Goal: Contribute content: Contribute content

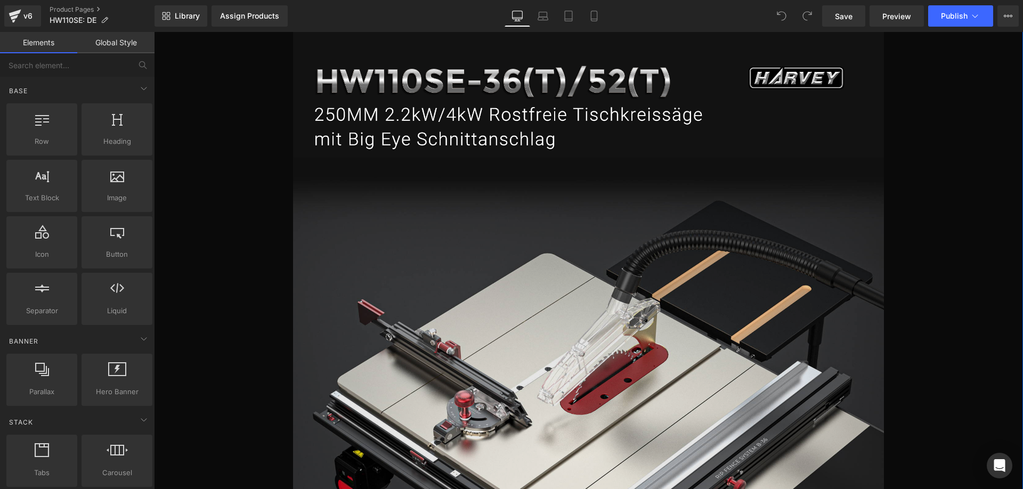
scroll to position [533, 0]
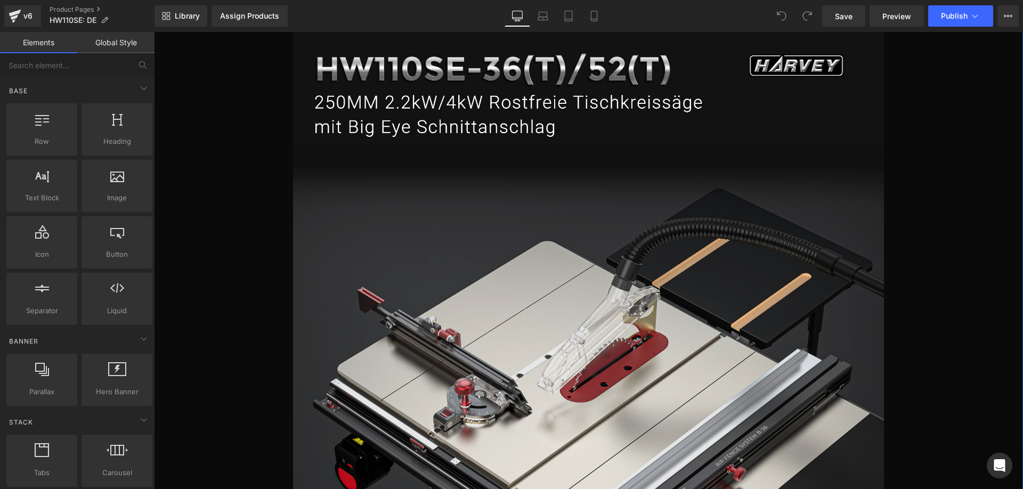
click at [414, 281] on img at bounding box center [588, 406] width 591 height 522
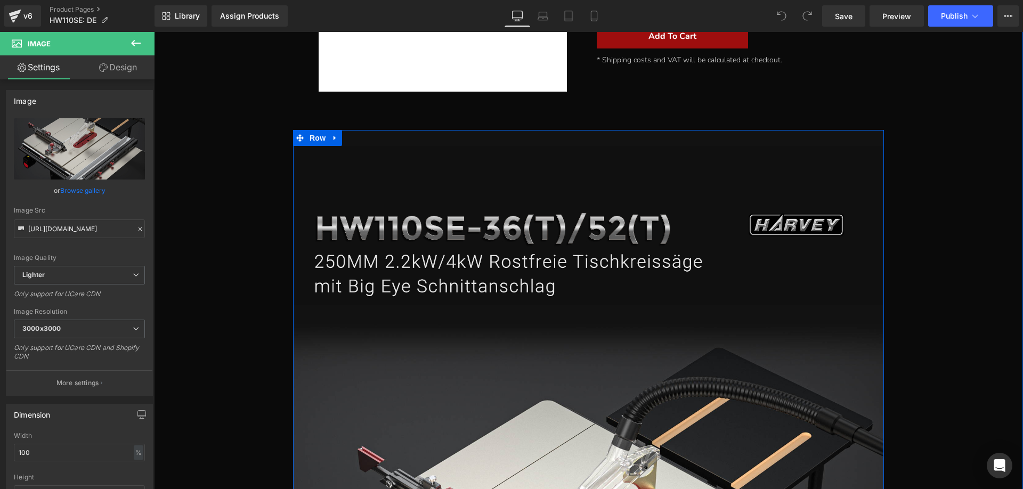
scroll to position [373, 0]
click at [392, 263] on img at bounding box center [588, 226] width 591 height 159
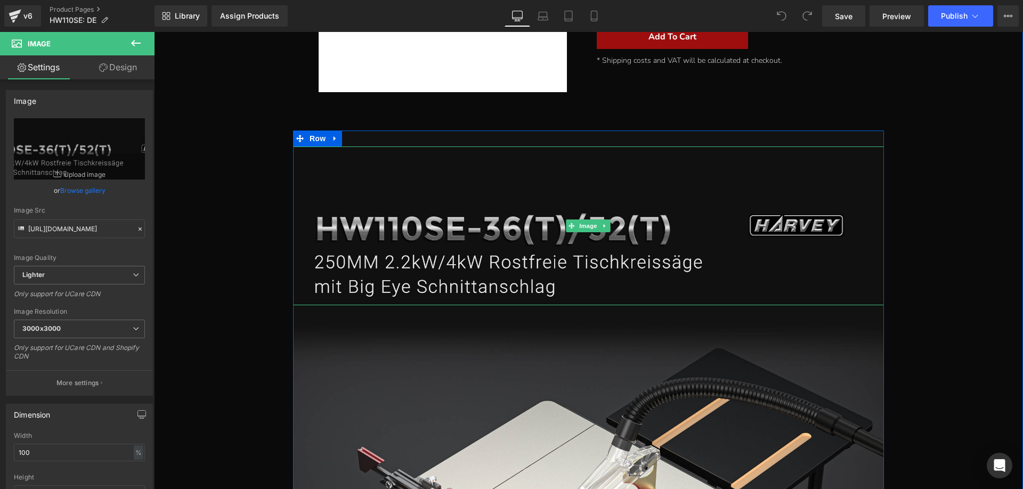
click at [362, 233] on img at bounding box center [588, 226] width 591 height 159
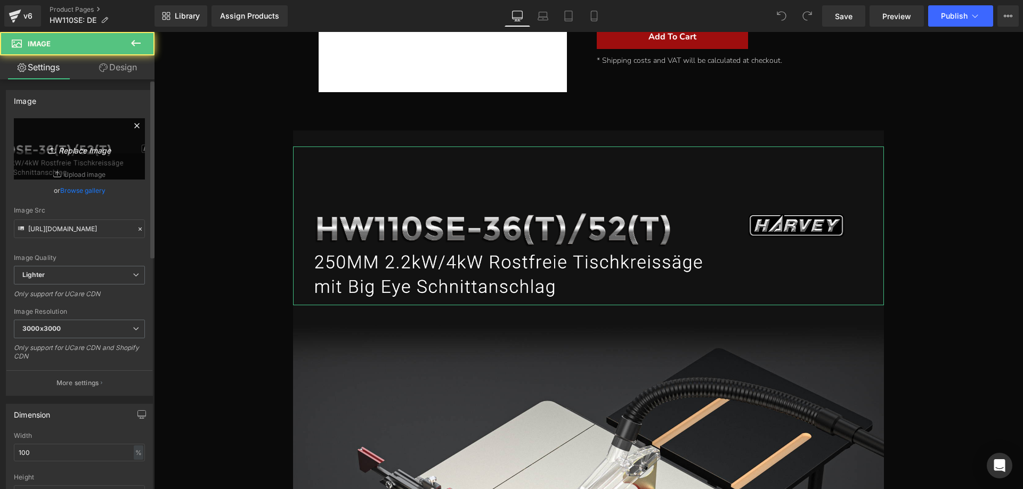
click at [77, 151] on icon "Replace Image" at bounding box center [79, 148] width 85 height 13
type input "C:\fakepath\1.jpg"
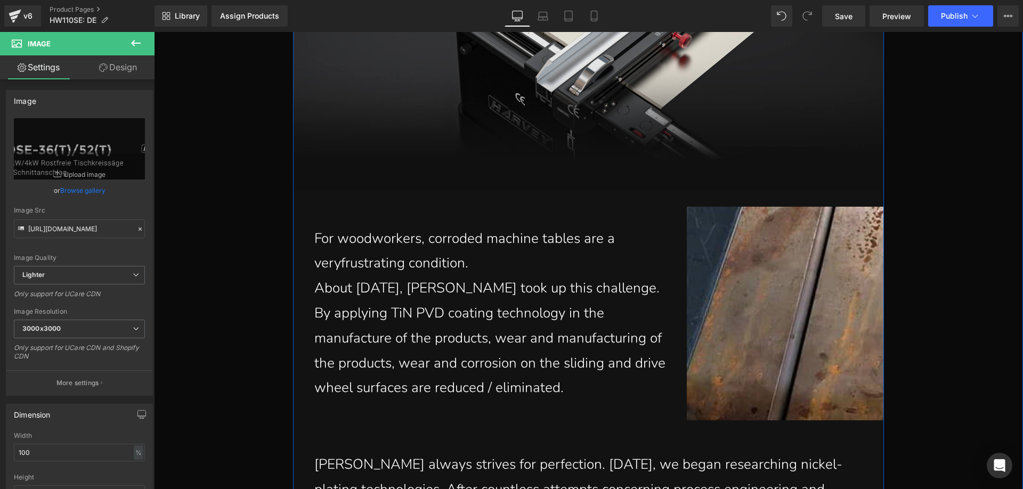
scroll to position [1012, 0]
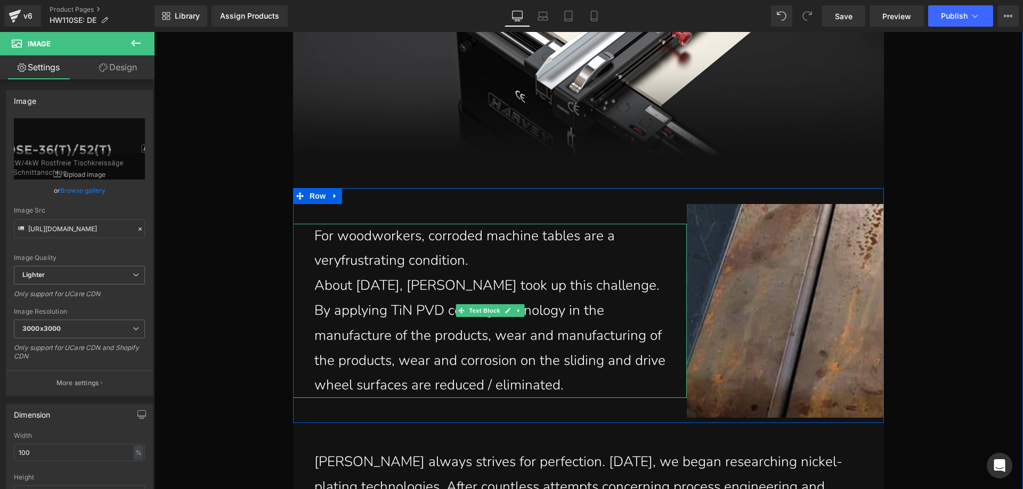
click at [396, 277] on p "About [DATE], [PERSON_NAME] took up this challenge." at bounding box center [496, 285] width 364 height 25
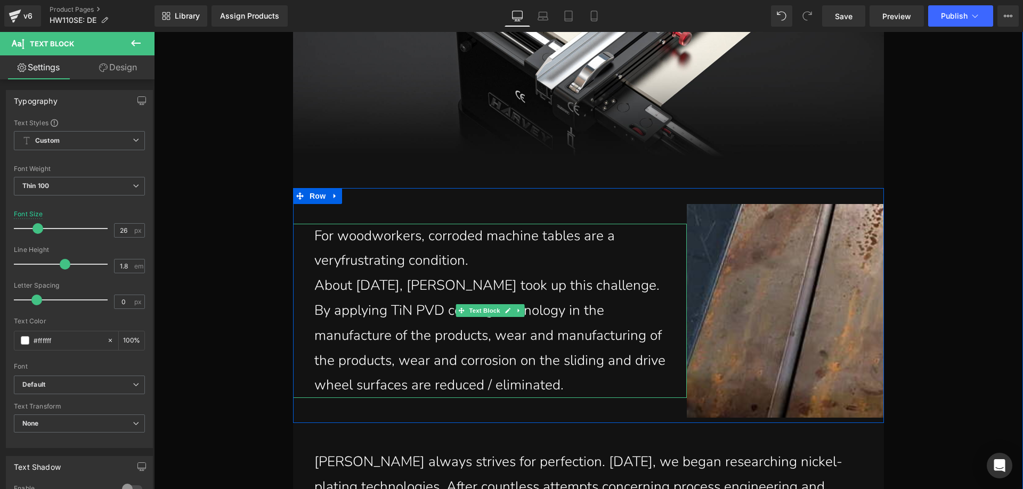
click at [336, 290] on p "About [DATE], [PERSON_NAME] took up this challenge." at bounding box center [496, 285] width 364 height 25
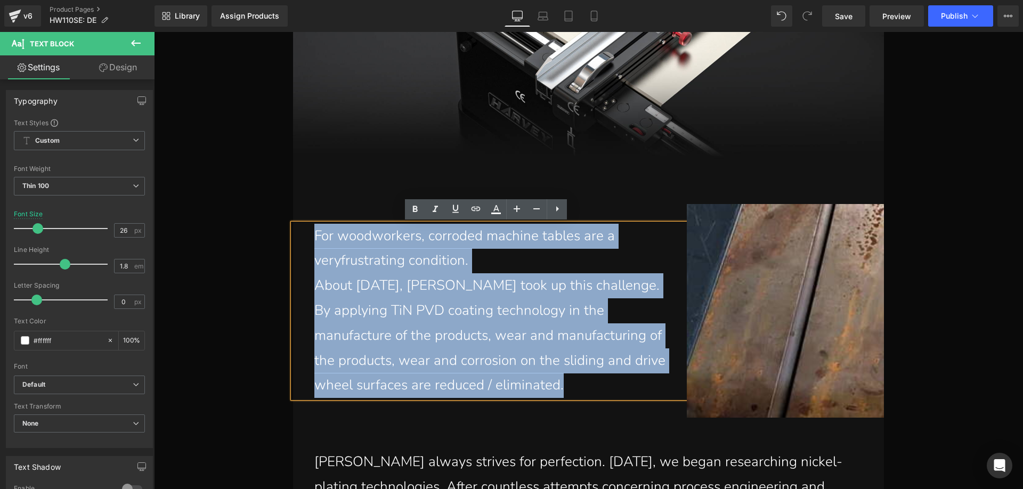
drag, startPoint x: 310, startPoint y: 237, endPoint x: 563, endPoint y: 387, distance: 294.6
click at [563, 387] on div "For woodworkers, corroded machine tables are a very frustrating condition. Abou…" at bounding box center [490, 311] width 394 height 175
paste div
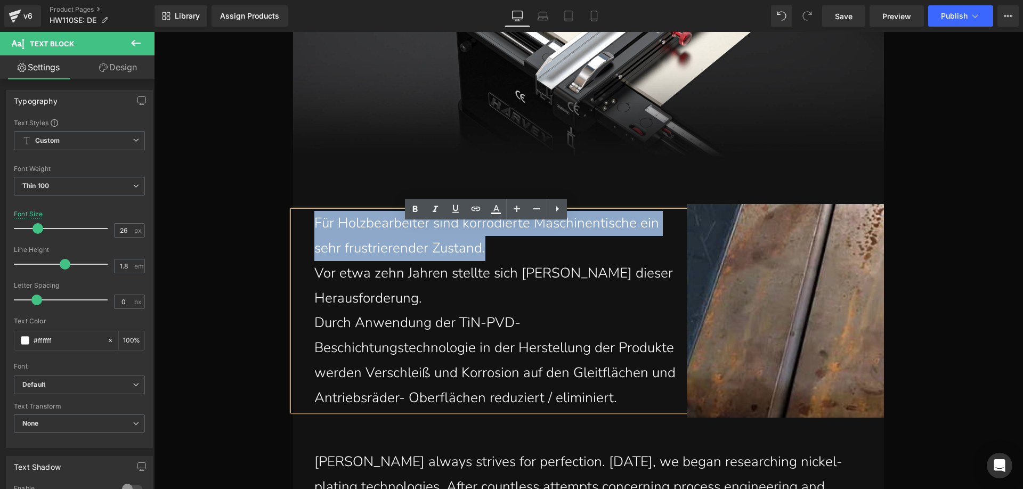
scroll to position [1000, 0]
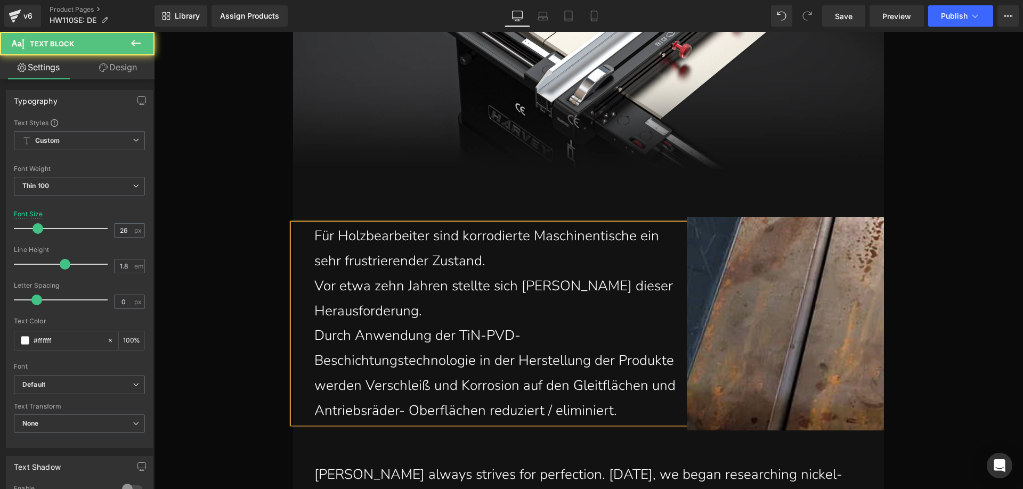
click at [310, 332] on div "Für Holzbearbeiter sind korrodierte Maschinentische ein sehr frustrierender Zus…" at bounding box center [490, 323] width 394 height 199
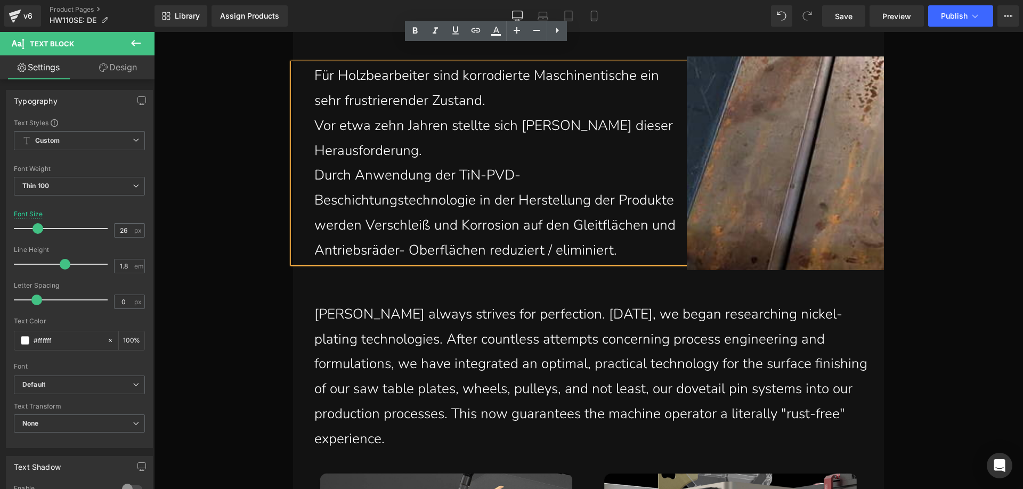
scroll to position [1266, 0]
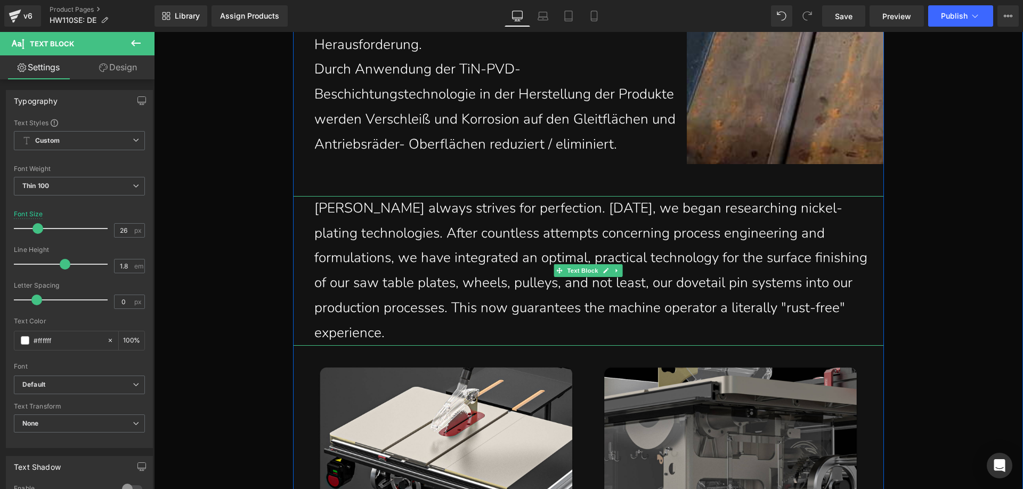
drag, startPoint x: 387, startPoint y: 246, endPoint x: 339, endPoint y: 229, distance: 50.4
click at [387, 246] on p "[PERSON_NAME] always strives for perfection. [DATE], we began researching nicke…" at bounding box center [591, 271] width 554 height 150
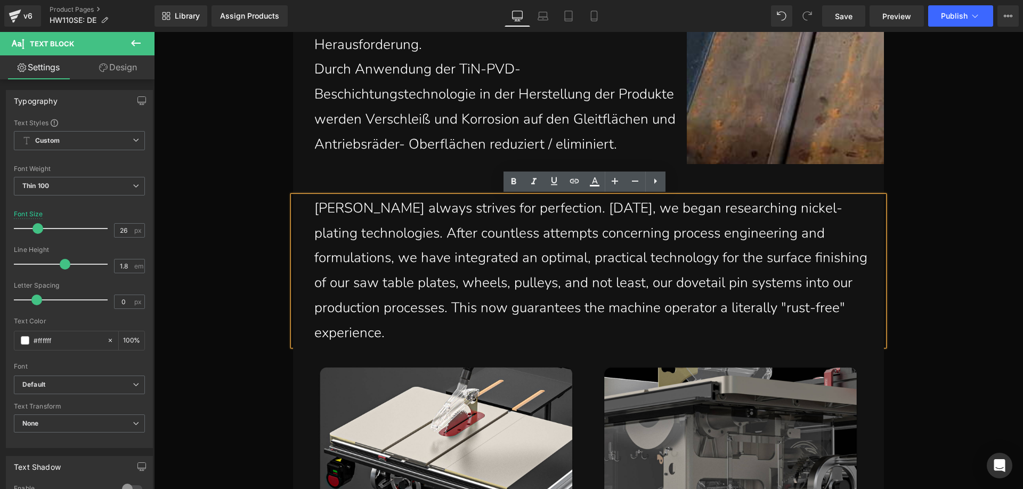
drag, startPoint x: 311, startPoint y: 206, endPoint x: 446, endPoint y: 337, distance: 188.4
click at [446, 337] on p "[PERSON_NAME] always strives for perfection. [DATE], we began researching nicke…" at bounding box center [591, 271] width 554 height 150
paste div
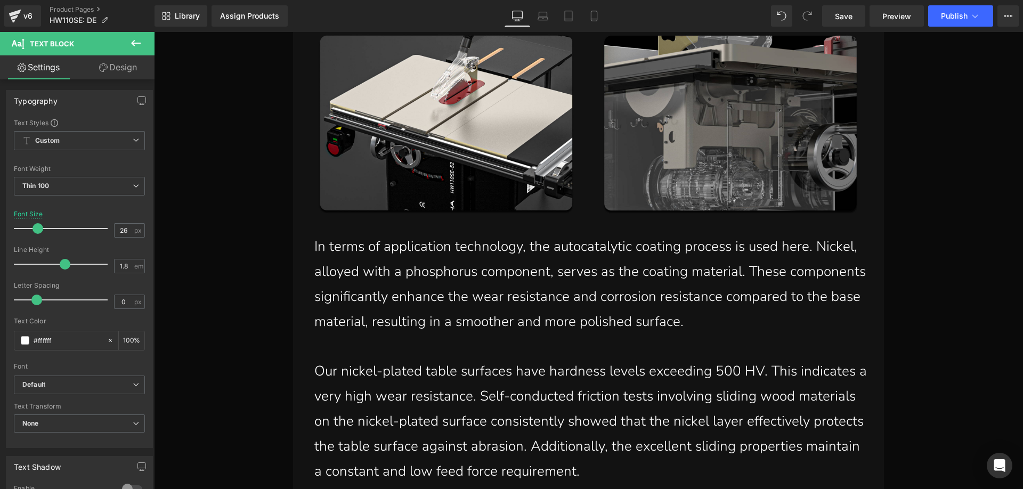
scroll to position [1639, 0]
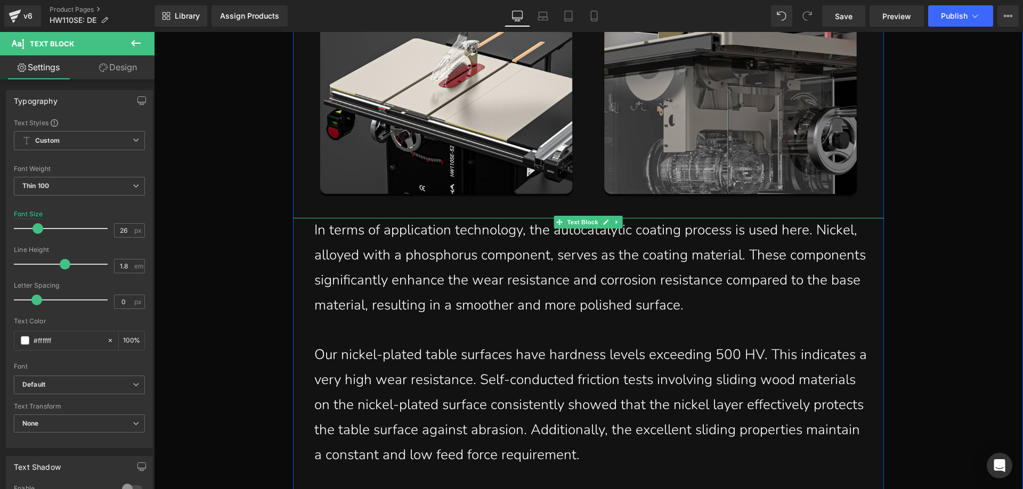
click at [338, 240] on p "In terms of application technology, the autocatalytic coating process is used h…" at bounding box center [591, 268] width 554 height 100
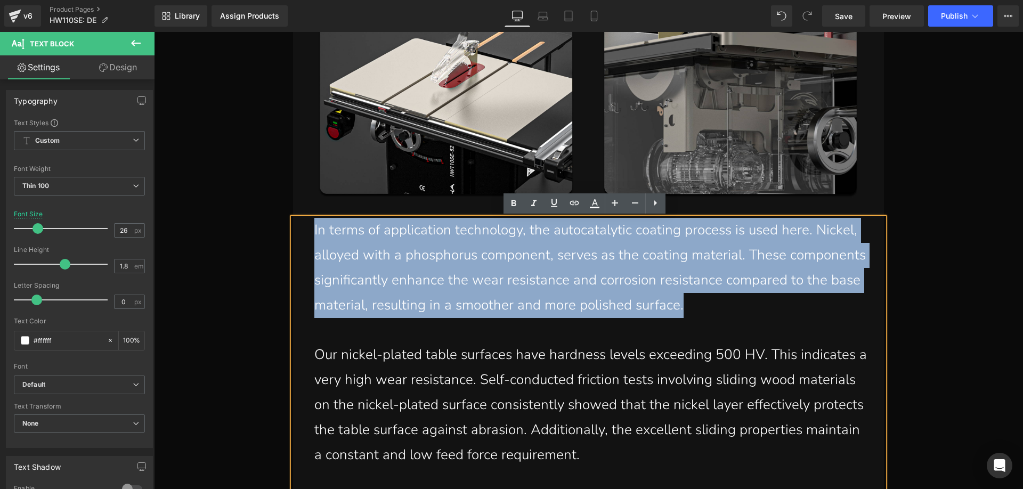
drag, startPoint x: 311, startPoint y: 228, endPoint x: 830, endPoint y: 306, distance: 524.8
click at [830, 306] on p "In terms of application technology, the autocatalytic coating process is used h…" at bounding box center [591, 268] width 554 height 100
paste div
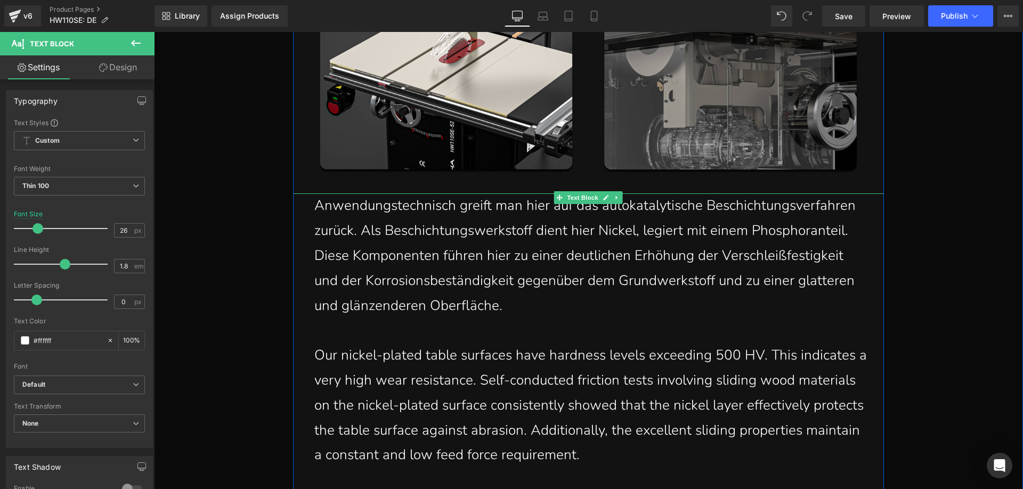
scroll to position [1823, 0]
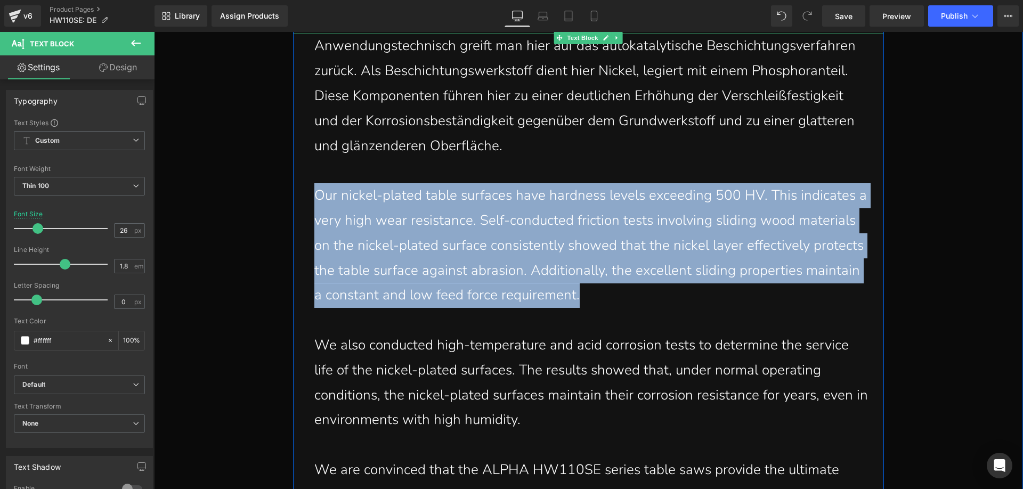
drag, startPoint x: 313, startPoint y: 193, endPoint x: 583, endPoint y: 295, distance: 288.7
click at [583, 295] on p "Our nickel-plated table surfaces have hardness levels exceeding 500 HV. This in…" at bounding box center [591, 245] width 554 height 125
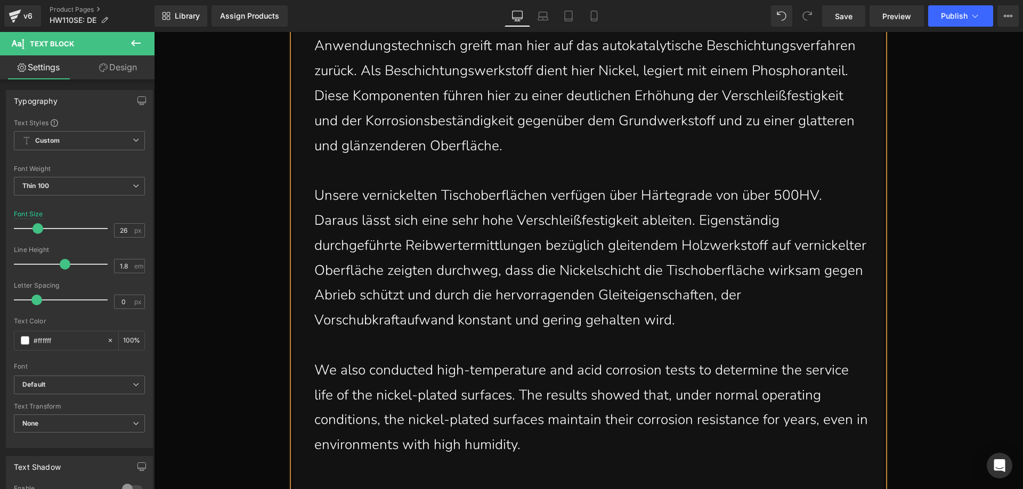
click at [336, 368] on p "We also conducted high-temperature and acid corrosion tests to determine the se…" at bounding box center [591, 408] width 554 height 100
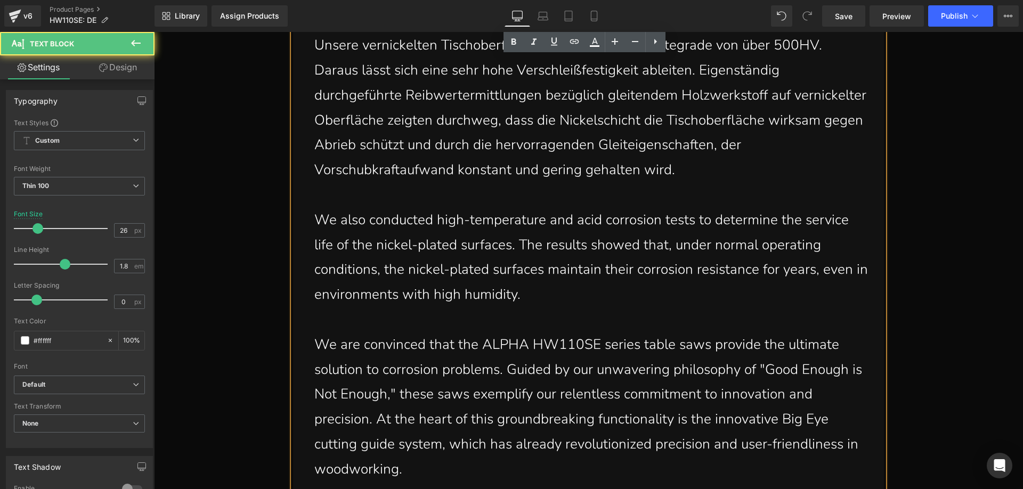
scroll to position [1983, 0]
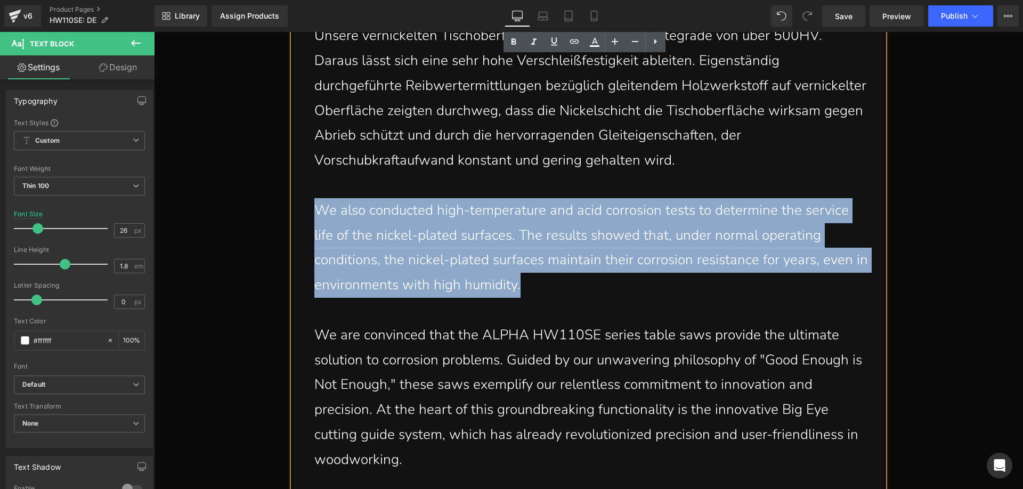
drag, startPoint x: 307, startPoint y: 206, endPoint x: 531, endPoint y: 286, distance: 238.1
click at [531, 286] on div "Anwendungstechnisch greift man hier auf das autokatalytische Beschichtungsverfa…" at bounding box center [588, 397] width 591 height 1047
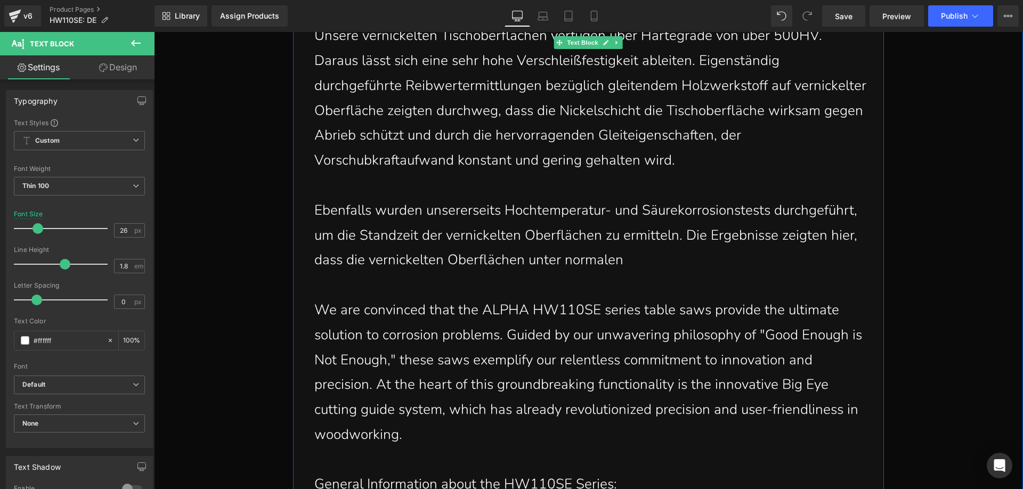
click at [648, 262] on p "Ebenfalls wurden unsererseits Hochtemperatur- und Säurekorrosionstests durchgef…" at bounding box center [591, 235] width 554 height 75
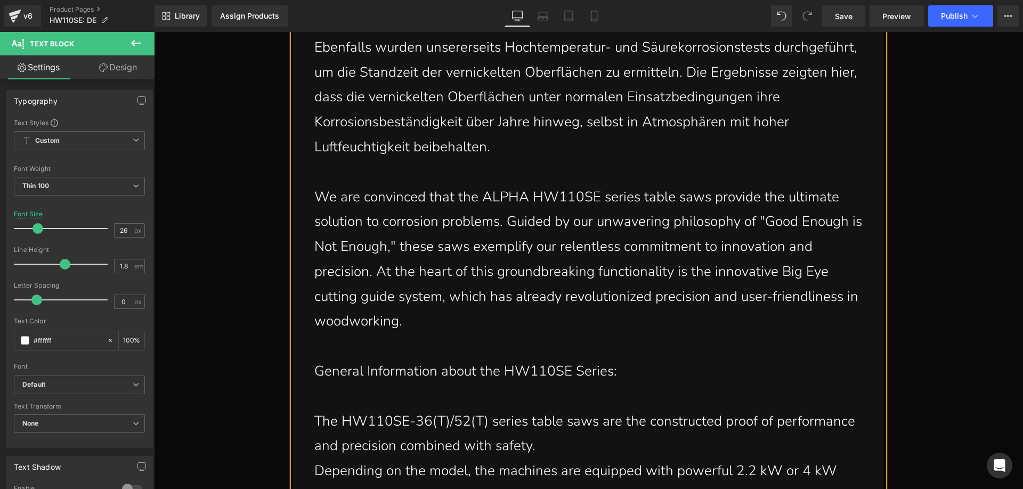
scroll to position [2196, 0]
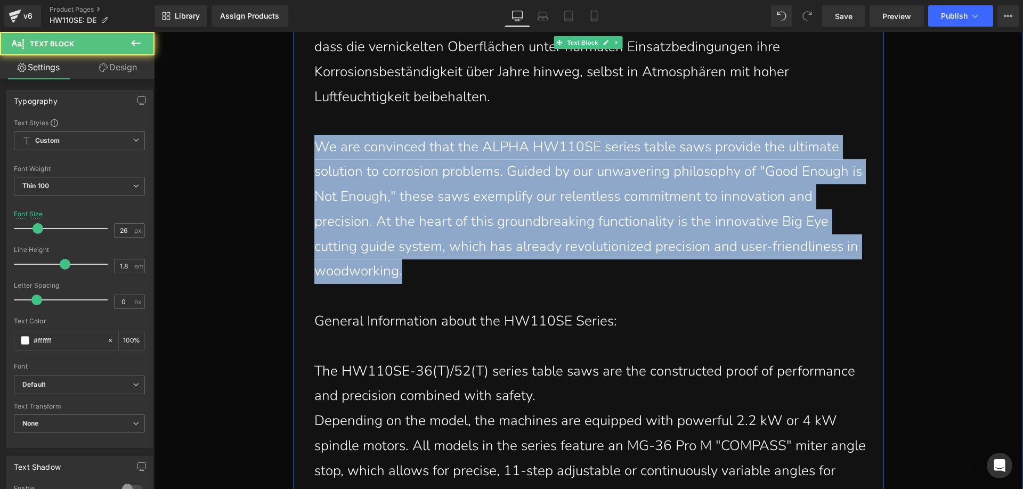
drag, startPoint x: 312, startPoint y: 145, endPoint x: 398, endPoint y: 276, distance: 156.2
click at [398, 276] on p "We are convinced that the ALPHA HW110SE series table saws provide the ultimate …" at bounding box center [591, 210] width 554 height 150
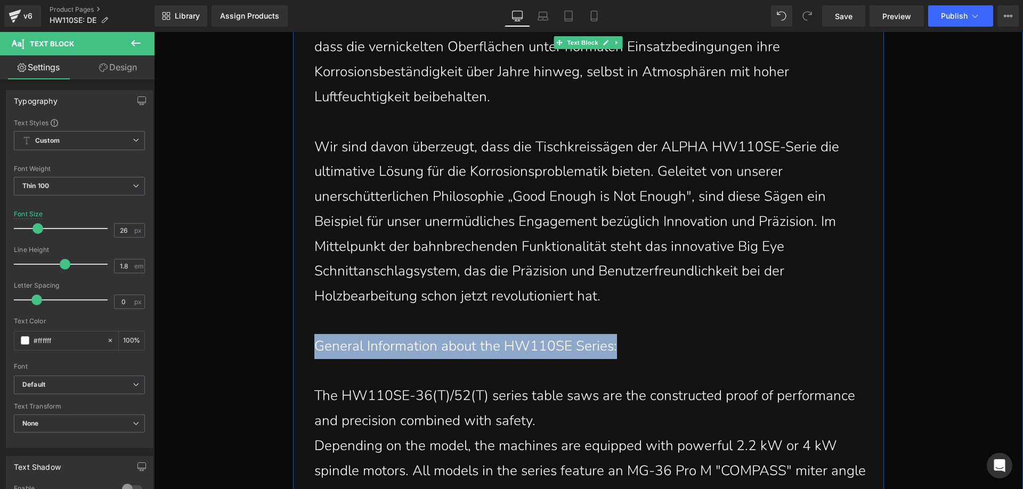
drag, startPoint x: 314, startPoint y: 343, endPoint x: 606, endPoint y: 347, distance: 292.0
click at [606, 347] on p "General Information about the HW110SE Series:" at bounding box center [591, 346] width 554 height 25
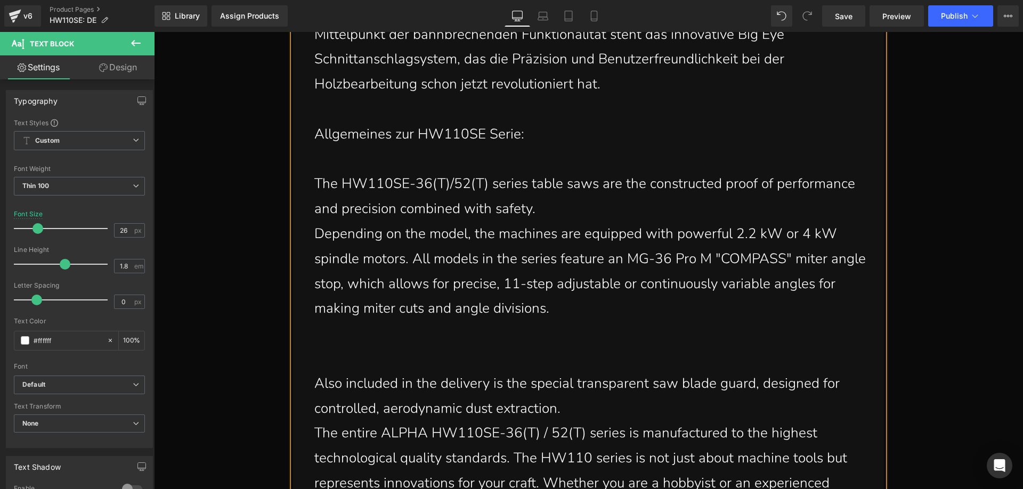
scroll to position [2409, 0]
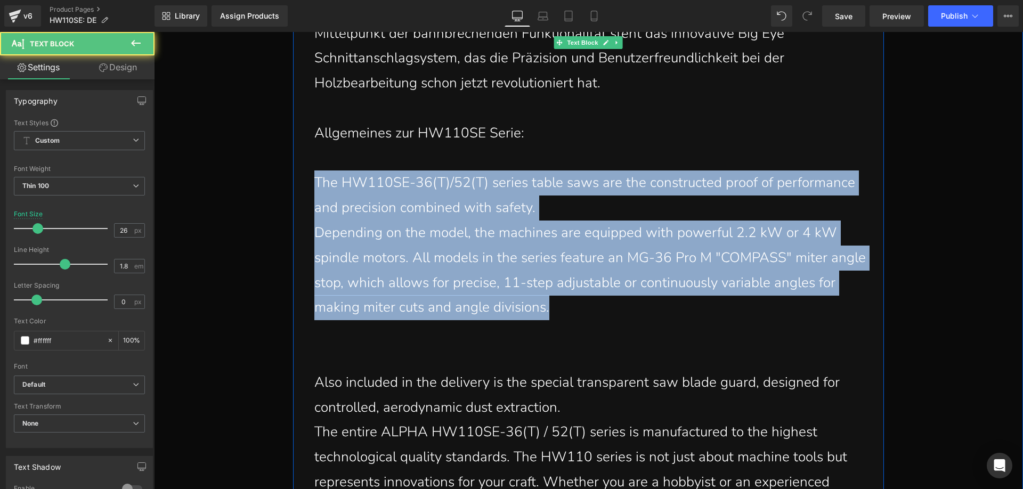
drag, startPoint x: 311, startPoint y: 180, endPoint x: 553, endPoint y: 312, distance: 275.4
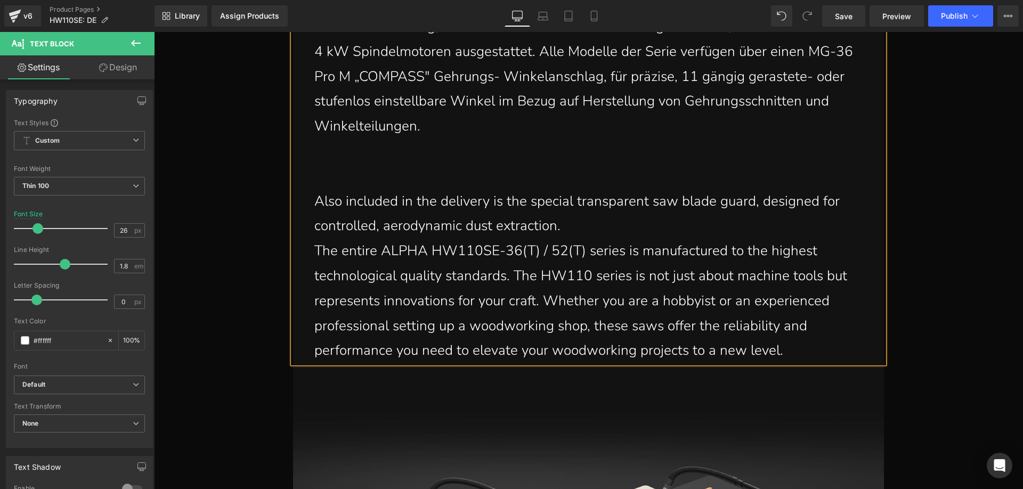
scroll to position [2623, 0]
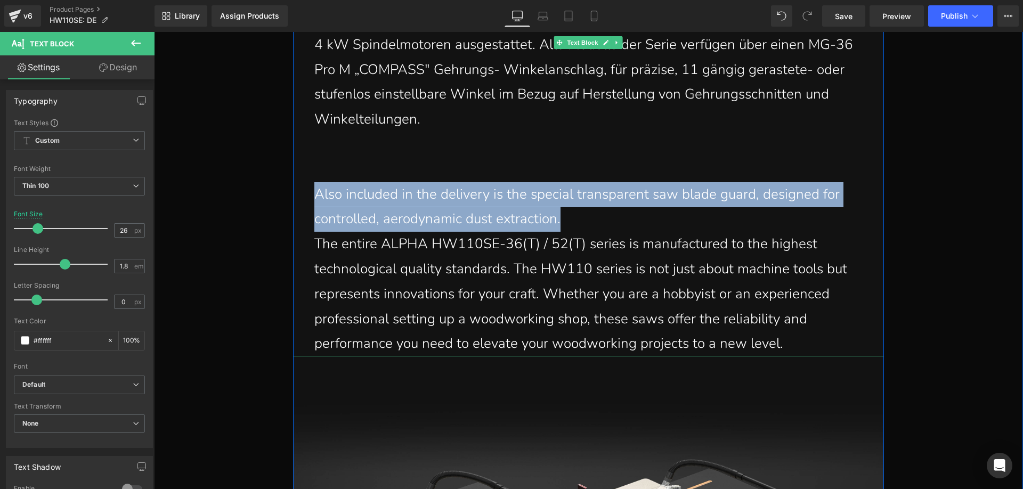
drag, startPoint x: 313, startPoint y: 194, endPoint x: 561, endPoint y: 224, distance: 249.6
click at [561, 224] on p "Also included in the delivery is the special transparent saw blade guard, desig…" at bounding box center [591, 207] width 554 height 50
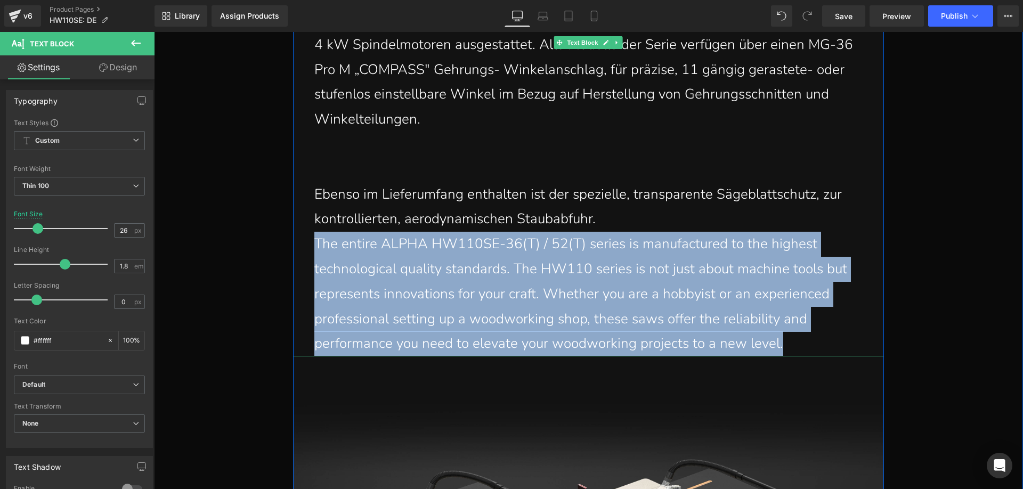
drag, startPoint x: 311, startPoint y: 245, endPoint x: 786, endPoint y: 348, distance: 486.3
click at [786, 348] on p "The entire ALPHA HW110SE-36(T) / 52(T) series is manufactured to the highest te…" at bounding box center [591, 294] width 554 height 125
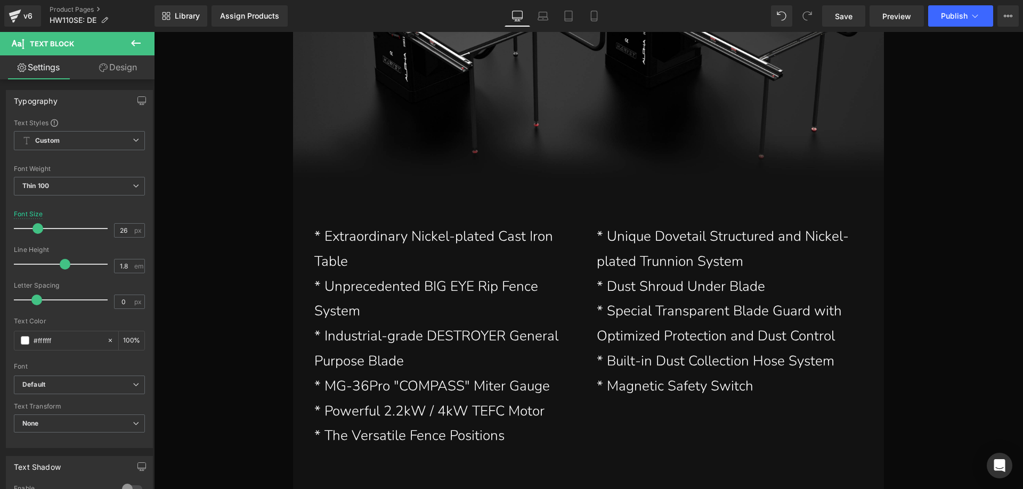
scroll to position [3209, 0]
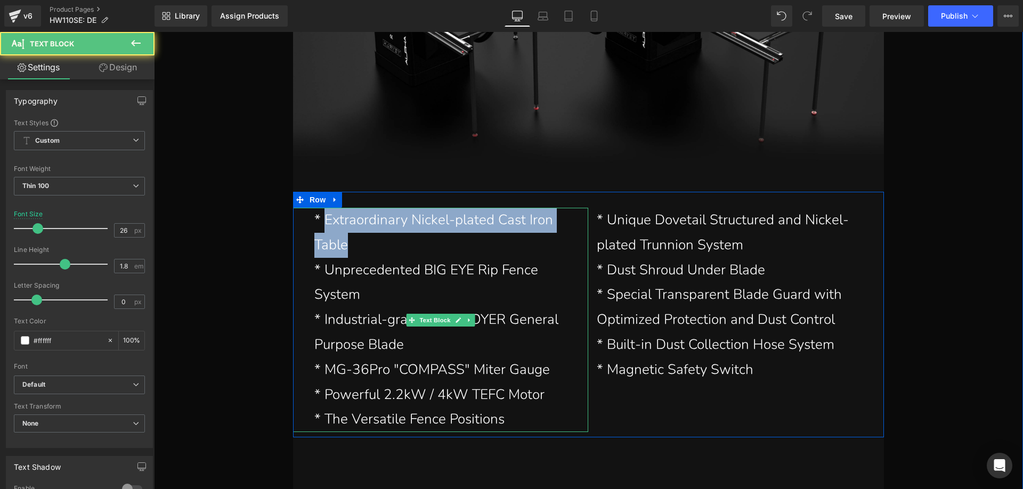
drag, startPoint x: 321, startPoint y: 217, endPoint x: 340, endPoint y: 236, distance: 27.1
click at [340, 236] on p "* Extraordinary Nickel-plated Cast Iron Table" at bounding box center [447, 233] width 266 height 50
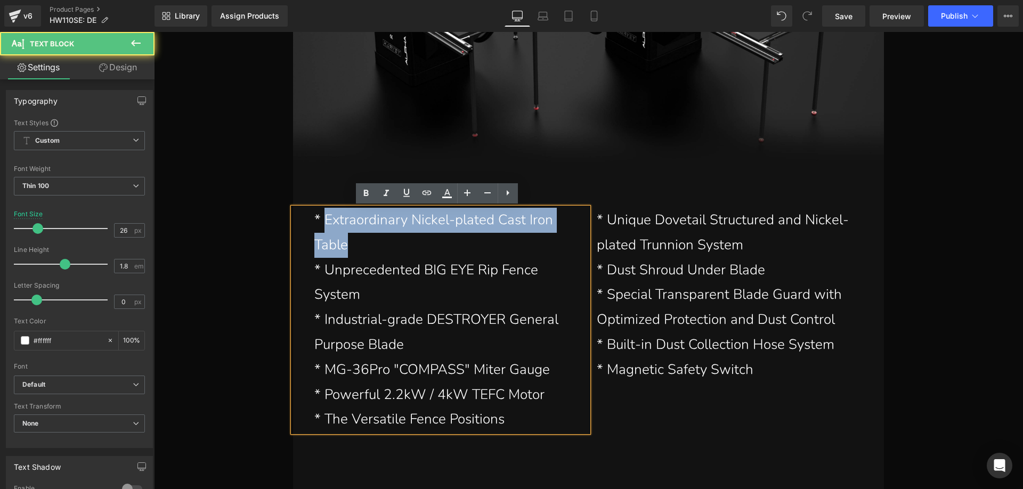
click at [349, 240] on p "* Extraordinary Nickel-plated Cast Iron Table" at bounding box center [447, 233] width 266 height 50
drag, startPoint x: 322, startPoint y: 219, endPoint x: 338, endPoint y: 241, distance: 27.1
click at [338, 241] on p "* Extraordinary Nickel-plated Cast Iron Table" at bounding box center [447, 233] width 266 height 50
paste div
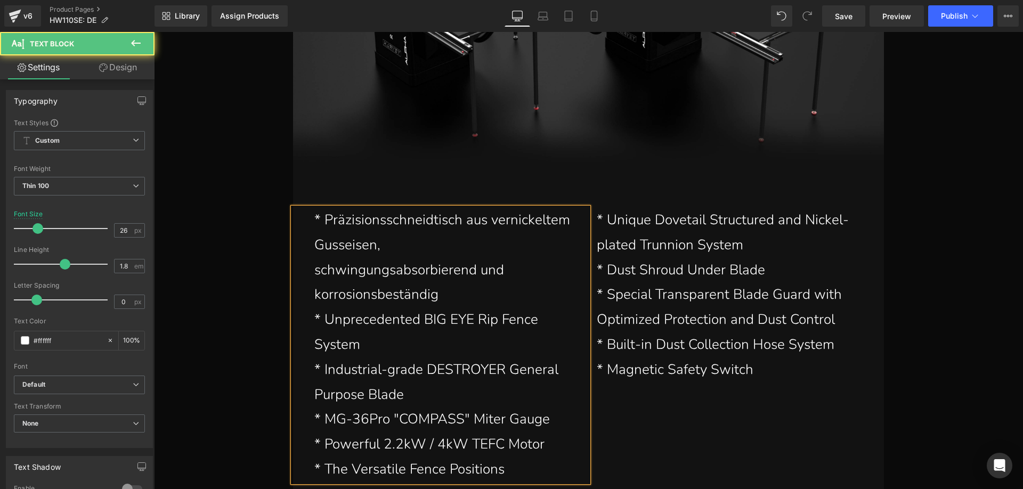
drag, startPoint x: 311, startPoint y: 268, endPoint x: 335, endPoint y: 262, distance: 24.7
click at [314, 267] on p "schwingungsabsorbierend und korrosionsbeständig" at bounding box center [447, 283] width 266 height 50
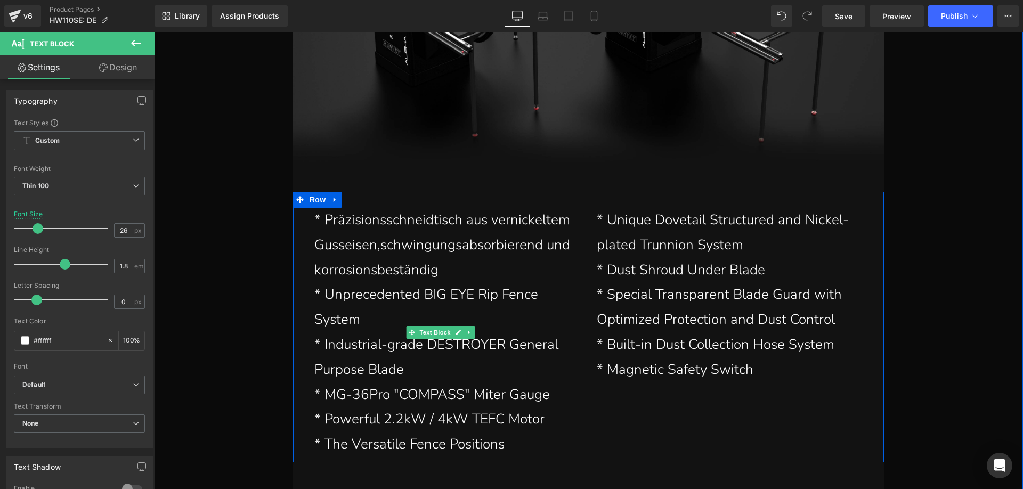
click at [347, 306] on p "* Unprecedented BIG EYE Rip Fence System" at bounding box center [447, 307] width 266 height 50
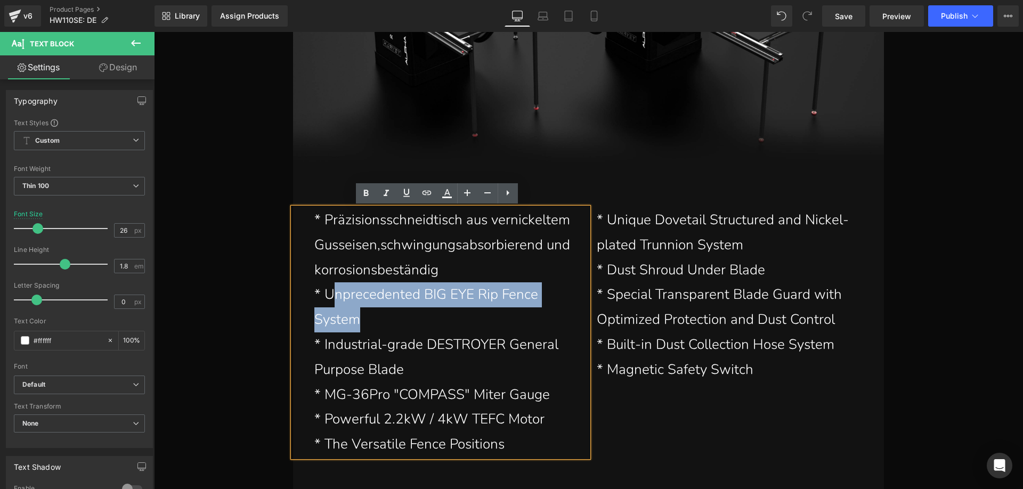
drag, startPoint x: 326, startPoint y: 294, endPoint x: 333, endPoint y: 310, distance: 17.6
click at [350, 316] on p "* Unprecedented BIG EYE Rip Fence System" at bounding box center [447, 307] width 266 height 50
click at [331, 306] on p "* Unprecedented BIG EYE Rip Fence System" at bounding box center [447, 307] width 266 height 50
drag, startPoint x: 324, startPoint y: 295, endPoint x: 351, endPoint y: 316, distance: 33.8
click at [351, 316] on p "* Unprecedented BIG EYE Rip Fence System" at bounding box center [447, 307] width 266 height 50
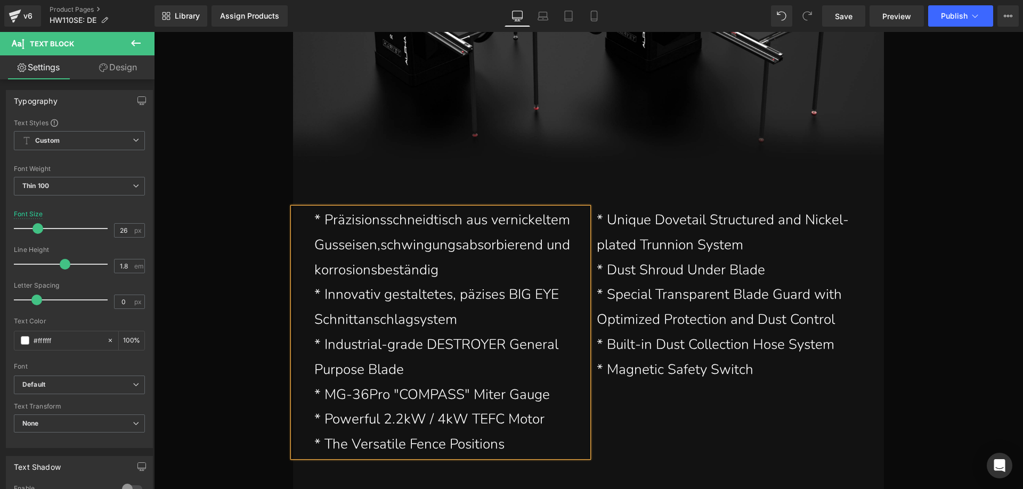
scroll to position [3262, 0]
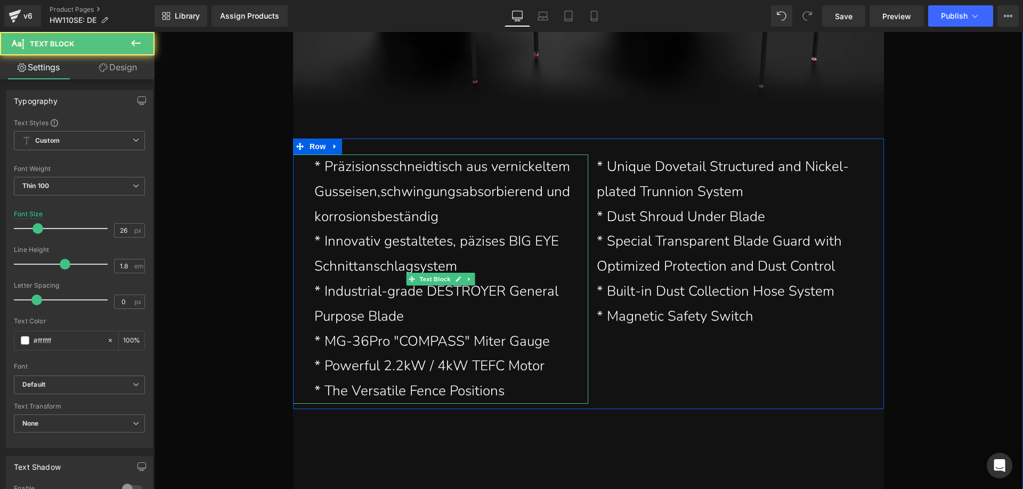
click at [352, 296] on p "* Industrial-grade DESTROYER General Purpose Blade" at bounding box center [447, 304] width 266 height 50
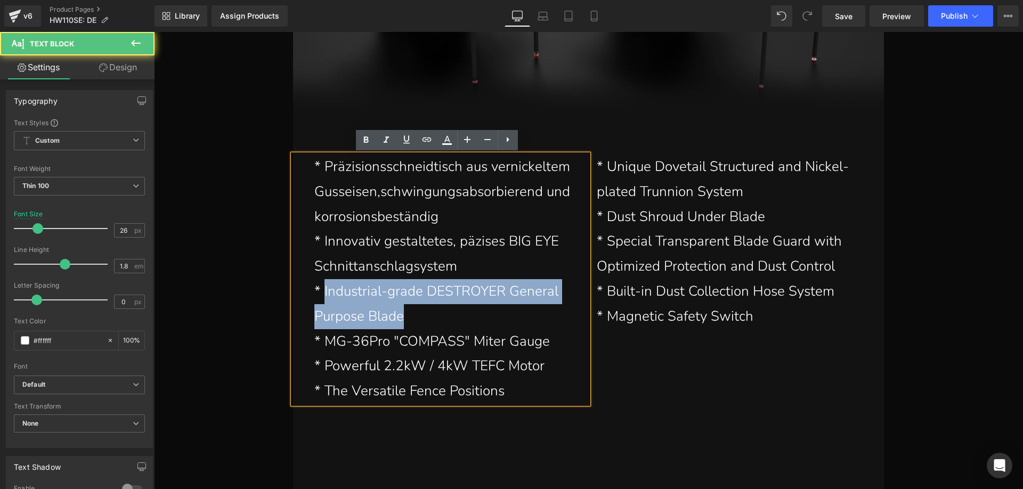
drag, startPoint x: 321, startPoint y: 289, endPoint x: 400, endPoint y: 312, distance: 82.3
click at [400, 312] on p "* Industrial-grade DESTROYER General Purpose Blade" at bounding box center [447, 304] width 266 height 50
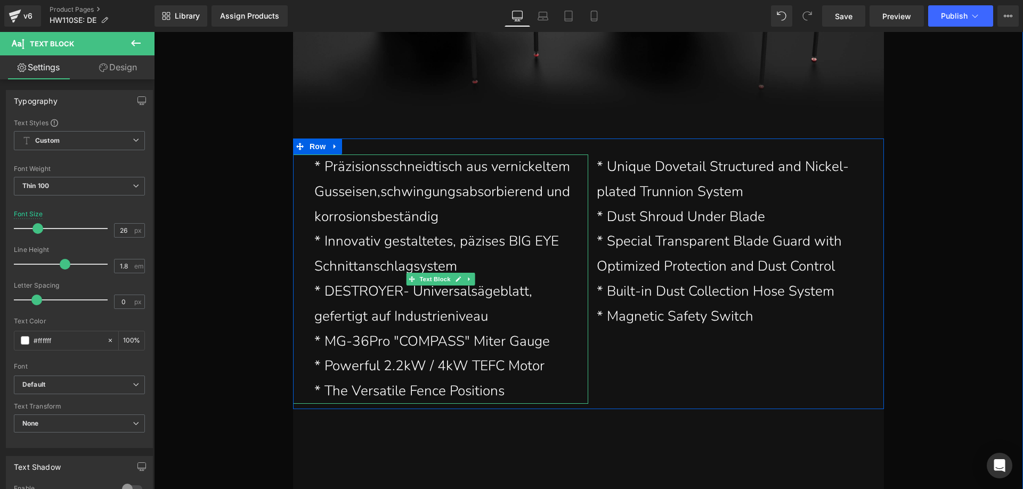
click at [351, 348] on p "* MG-36Pro "COMPASS" Miter Gauge" at bounding box center [447, 341] width 266 height 25
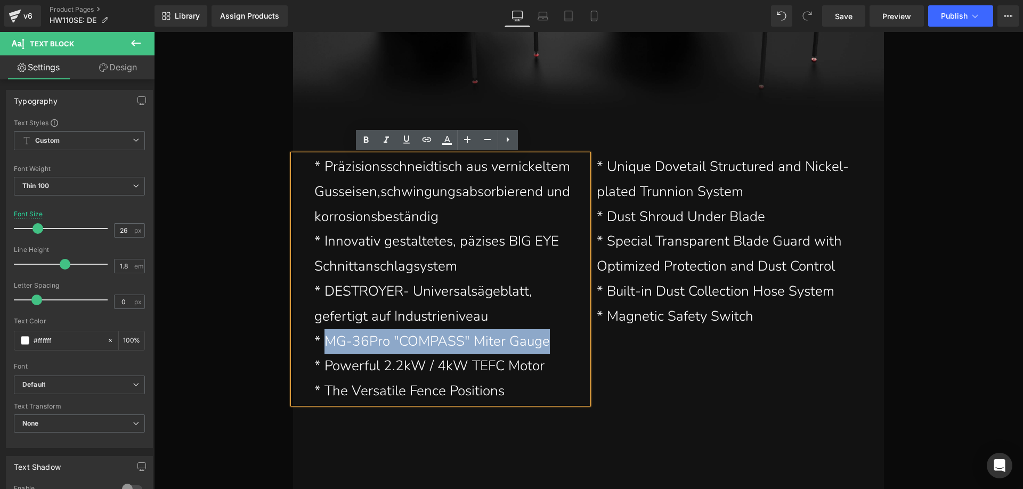
drag, startPoint x: 342, startPoint y: 341, endPoint x: 542, endPoint y: 347, distance: 200.4
click at [542, 347] on p "* MG-36Pro "COMPASS" Miter Gauge" at bounding box center [447, 341] width 266 height 25
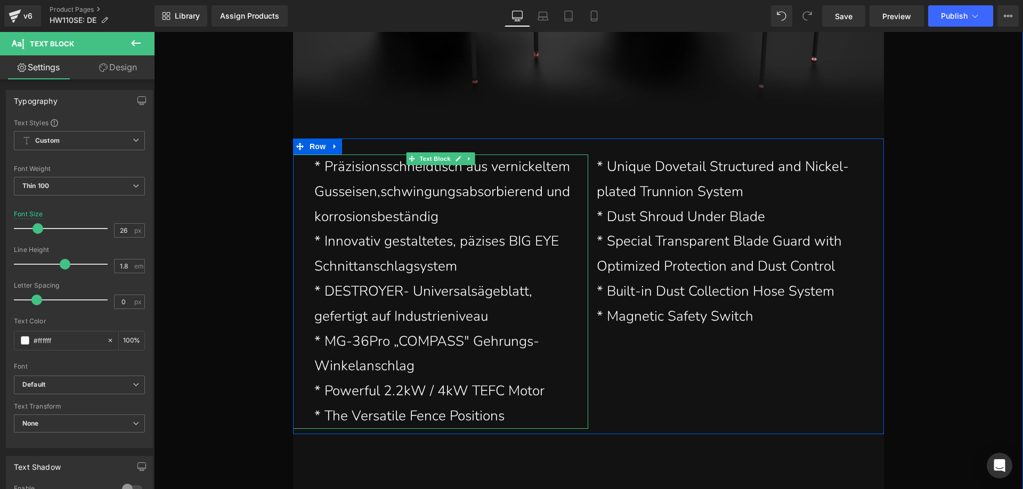
drag, startPoint x: 347, startPoint y: 390, endPoint x: 340, endPoint y: 391, distance: 7.0
click at [347, 390] on p "* Powerful 2.2kW / 4kW TEFC Motor" at bounding box center [447, 391] width 266 height 25
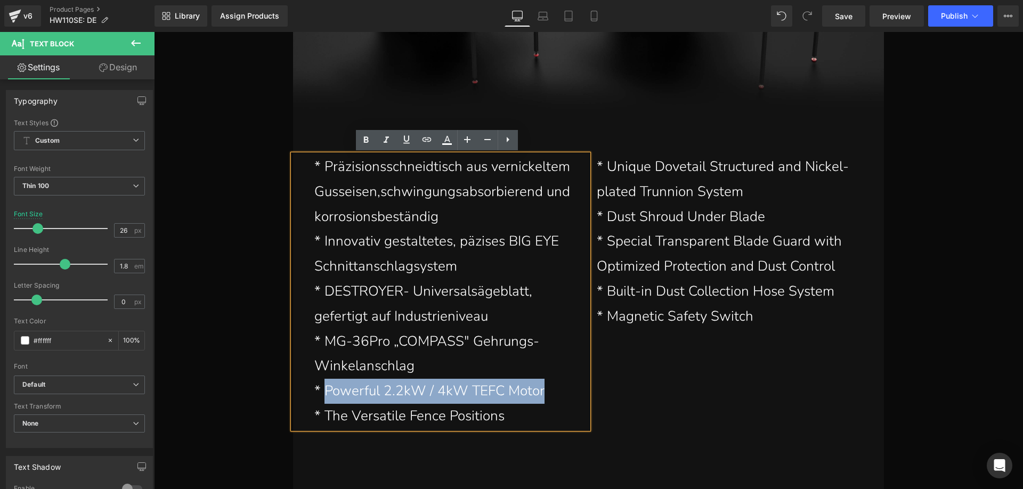
drag, startPoint x: 337, startPoint y: 389, endPoint x: 538, endPoint y: 394, distance: 200.9
click at [538, 394] on p "* Powerful 2.2kW / 4kW TEFC Motor" at bounding box center [447, 391] width 266 height 25
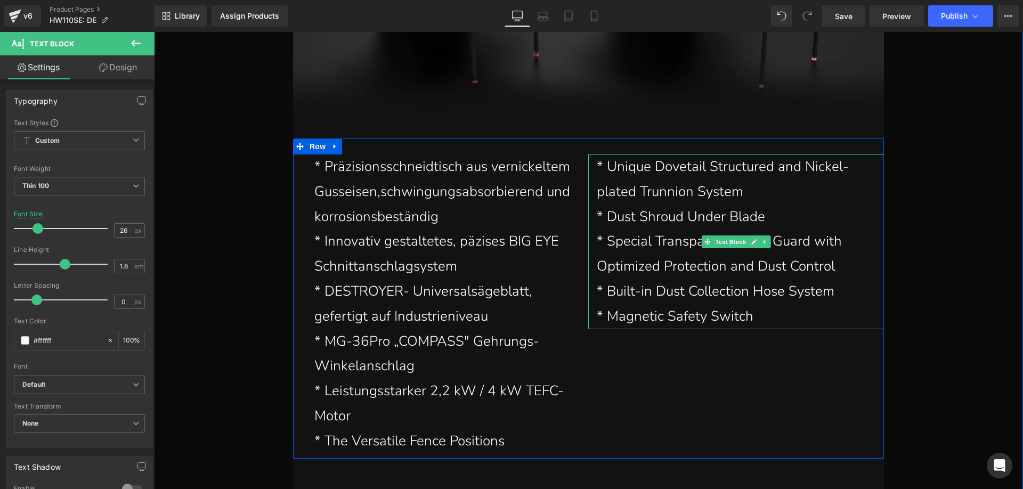
click at [626, 180] on p "* Unique Dovetail Structured and Nickel-plated Trunnion System" at bounding box center [736, 180] width 279 height 50
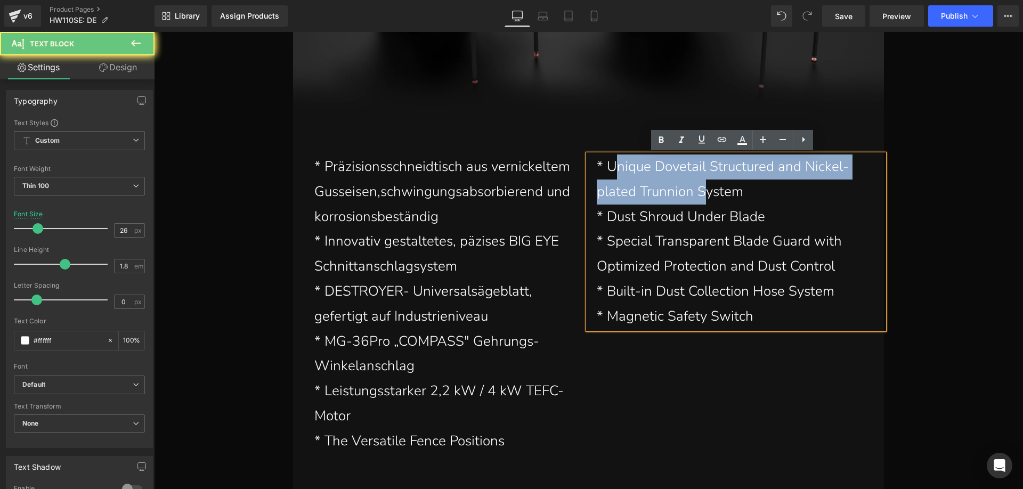
drag, startPoint x: 608, startPoint y: 164, endPoint x: 699, endPoint y: 183, distance: 92.5
click at [699, 183] on p "* Unique Dovetail Structured and Nickel-plated Trunnion System" at bounding box center [736, 180] width 279 height 50
click at [634, 181] on p "* Unique Dovetail Structured and Nickel-plated Trunnion System" at bounding box center [736, 180] width 279 height 50
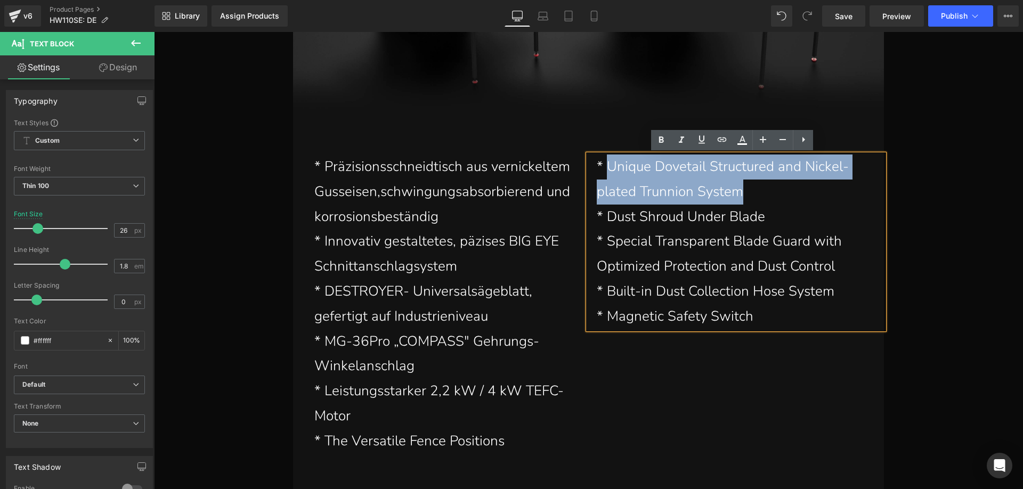
drag, startPoint x: 606, startPoint y: 166, endPoint x: 734, endPoint y: 192, distance: 130.5
click at [734, 192] on p "* Unique Dovetail Structured and Nickel-plated Trunnion System" at bounding box center [736, 180] width 279 height 50
paste div
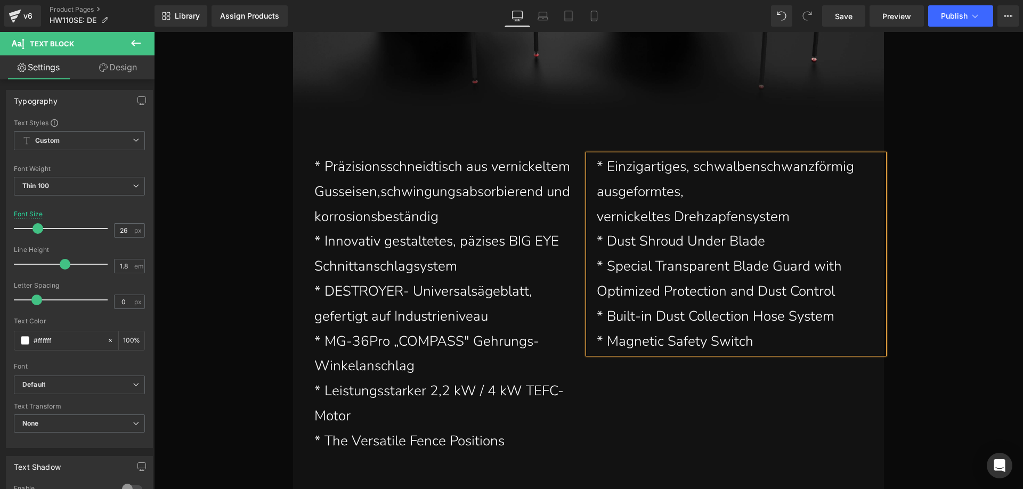
click at [597, 211] on p "vernickeltes Drehzapfensystem" at bounding box center [736, 217] width 279 height 25
click at [598, 211] on span "vernickeltes Drehzapfensystem" at bounding box center [677, 204] width 160 height 44
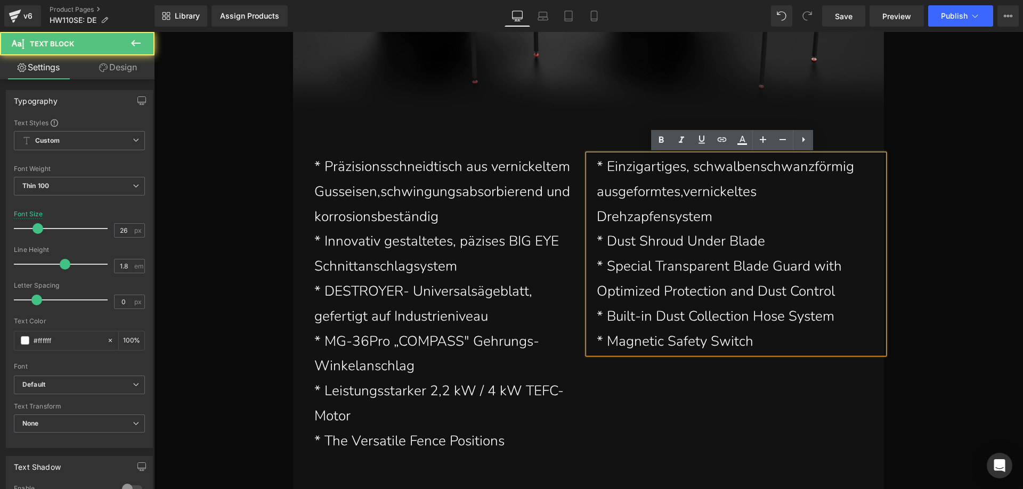
click at [597, 215] on span "vernickeltes Drehzapfensystem" at bounding box center [677, 204] width 160 height 44
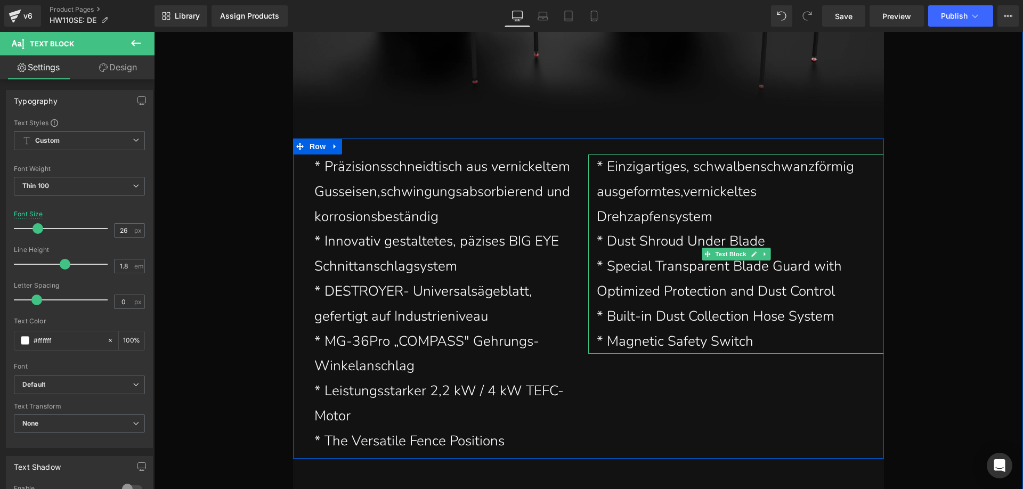
click at [635, 241] on p "* Dust Shroud Under Blade" at bounding box center [736, 241] width 279 height 25
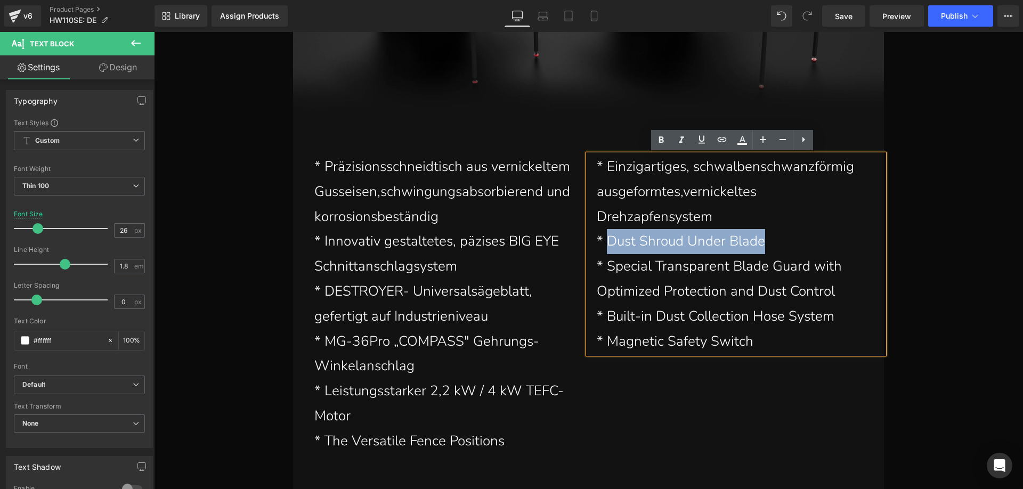
drag, startPoint x: 608, startPoint y: 239, endPoint x: 759, endPoint y: 241, distance: 151.3
click at [759, 241] on p "* Dust Shroud Under Blade" at bounding box center [736, 241] width 279 height 25
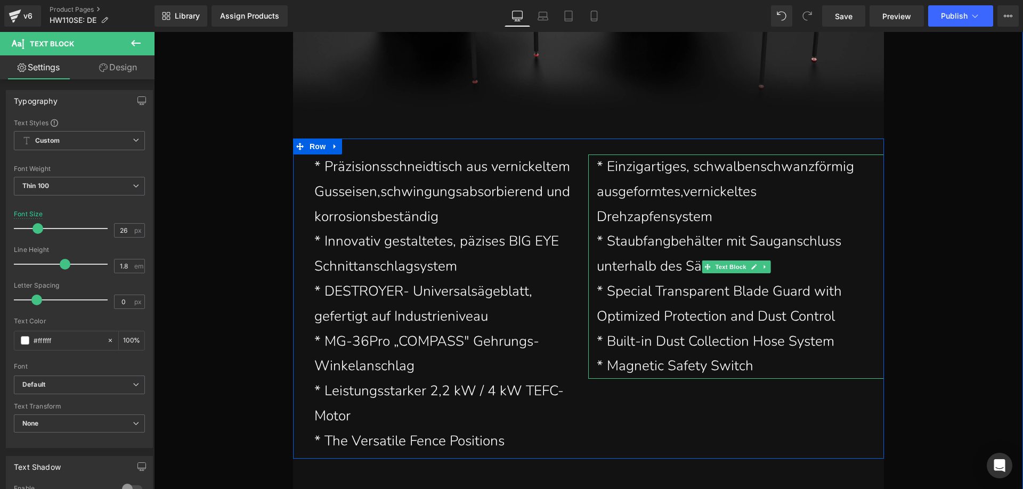
drag, startPoint x: 631, startPoint y: 295, endPoint x: 626, endPoint y: 294, distance: 5.6
click at [631, 295] on p "* Special Transparent Blade Guard with Optimized Protection and Dust Control" at bounding box center [736, 304] width 279 height 50
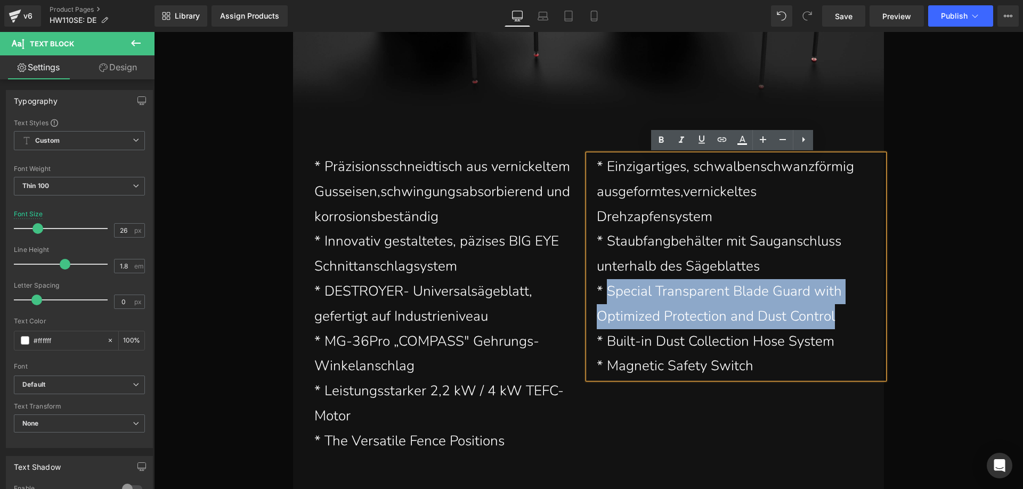
drag, startPoint x: 604, startPoint y: 288, endPoint x: 838, endPoint y: 324, distance: 236.6
click at [838, 324] on p "* Special Transparent Blade Guard with Optimized Protection and Dust Control" at bounding box center [736, 304] width 279 height 50
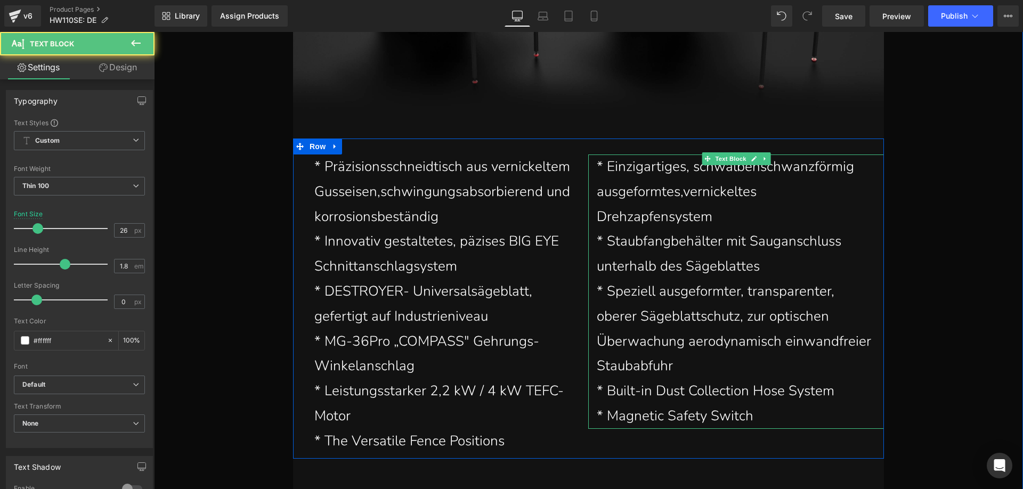
click at [623, 392] on p "* Built-in Dust Collection Hose System" at bounding box center [736, 391] width 279 height 25
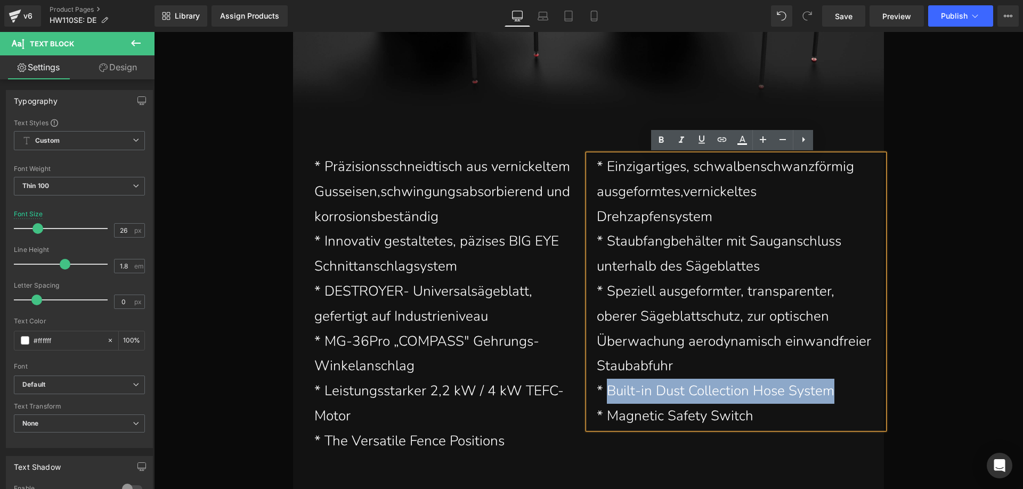
drag, startPoint x: 606, startPoint y: 388, endPoint x: 830, endPoint y: 392, distance: 223.8
click at [830, 392] on p "* Built-in Dust Collection Hose System" at bounding box center [736, 391] width 279 height 25
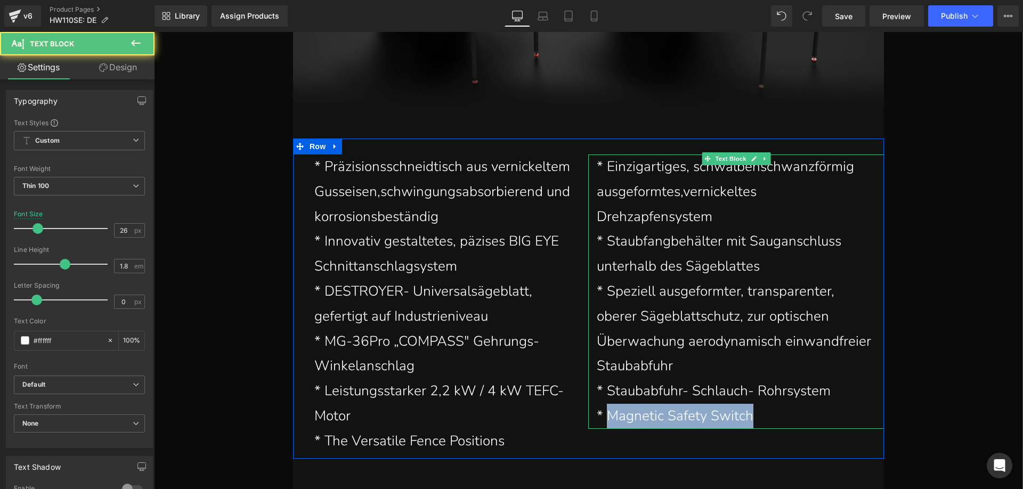
drag, startPoint x: 607, startPoint y: 414, endPoint x: 747, endPoint y: 417, distance: 139.6
click at [747, 417] on p "* Magnetic Safety Switch" at bounding box center [736, 416] width 279 height 25
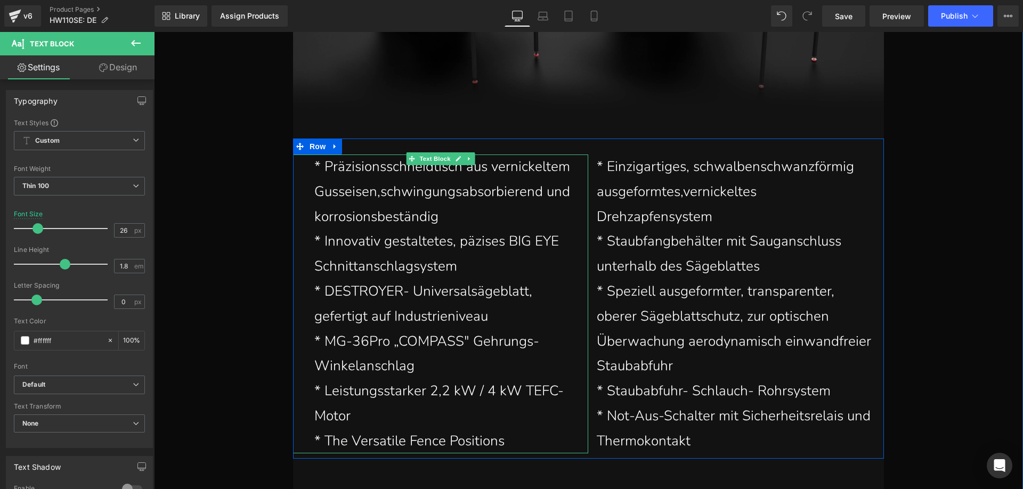
click at [359, 432] on p "* The Versatile Fence Positions" at bounding box center [447, 441] width 266 height 25
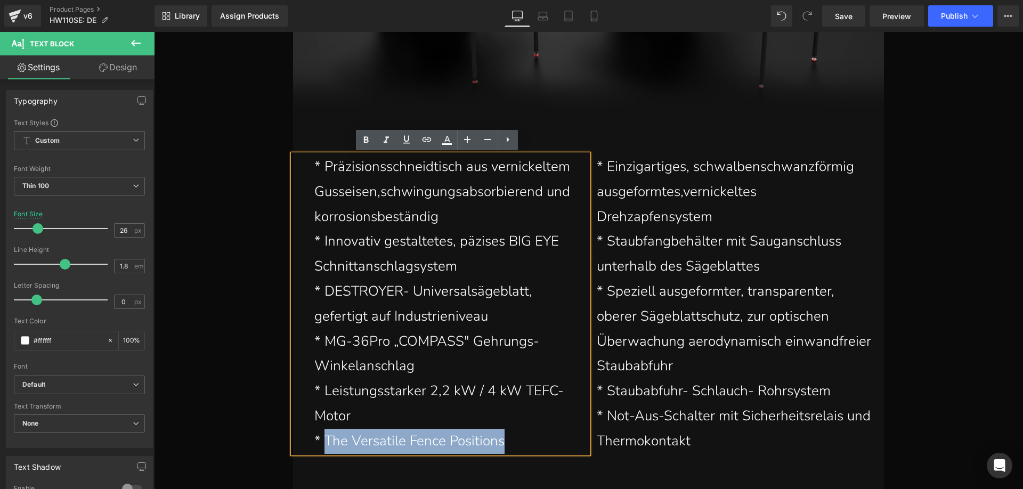
drag, startPoint x: 323, startPoint y: 438, endPoint x: 500, endPoint y: 449, distance: 177.2
click at [500, 449] on p "* The Versatile Fence Positions" at bounding box center [447, 441] width 266 height 25
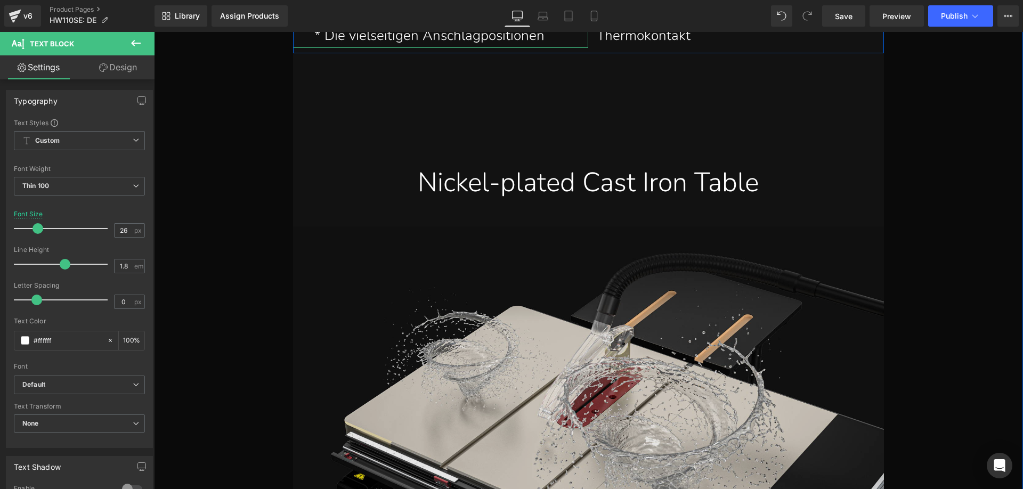
scroll to position [3688, 0]
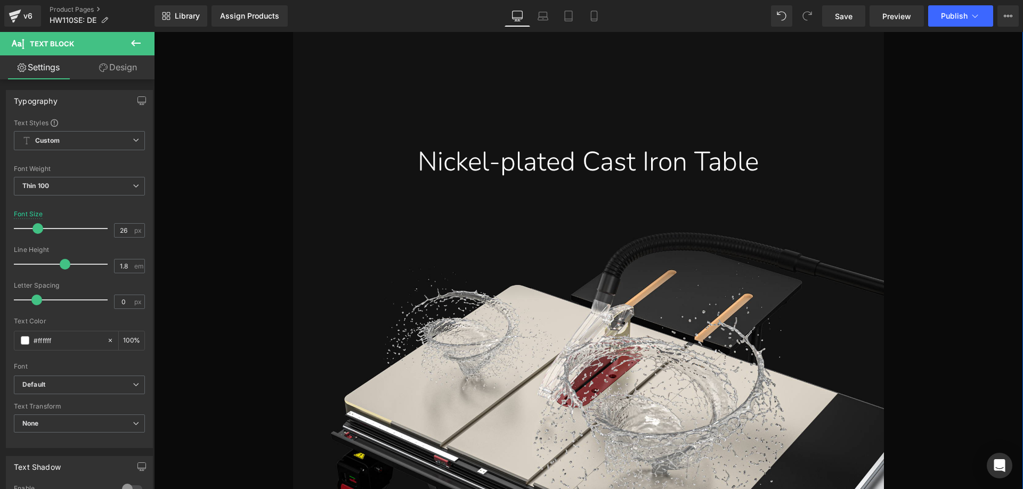
click at [483, 161] on div "Nickel-plated Cast Iron Table" at bounding box center [588, 161] width 575 height 35
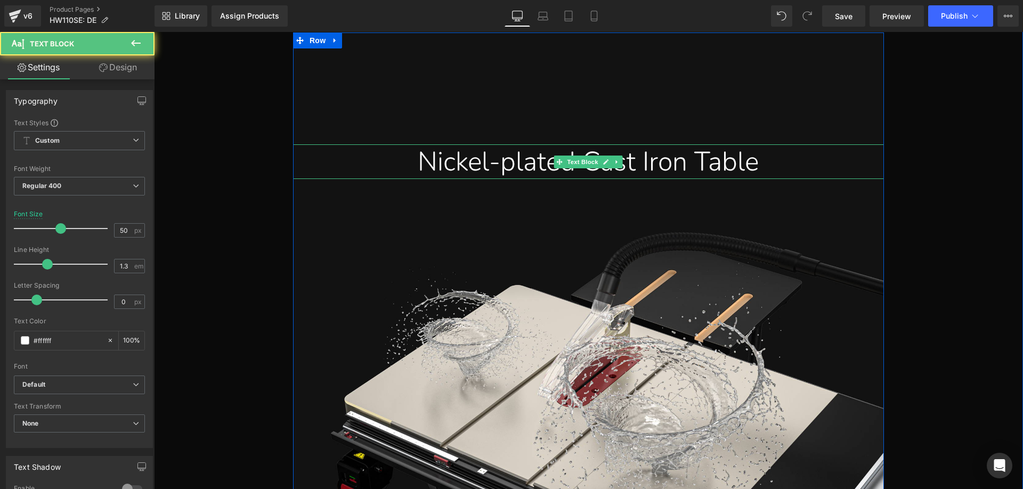
click at [422, 159] on div "Nickel-plated Cast Iron Table" at bounding box center [588, 161] width 575 height 35
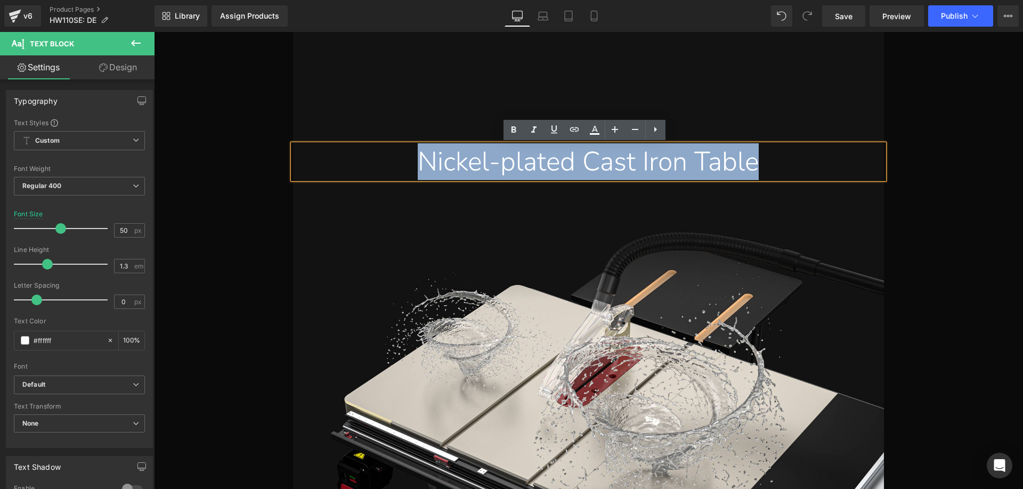
drag, startPoint x: 403, startPoint y: 160, endPoint x: 797, endPoint y: 159, distance: 394.3
click at [797, 159] on div "Nickel-plated Cast Iron Table" at bounding box center [588, 161] width 575 height 35
paste div
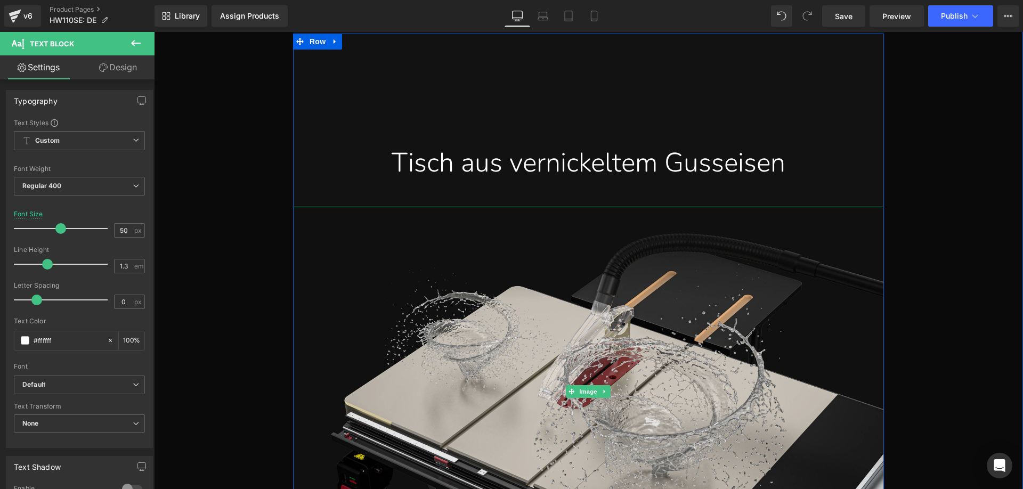
scroll to position [3528, 0]
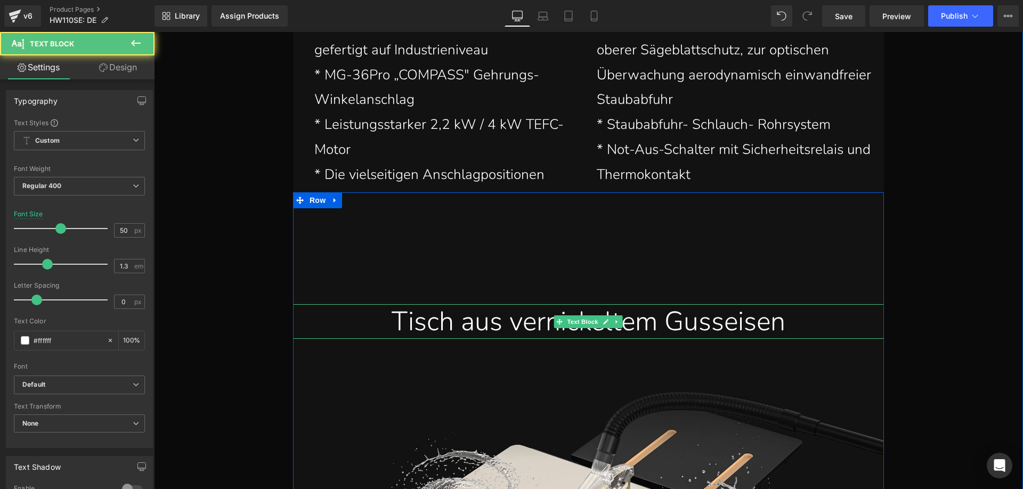
click at [380, 318] on div "Tisch aus vernickeltem Gusseisen" at bounding box center [588, 321] width 575 height 35
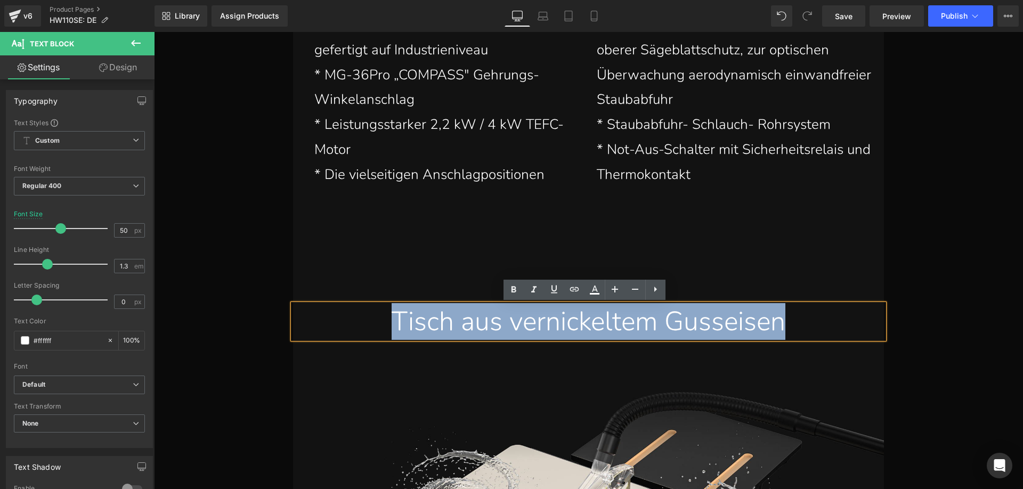
drag, startPoint x: 374, startPoint y: 319, endPoint x: 788, endPoint y: 318, distance: 413.5
click at [788, 318] on div "Tisch aus vernickeltem Gusseisen" at bounding box center [588, 321] width 575 height 35
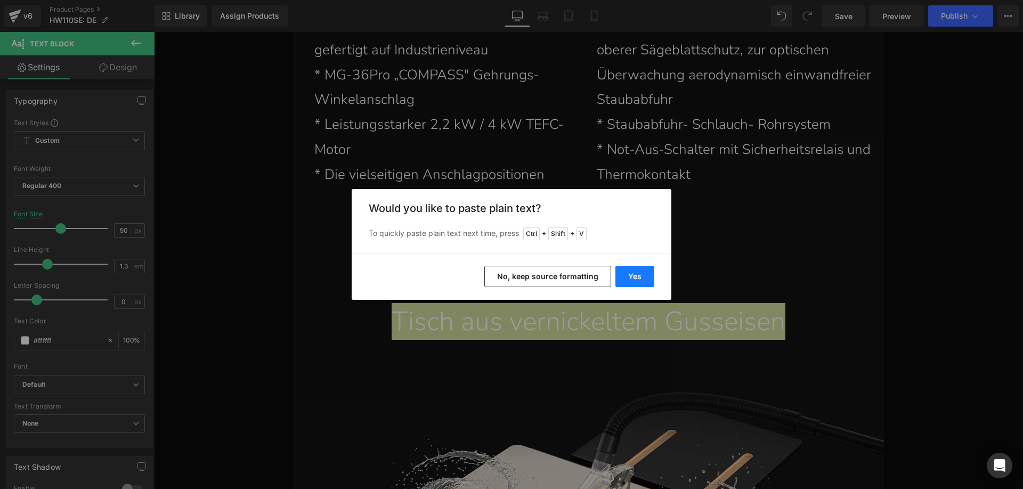
click at [624, 277] on button "Yes" at bounding box center [634, 276] width 39 height 21
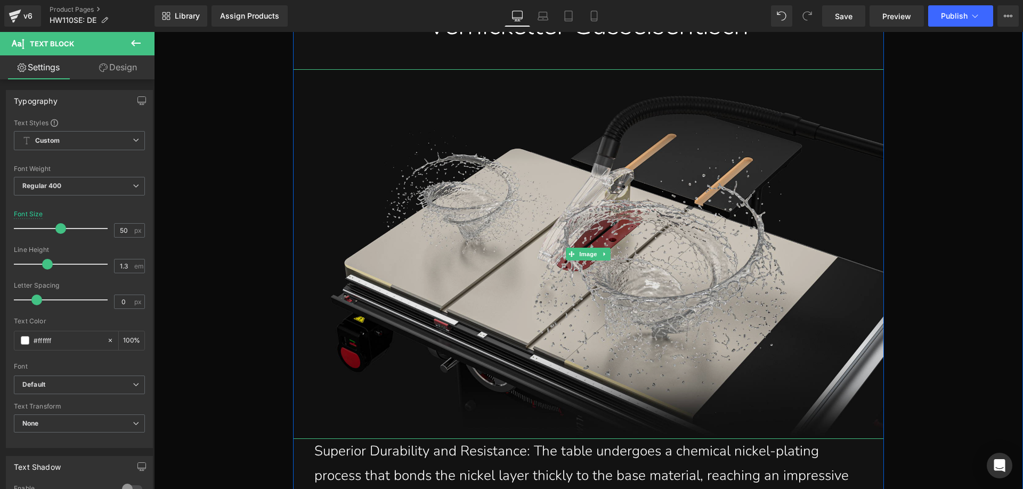
scroll to position [4008, 0]
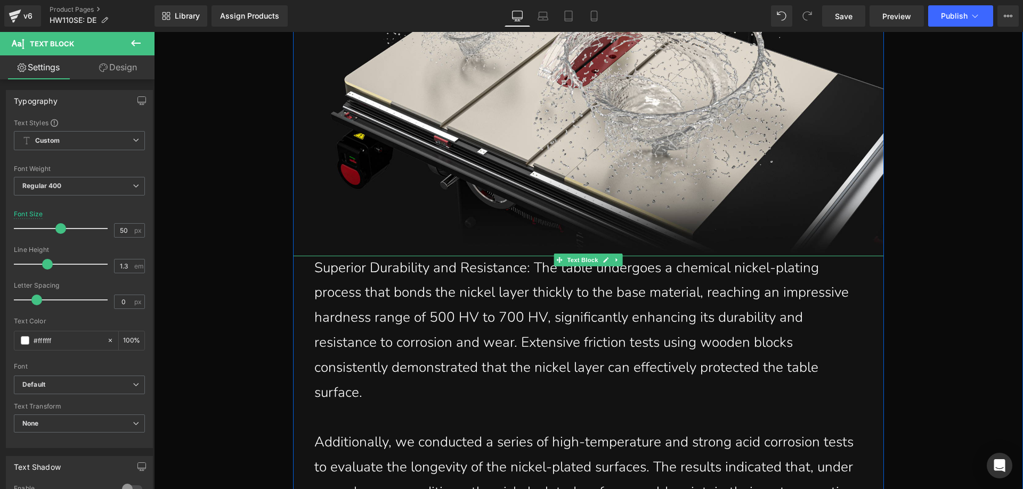
click at [370, 288] on p "Superior Durability and Resistance: The table undergoes a chemical nickel-plati…" at bounding box center [591, 331] width 554 height 150
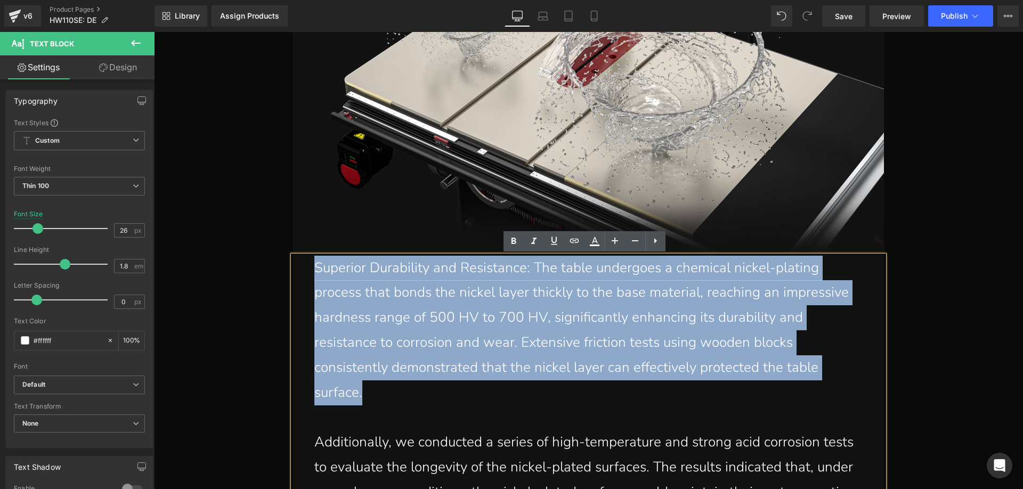
drag, startPoint x: 311, startPoint y: 267, endPoint x: 790, endPoint y: 372, distance: 490.9
click at [790, 372] on p "Superior Durability and Resistance: The table undergoes a chemical nickel-plati…" at bounding box center [591, 331] width 554 height 150
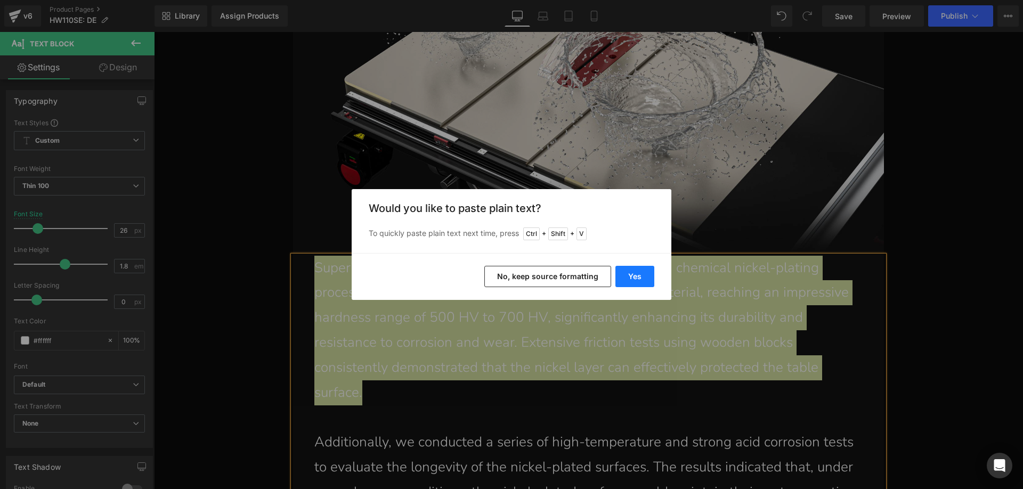
click at [634, 270] on button "Yes" at bounding box center [634, 276] width 39 height 21
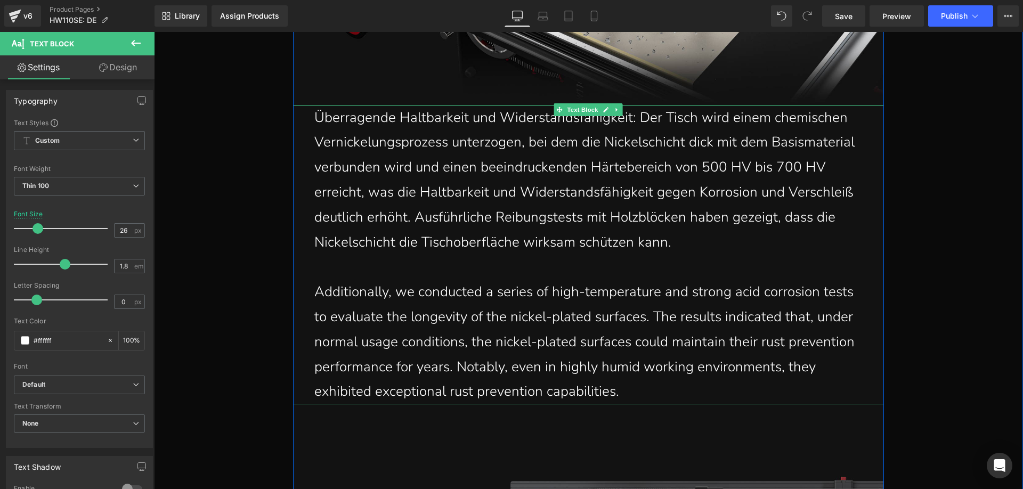
scroll to position [4168, 0]
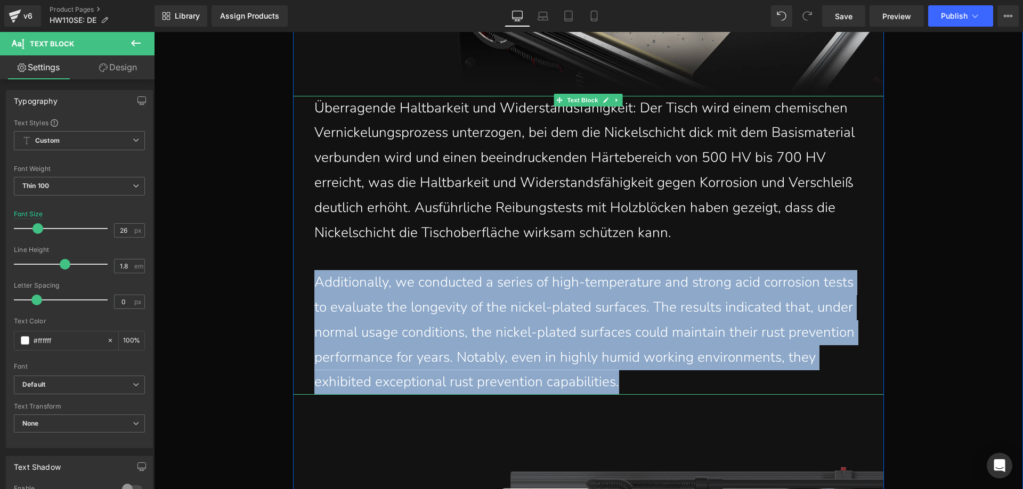
drag, startPoint x: 310, startPoint y: 282, endPoint x: 616, endPoint y: 378, distance: 320.5
click at [616, 378] on p "Additionally, we conducted a series of high-temperature and strong acid corrosi…" at bounding box center [591, 332] width 554 height 125
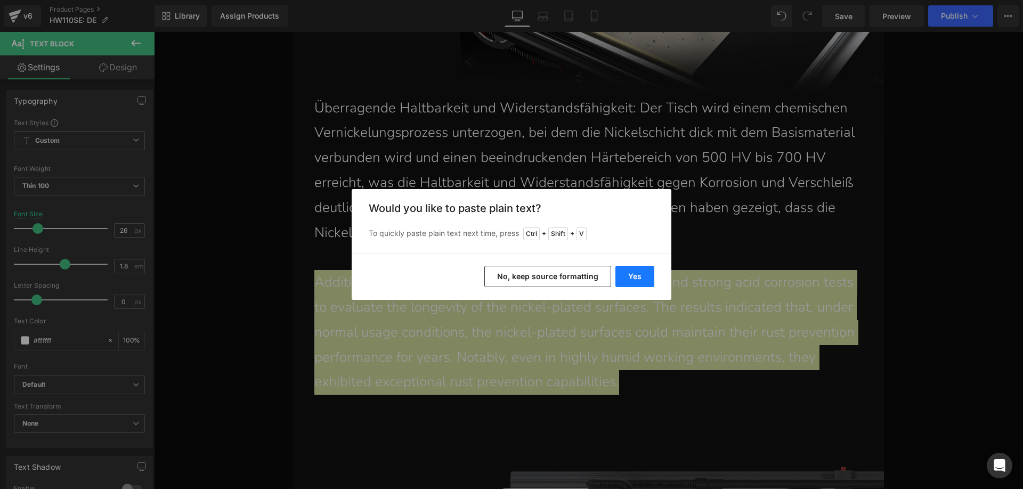
click at [634, 278] on button "Yes" at bounding box center [634, 276] width 39 height 21
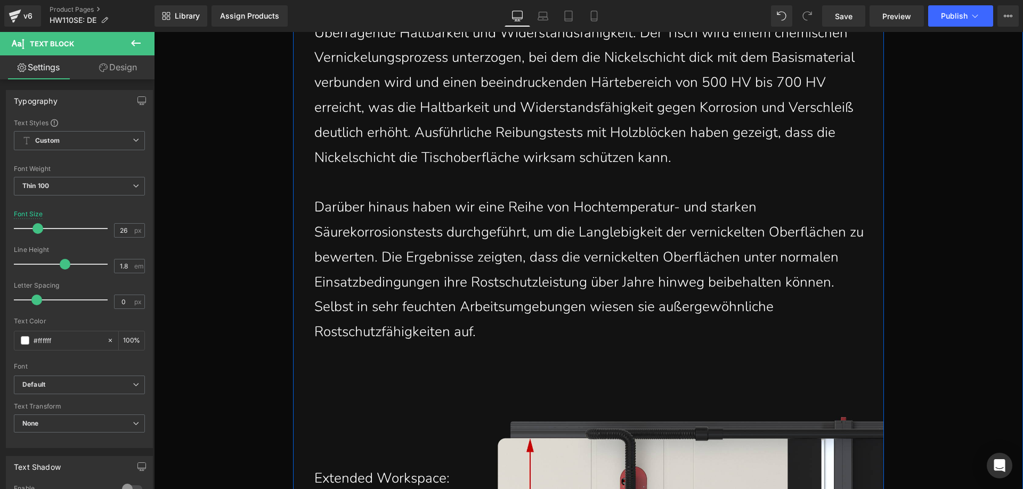
scroll to position [4488, 0]
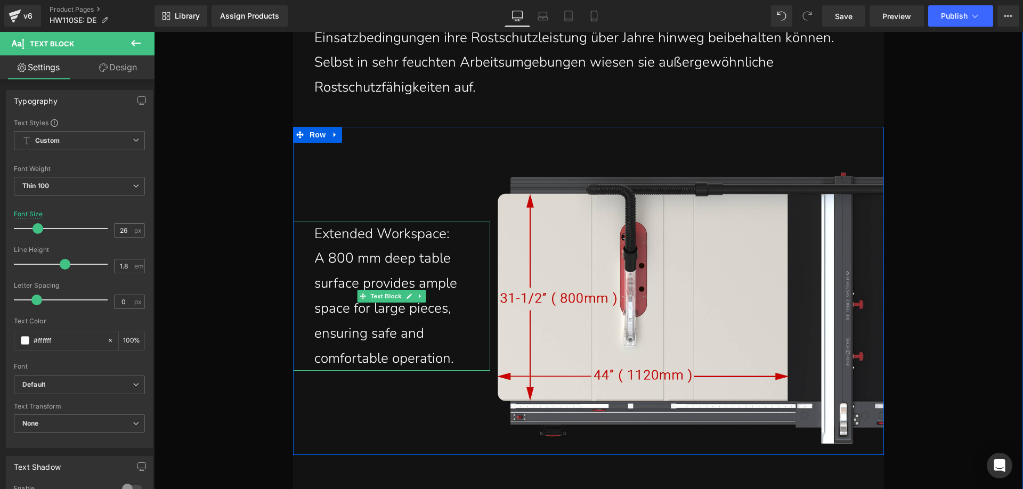
click at [337, 266] on p "A 800 mm deep table surface provides ample space for large pieces, ensuring saf…" at bounding box center [398, 308] width 168 height 125
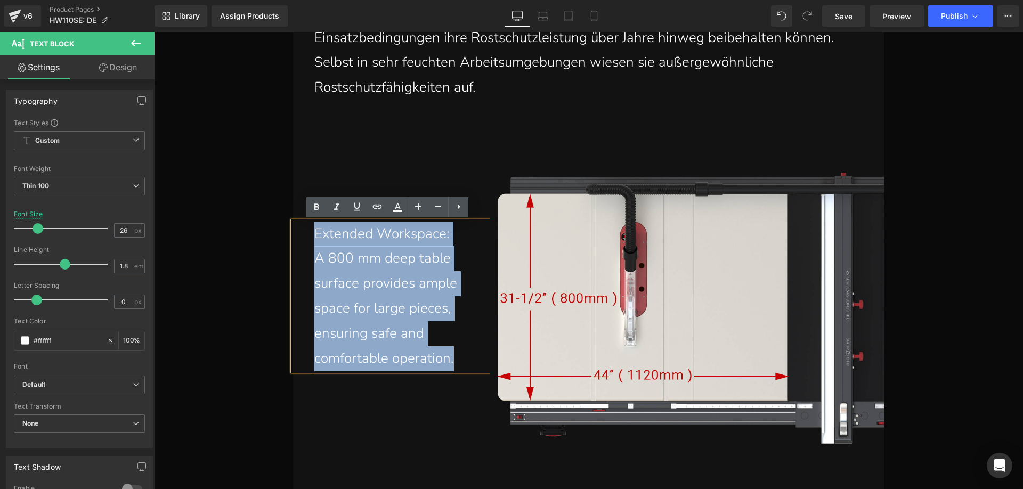
drag, startPoint x: 311, startPoint y: 231, endPoint x: 453, endPoint y: 354, distance: 188.1
click at [453, 354] on div "Extended Workspace: A 800 mm deep table surface provides ample space for large …" at bounding box center [391, 297] width 197 height 150
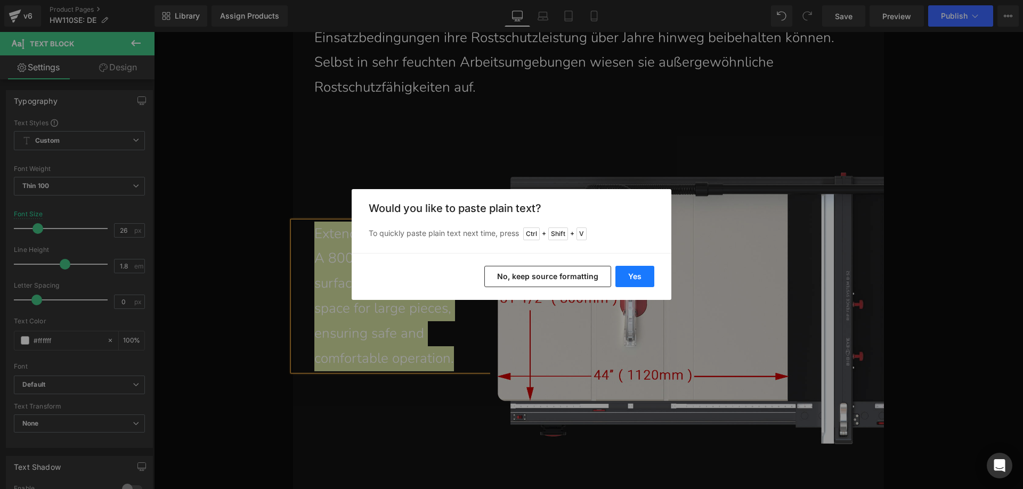
click at [640, 274] on button "Yes" at bounding box center [634, 276] width 39 height 21
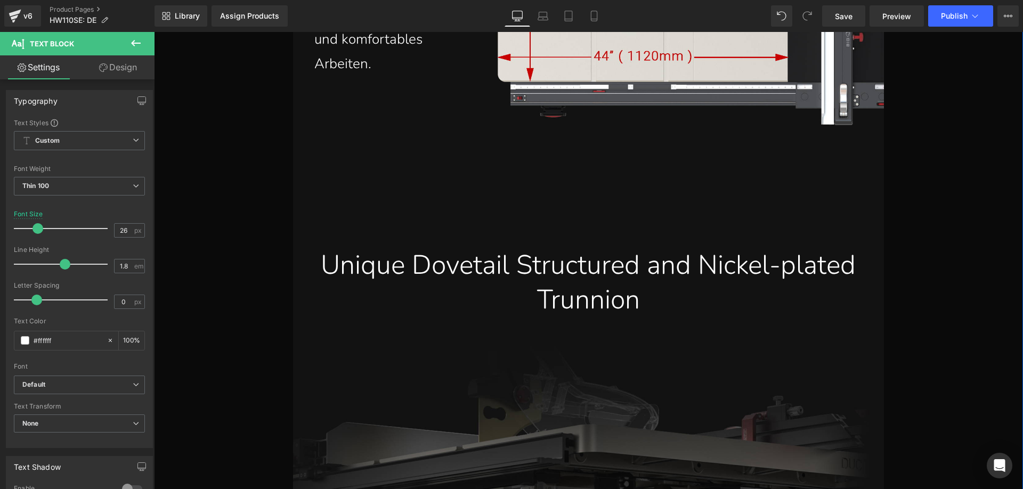
scroll to position [4807, 0]
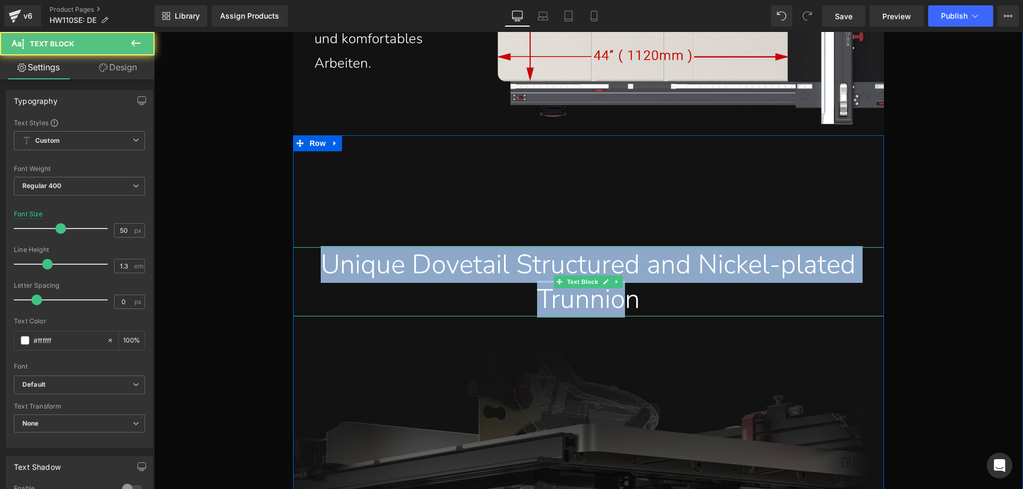
drag, startPoint x: 335, startPoint y: 266, endPoint x: 660, endPoint y: 303, distance: 327.1
click at [666, 304] on div "Unique Dovetail Structured and Nickel-plated Trunnion" at bounding box center [588, 281] width 575 height 69
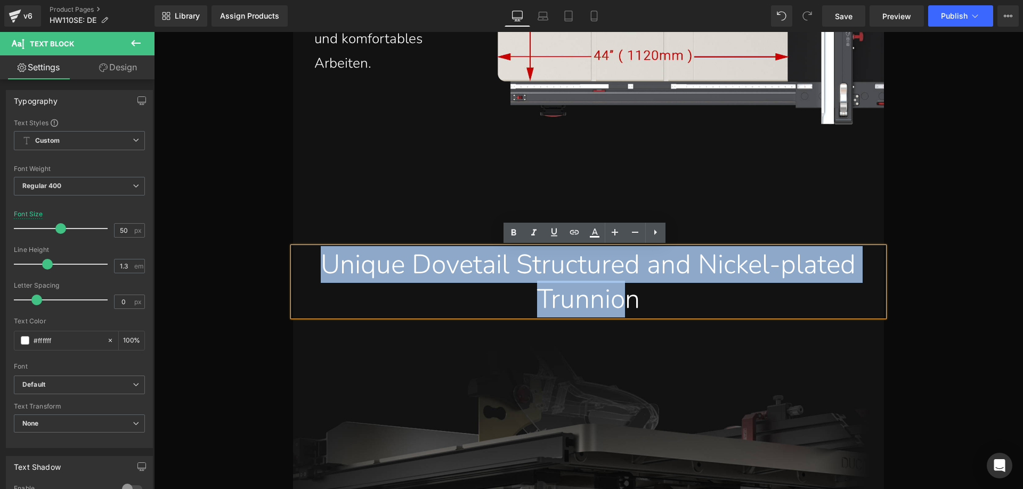
click at [512, 280] on div "Unique Dovetail Structured and Nickel-plated Trunnion" at bounding box center [588, 281] width 575 height 69
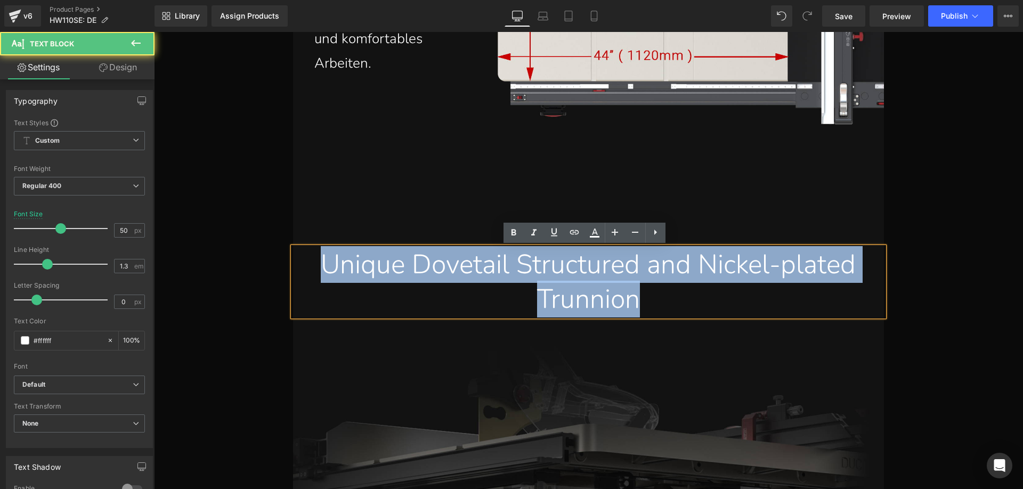
drag, startPoint x: 342, startPoint y: 264, endPoint x: 697, endPoint y: 300, distance: 357.8
click at [697, 300] on div "Unique Dovetail Structured and Nickel-plated Trunnion" at bounding box center [588, 281] width 575 height 69
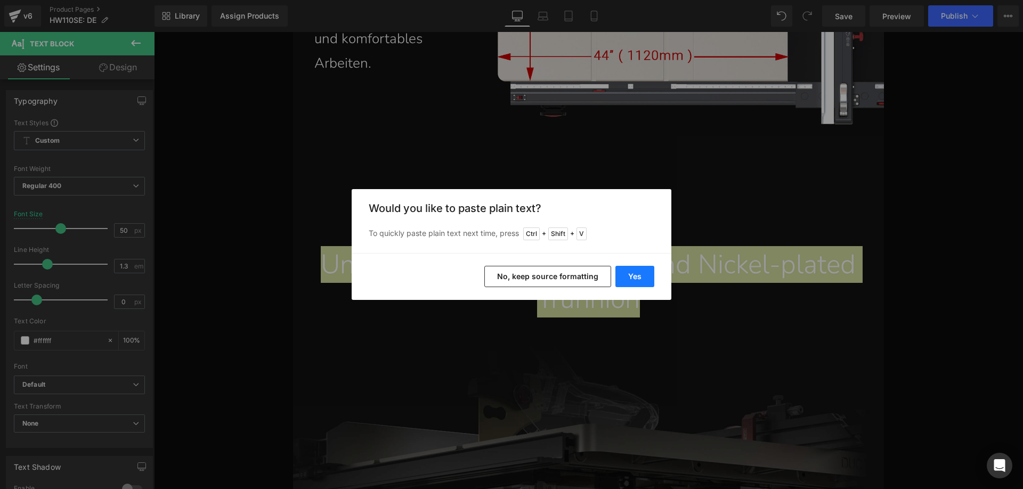
click at [644, 279] on button "Yes" at bounding box center [634, 276] width 39 height 21
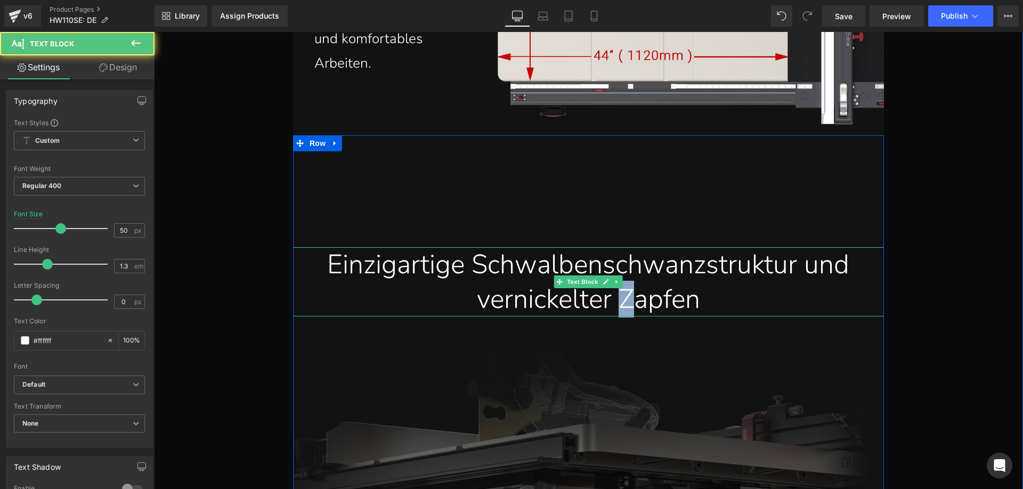
drag, startPoint x: 635, startPoint y: 303, endPoint x: 622, endPoint y: 299, distance: 12.8
click at [622, 299] on div "Einzigartige Schwalbenschwanzstruktur und vernickelter Zapfen" at bounding box center [588, 281] width 575 height 69
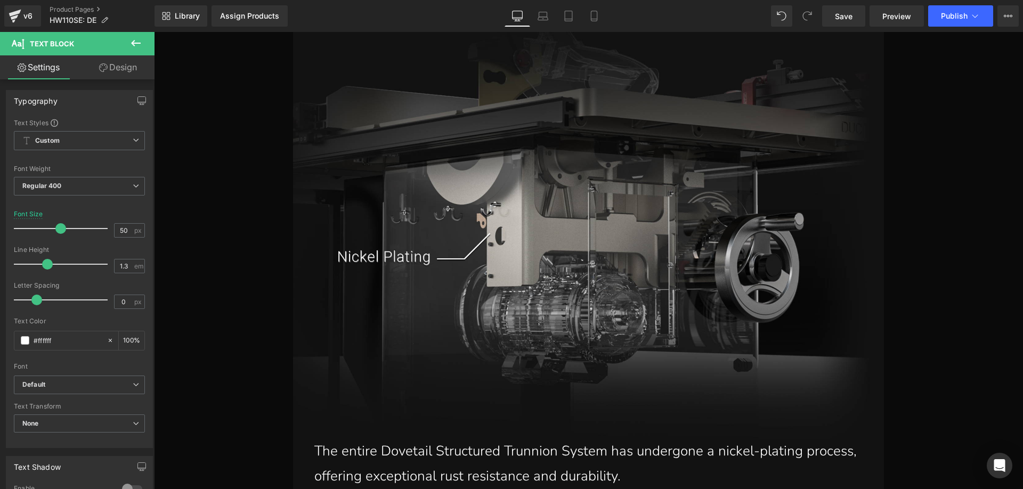
scroll to position [5287, 0]
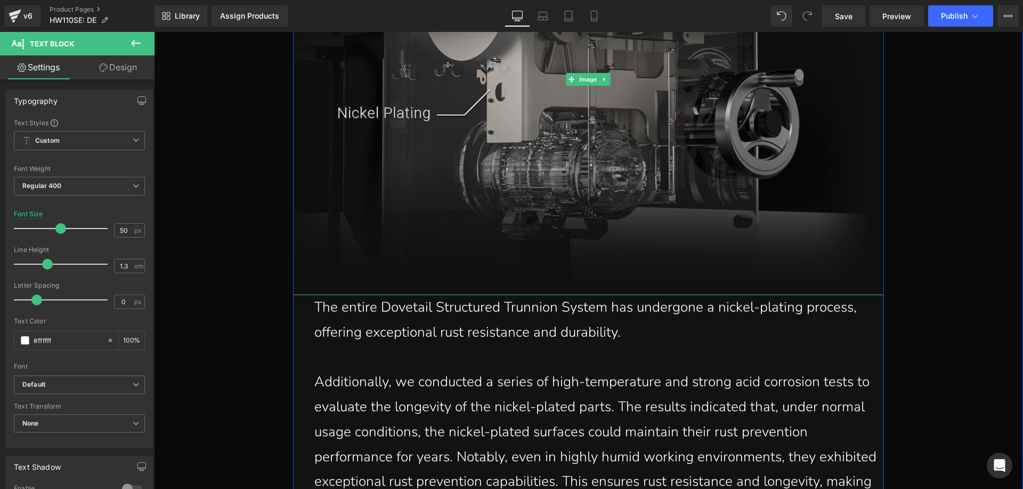
click at [506, 163] on img at bounding box center [588, 80] width 591 height 432
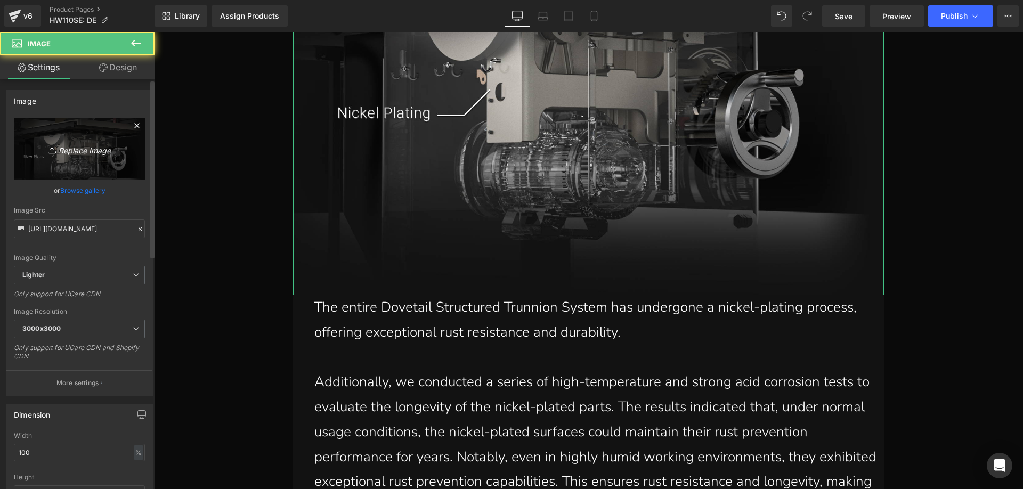
click at [87, 149] on icon "Replace Image" at bounding box center [79, 148] width 85 height 13
type input "C:\fakepath\2.webp"
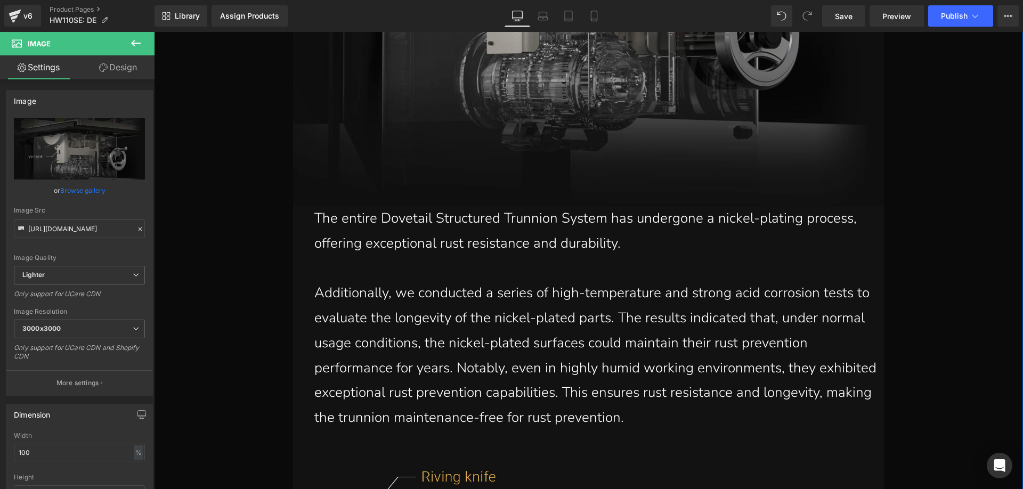
scroll to position [5393, 0]
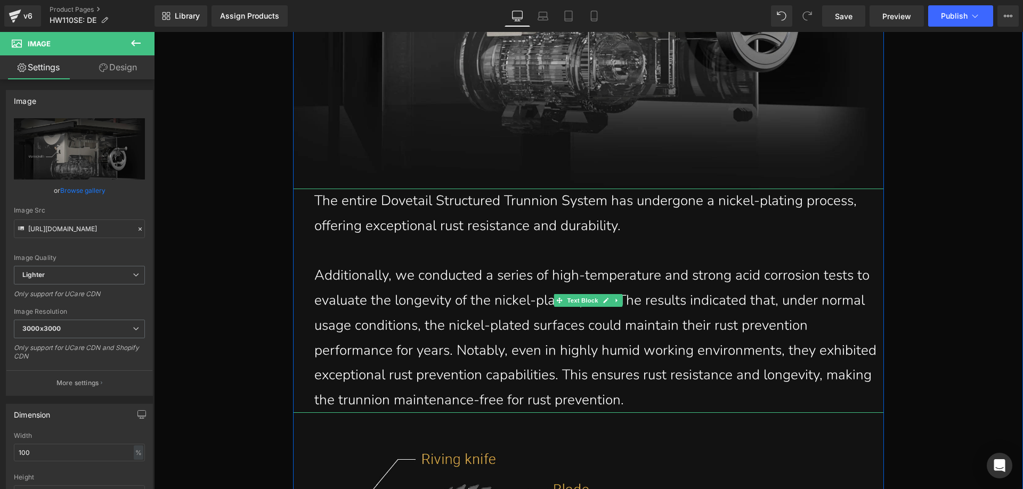
drag, startPoint x: 338, startPoint y: 215, endPoint x: 311, endPoint y: 209, distance: 27.7
click at [338, 215] on p "The entire Dovetail Structured Trunnion System has undergone a nickel-plating p…" at bounding box center [599, 214] width 570 height 50
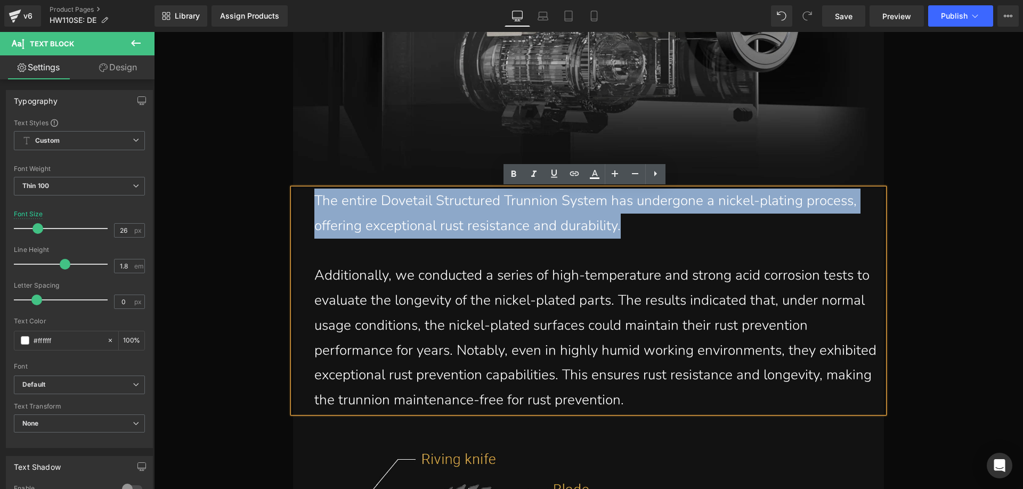
drag, startPoint x: 314, startPoint y: 200, endPoint x: 619, endPoint y: 227, distance: 306.0
click at [619, 227] on p "The entire Dovetail Structured Trunnion System has undergone a nickel-plating p…" at bounding box center [599, 214] width 570 height 50
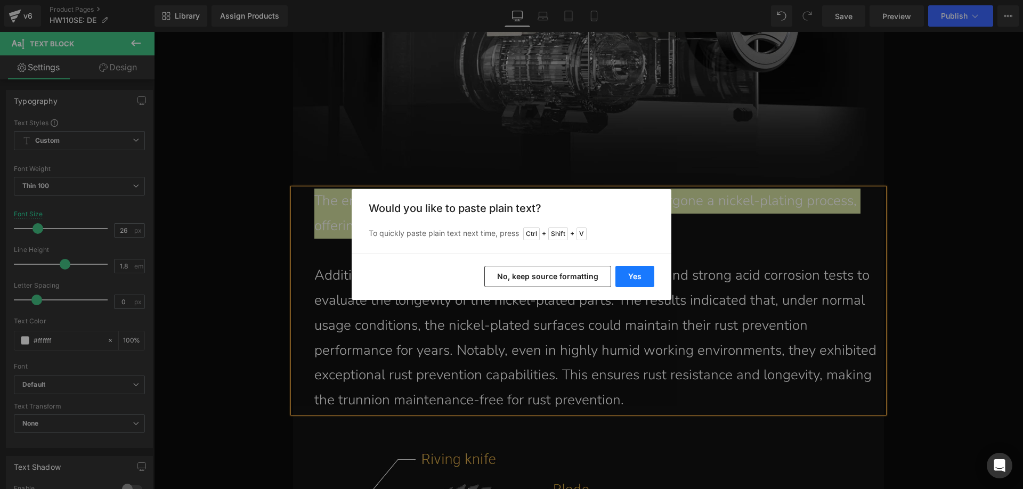
click at [629, 275] on button "Yes" at bounding box center [634, 276] width 39 height 21
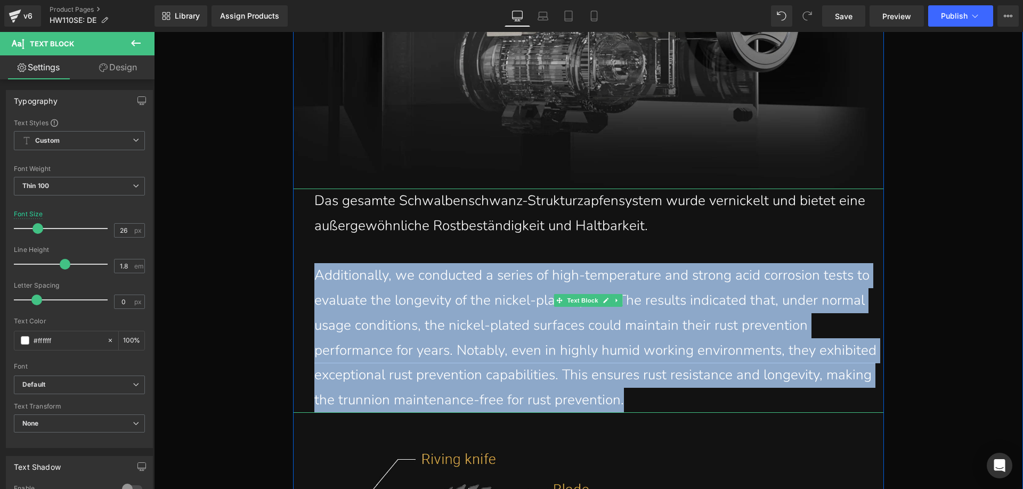
drag, startPoint x: 306, startPoint y: 274, endPoint x: 624, endPoint y: 395, distance: 339.6
click at [624, 395] on div "Das gesamte Schwalbenschwanz-Strukturzapfensystem wurde vernickelt und bietet e…" at bounding box center [588, 301] width 591 height 224
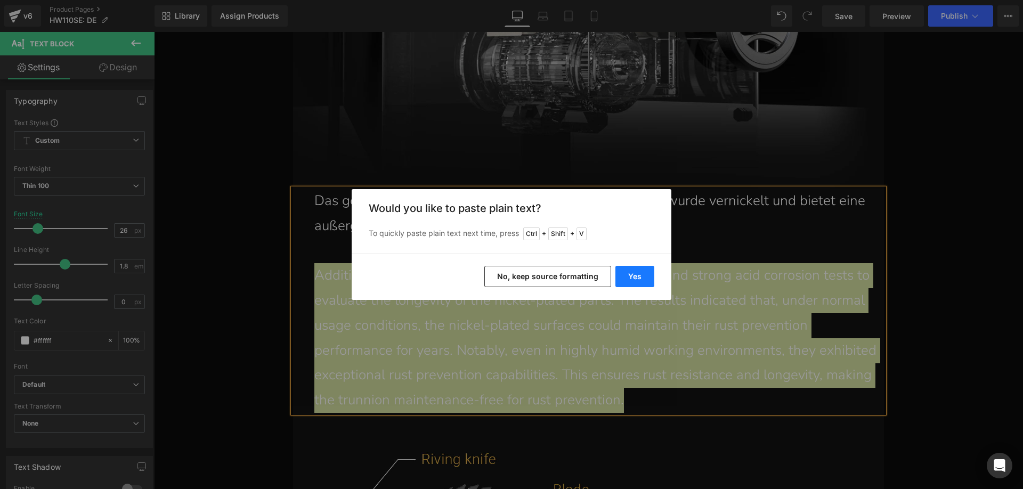
drag, startPoint x: 637, startPoint y: 273, endPoint x: 453, endPoint y: 245, distance: 185.4
click at [637, 273] on button "Yes" at bounding box center [634, 276] width 39 height 21
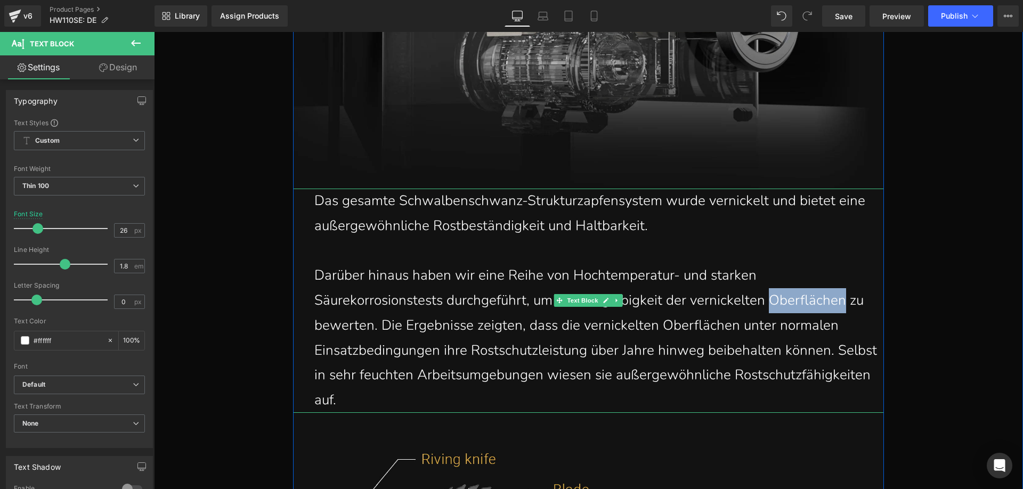
drag, startPoint x: 770, startPoint y: 299, endPoint x: 843, endPoint y: 299, distance: 73.0
click at [843, 299] on p "Darüber hinaus haben wir eine Reihe von Hochtemperatur- und starken Säurekorros…" at bounding box center [599, 338] width 570 height 150
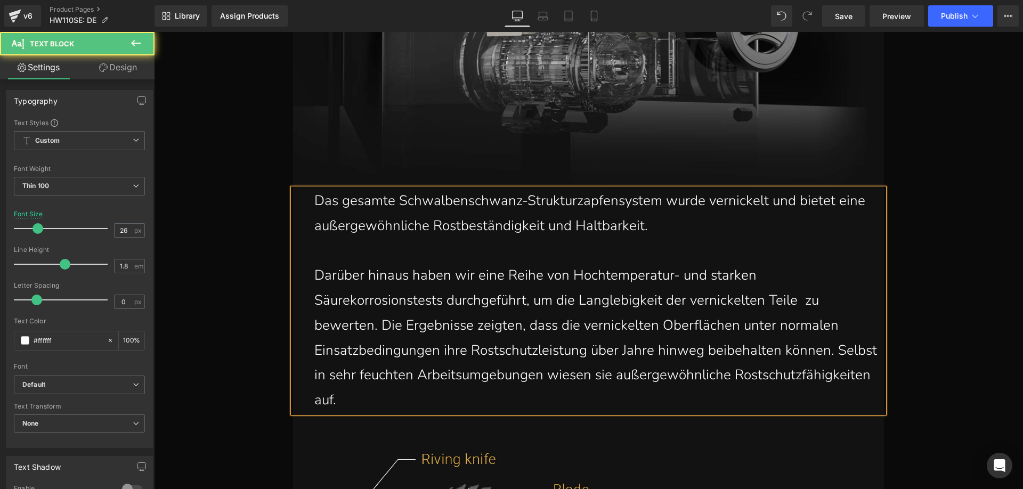
click at [368, 402] on p "Darüber hinaus haben wir eine Reihe von Hochtemperatur- und starken Säurekorros…" at bounding box center [599, 338] width 570 height 150
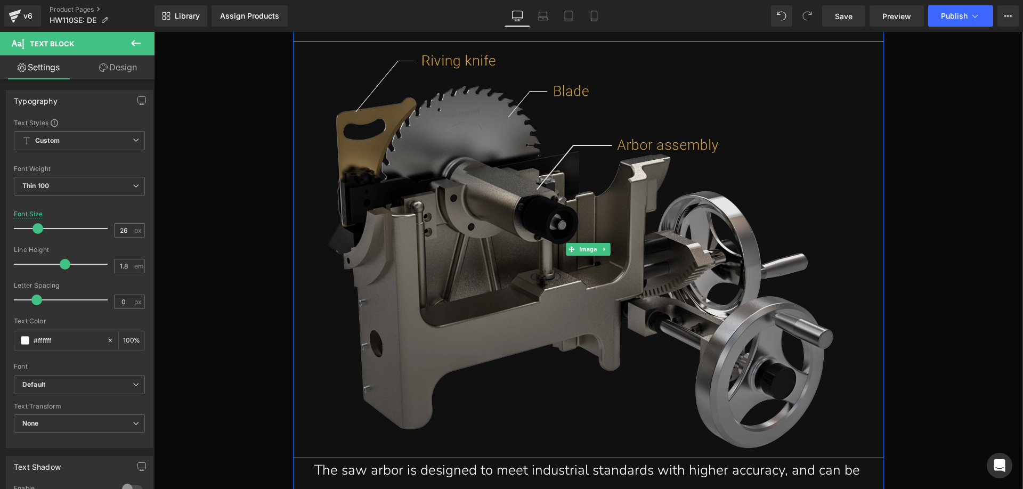
scroll to position [5820, 0]
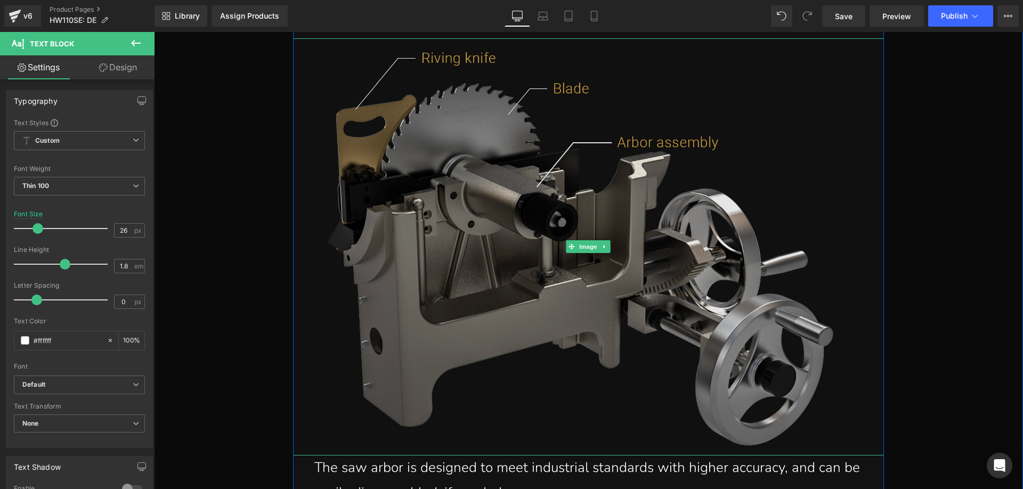
click at [442, 255] on img at bounding box center [588, 246] width 591 height 417
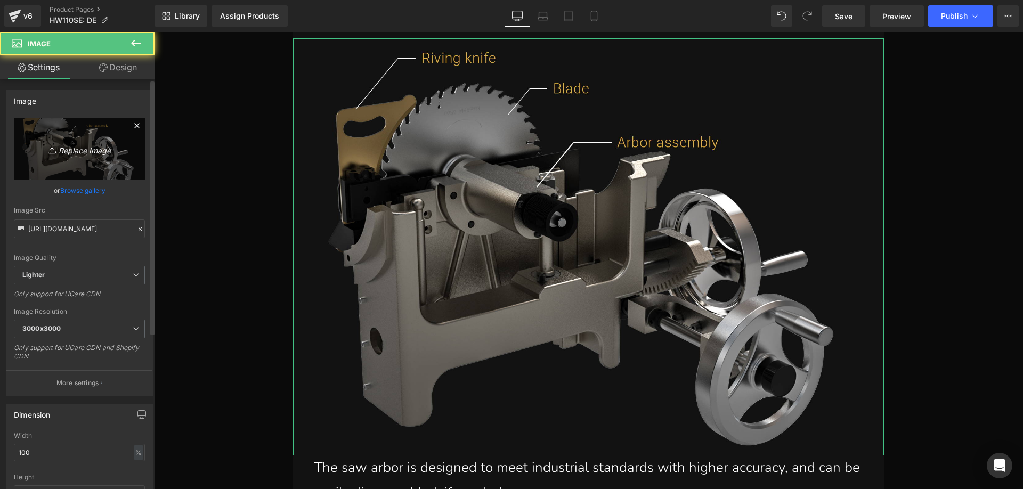
click at [64, 153] on icon "Replace Image" at bounding box center [79, 148] width 85 height 13
type input "C:\fakepath\3.webp"
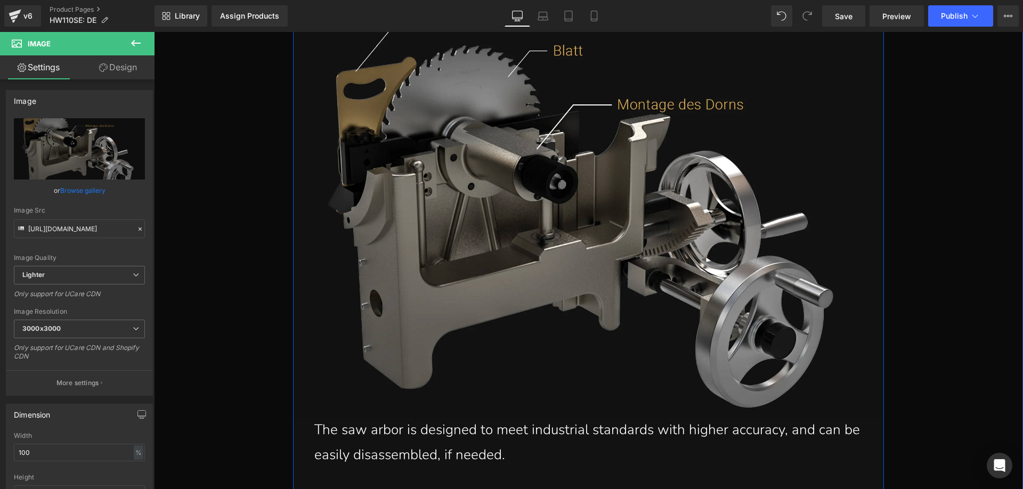
scroll to position [6033, 0]
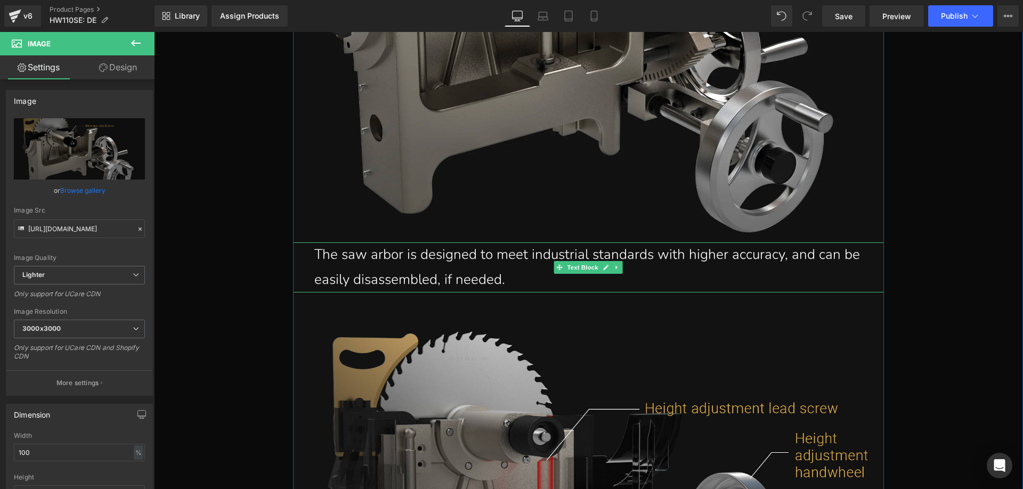
drag, startPoint x: 326, startPoint y: 257, endPoint x: 303, endPoint y: 254, distance: 23.7
click at [326, 257] on p "The saw arbor is designed to meet industrial standards with higher accuracy, an…" at bounding box center [599, 267] width 570 height 50
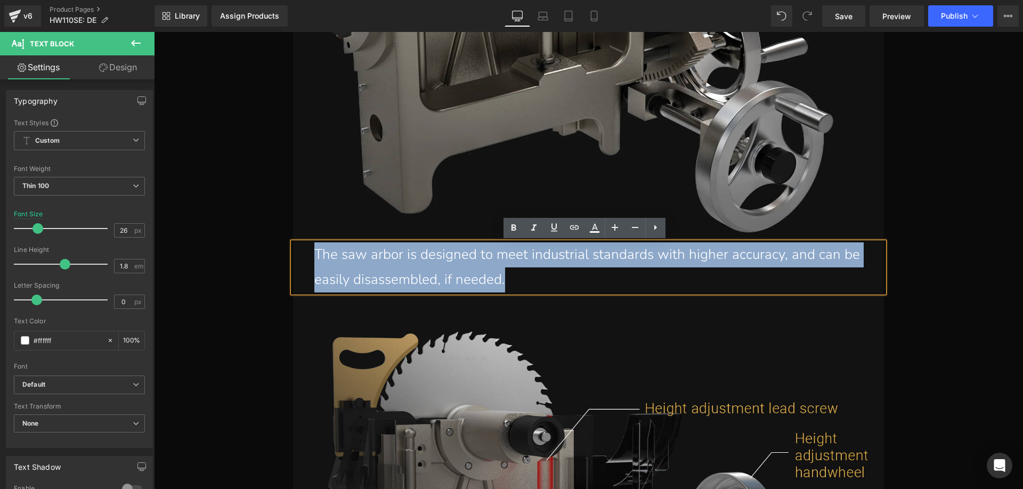
drag, startPoint x: 310, startPoint y: 251, endPoint x: 511, endPoint y: 282, distance: 203.3
click at [511, 282] on p "The saw arbor is designed to meet industrial standards with higher accuracy, an…" at bounding box center [599, 267] width 570 height 50
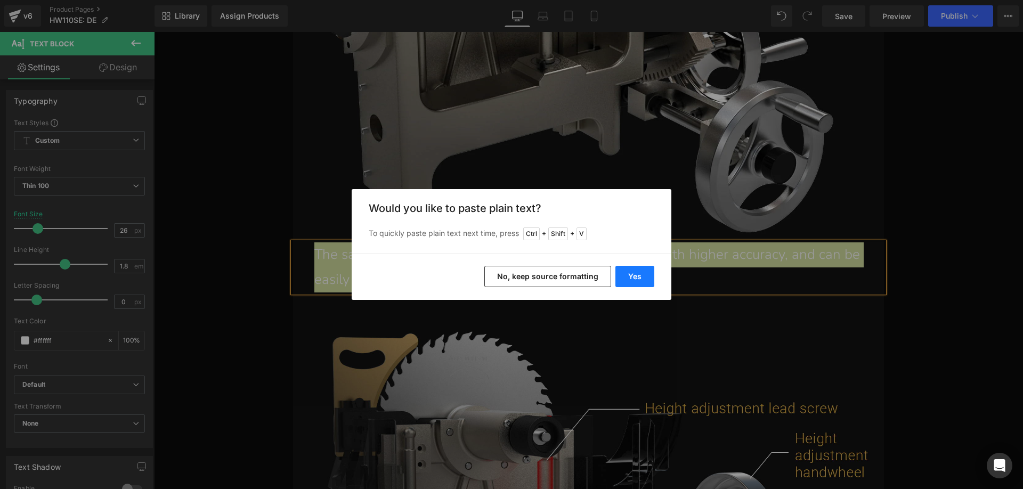
click at [617, 270] on button "Yes" at bounding box center [634, 276] width 39 height 21
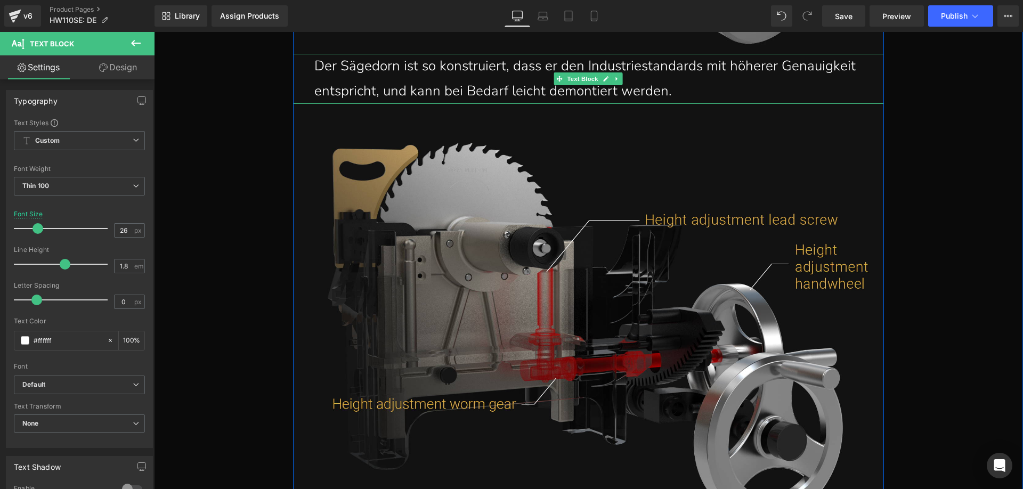
scroll to position [6246, 0]
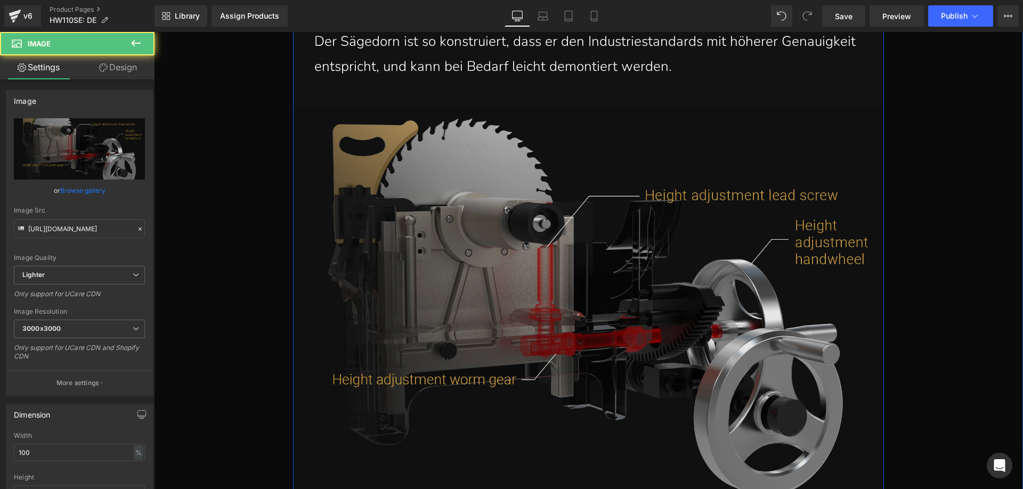
click at [425, 291] on img at bounding box center [588, 307] width 591 height 402
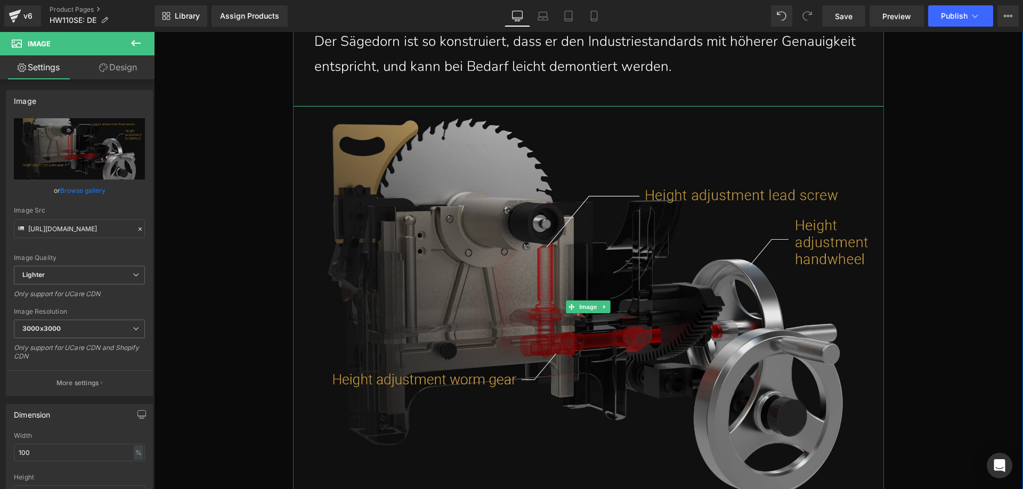
drag, startPoint x: 447, startPoint y: 302, endPoint x: 442, endPoint y: 300, distance: 5.6
click at [447, 302] on img at bounding box center [588, 307] width 591 height 402
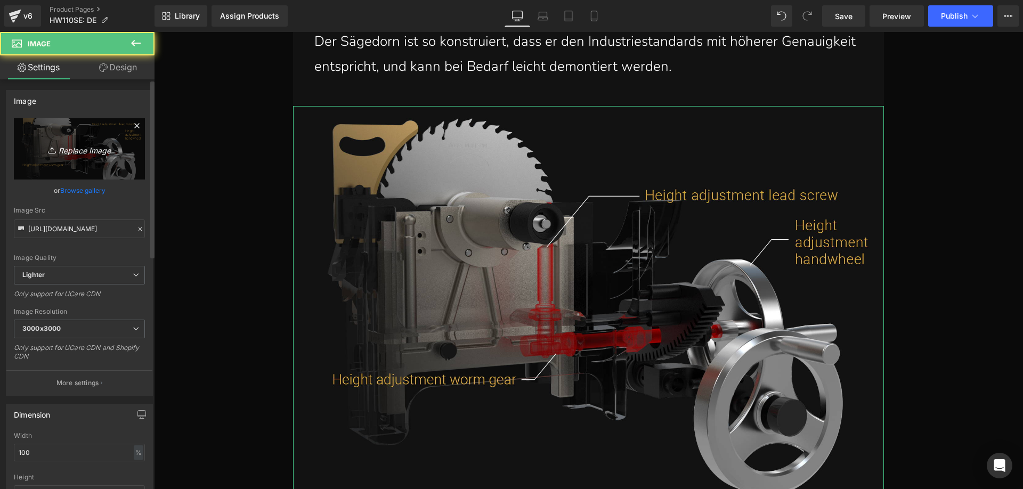
click at [73, 145] on icon "Replace Image" at bounding box center [79, 148] width 85 height 13
type input "C:\fakepath\4.webp"
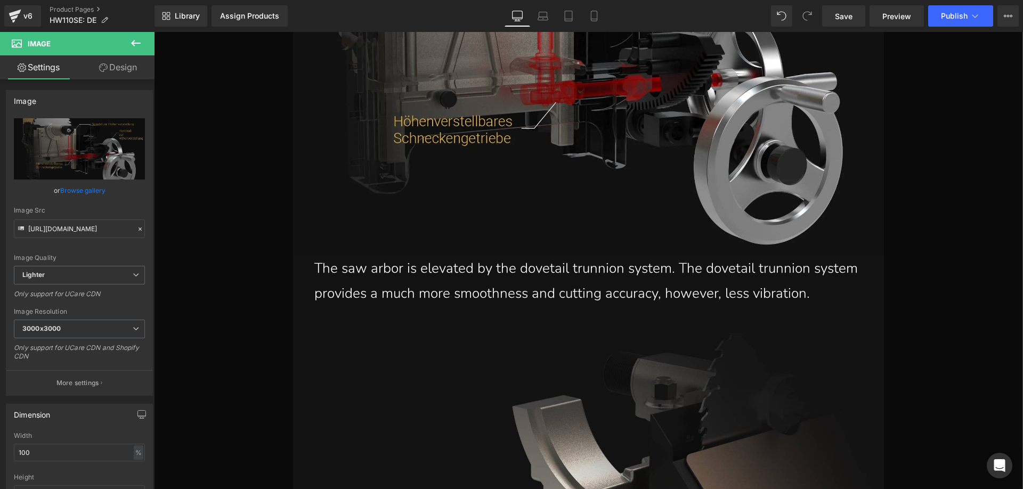
scroll to position [6512, 0]
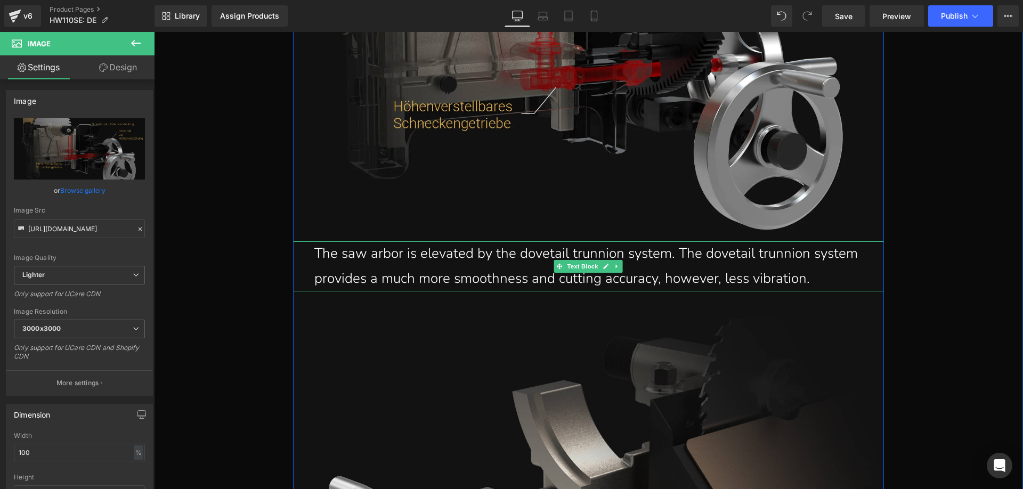
drag, startPoint x: 353, startPoint y: 261, endPoint x: 312, endPoint y: 254, distance: 42.1
click at [353, 261] on p "The saw arbor is elevated by the dovetail trunnion system. The dovetail trunnio…" at bounding box center [591, 266] width 554 height 50
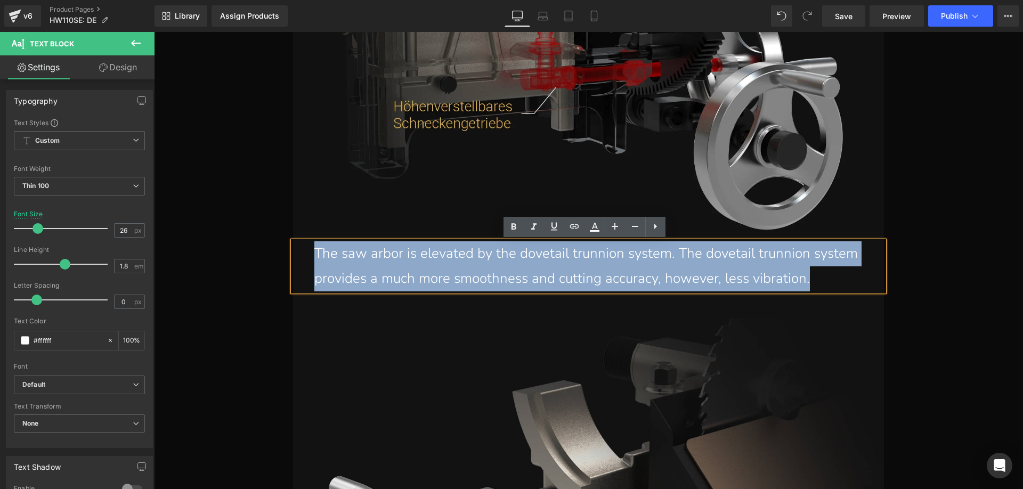
drag, startPoint x: 311, startPoint y: 251, endPoint x: 816, endPoint y: 283, distance: 506.2
click at [816, 283] on p "The saw arbor is elevated by the dovetail trunnion system. The dovetail trunnio…" at bounding box center [591, 266] width 554 height 50
paste div
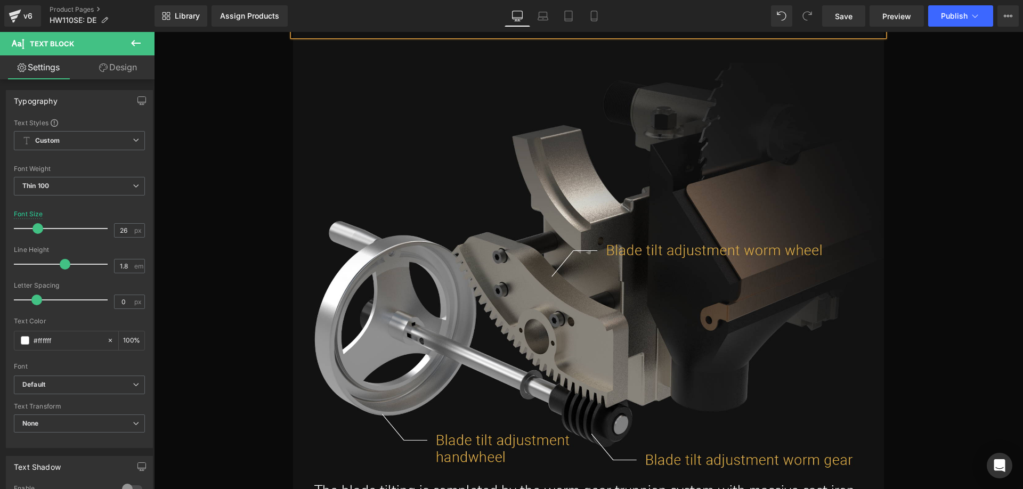
scroll to position [6992, 0]
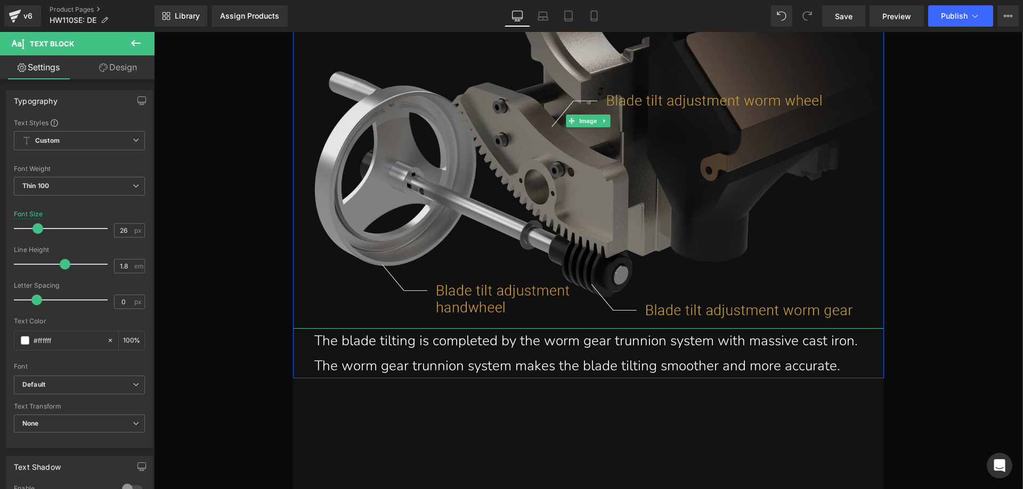
click at [451, 215] on img at bounding box center [588, 121] width 591 height 416
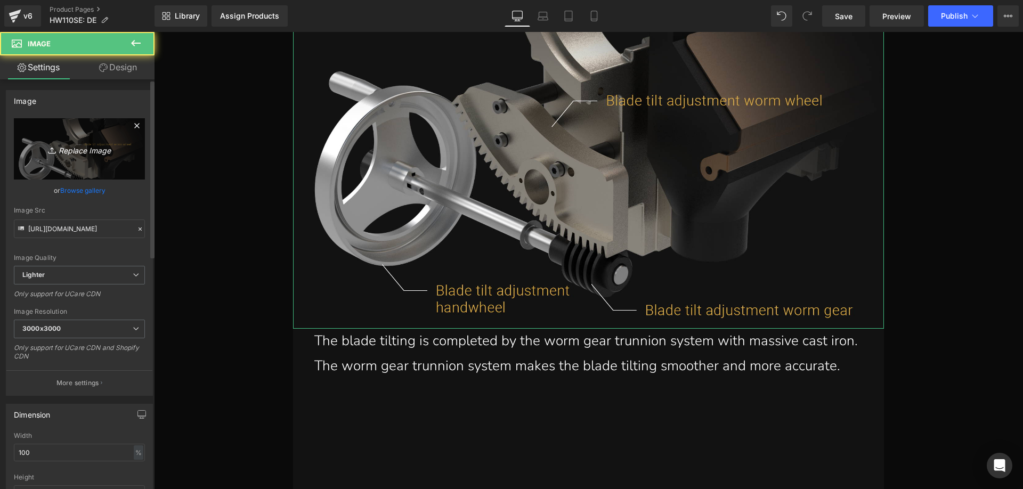
click at [78, 132] on link "Replace Image" at bounding box center [79, 148] width 131 height 61
type input "C:\fakepath\5.webp"
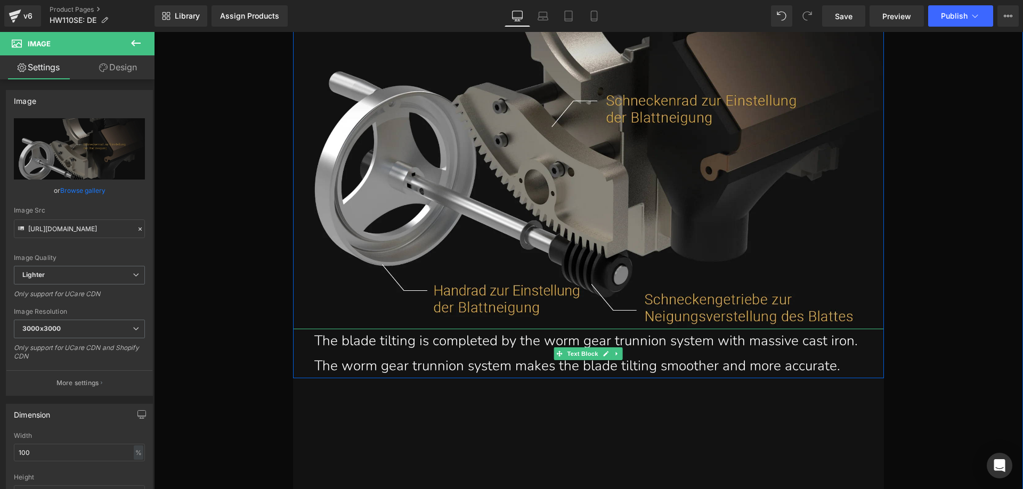
drag, startPoint x: 336, startPoint y: 343, endPoint x: 326, endPoint y: 341, distance: 10.2
click at [336, 343] on p "The blade tilting is completed by the worm gear trunnion system with massive ca…" at bounding box center [591, 354] width 554 height 50
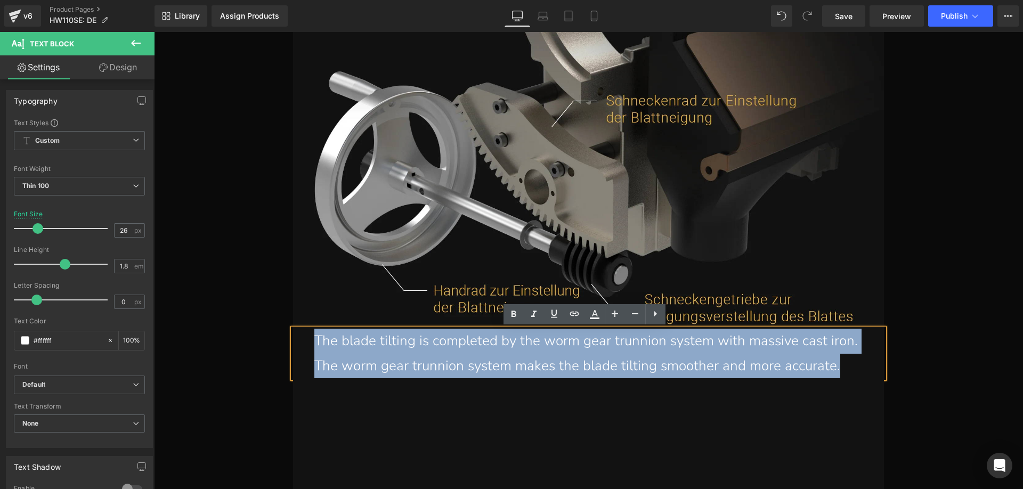
drag, startPoint x: 312, startPoint y: 338, endPoint x: 864, endPoint y: 362, distance: 552.6
click at [864, 362] on p "The blade tilting is completed by the worm gear trunnion system with massive ca…" at bounding box center [591, 354] width 554 height 50
paste div
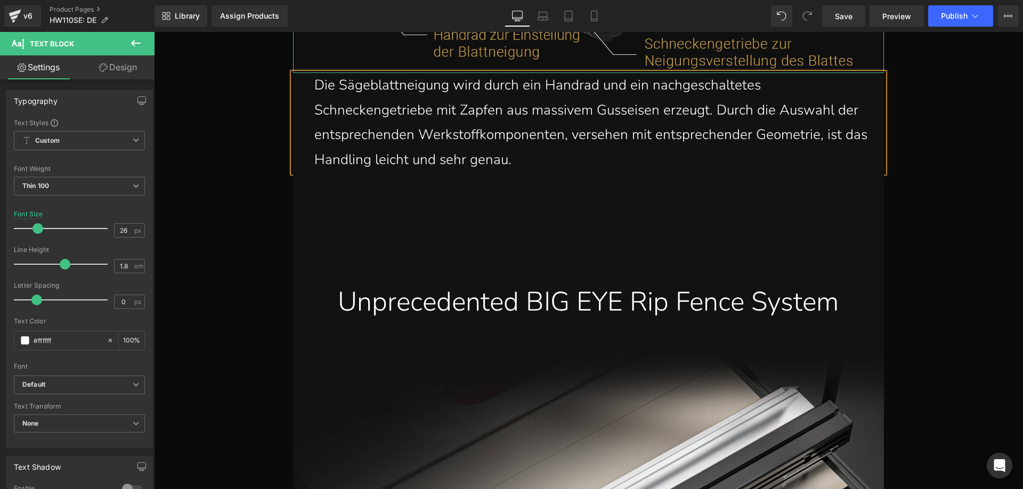
scroll to position [7258, 0]
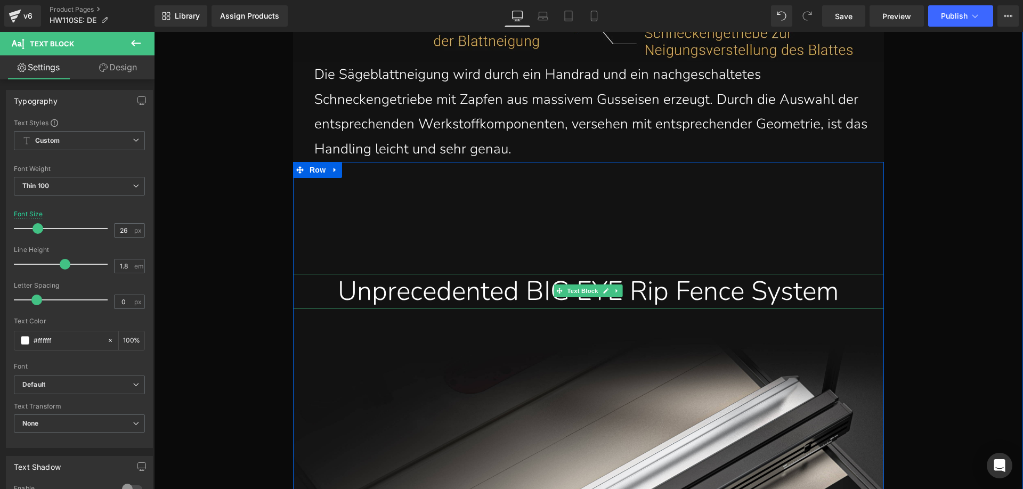
drag, startPoint x: 357, startPoint y: 296, endPoint x: 314, endPoint y: 293, distance: 42.7
click at [357, 296] on div "Unprecedented BIG EYE Rip Fence System" at bounding box center [588, 291] width 575 height 35
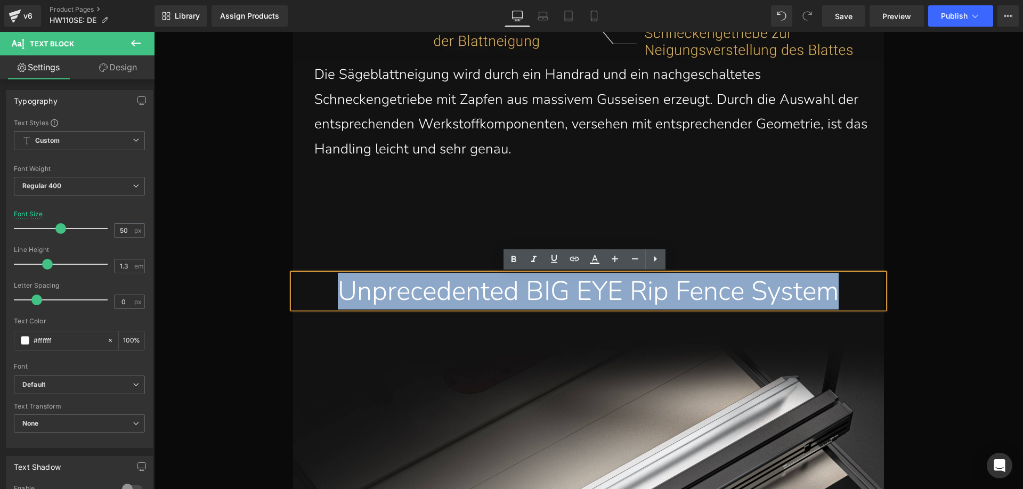
drag, startPoint x: 459, startPoint y: 287, endPoint x: 849, endPoint y: 291, distance: 390.1
click at [849, 291] on div "Unprecedented BIG EYE Rip Fence System" at bounding box center [588, 291] width 575 height 35
paste div
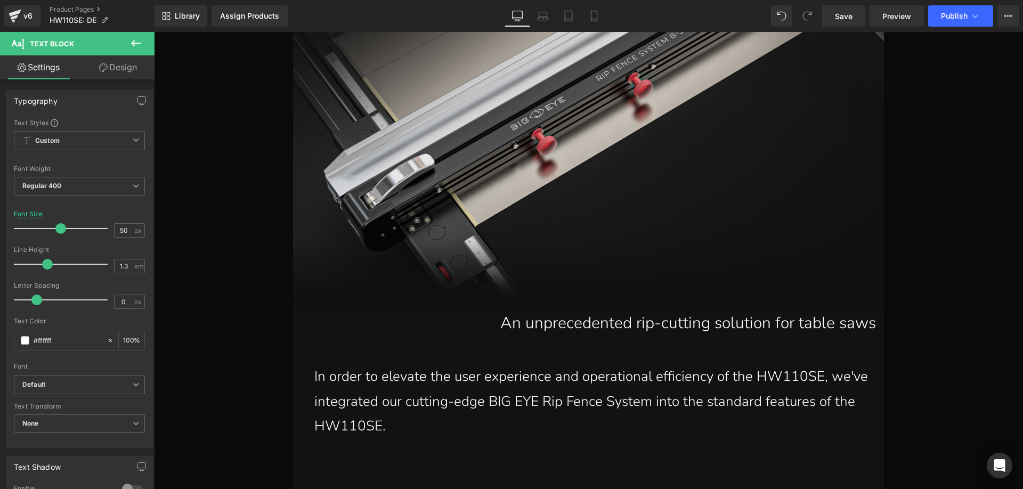
scroll to position [7791, 0]
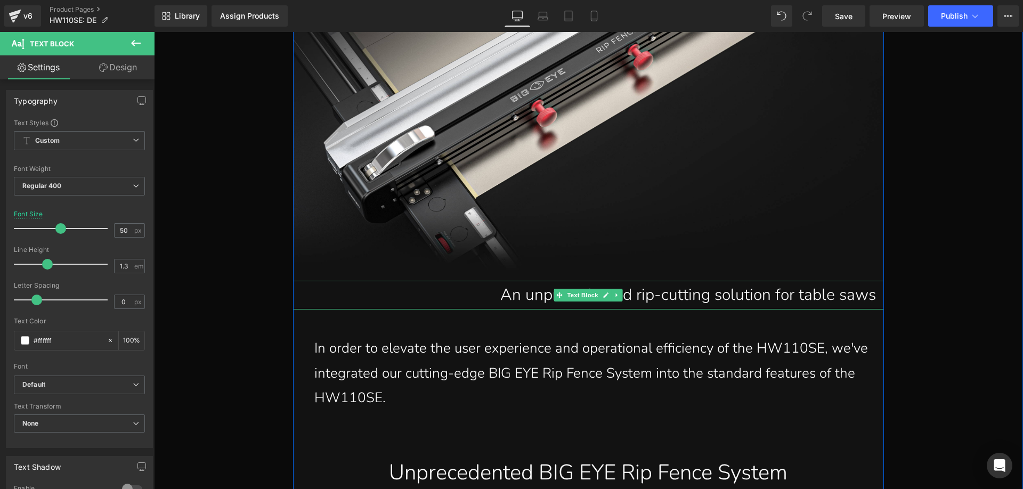
drag, startPoint x: 462, startPoint y: 294, endPoint x: 498, endPoint y: 299, distance: 36.1
click at [462, 294] on p "An unprecedented rip-cutting solution for table saws" at bounding box center [589, 295] width 574 height 29
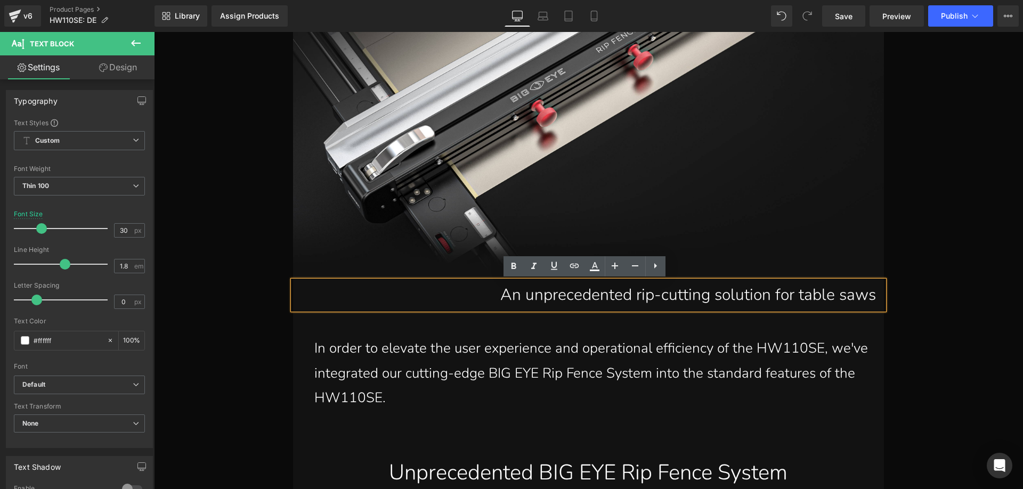
drag, startPoint x: 488, startPoint y: 296, endPoint x: 872, endPoint y: 304, distance: 384.8
click at [872, 304] on div "An unprecedented rip-cutting solution for table saws" at bounding box center [588, 295] width 591 height 29
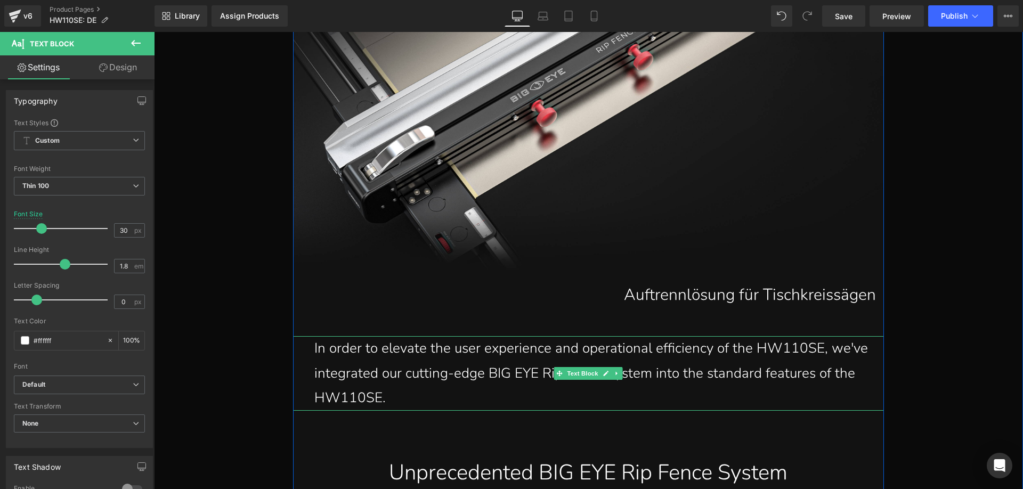
drag, startPoint x: 348, startPoint y: 363, endPoint x: 368, endPoint y: 389, distance: 32.3
click at [348, 363] on p "In order to elevate the user experience and operational efficiency of the HW110…" at bounding box center [591, 373] width 554 height 75
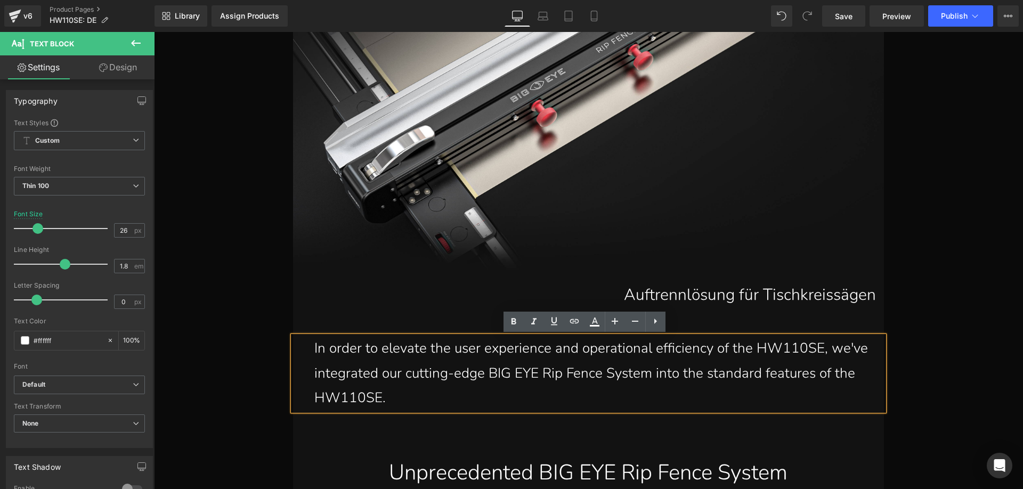
drag, startPoint x: 384, startPoint y: 395, endPoint x: 306, endPoint y: 354, distance: 88.4
click at [306, 354] on div "In order to elevate the user experience and operational efficiency of the HW110…" at bounding box center [588, 373] width 591 height 75
paste div
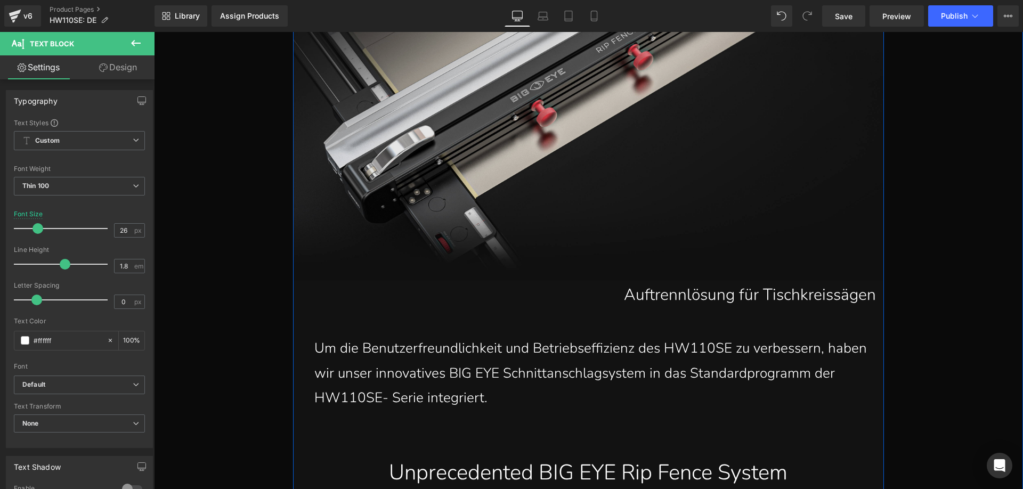
scroll to position [7471, 0]
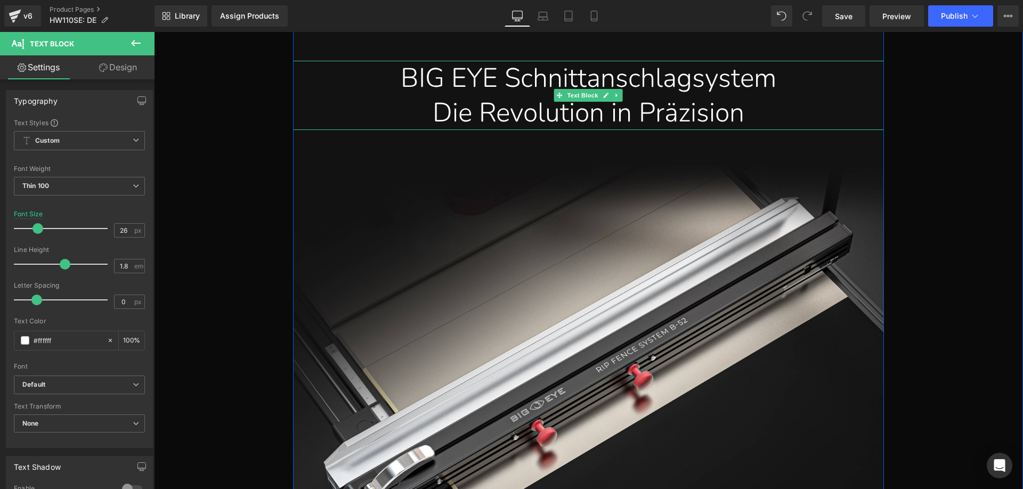
click at [398, 87] on div "BIG EYE Schnittanschlagsystem" at bounding box center [588, 78] width 575 height 35
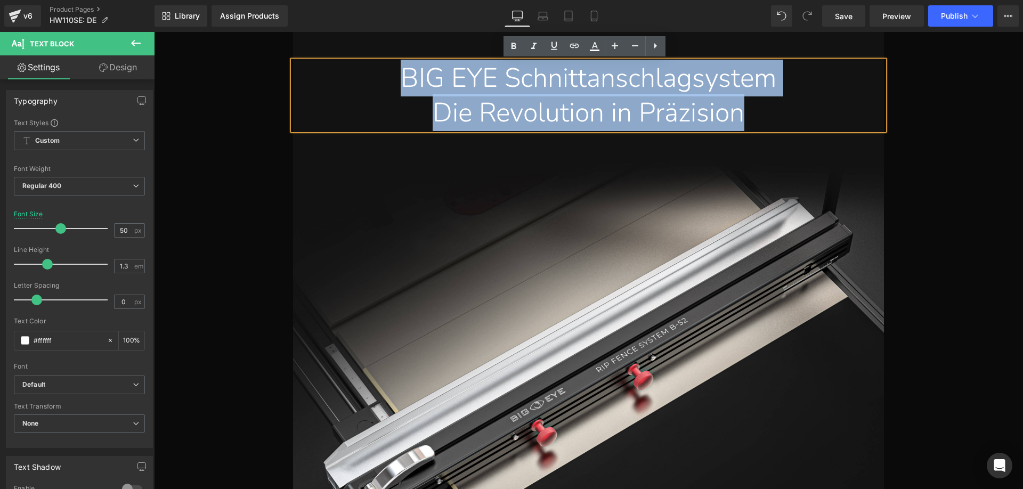
drag, startPoint x: 392, startPoint y: 79, endPoint x: 749, endPoint y: 120, distance: 359.9
click at [749, 120] on div "BIG EYE Schnittanschlagsystem Die Revolution in Präzision" at bounding box center [588, 95] width 591 height 69
copy div "BIG EYE Schnittanschlagsystem Die Revolution in Präzision"
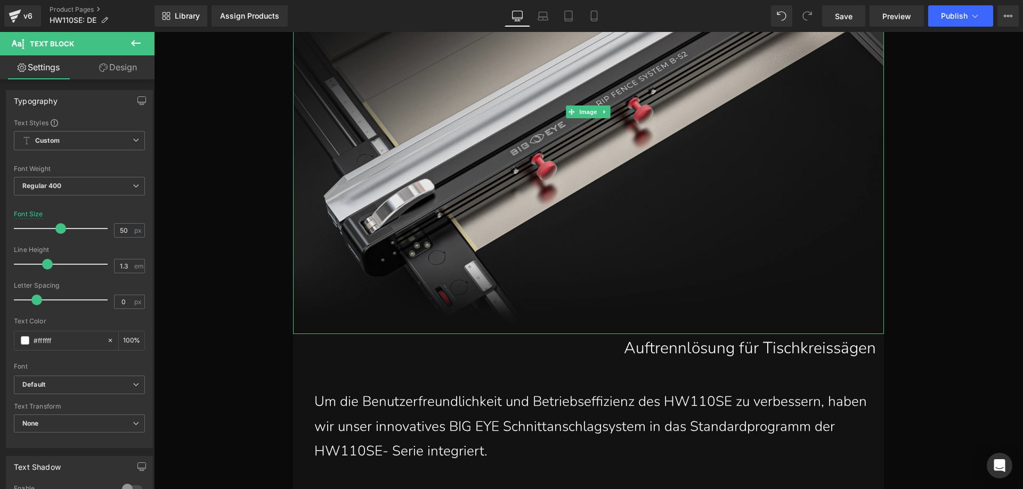
scroll to position [7951, 0]
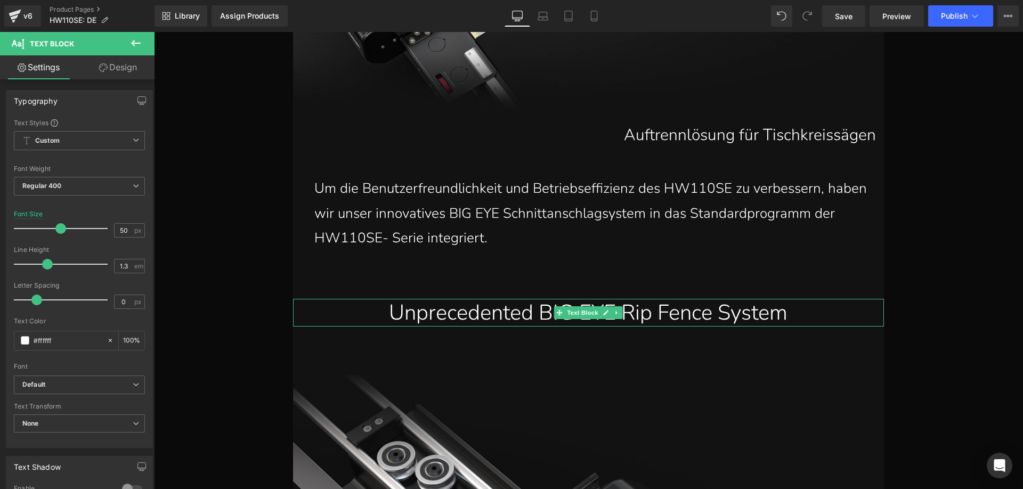
click at [416, 313] on div "Unprecedented BIG EYE Rip Fence System" at bounding box center [588, 313] width 575 height 28
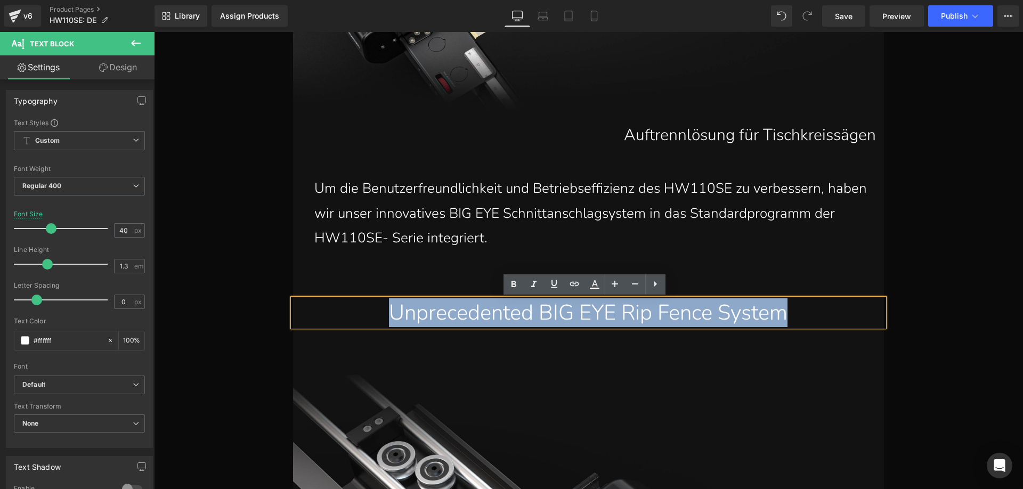
drag, startPoint x: 374, startPoint y: 314, endPoint x: 792, endPoint y: 320, distance: 418.3
click at [792, 320] on div "Unprecedented BIG EYE Rip Fence System" at bounding box center [588, 313] width 575 height 28
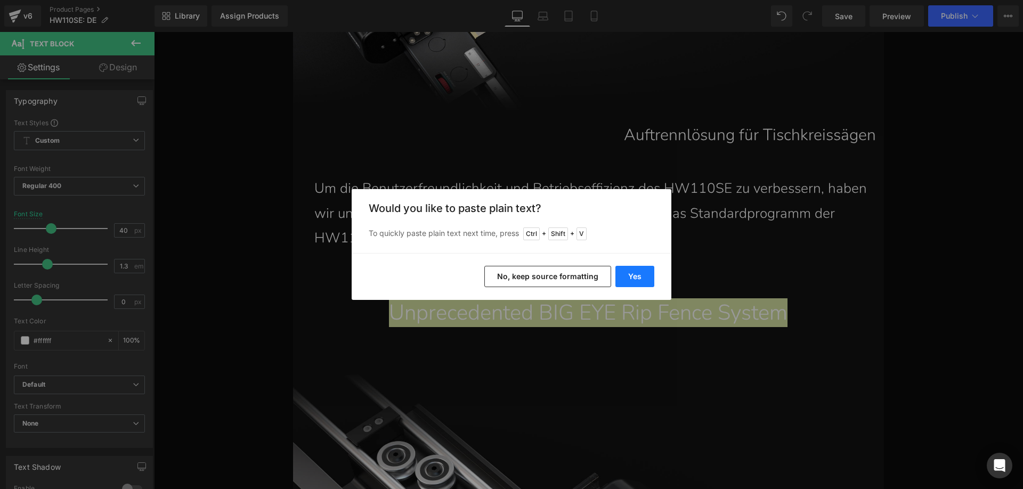
click at [623, 270] on button "Yes" at bounding box center [634, 276] width 39 height 21
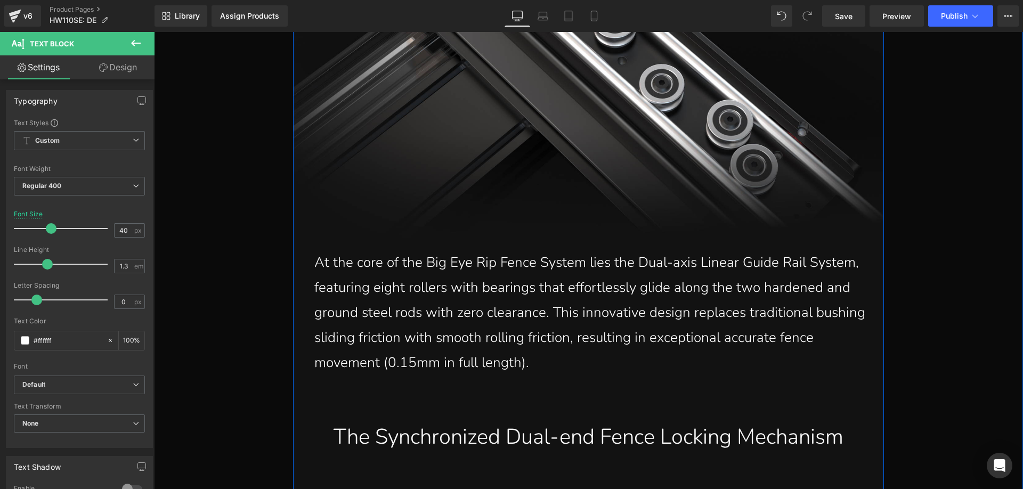
scroll to position [8590, 0]
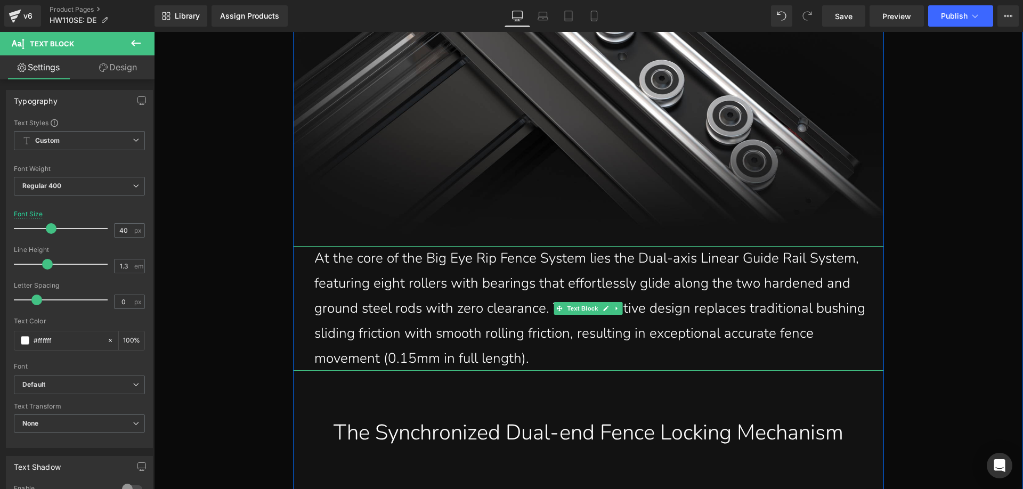
drag, startPoint x: 433, startPoint y: 317, endPoint x: 547, endPoint y: 345, distance: 118.1
click at [433, 317] on p "At the core of the Big Eye Rip Fence System lies the Dual-axis Linear Guide Rai…" at bounding box center [591, 308] width 554 height 125
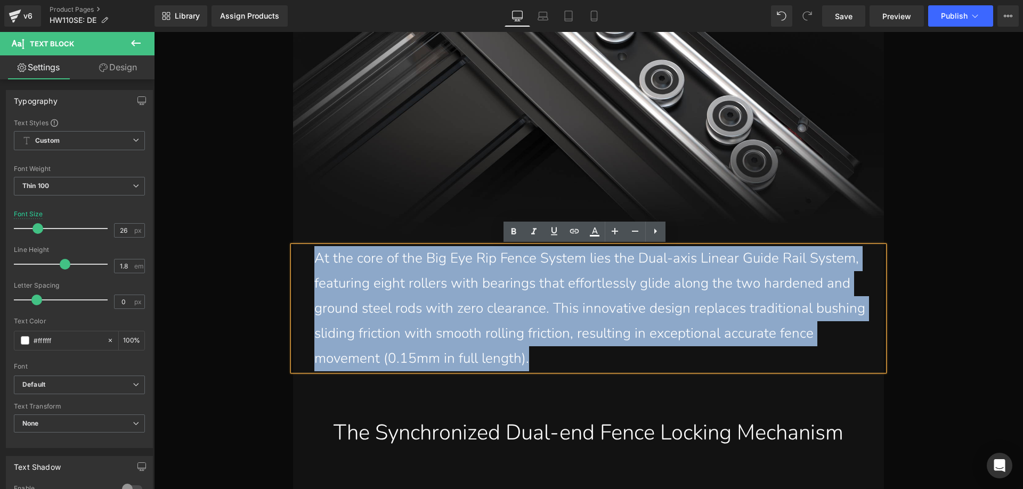
drag, startPoint x: 571, startPoint y: 357, endPoint x: 294, endPoint y: 258, distance: 293.6
click at [294, 258] on div "At the core of the Big Eye Rip Fence System lies the Dual-axis Linear Guide Rai…" at bounding box center [588, 308] width 591 height 125
paste div
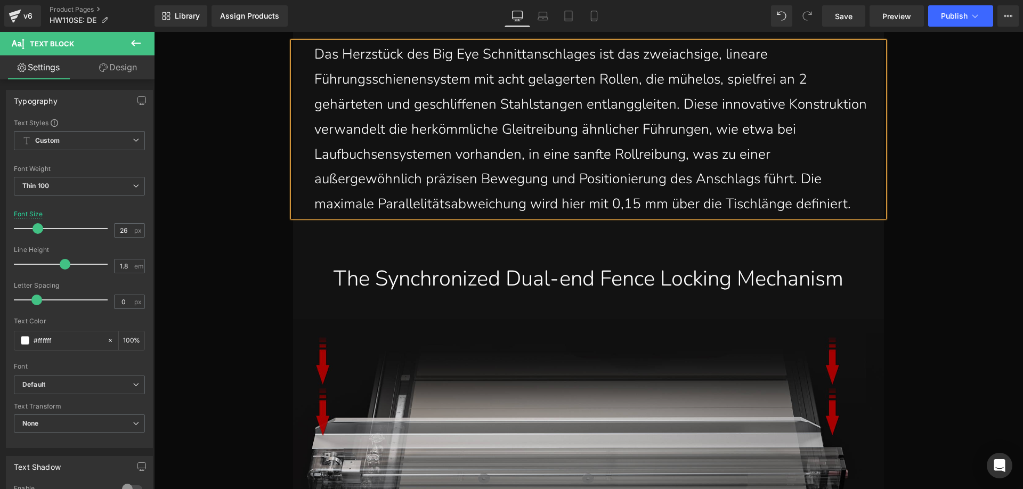
scroll to position [8803, 0]
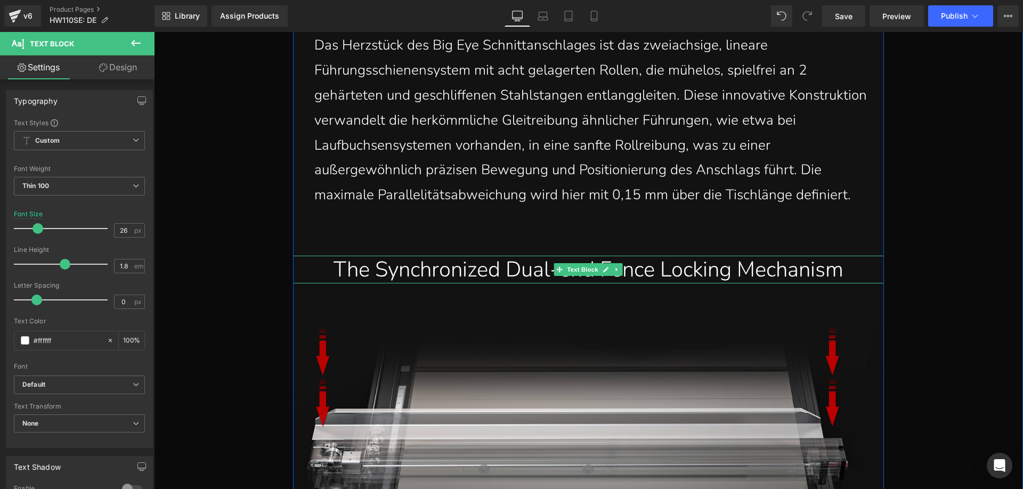
drag, startPoint x: 360, startPoint y: 271, endPoint x: 310, endPoint y: 271, distance: 50.1
click at [360, 271] on div "The Synchronized Dual-end Fence Locking Mechanism" at bounding box center [588, 270] width 575 height 28
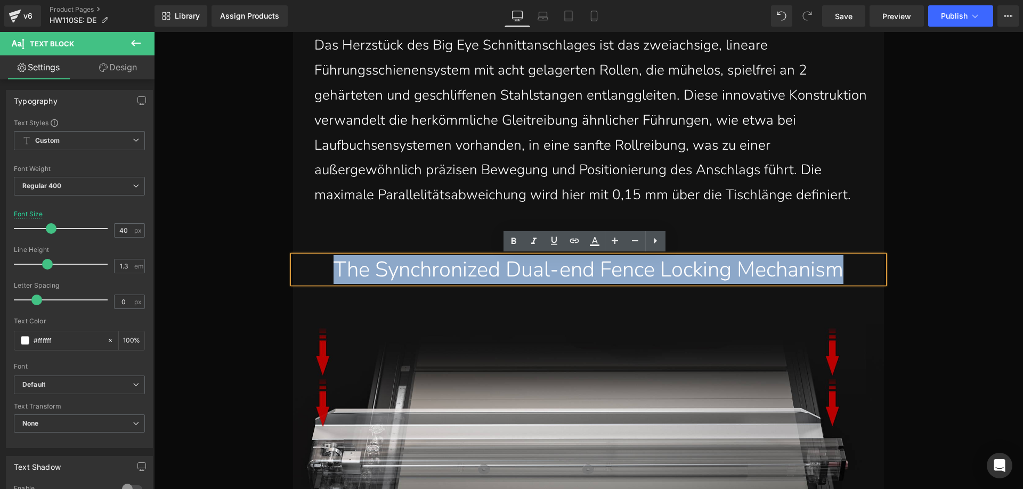
drag, startPoint x: 306, startPoint y: 271, endPoint x: 898, endPoint y: 274, distance: 592.5
paste div
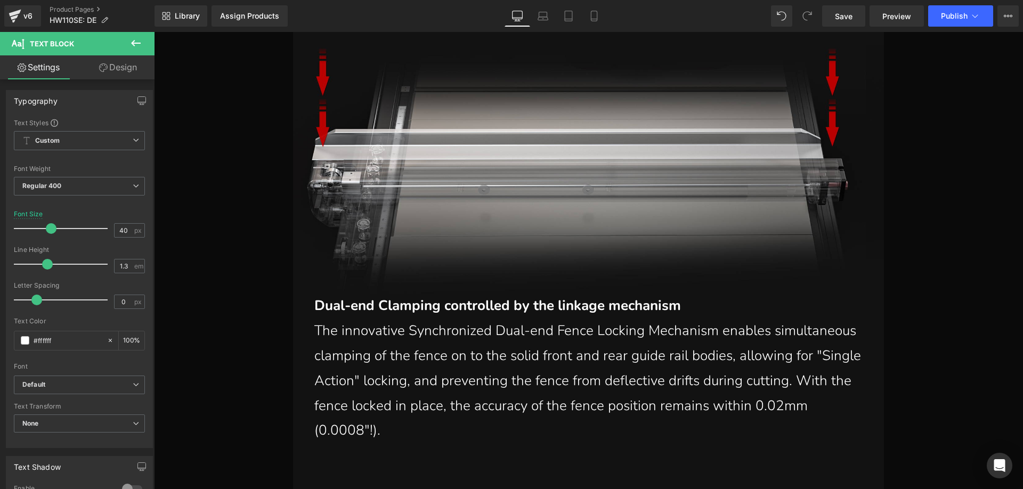
scroll to position [9123, 0]
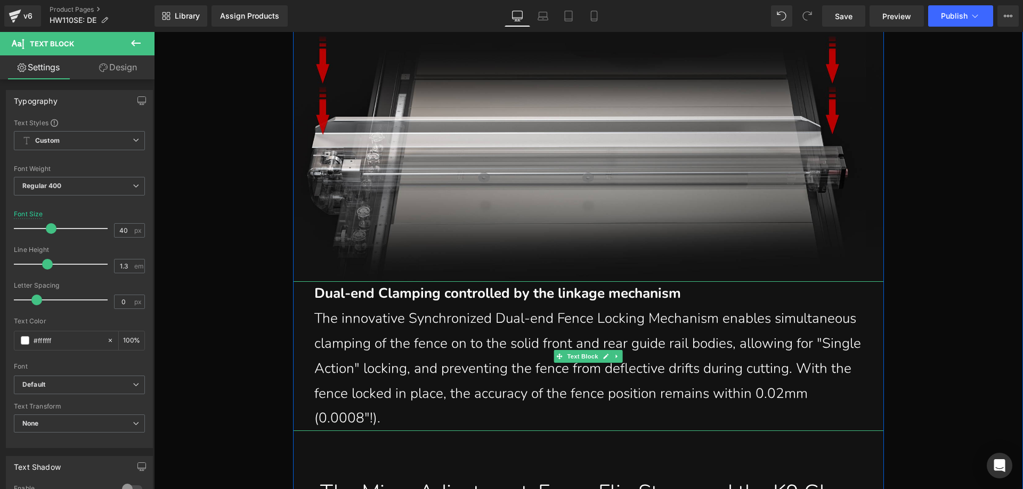
drag, startPoint x: 337, startPoint y: 295, endPoint x: 330, endPoint y: 294, distance: 6.4
click at [337, 295] on strong "Dual-end Clamping controlled by the linkage mechanism" at bounding box center [497, 293] width 367 height 19
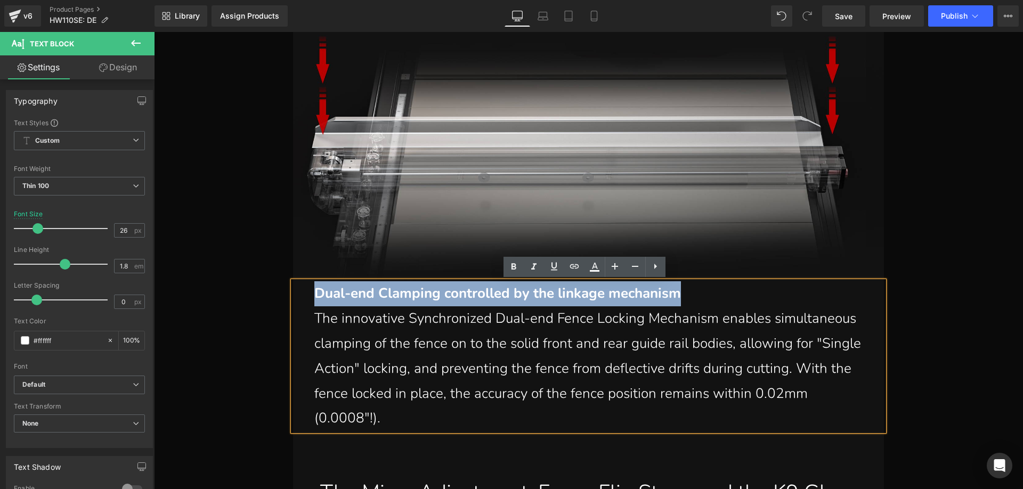
drag, startPoint x: 312, startPoint y: 292, endPoint x: 683, endPoint y: 293, distance: 370.9
click at [681, 293] on strong "Dual-end Clamping controlled by the linkage mechanism" at bounding box center [497, 293] width 367 height 19
paste div
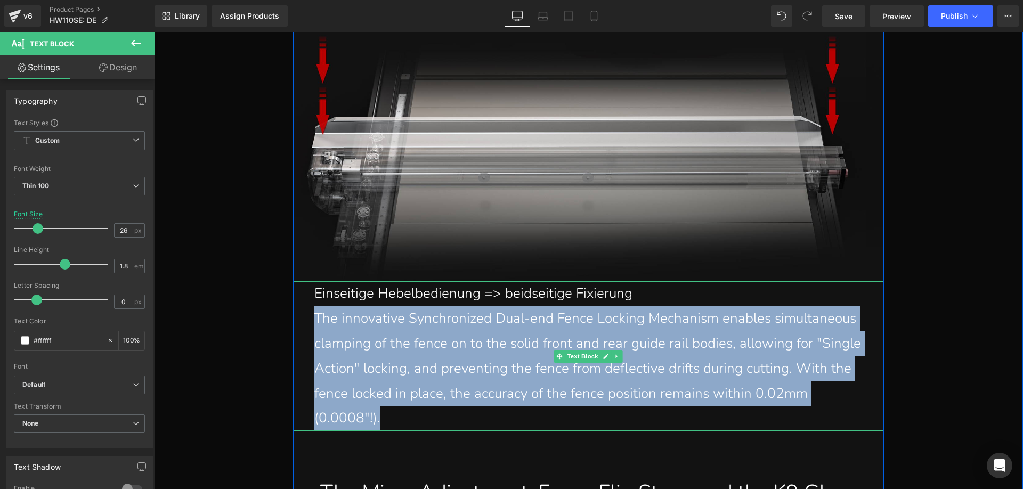
drag, startPoint x: 440, startPoint y: 418, endPoint x: 310, endPoint y: 331, distance: 156.4
click at [314, 331] on p "The innovative Synchronized Dual-end Fence Locking Mechanism enables simultaneo…" at bounding box center [591, 368] width 554 height 125
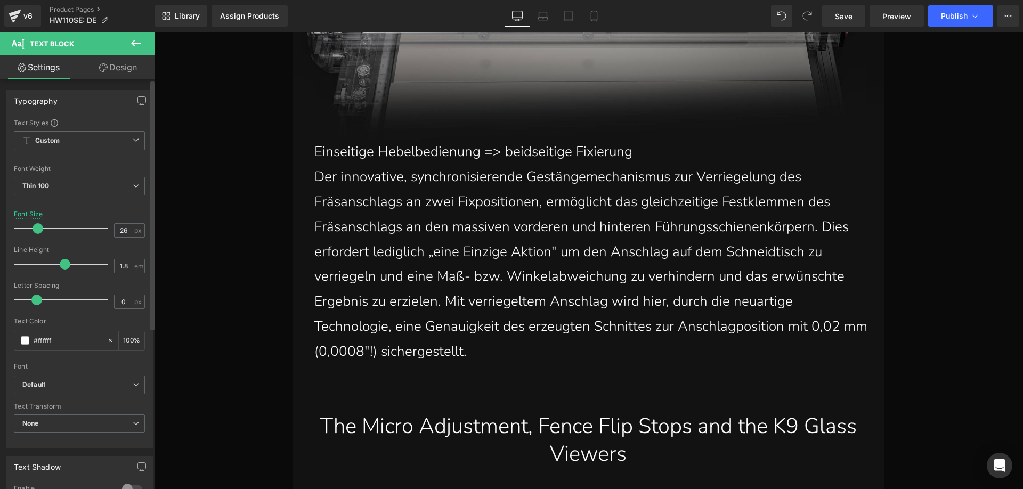
scroll to position [9283, 0]
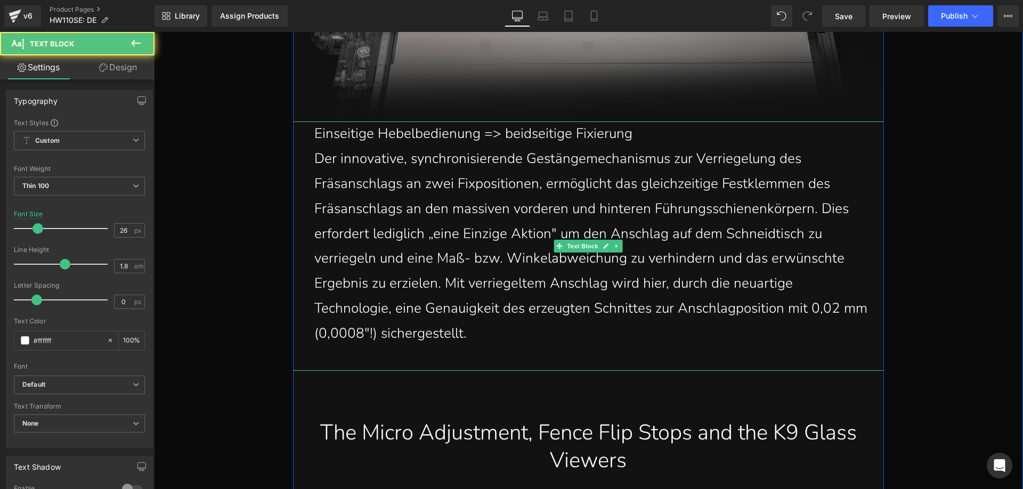
click at [331, 354] on p at bounding box center [591, 358] width 554 height 25
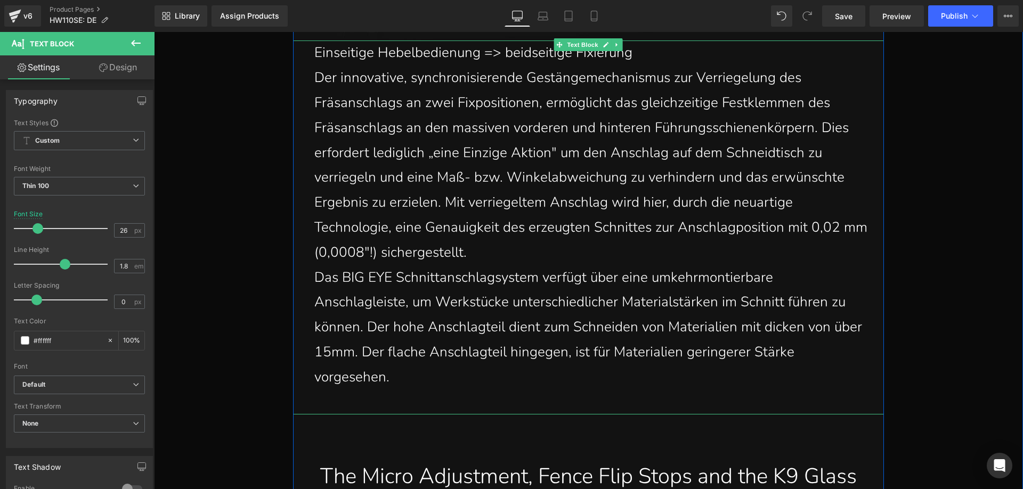
scroll to position [9499, 0]
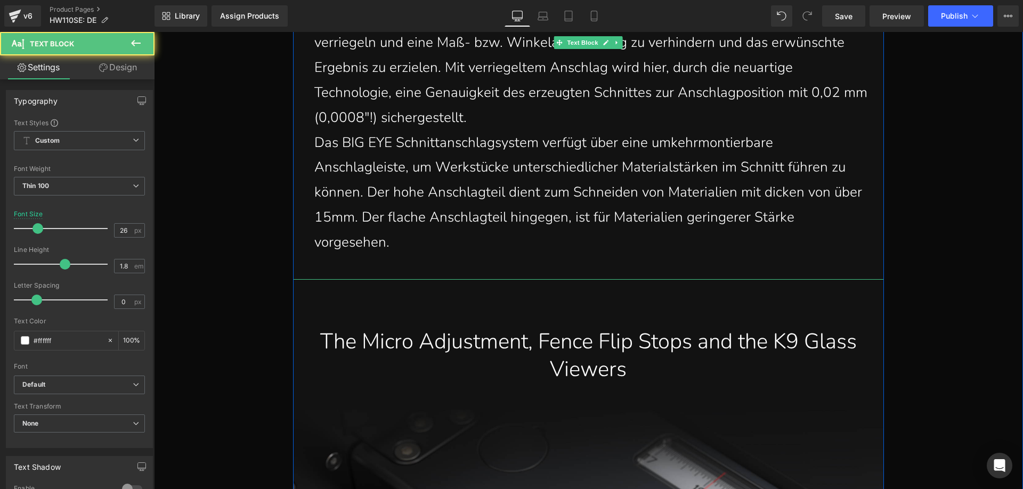
click at [338, 269] on p at bounding box center [591, 267] width 554 height 25
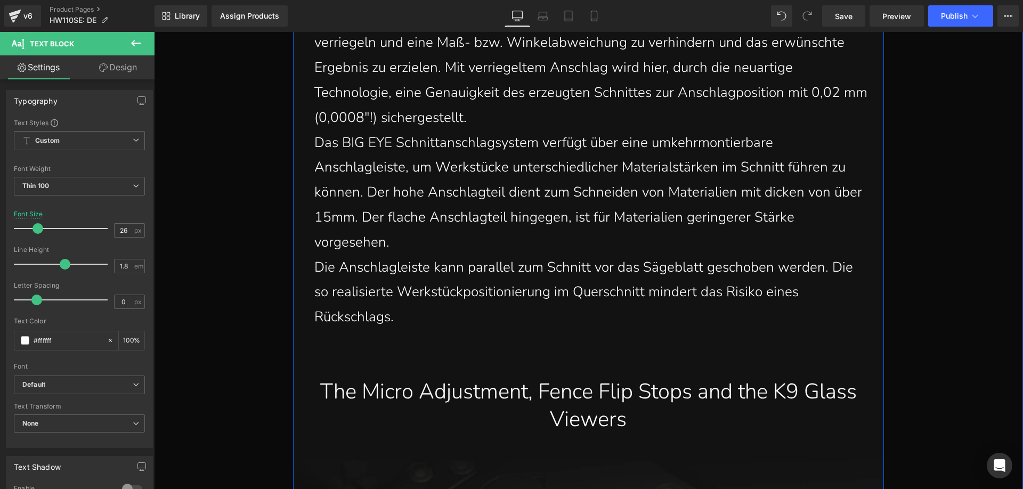
click at [414, 395] on div "The Micro Adjustment, Fence Flip Stops and the K9 Glass Viewers" at bounding box center [588, 405] width 575 height 55
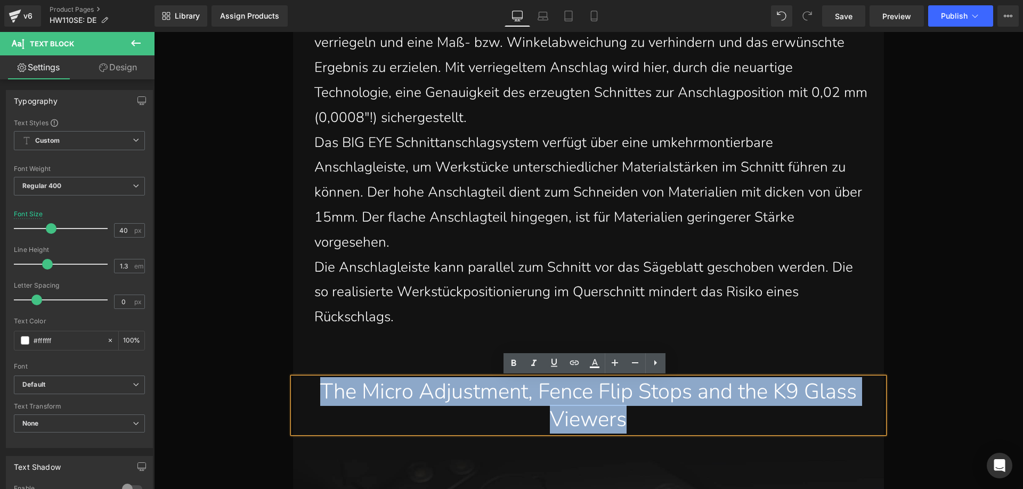
drag, startPoint x: 327, startPoint y: 388, endPoint x: 663, endPoint y: 415, distance: 337.2
click at [663, 415] on div "The Micro Adjustment, Fence Flip Stops and the K9 Glass Viewers" at bounding box center [588, 405] width 575 height 55
paste div
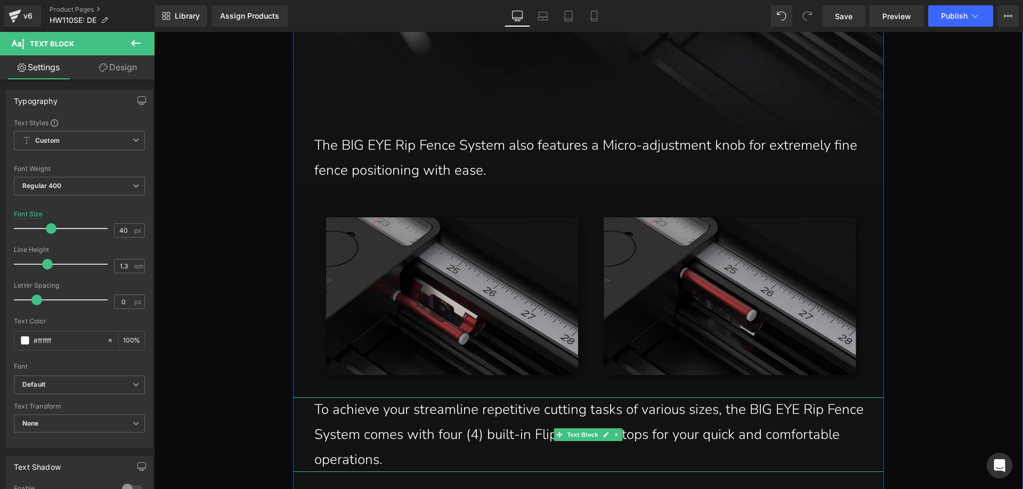
scroll to position [10192, 0]
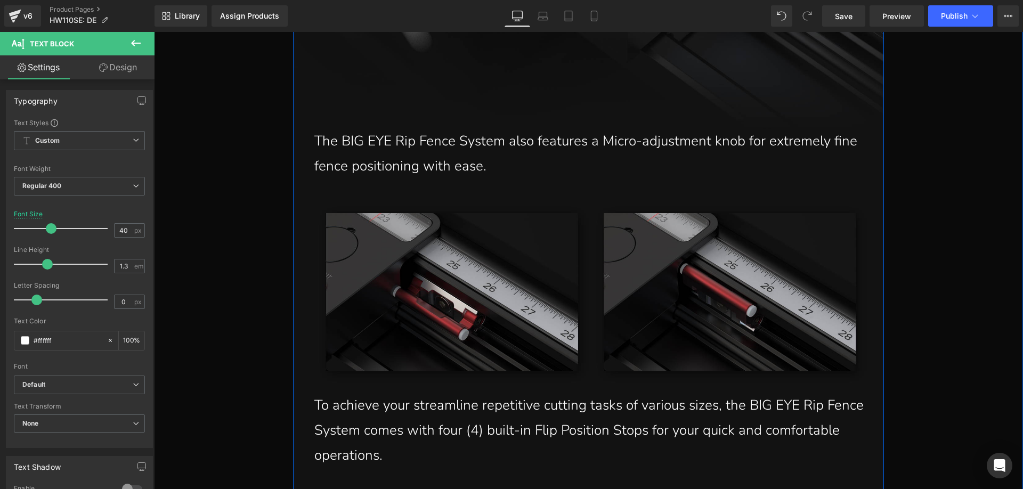
drag, startPoint x: 477, startPoint y: 164, endPoint x: 485, endPoint y: 165, distance: 8.0
click at [477, 164] on p "The BIG EYE Rip Fence System also features a Micro-adjustment knob for extremel…" at bounding box center [591, 154] width 554 height 50
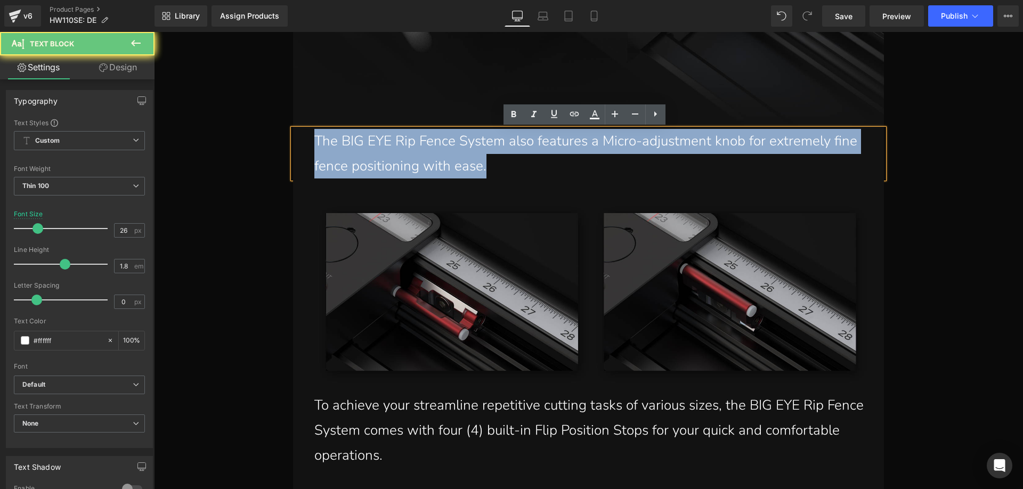
drag, startPoint x: 491, startPoint y: 165, endPoint x: 311, endPoint y: 136, distance: 181.9
click at [314, 136] on p "The BIG EYE Rip Fence System also features a Micro-adjustment knob for extremel…" at bounding box center [591, 154] width 554 height 50
paste div
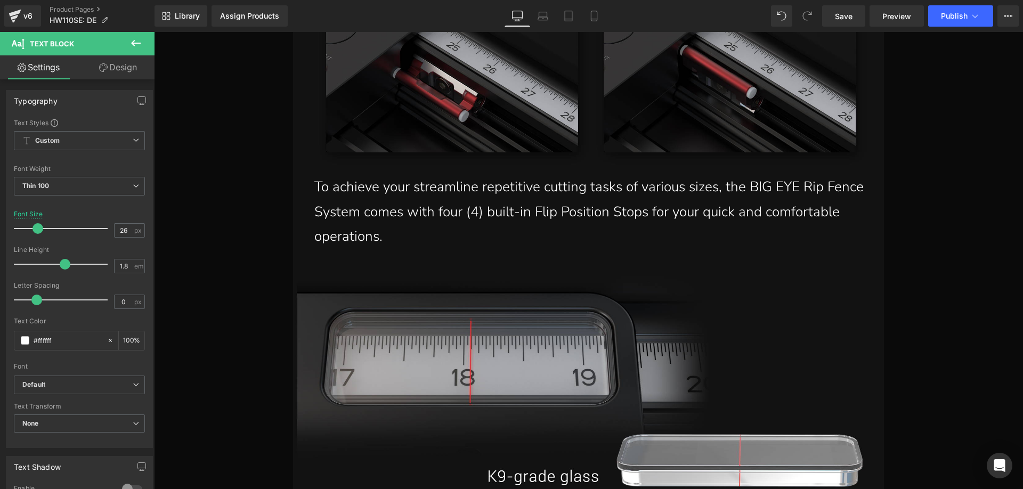
scroll to position [10511, 0]
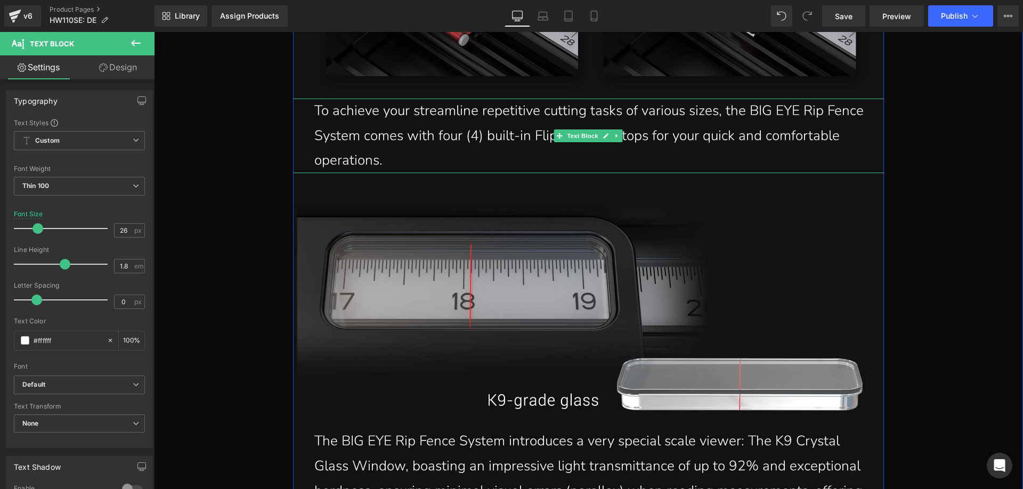
click at [393, 161] on p "To achieve your streamline repetitive cutting tasks of various sizes, the BIG E…" at bounding box center [591, 136] width 554 height 75
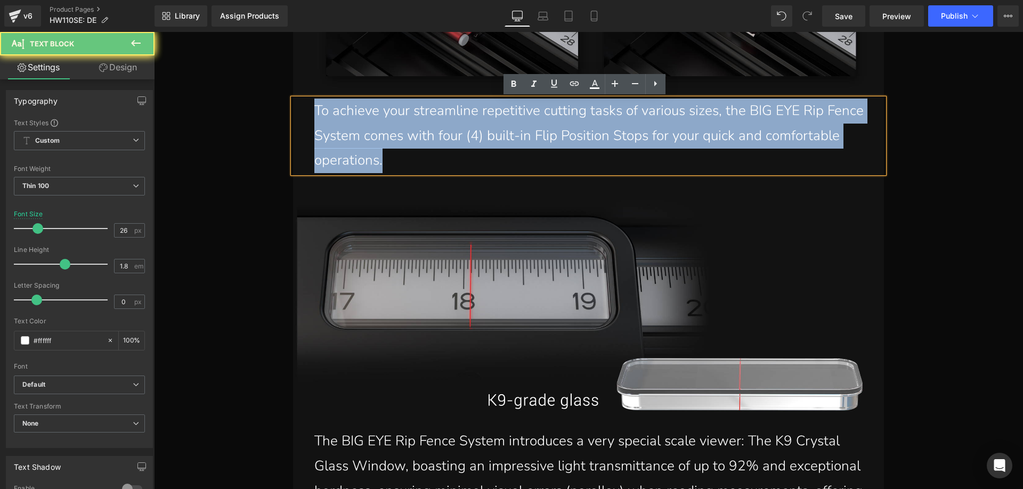
drag, startPoint x: 392, startPoint y: 160, endPoint x: 305, endPoint y: 119, distance: 95.8
click at [305, 119] on div "To achieve your streamline repetitive cutting tasks of various sizes, the BIG E…" at bounding box center [588, 136] width 591 height 75
paste div
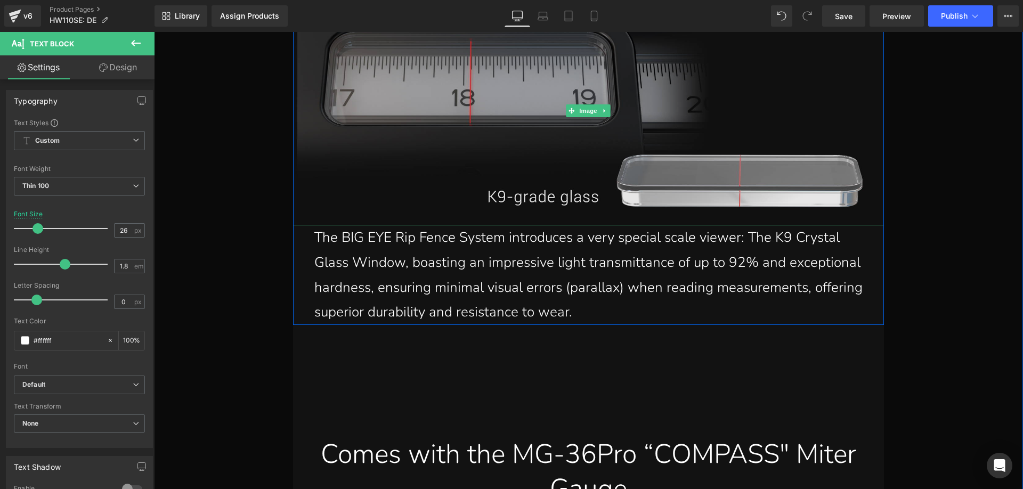
scroll to position [10671, 0]
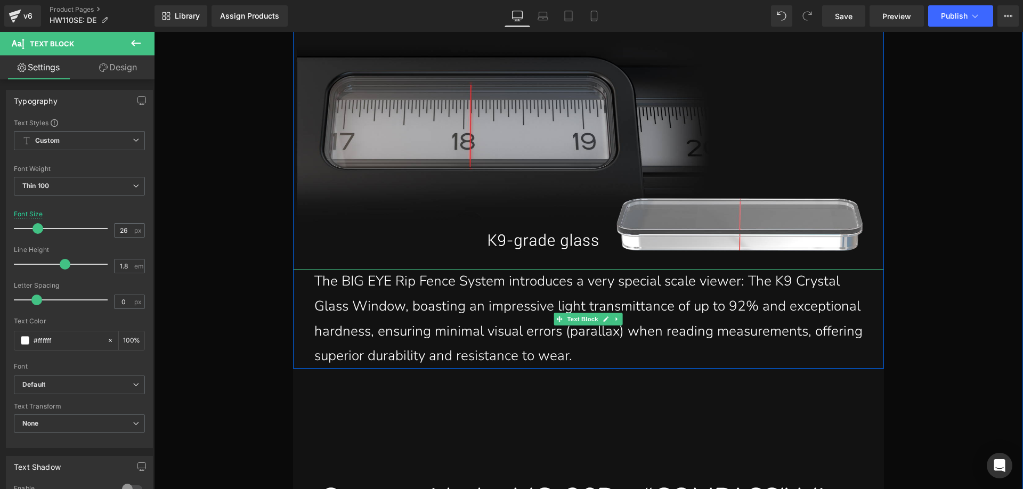
drag, startPoint x: 542, startPoint y: 347, endPoint x: 572, endPoint y: 356, distance: 31.8
click at [542, 347] on p "The BIG EYE Rip Fence System introduces a very special scale viewer: The K9 Cry…" at bounding box center [591, 319] width 554 height 100
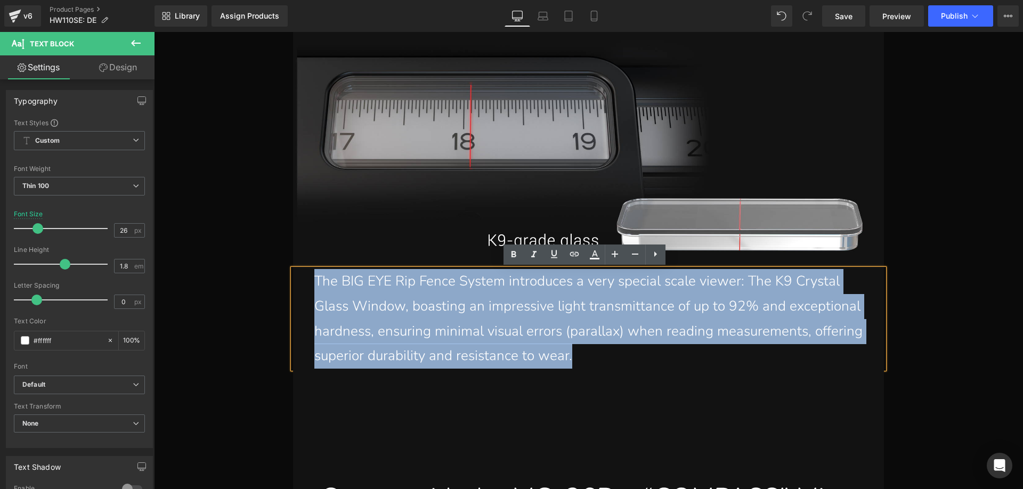
drag, startPoint x: 580, startPoint y: 358, endPoint x: 291, endPoint y: 290, distance: 296.5
click at [293, 290] on div "The BIG EYE Rip Fence System introduces a very special scale viewer: The K9 Cry…" at bounding box center [588, 319] width 591 height 100
paste div
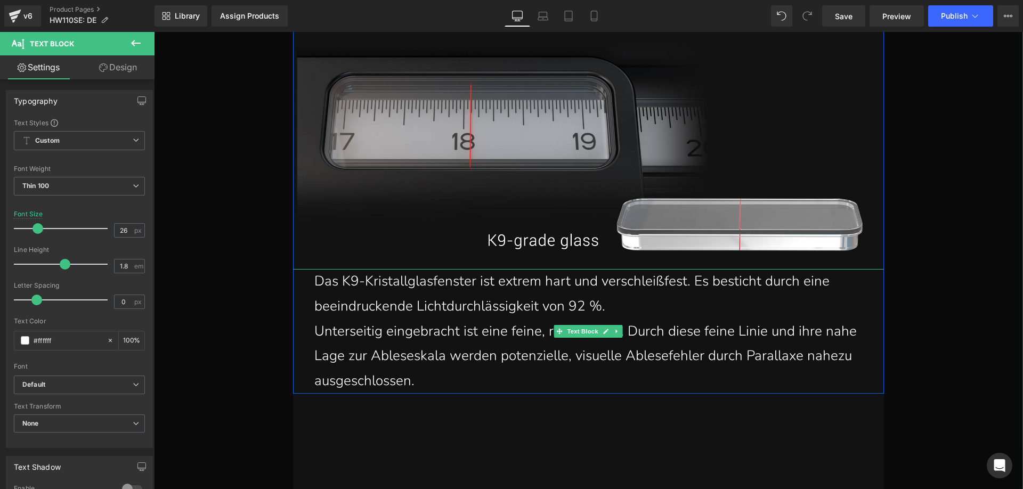
click at [314, 281] on p "Das K9-Kristallglasfenster ist extrem hart und verschleißfest. Es besticht durc…" at bounding box center [591, 294] width 554 height 50
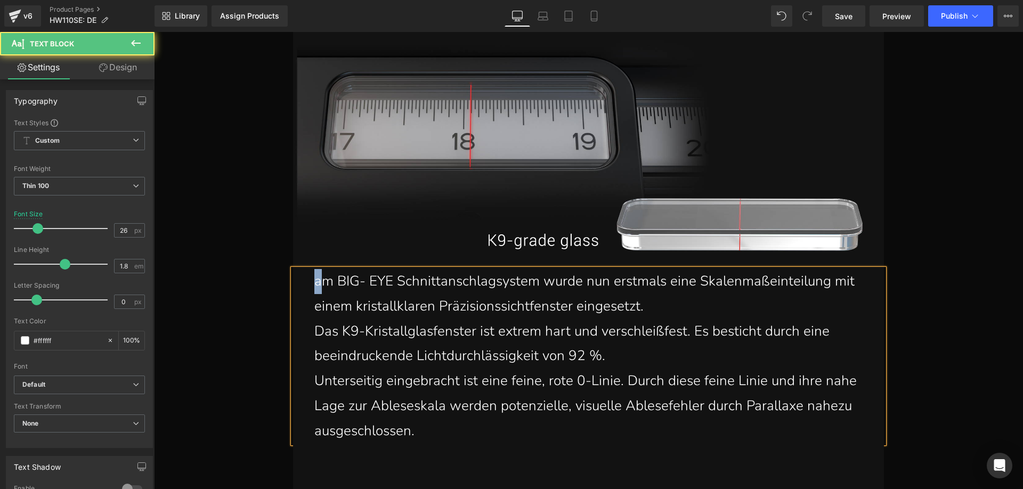
drag, startPoint x: 317, startPoint y: 286, endPoint x: 309, endPoint y: 281, distance: 8.9
click at [309, 281] on div "am BIG- EYE Schnittanschlagsystem wurde nun erstmals eine Skalenmaßeinteilung m…" at bounding box center [588, 356] width 591 height 175
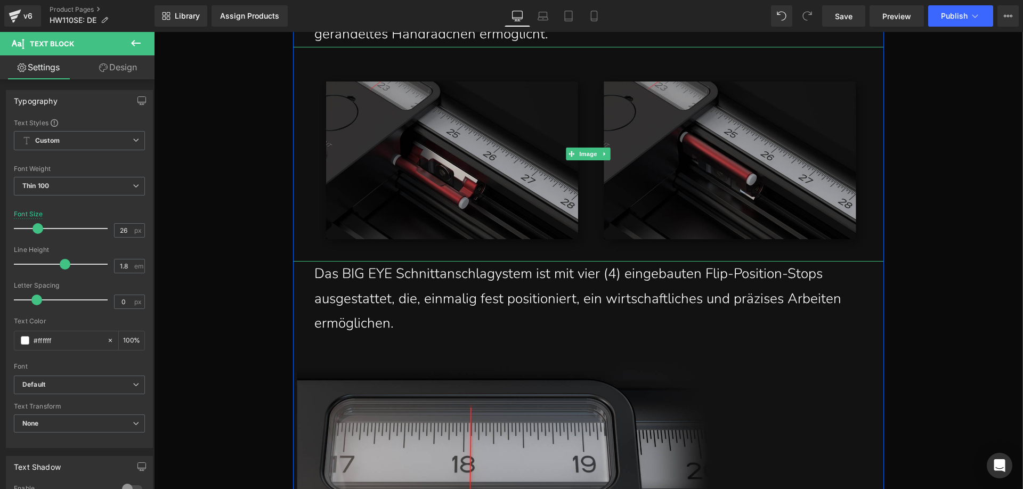
scroll to position [10351, 0]
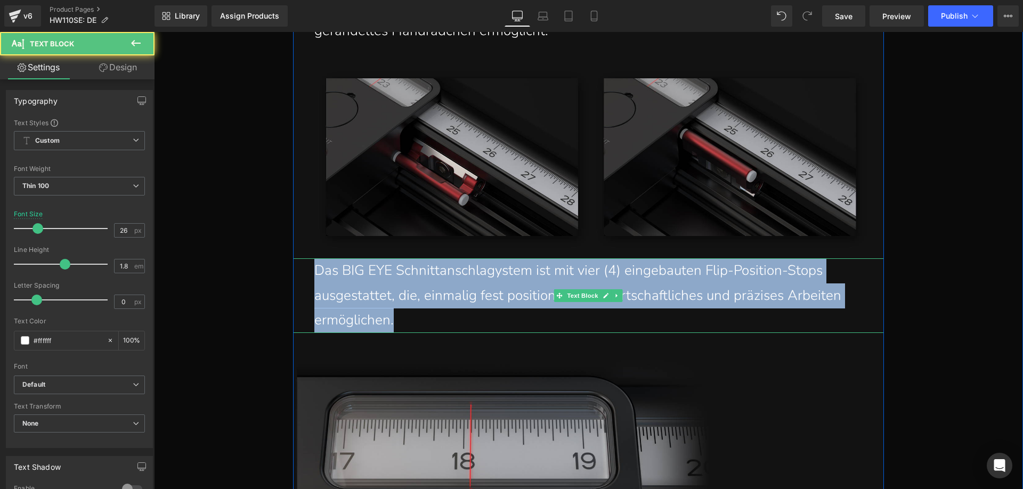
drag, startPoint x: 400, startPoint y: 323, endPoint x: 309, endPoint y: 272, distance: 105.0
click at [309, 272] on div "Das BIG EYE Schnittanschlagystem ist mit vier (4) eingebauten Flip-Position-Sto…" at bounding box center [588, 295] width 591 height 75
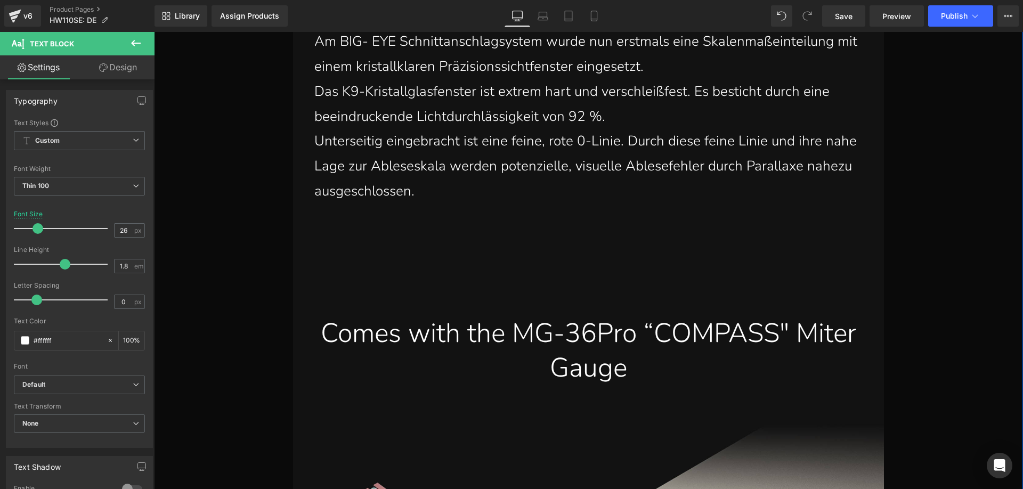
scroll to position [11097, 0]
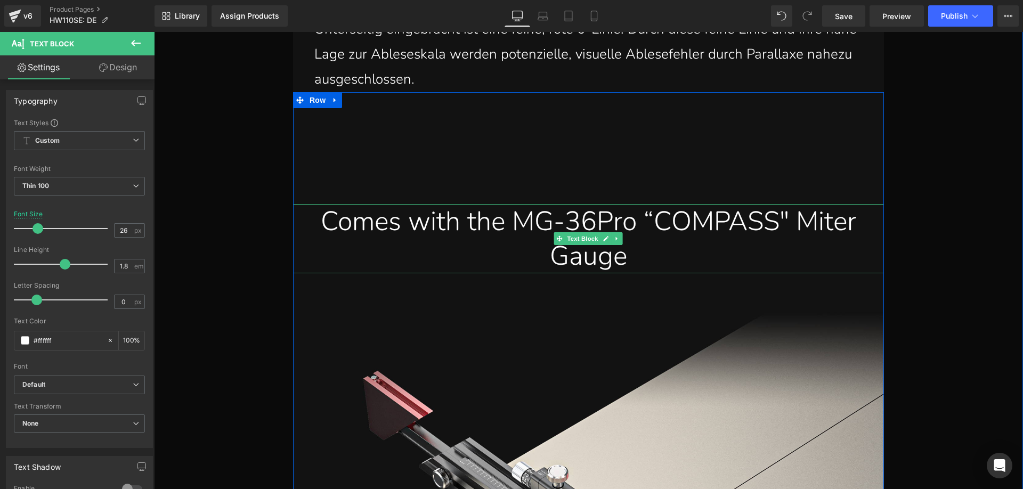
click at [408, 237] on div "Comes with the MG-36Pro “COMPASS" Miter Gauge" at bounding box center [588, 238] width 575 height 69
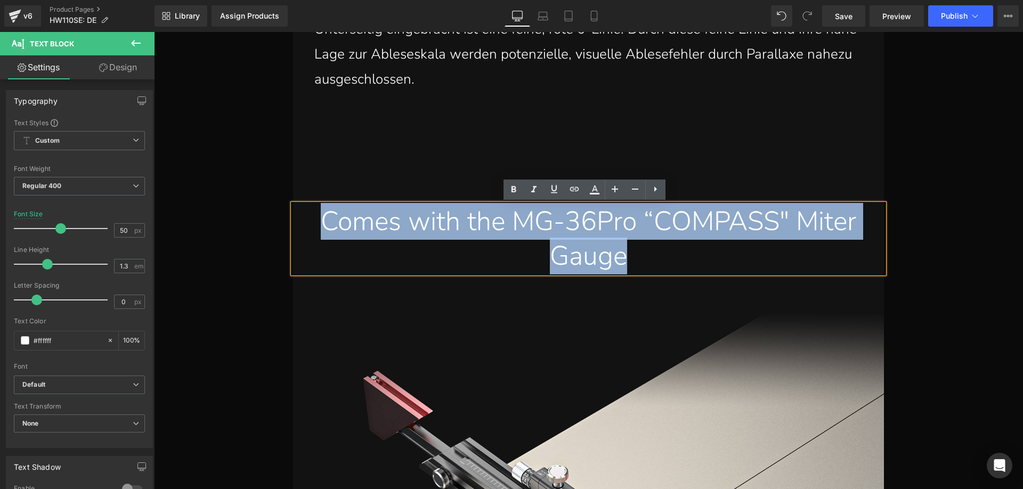
drag, startPoint x: 327, startPoint y: 223, endPoint x: 682, endPoint y: 265, distance: 357.9
click at [682, 265] on div "Comes with the MG-36Pro “COMPASS" Miter Gauge" at bounding box center [588, 238] width 575 height 69
paste div
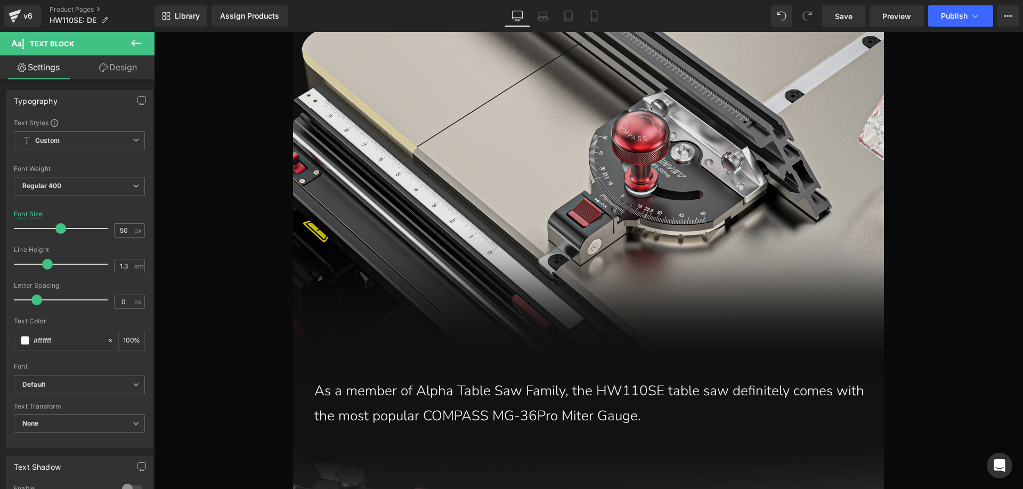
scroll to position [11897, 0]
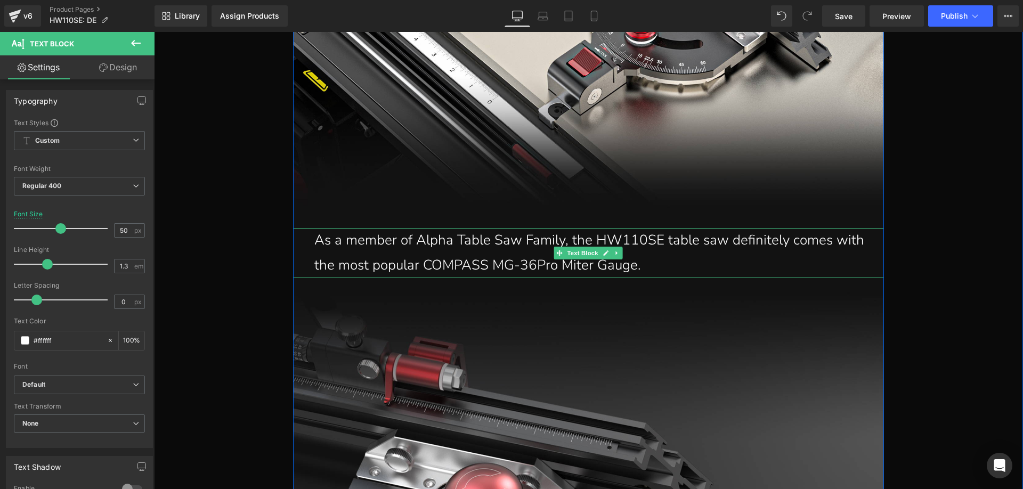
drag, startPoint x: 367, startPoint y: 254, endPoint x: 315, endPoint y: 248, distance: 52.0
click at [367, 254] on p "As a member of Alpha Table Saw Family, the HW110SE table saw definitely comes w…" at bounding box center [591, 253] width 554 height 50
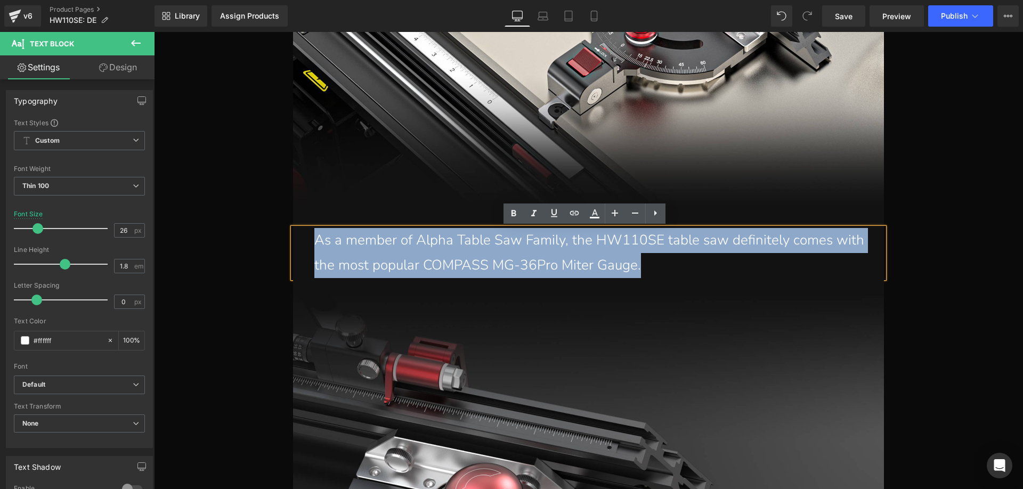
drag, startPoint x: 308, startPoint y: 240, endPoint x: 644, endPoint y: 275, distance: 338.1
click at [644, 275] on div "As a member of Alpha Table Saw Family, the HW110SE table saw definitely comes w…" at bounding box center [588, 253] width 591 height 50
paste div
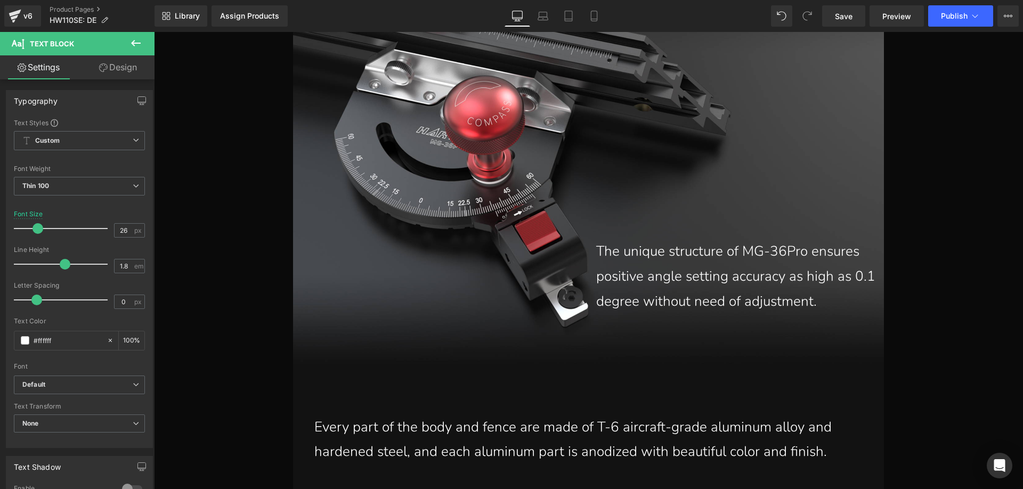
scroll to position [12323, 0]
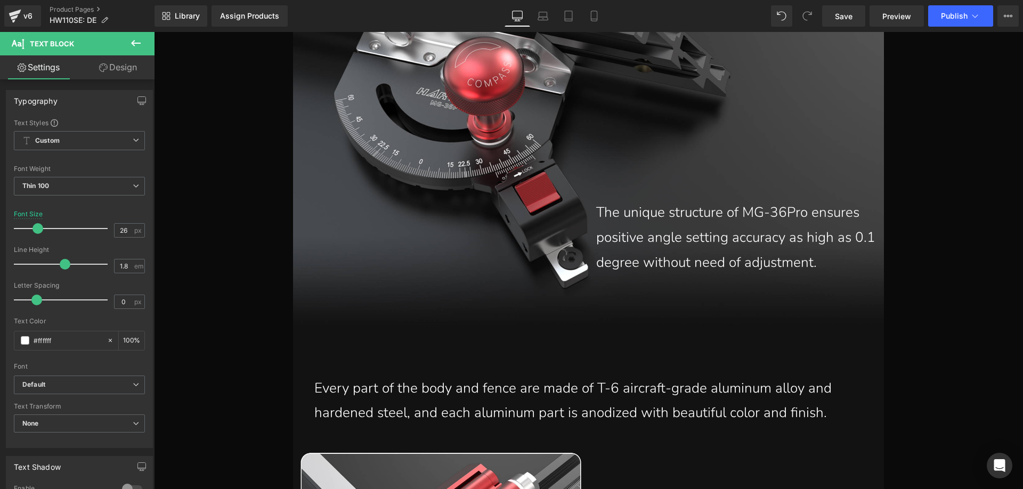
click at [648, 209] on p "The unique structure of MG-36Pro ensures positive angle setting accuracy as hig…" at bounding box center [740, 237] width 288 height 75
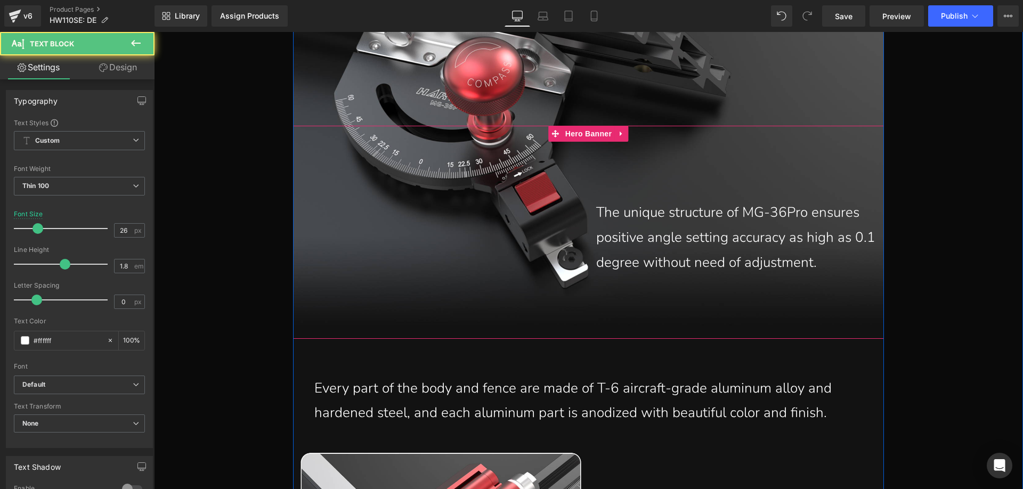
click at [656, 236] on p "The unique structure of MG-36Pro ensures positive angle setting accuracy as hig…" at bounding box center [740, 237] width 288 height 75
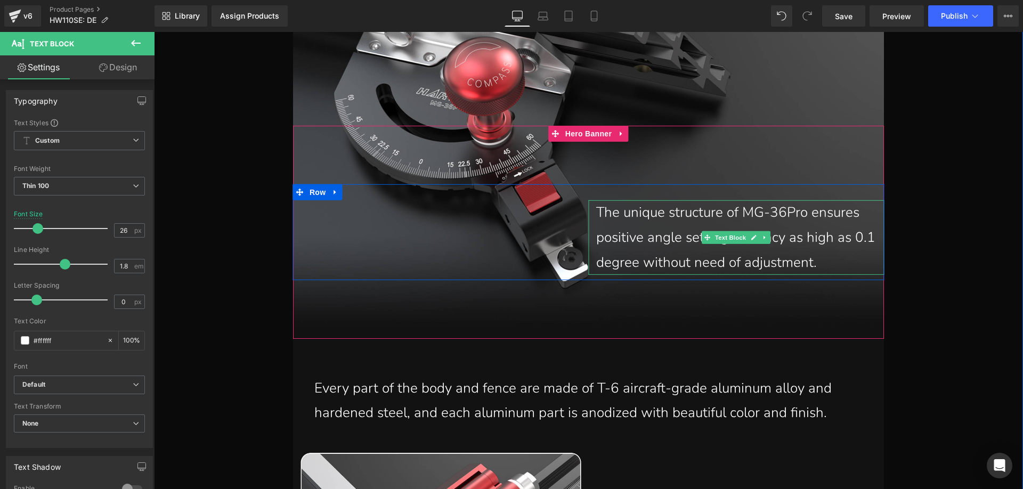
click at [655, 228] on p "The unique structure of MG-36Pro ensures positive angle setting accuracy as hig…" at bounding box center [740, 237] width 288 height 75
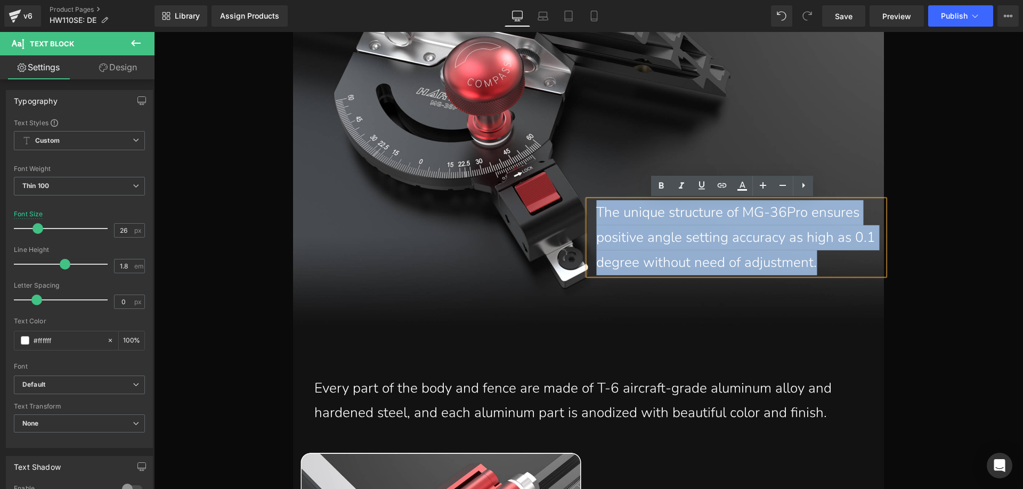
drag, startPoint x: 594, startPoint y: 211, endPoint x: 818, endPoint y: 265, distance: 230.7
click at [818, 265] on p "The unique structure of MG-36Pro ensures positive angle setting accuracy as hig…" at bounding box center [740, 237] width 288 height 75
paste div
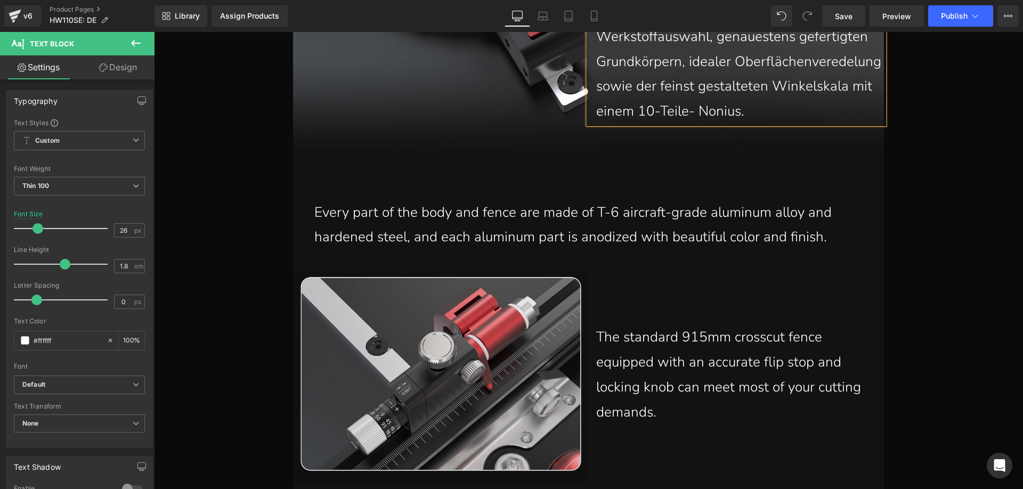
scroll to position [12605, 0]
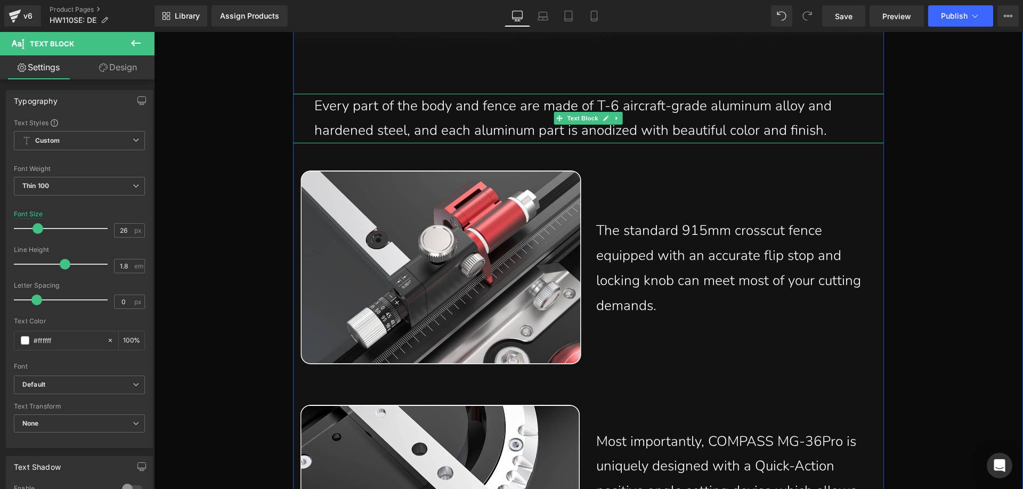
drag, startPoint x: 370, startPoint y: 112, endPoint x: 326, endPoint y: 110, distance: 44.8
click at [370, 112] on p "Every part of the body and fence are made of T-6 aircraft-grade aluminum alloy …" at bounding box center [591, 119] width 554 height 50
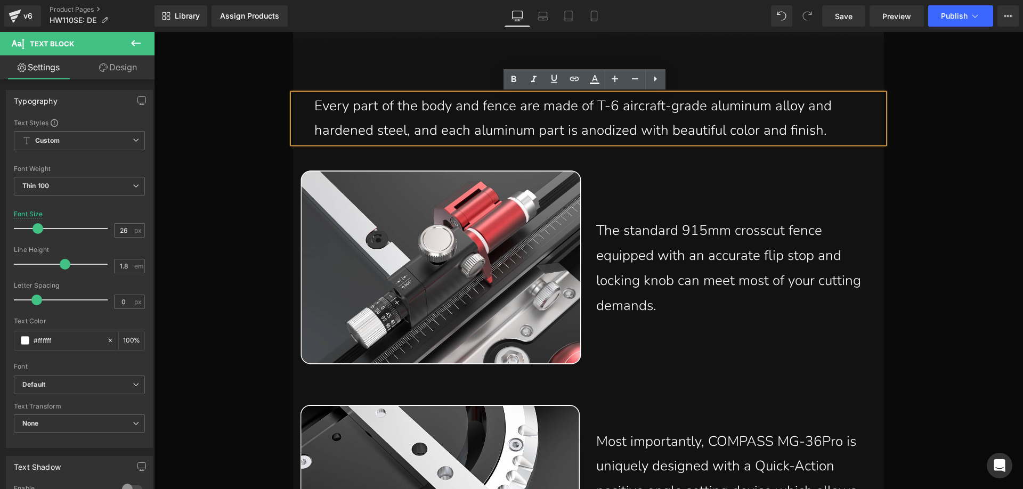
drag, startPoint x: 310, startPoint y: 103, endPoint x: 852, endPoint y: 129, distance: 543.1
click at [852, 129] on div "Every part of the body and fence are made of T-6 aircraft-grade aluminum alloy …" at bounding box center [588, 119] width 591 height 50
paste div
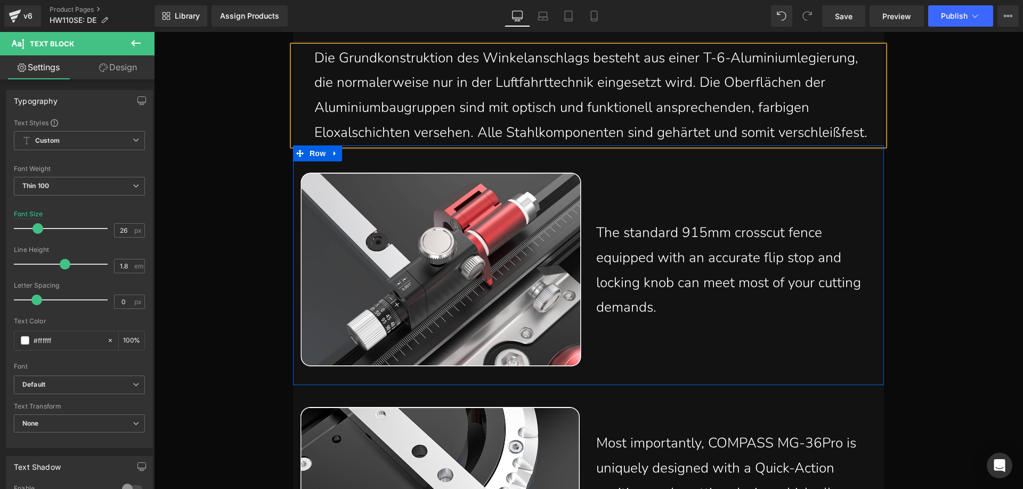
scroll to position [12765, 0]
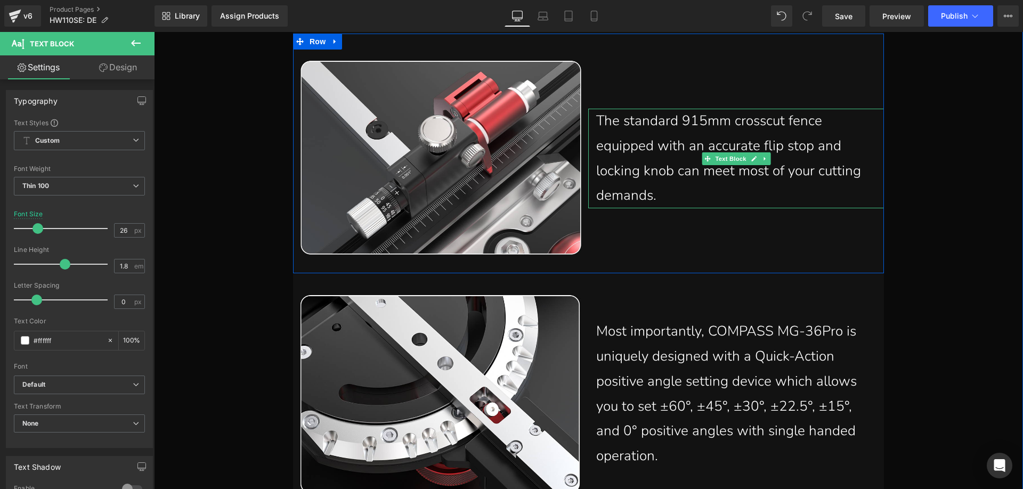
drag, startPoint x: 696, startPoint y: 192, endPoint x: 726, endPoint y: 199, distance: 30.6
click at [696, 192] on p "The standard 915mm crosscut fence equipped with an accurate flip stop and locki…" at bounding box center [732, 159] width 272 height 100
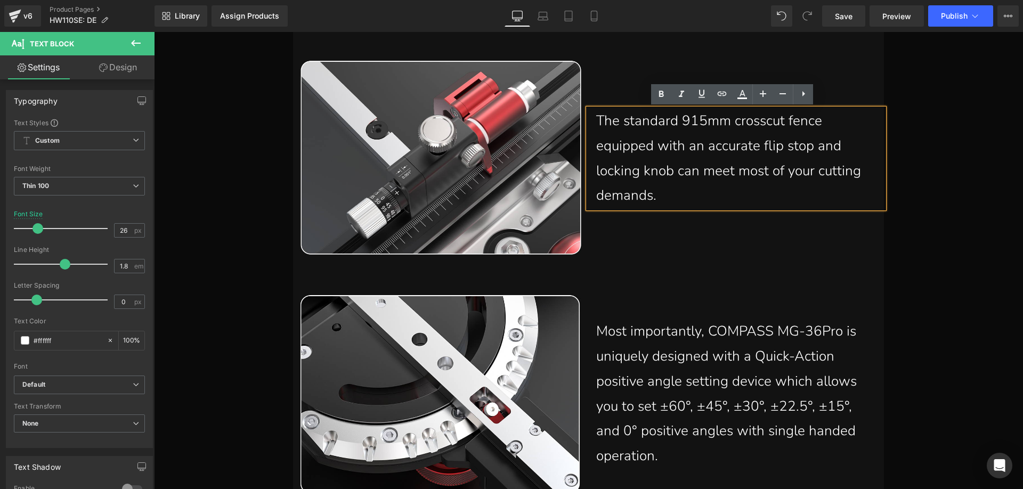
drag, startPoint x: 715, startPoint y: 198, endPoint x: 589, endPoint y: 127, distance: 144.3
click at [589, 127] on div "The standard 915mm crosscut fence equipped with an accurate flip stop and locki…" at bounding box center [736, 159] width 296 height 100
paste div
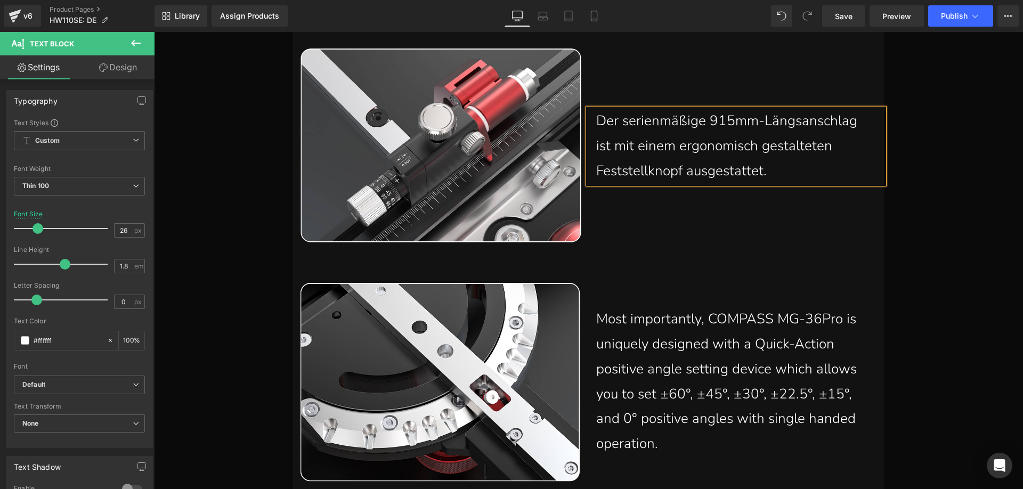
click at [776, 173] on p "Der serienmäßige 915mm-Längsanschlag ist mit einem ergonomisch gestalteten Fest…" at bounding box center [732, 146] width 272 height 75
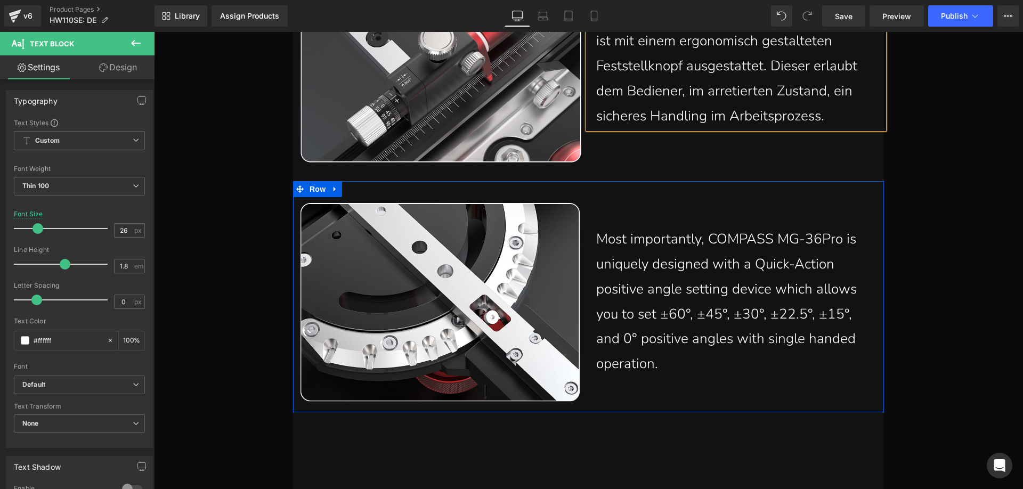
scroll to position [12859, 0]
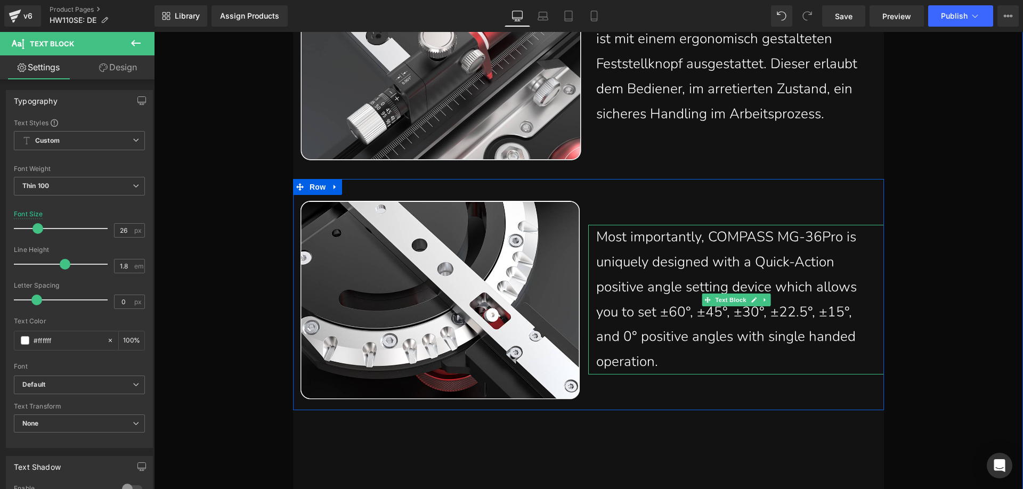
drag, startPoint x: 645, startPoint y: 261, endPoint x: 604, endPoint y: 250, distance: 42.3
click at [645, 261] on p "Most importantly, COMPASS MG-36Pro is uniquely designed with a Quick-Action pos…" at bounding box center [732, 300] width 272 height 150
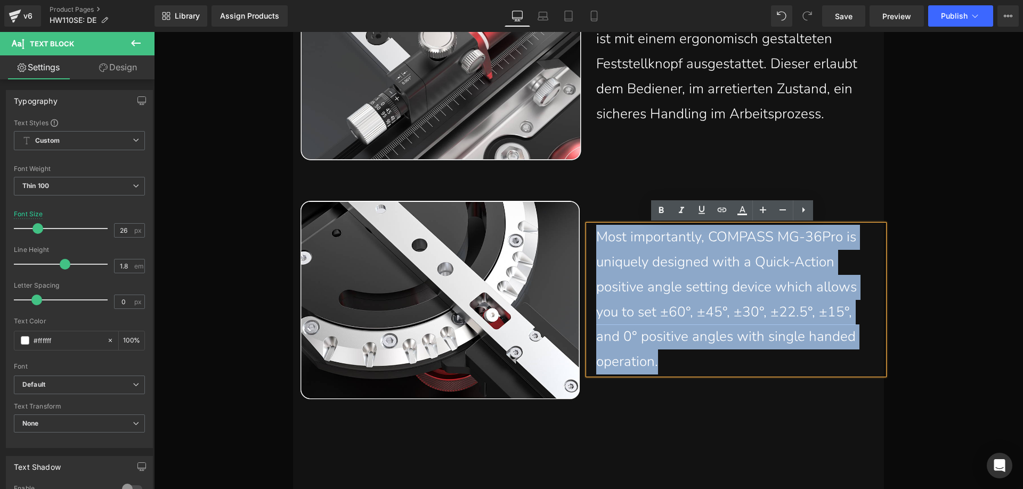
drag, startPoint x: 591, startPoint y: 237, endPoint x: 676, endPoint y: 359, distance: 148.5
click at [676, 359] on div "Most importantly, COMPASS MG-36Pro is uniquely designed with a Quick-Action pos…" at bounding box center [736, 300] width 296 height 150
paste div
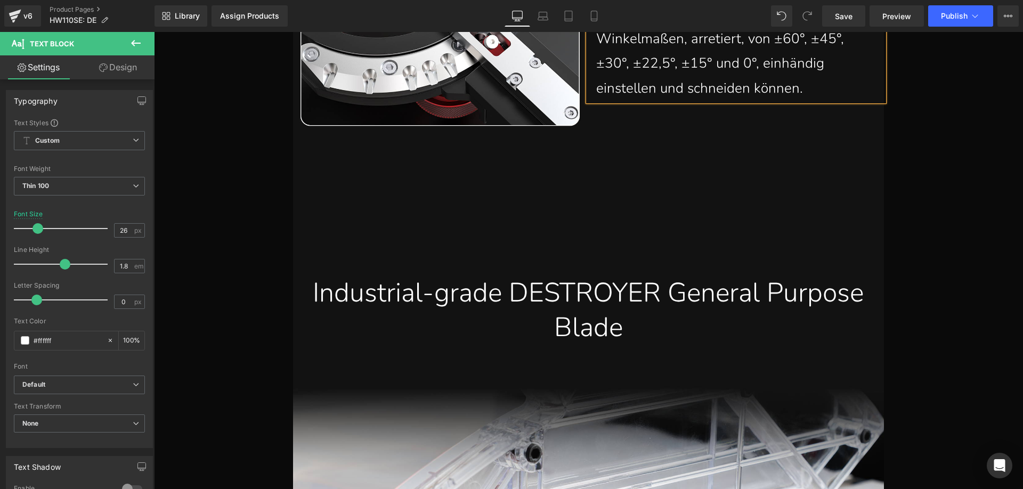
scroll to position [13179, 0]
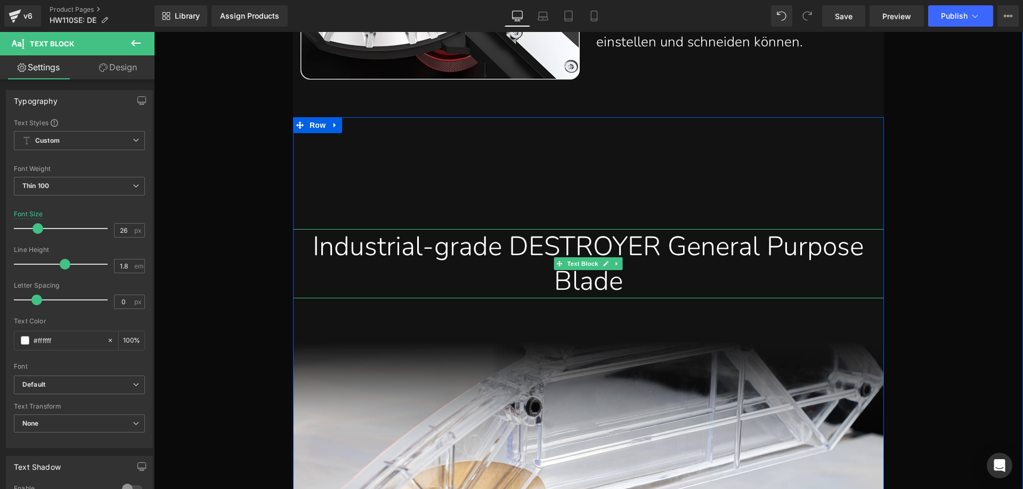
drag, startPoint x: 486, startPoint y: 258, endPoint x: 382, endPoint y: 255, distance: 104.0
click at [486, 258] on div "Industrial-grade DESTROYER General Purpose Blade" at bounding box center [588, 263] width 575 height 69
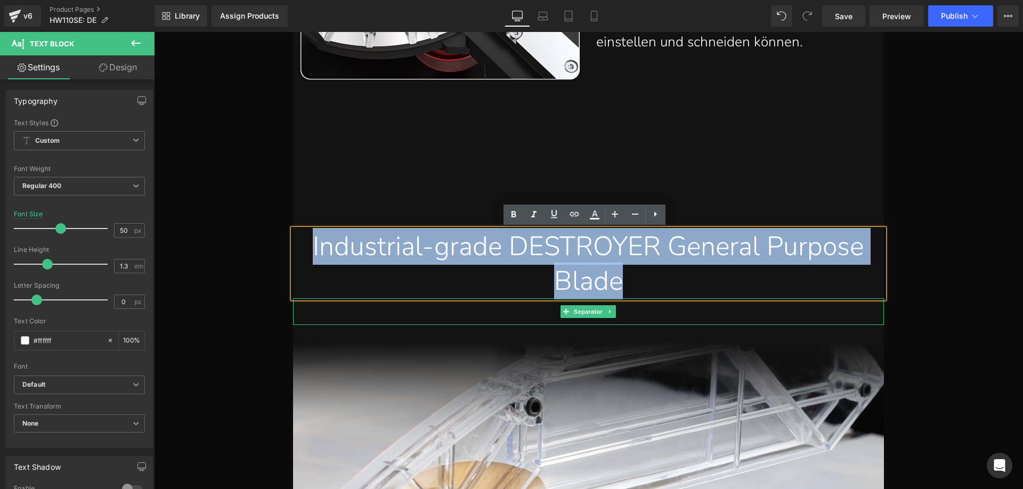
drag, startPoint x: 347, startPoint y: 246, endPoint x: 680, endPoint y: 303, distance: 338.4
paste div
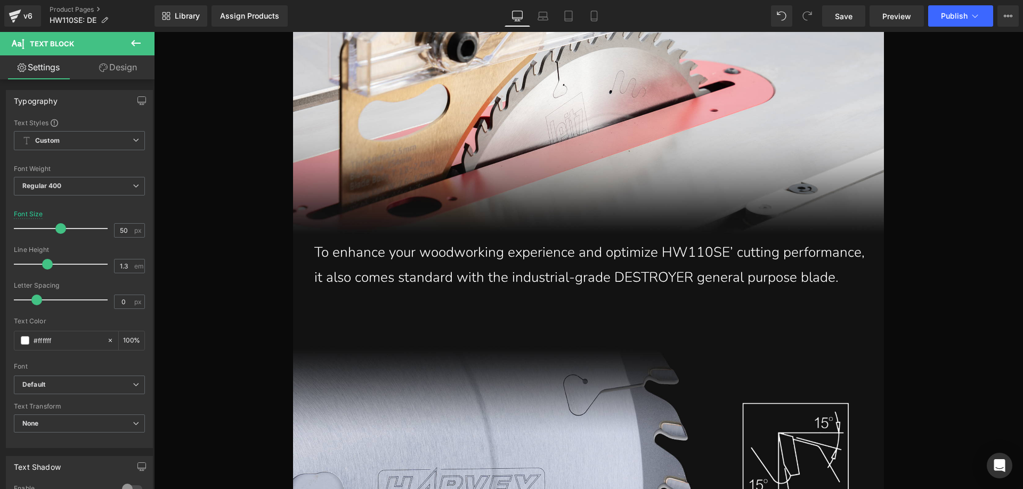
scroll to position [13659, 0]
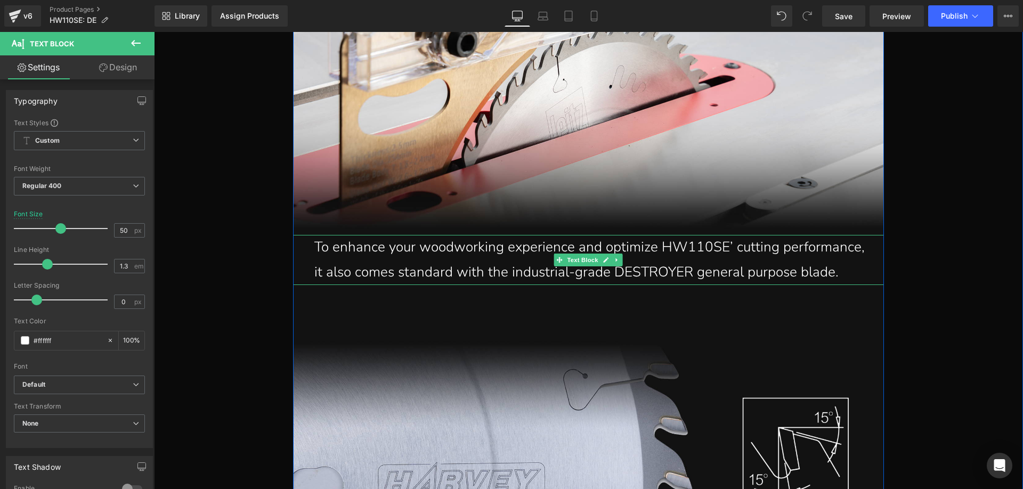
drag, startPoint x: 356, startPoint y: 254, endPoint x: 320, endPoint y: 250, distance: 36.4
click at [356, 254] on p "To enhance your woodworking experience and optimize HW110SE’ cutting performanc…" at bounding box center [591, 260] width 554 height 50
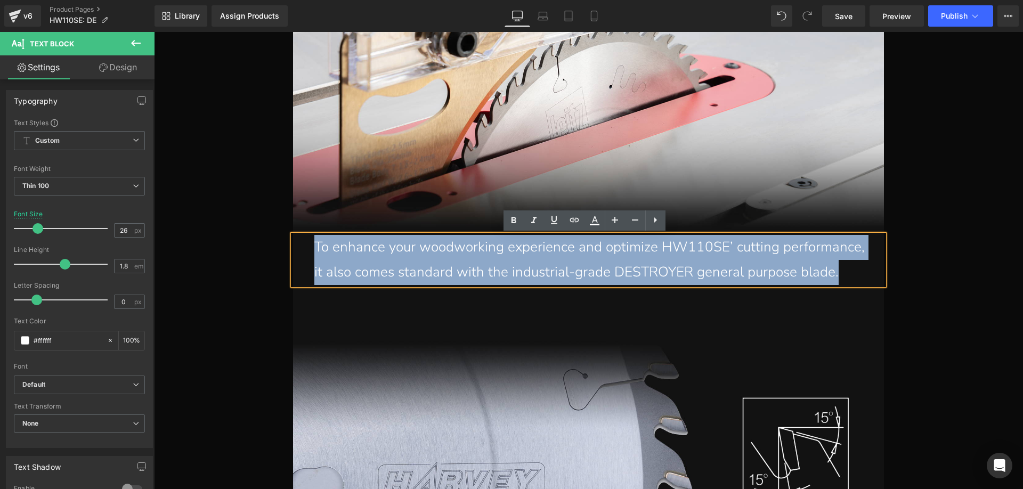
drag, startPoint x: 313, startPoint y: 245, endPoint x: 834, endPoint y: 274, distance: 522.5
click at [834, 274] on p "To enhance your woodworking experience and optimize HW110SE’ cutting performanc…" at bounding box center [591, 260] width 554 height 50
paste div
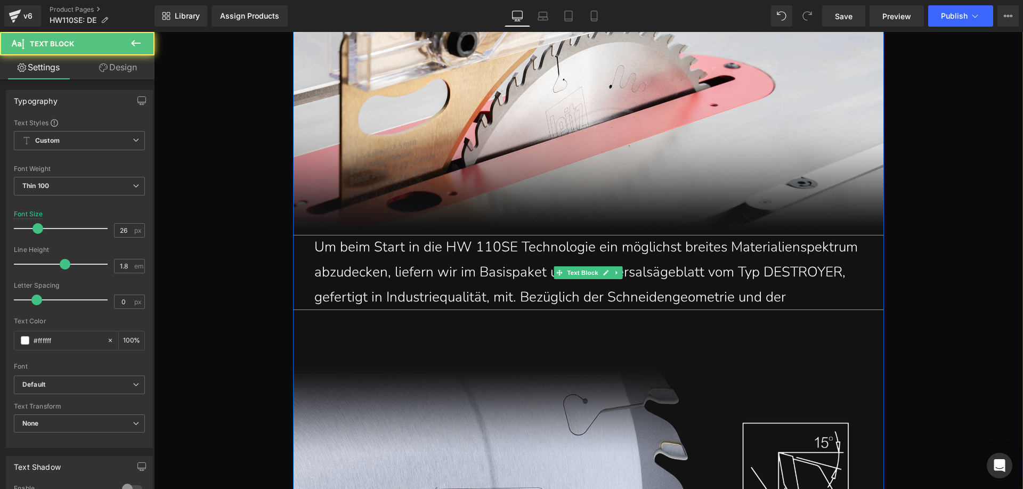
click at [809, 296] on p "Um beim Start in die HW 110SE Technologie ein möglichst breites Materialienspek…" at bounding box center [591, 272] width 554 height 75
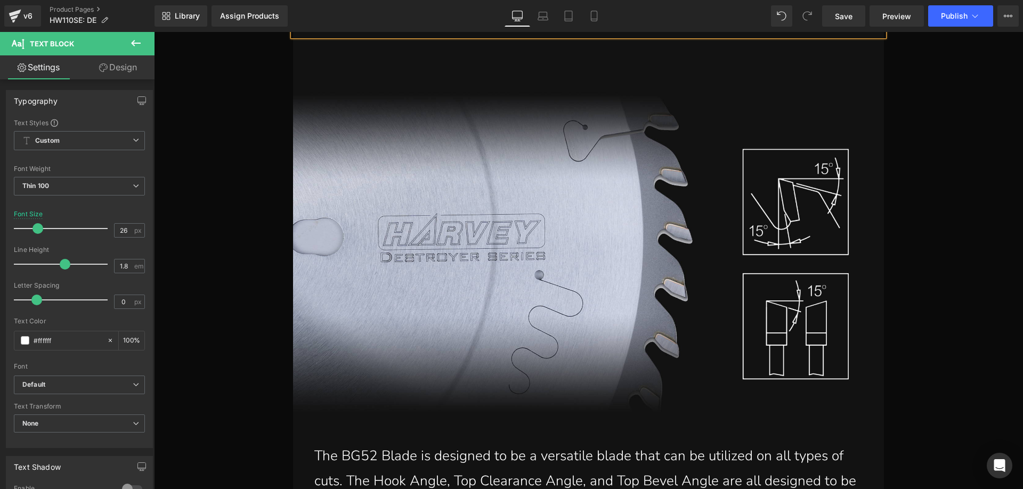
scroll to position [14192, 0]
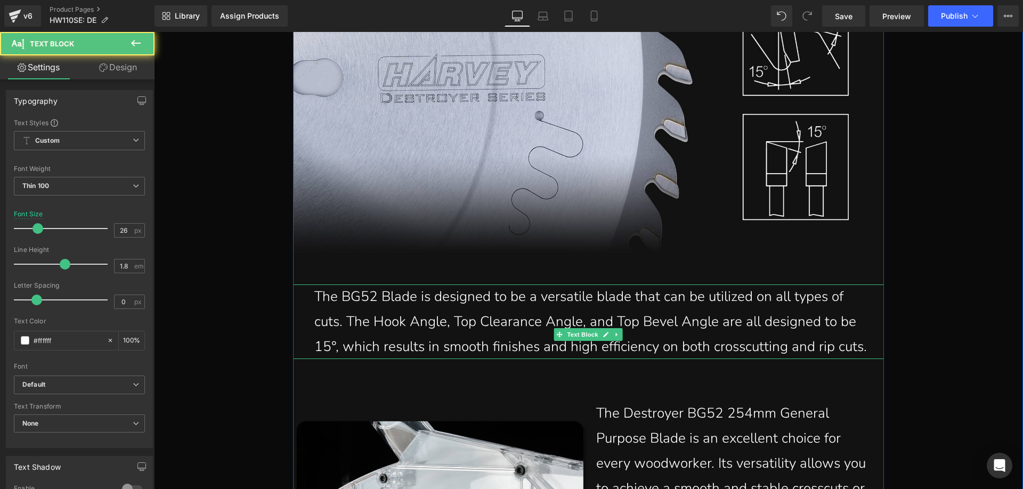
click at [345, 359] on p "The BG52 Blade is designed to be a versatile blade that can be utilized on all …" at bounding box center [591, 322] width 554 height 75
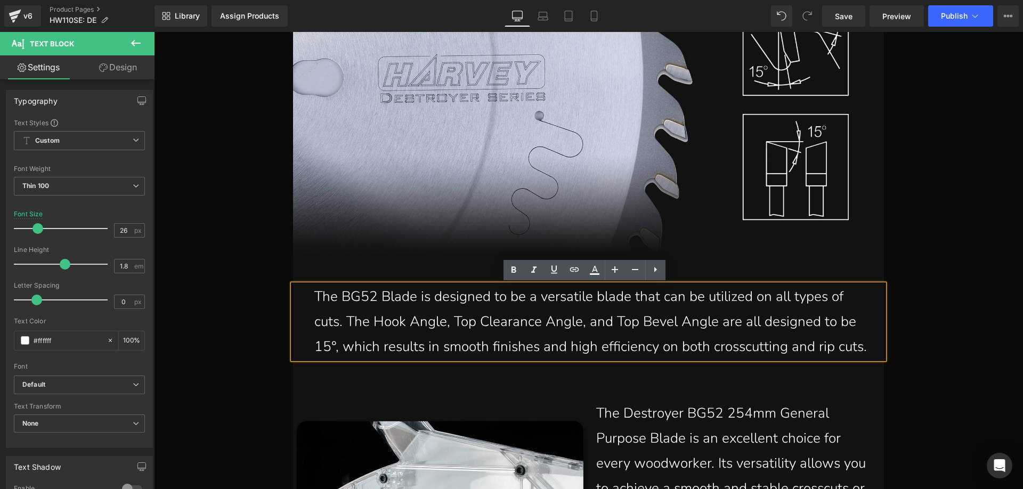
click at [348, 338] on p "The BG52 Blade is designed to be a versatile blade that can be utilized on all …" at bounding box center [591, 322] width 554 height 75
drag, startPoint x: 311, startPoint y: 296, endPoint x: 343, endPoint y: 371, distance: 81.4
click at [343, 359] on p "The BG52 Blade is designed to be a versatile blade that can be utilized on all …" at bounding box center [591, 322] width 554 height 75
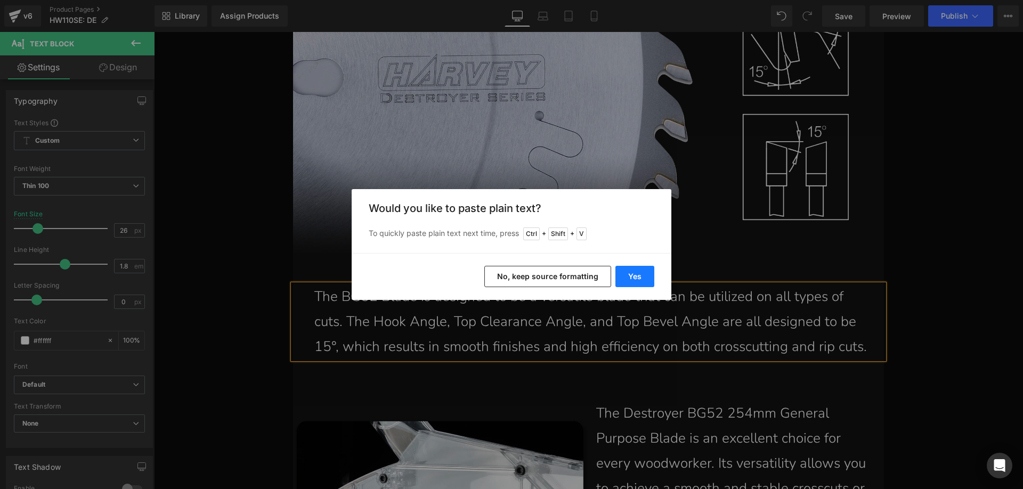
click at [633, 278] on button "Yes" at bounding box center [634, 276] width 39 height 21
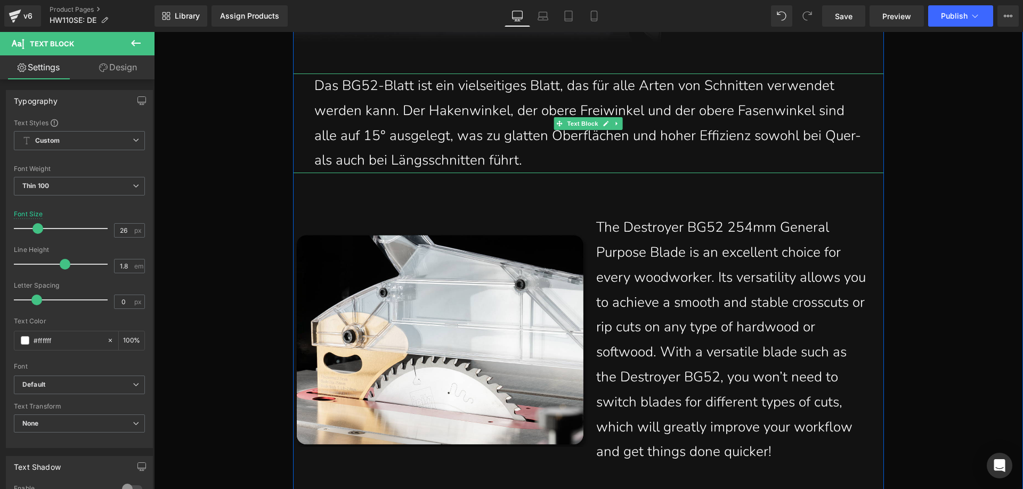
scroll to position [14458, 0]
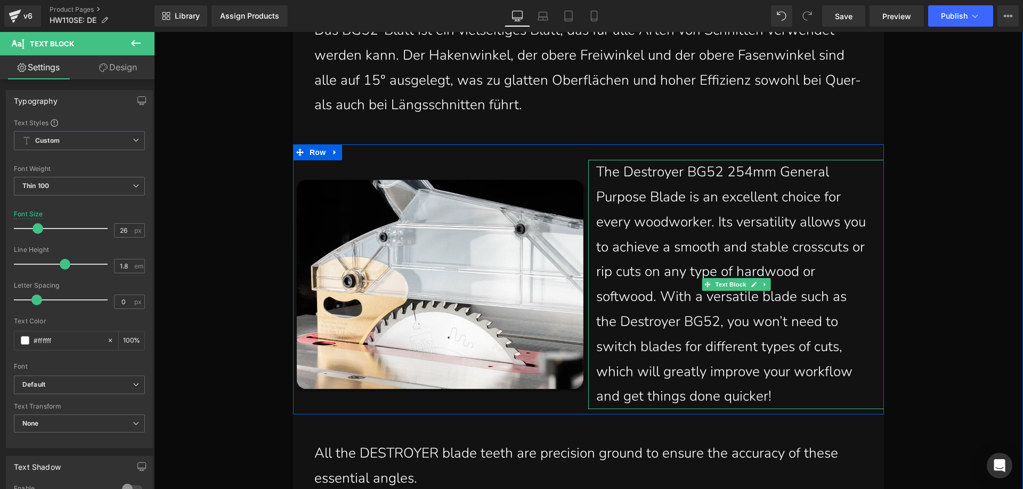
click at [611, 175] on p "The Destroyer BG52 254mm General Purpose Blade is an excellent choice for every…" at bounding box center [732, 284] width 272 height 249
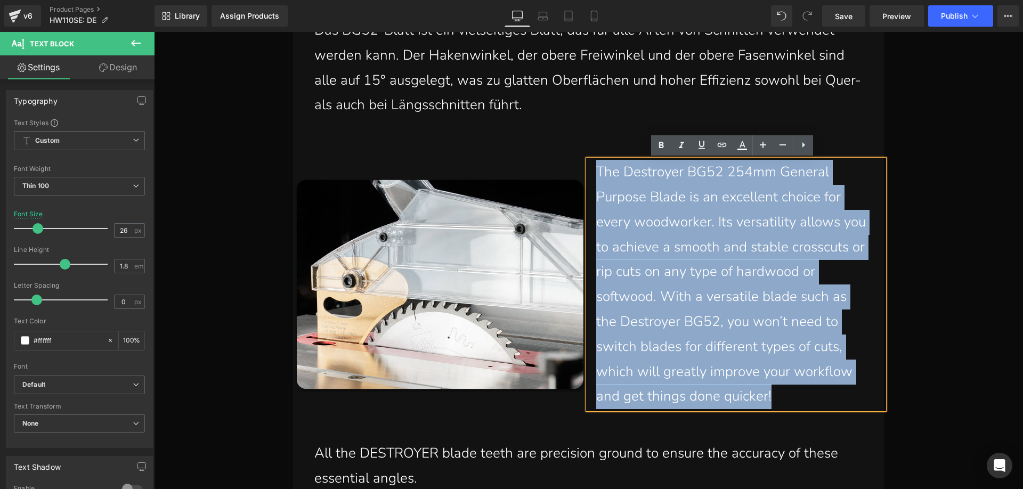
drag, startPoint x: 594, startPoint y: 168, endPoint x: 780, endPoint y: 392, distance: 291.7
click at [780, 392] on p "The Destroyer BG52 254mm General Purpose Blade is an excellent choice for every…" at bounding box center [732, 284] width 272 height 249
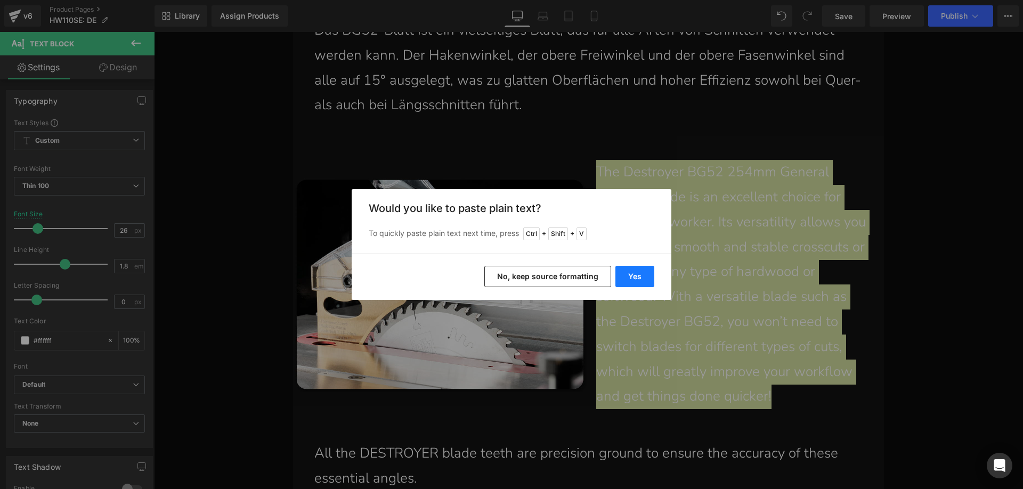
click at [650, 270] on button "Yes" at bounding box center [634, 276] width 39 height 21
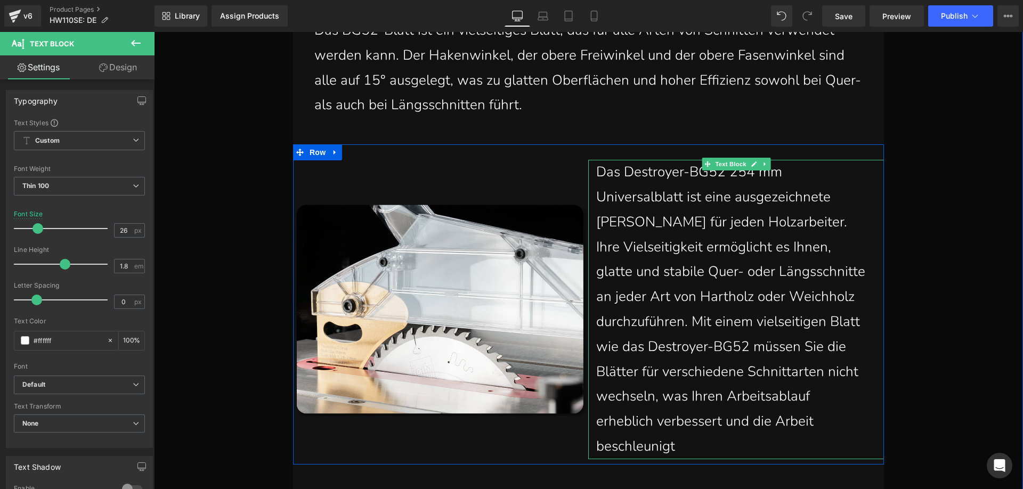
click at [724, 421] on p "Das Destroyer-BG52 254 mm Universalblatt ist eine ausgezeichnete [PERSON_NAME] …" at bounding box center [732, 309] width 272 height 299
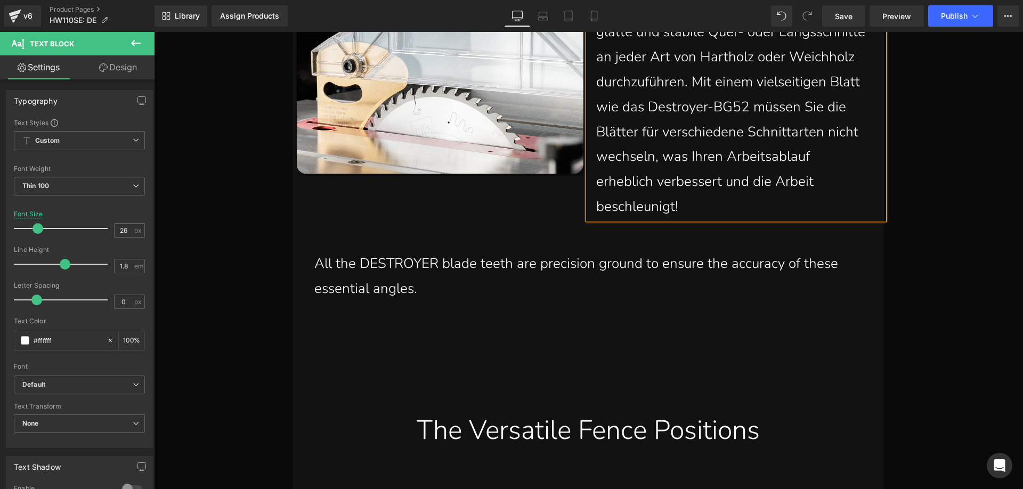
scroll to position [14724, 0]
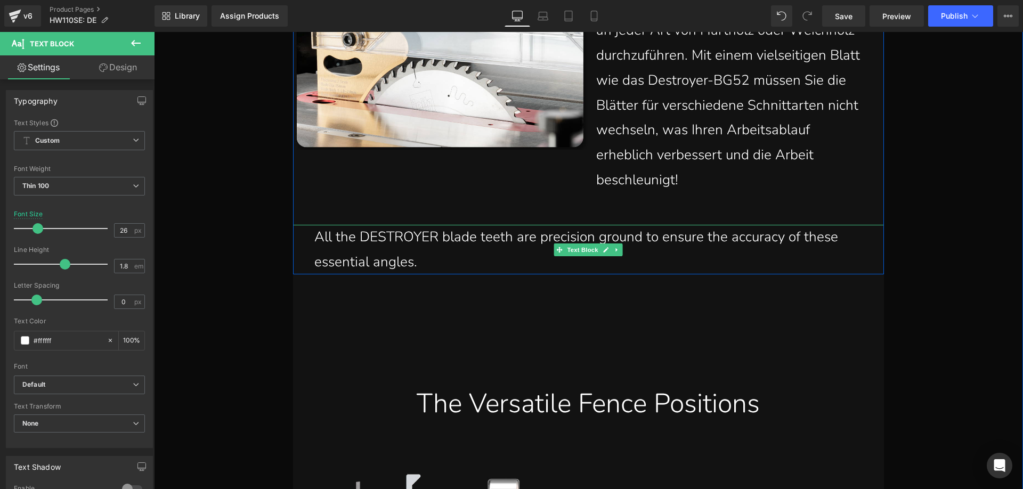
click at [359, 230] on p "All the DESTROYER blade teeth are precision ground to ensure the accuracy of th…" at bounding box center [591, 250] width 554 height 50
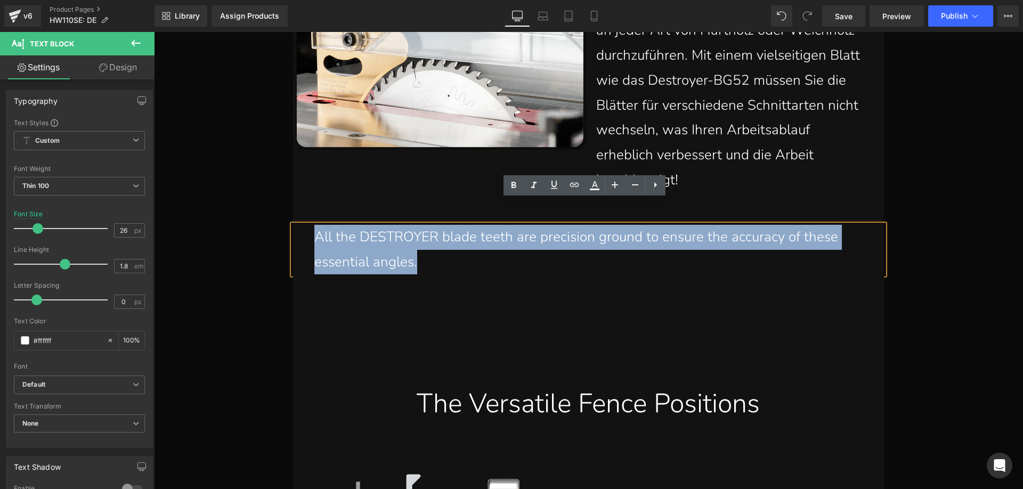
drag, startPoint x: 310, startPoint y: 209, endPoint x: 410, endPoint y: 237, distance: 103.4
click at [410, 237] on p "All the DESTROYER blade teeth are precision ground to ensure the accuracy of th…" at bounding box center [591, 250] width 554 height 50
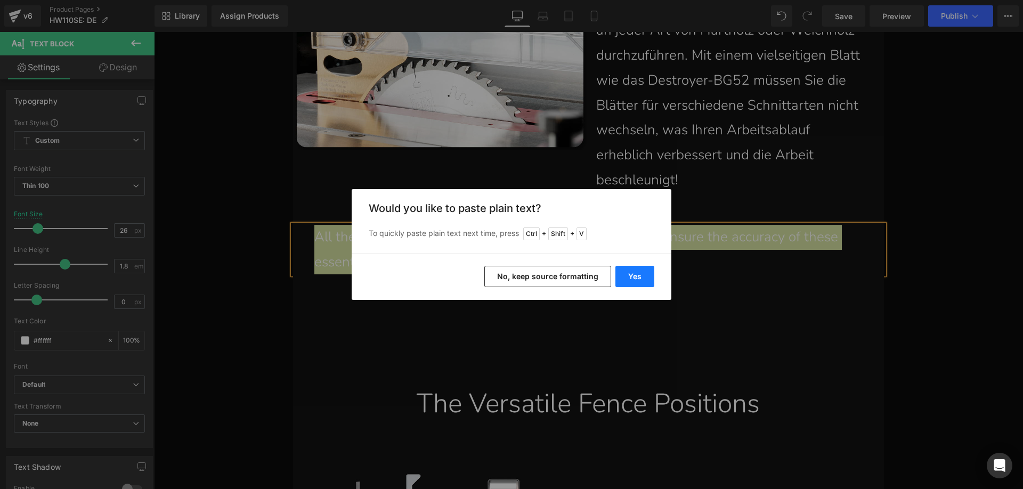
click at [627, 270] on button "Yes" at bounding box center [634, 276] width 39 height 21
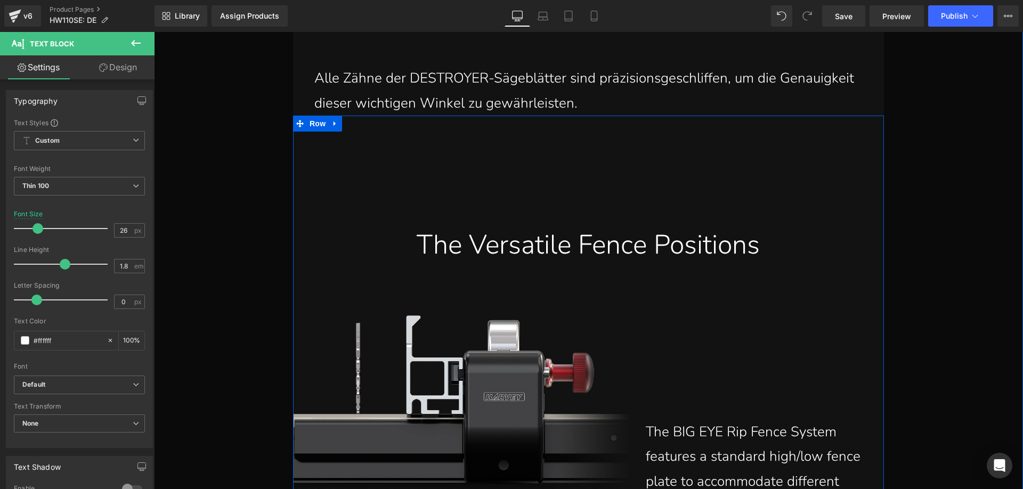
scroll to position [14884, 0]
click at [444, 226] on div "The Versatile Fence Positions" at bounding box center [588, 243] width 575 height 35
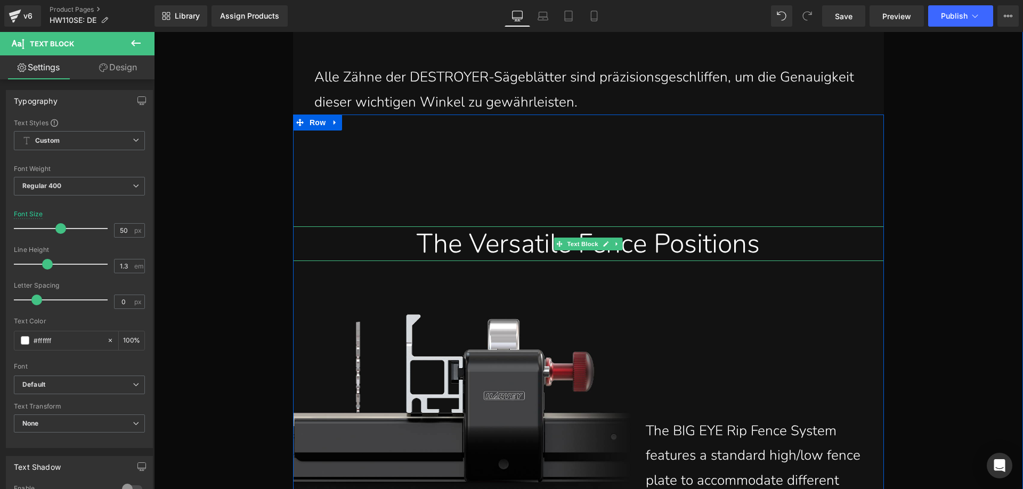
click at [425, 226] on div "The Versatile Fence Positions" at bounding box center [588, 243] width 575 height 35
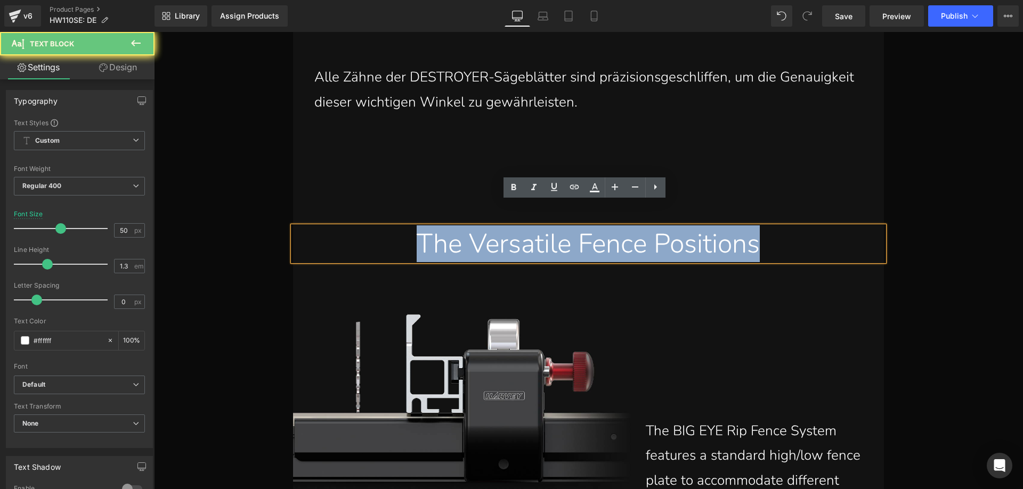
drag, startPoint x: 401, startPoint y: 220, endPoint x: 778, endPoint y: 219, distance: 376.7
click at [778, 226] on div "The Versatile Fence Positions" at bounding box center [588, 243] width 575 height 35
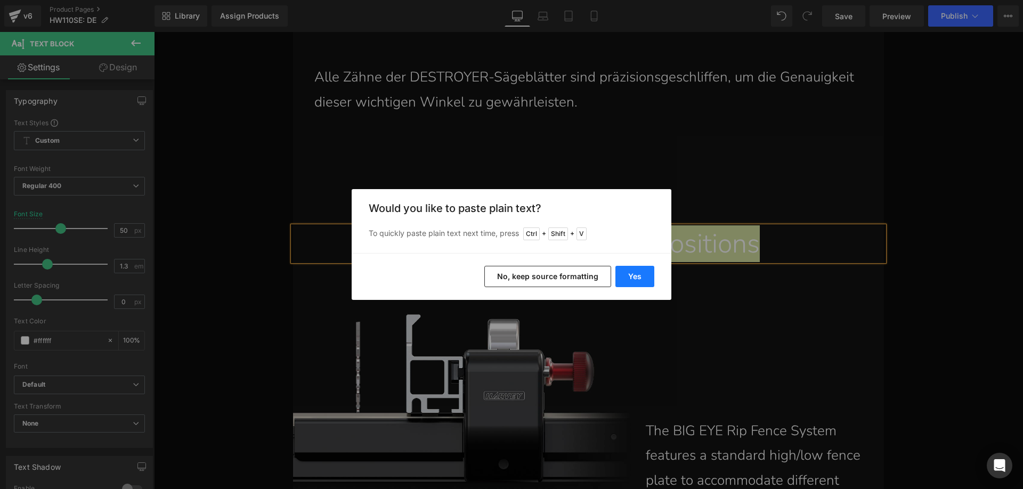
click at [636, 281] on button "Yes" at bounding box center [634, 276] width 39 height 21
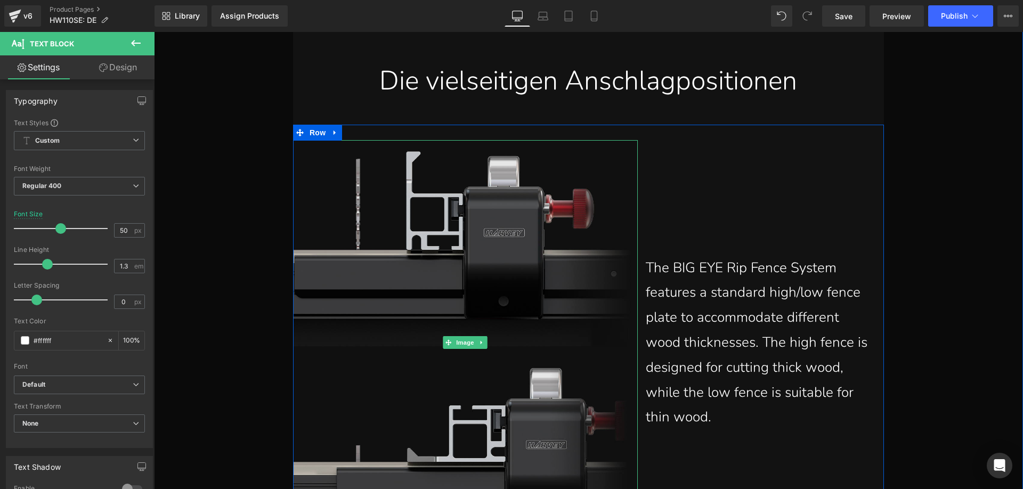
scroll to position [15097, 0]
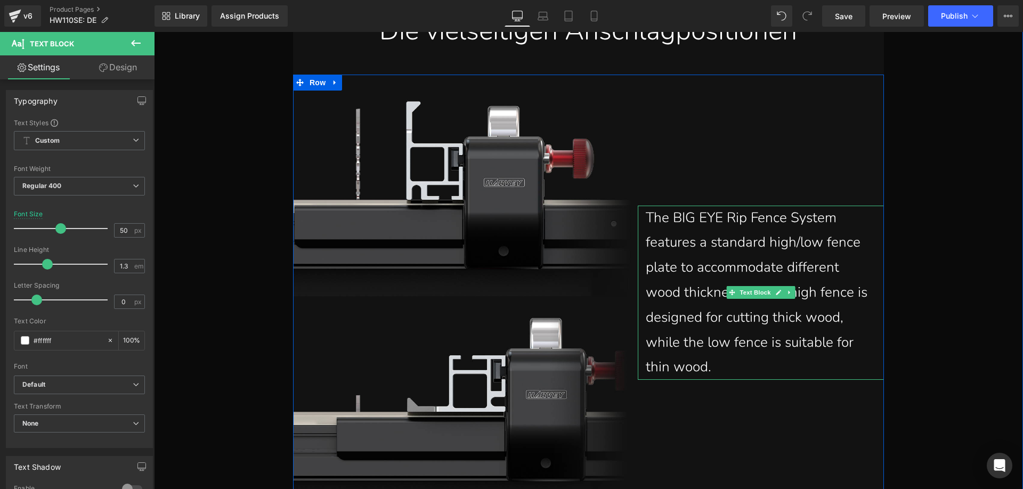
click at [721, 327] on p "The BIG EYE Rip Fence System features a standard high/low fence plate to accomm…" at bounding box center [757, 293] width 222 height 175
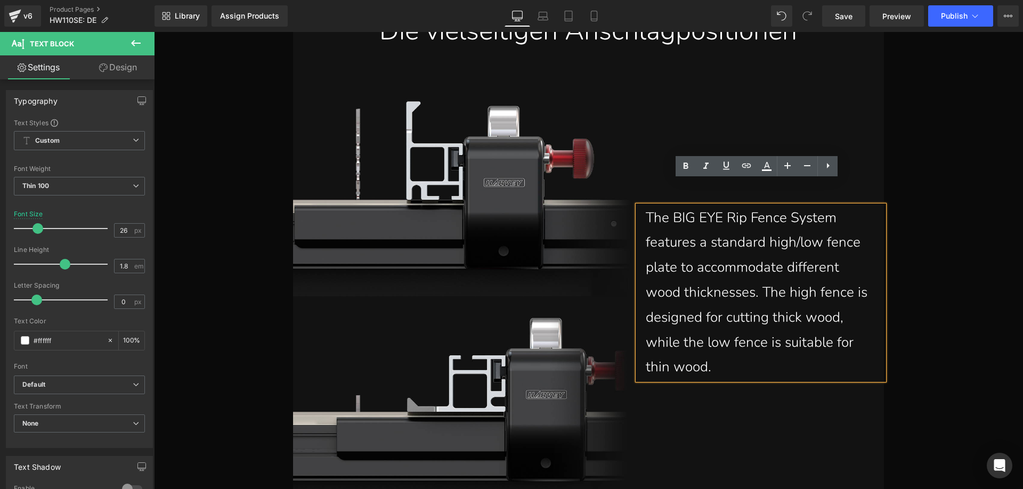
drag, startPoint x: 717, startPoint y: 340, endPoint x: 639, endPoint y: 200, distance: 160.5
click at [639, 206] on div "The BIG EYE Rip Fence System features a standard high/low fence plate to accomm…" at bounding box center [761, 293] width 246 height 175
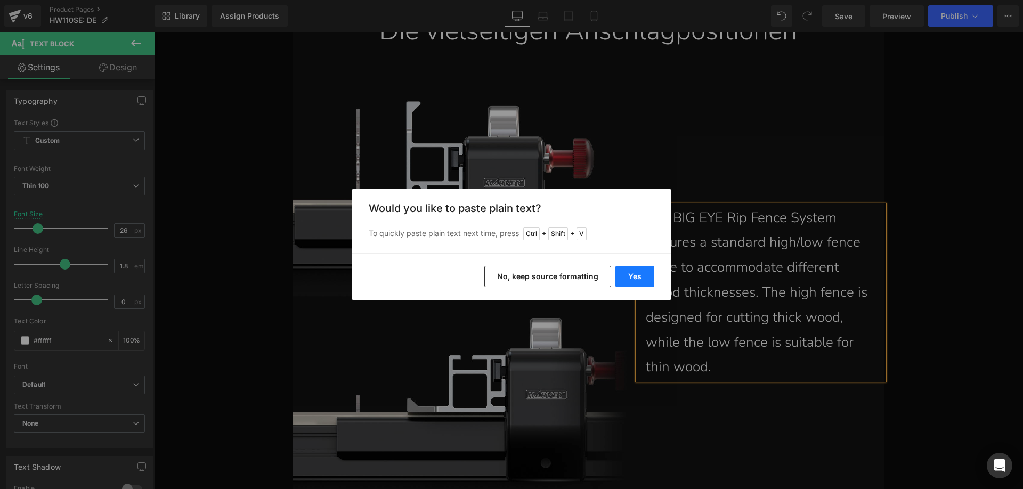
click at [636, 282] on button "Yes" at bounding box center [634, 276] width 39 height 21
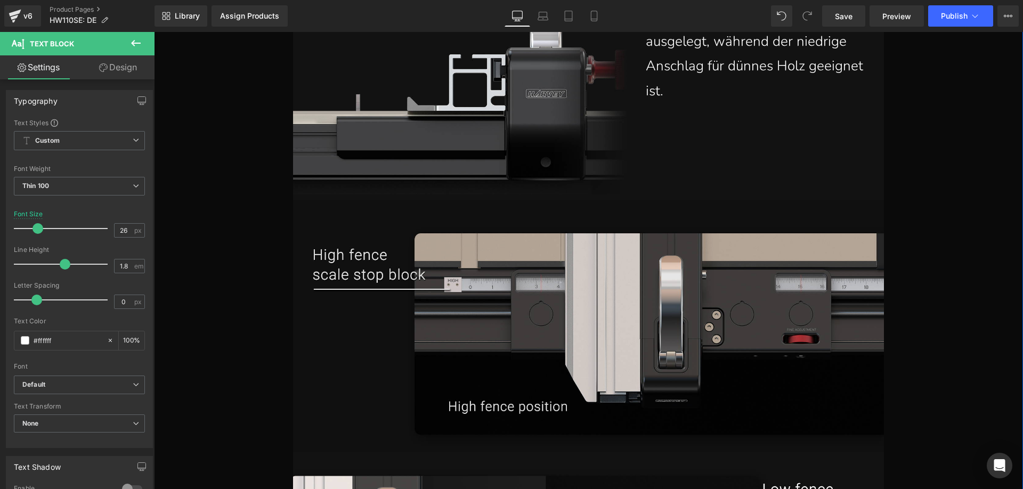
scroll to position [15417, 0]
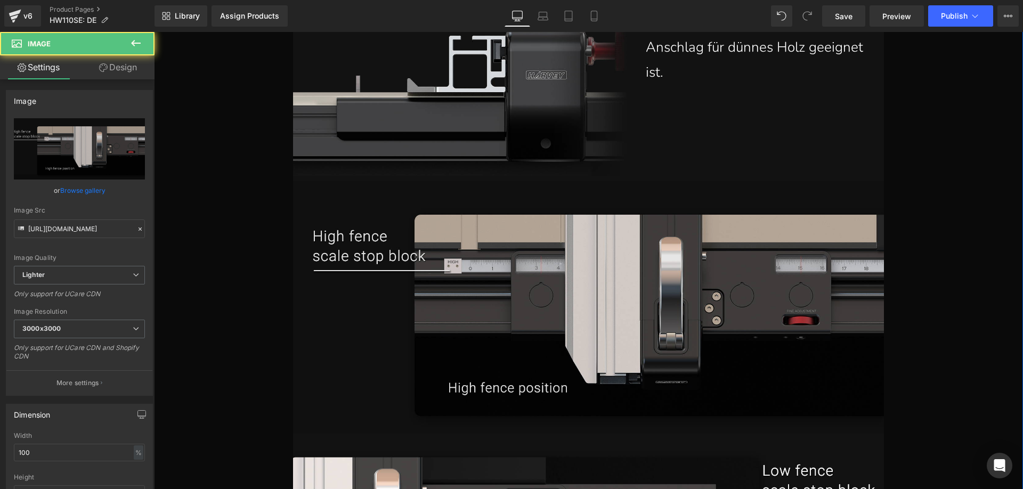
click at [369, 230] on img at bounding box center [588, 307] width 591 height 253
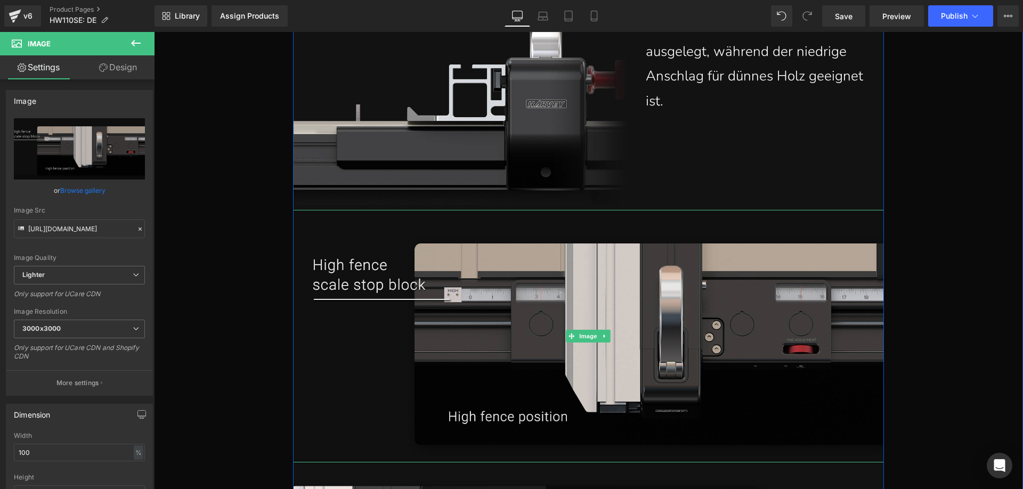
scroll to position [15364, 0]
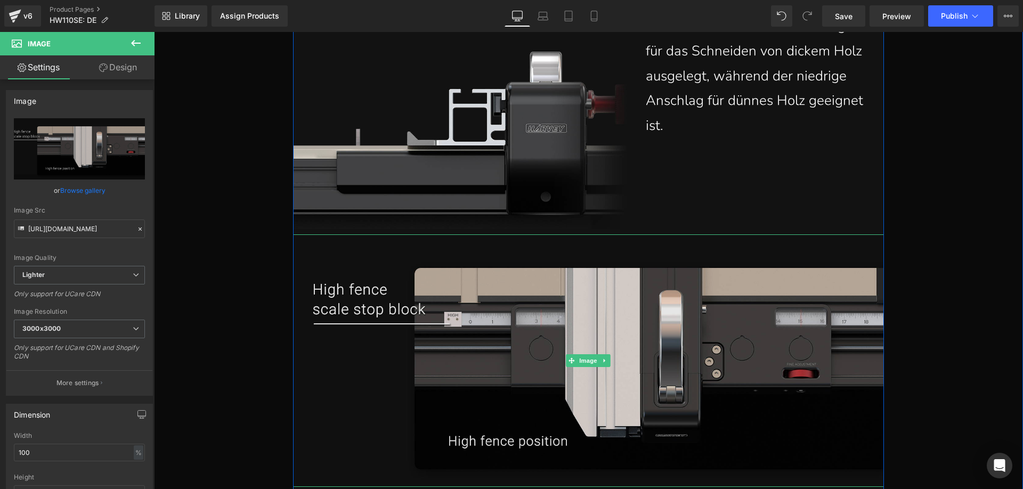
click at [458, 302] on img at bounding box center [588, 360] width 591 height 253
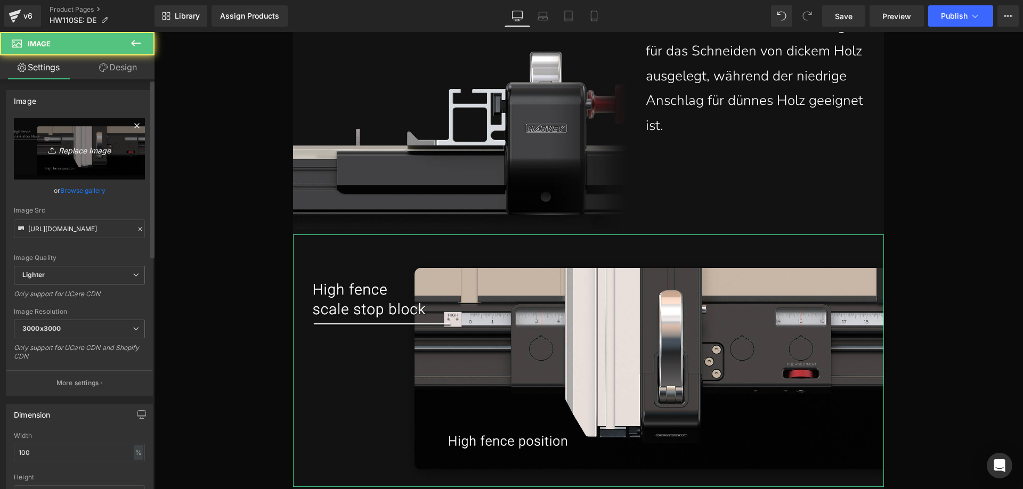
click at [77, 155] on icon "Replace Image" at bounding box center [79, 148] width 85 height 13
type input "C:\fakepath\7.webp"
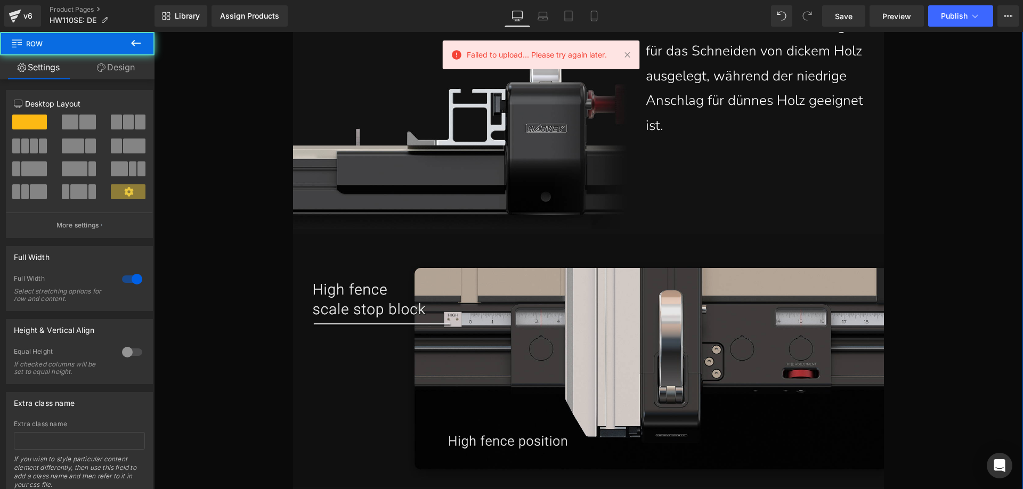
click at [484, 293] on img at bounding box center [588, 360] width 591 height 253
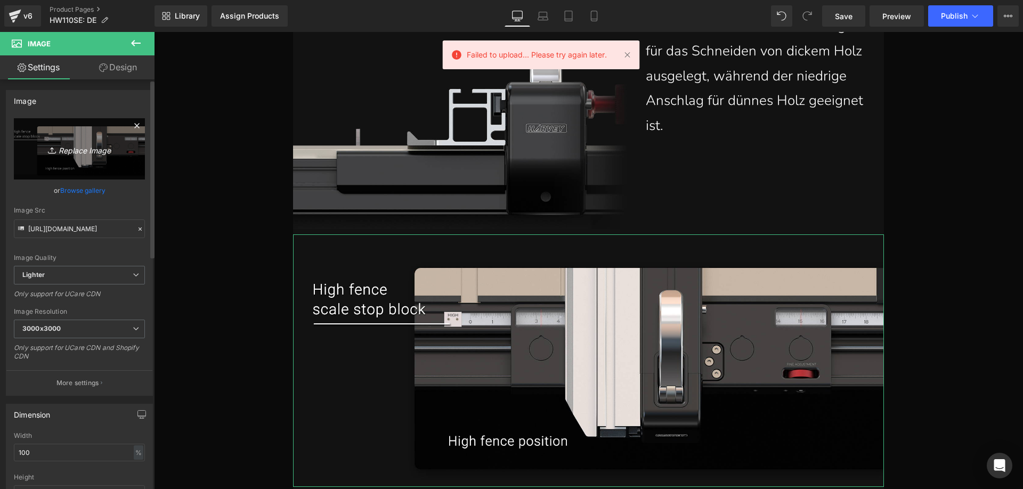
click at [84, 149] on icon "Replace Image" at bounding box center [79, 148] width 85 height 13
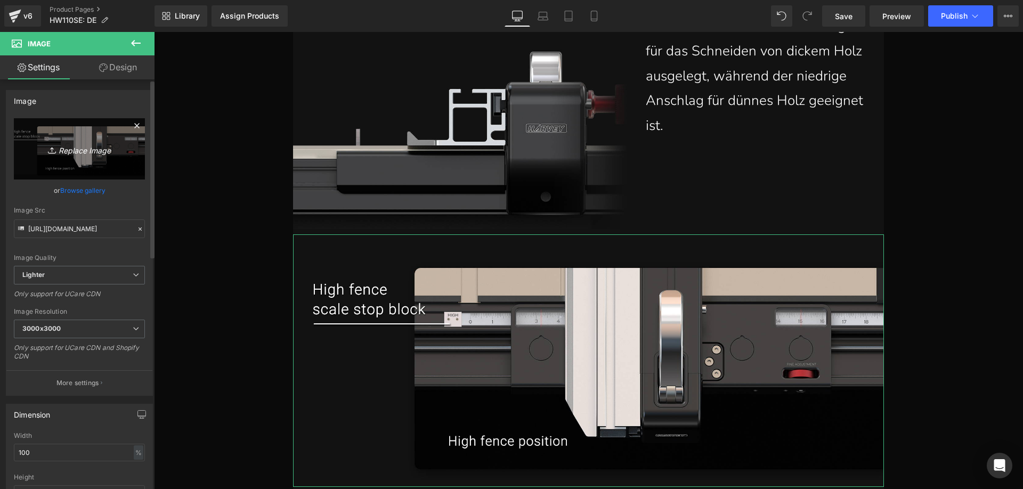
type input "C:\fakepath\7.webp"
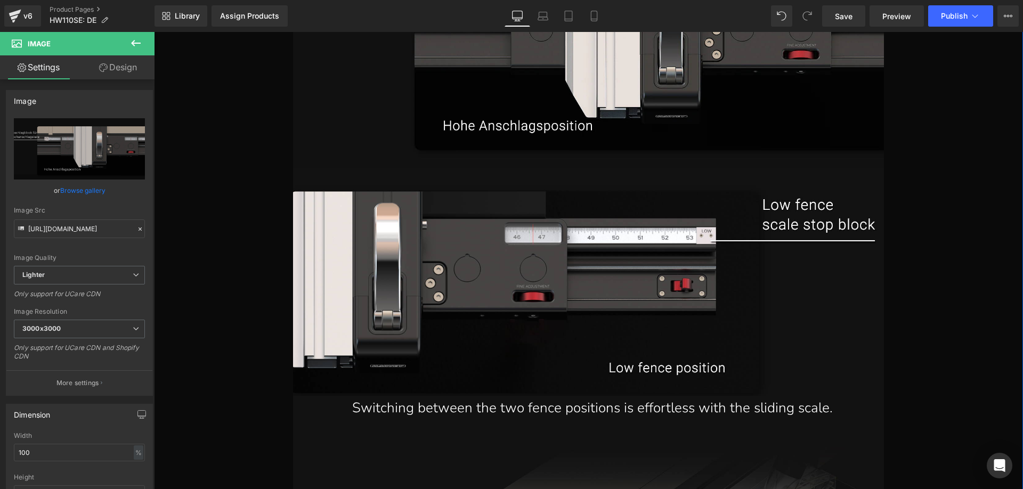
scroll to position [15683, 0]
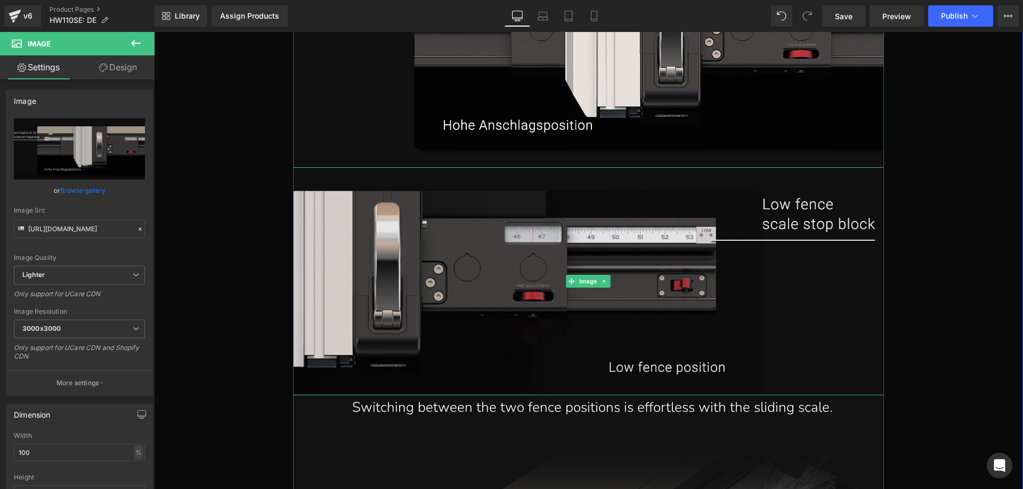
drag, startPoint x: 487, startPoint y: 255, endPoint x: 474, endPoint y: 252, distance: 13.6
click at [487, 255] on img at bounding box center [588, 281] width 591 height 228
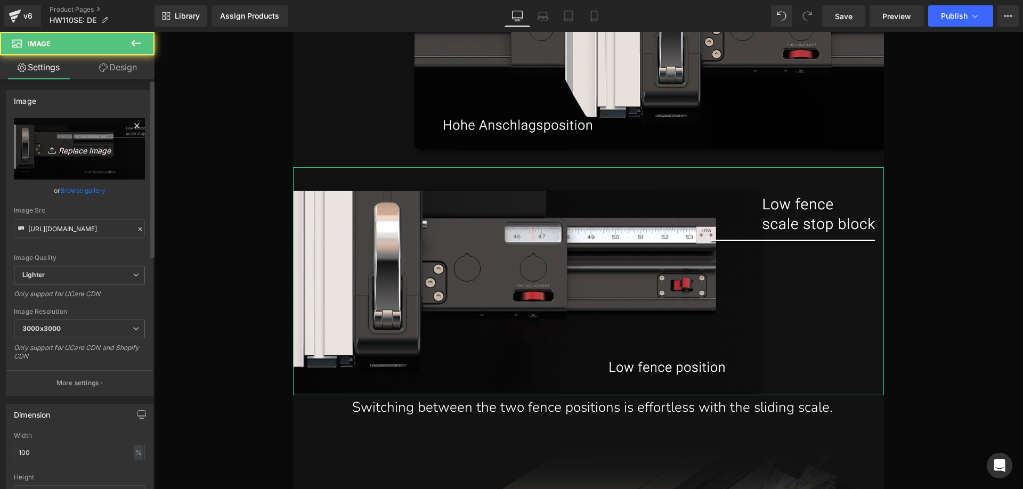
click at [59, 153] on icon "Replace Image" at bounding box center [79, 148] width 85 height 13
type input "C:\fakepath\8.webp"
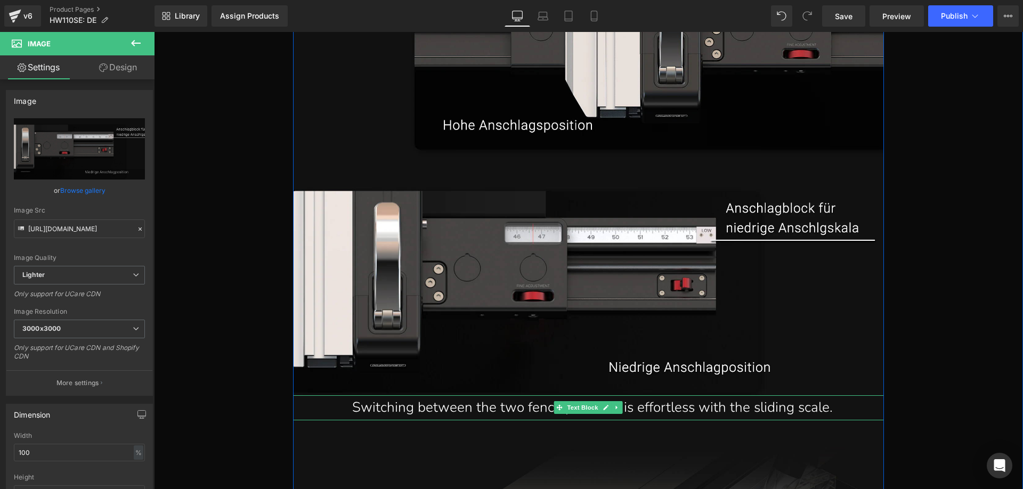
click at [403, 395] on p "Switching between the two fence positions is effortless with the sliding scale." at bounding box center [592, 407] width 583 height 25
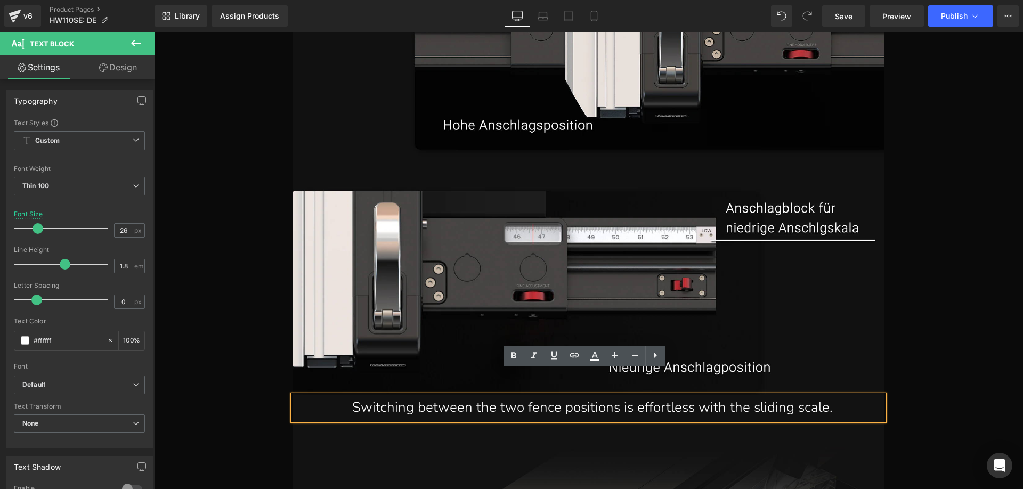
drag, startPoint x: 338, startPoint y: 382, endPoint x: 830, endPoint y: 388, distance: 491.3
click at [830, 395] on p "Switching between the two fence positions is effortless with the sliding scale." at bounding box center [592, 407] width 583 height 25
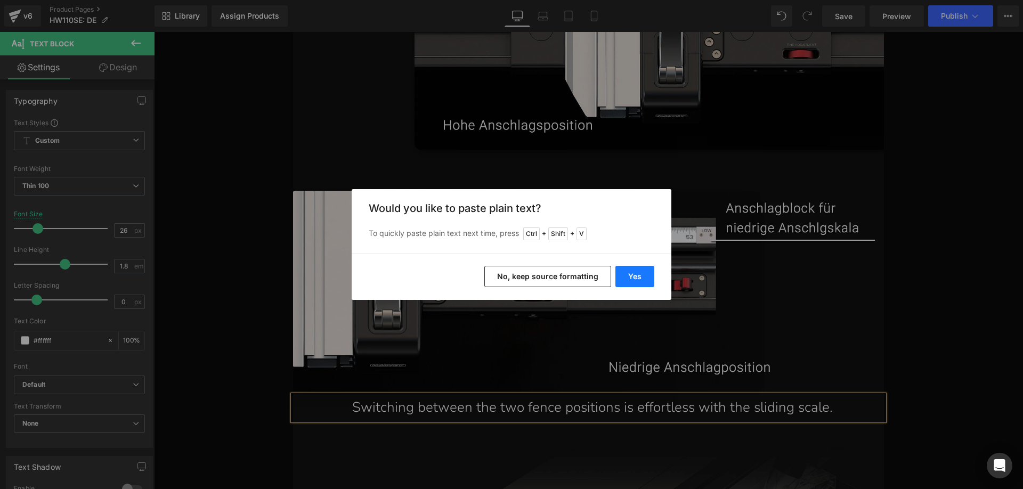
click at [628, 272] on button "Yes" at bounding box center [634, 276] width 39 height 21
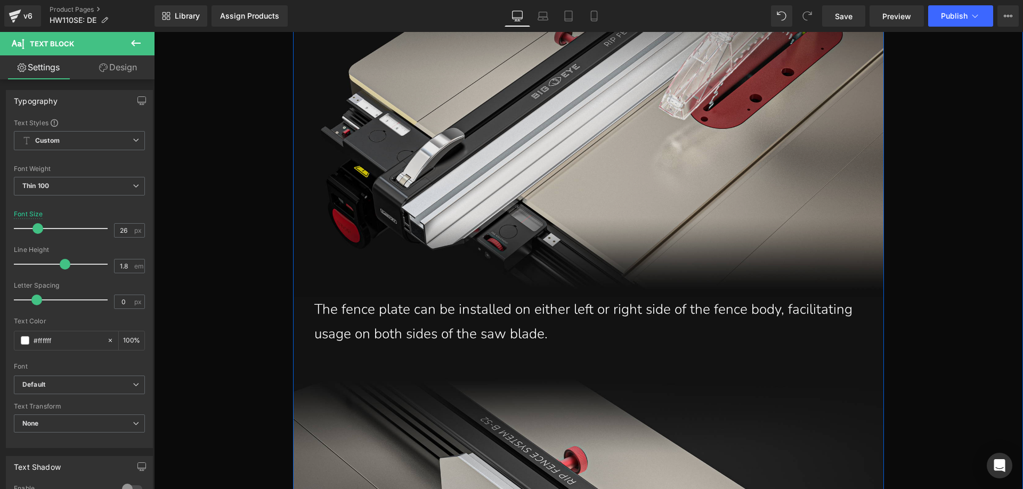
scroll to position [16270, 0]
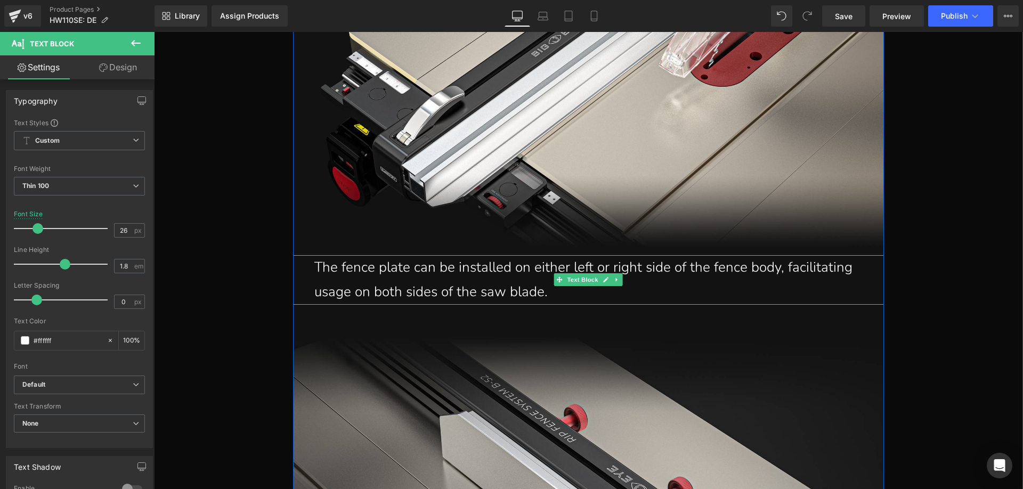
click at [377, 262] on p "The fence plate can be installed on either left or right side of the fence body…" at bounding box center [591, 280] width 554 height 50
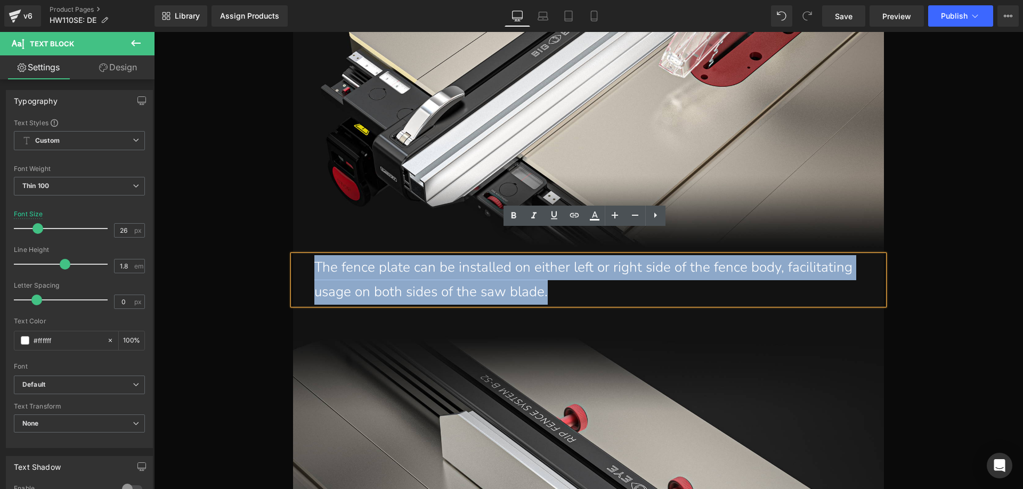
drag, startPoint x: 311, startPoint y: 242, endPoint x: 549, endPoint y: 266, distance: 238.9
click at [549, 266] on p "The fence plate can be installed on either left or right side of the fence body…" at bounding box center [591, 280] width 554 height 50
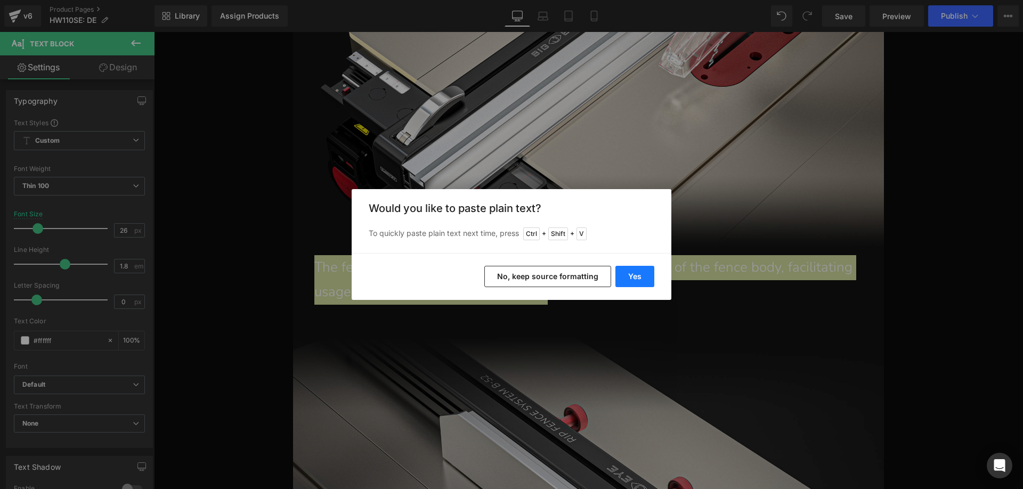
click at [631, 269] on button "Yes" at bounding box center [634, 276] width 39 height 21
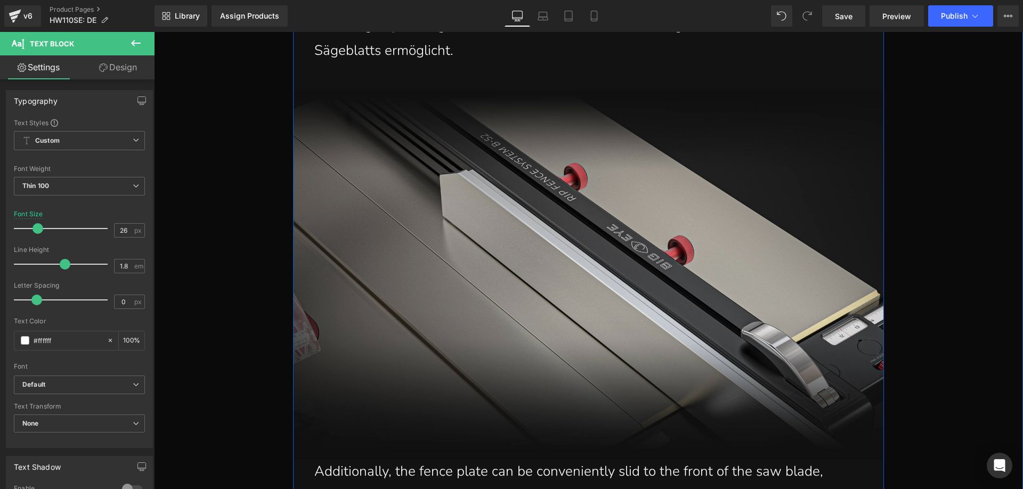
scroll to position [16749, 0]
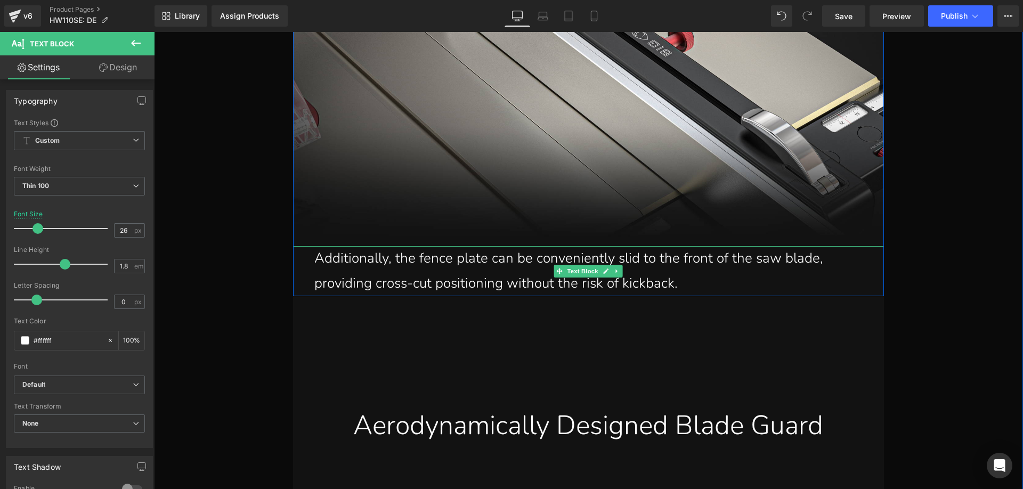
click at [359, 246] on p "Additionally, the fence plate can be conveniently slid to the front of the saw …" at bounding box center [591, 271] width 554 height 50
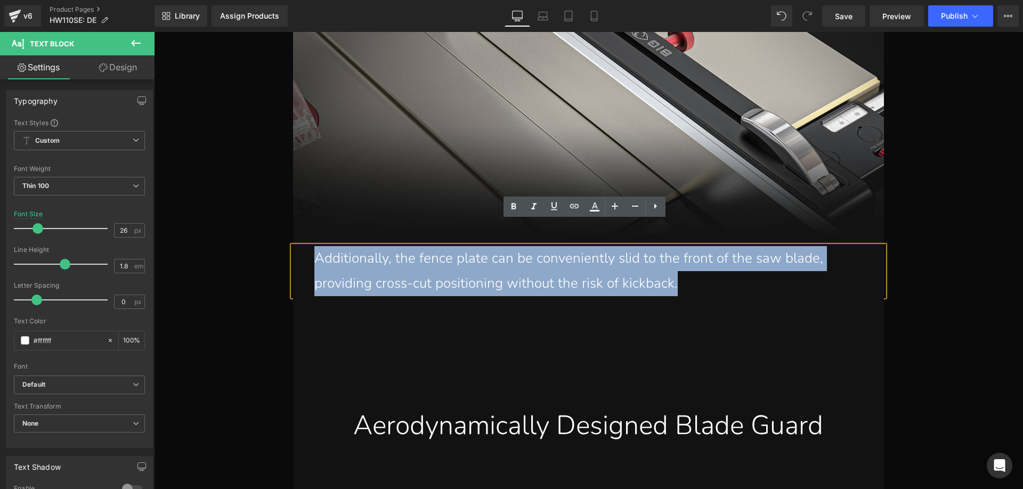
drag, startPoint x: 311, startPoint y: 231, endPoint x: 699, endPoint y: 253, distance: 388.0
click at [699, 253] on p "Additionally, the fence plate can be conveniently slid to the front of the saw …" at bounding box center [591, 271] width 554 height 50
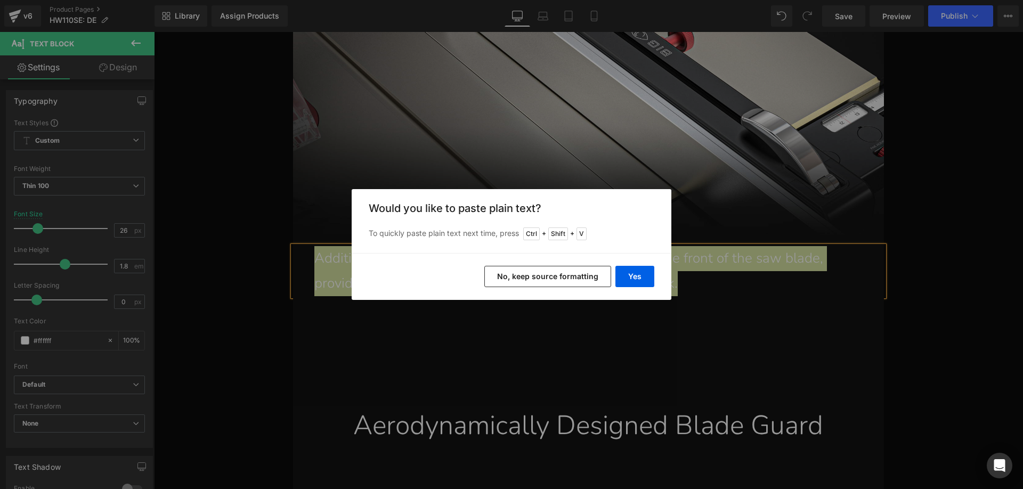
click at [612, 270] on div "Yes No, keep source formatting" at bounding box center [512, 276] width 320 height 47
drag, startPoint x: 639, startPoint y: 274, endPoint x: 364, endPoint y: 220, distance: 280.7
click at [639, 274] on button "Yes" at bounding box center [634, 276] width 39 height 21
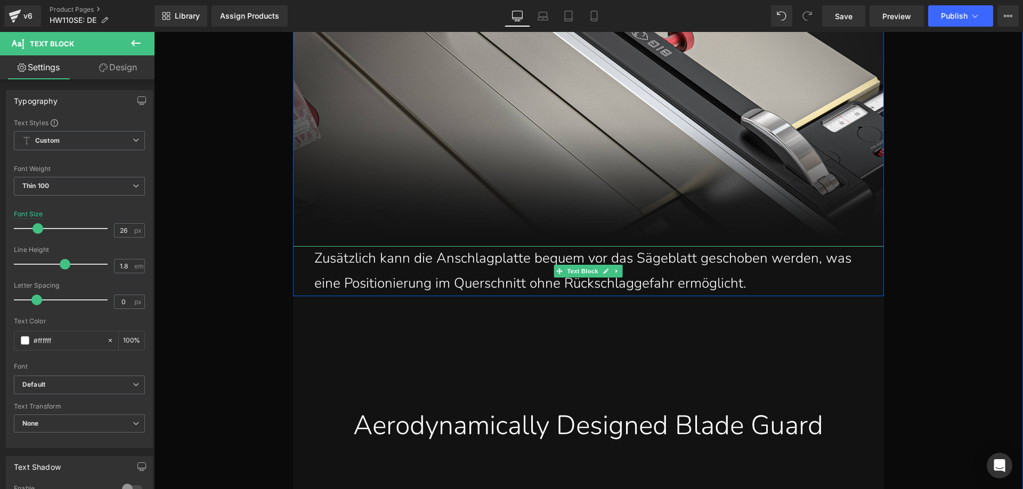
scroll to position [16909, 0]
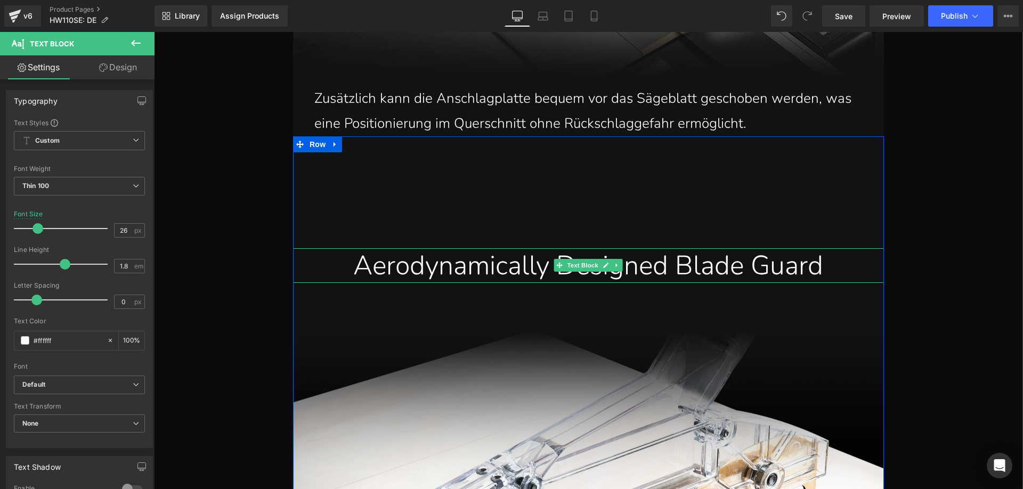
click at [388, 248] on div "Aerodynamically Designed Blade Guard" at bounding box center [588, 265] width 575 height 35
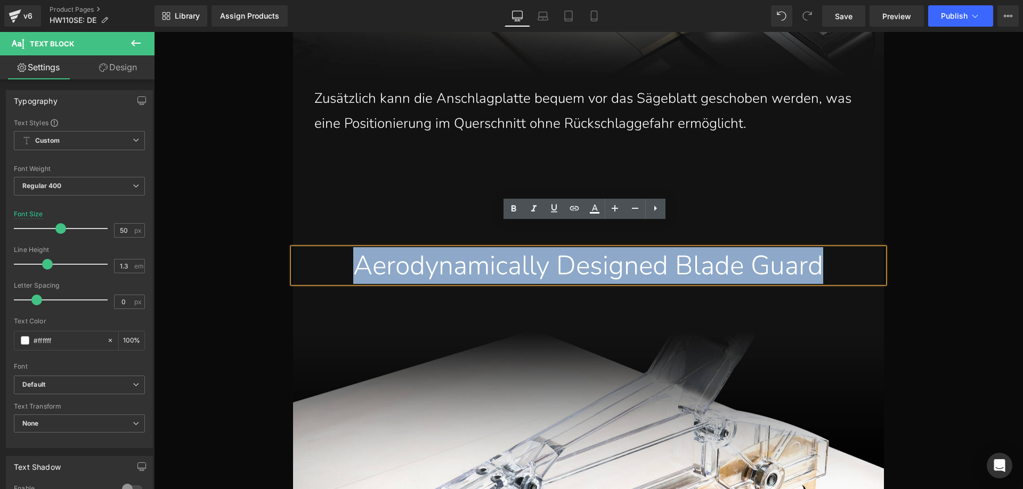
drag, startPoint x: 335, startPoint y: 241, endPoint x: 851, endPoint y: 248, distance: 516.4
click at [851, 248] on div "Aerodynamically Designed Blade Guard" at bounding box center [588, 265] width 575 height 35
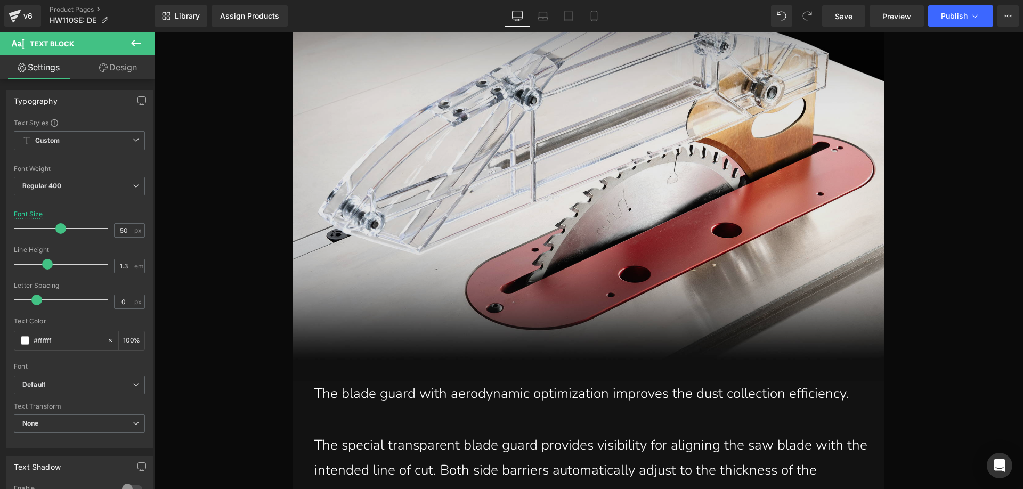
scroll to position [17389, 0]
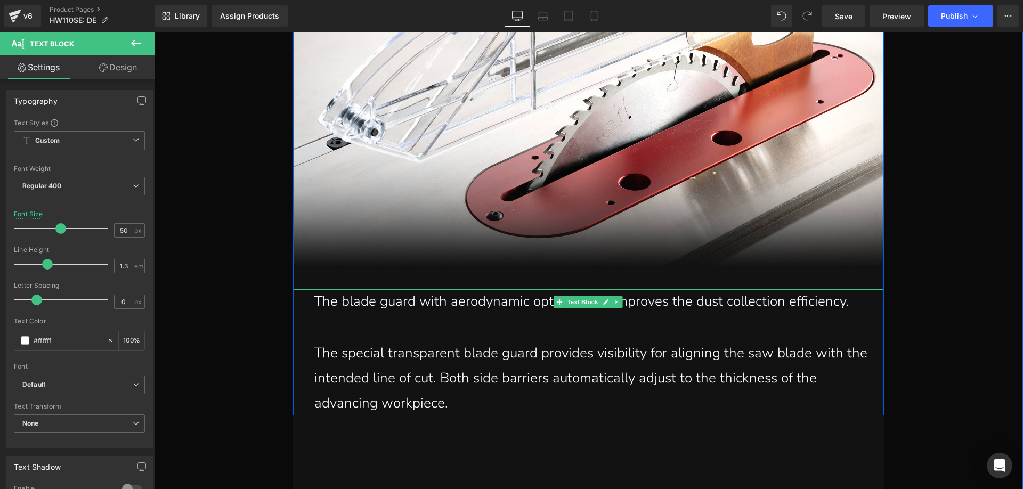
click at [335, 289] on p "The blade guard with aerodynamic optimization improves the dust collection effi…" at bounding box center [591, 301] width 554 height 25
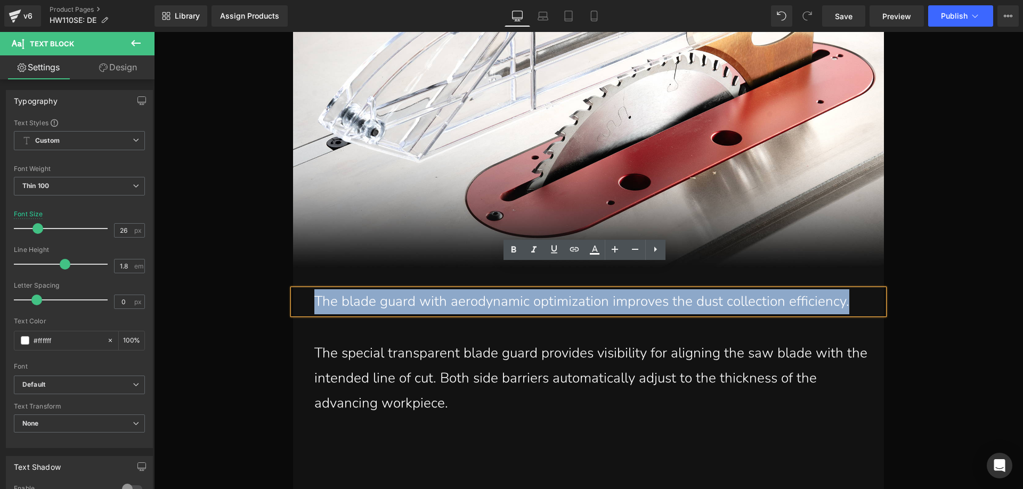
drag, startPoint x: 304, startPoint y: 273, endPoint x: 854, endPoint y: 273, distance: 550.4
click at [854, 289] on div "The blade guard with aerodynamic optimization improves the dust collection effi…" at bounding box center [588, 301] width 591 height 25
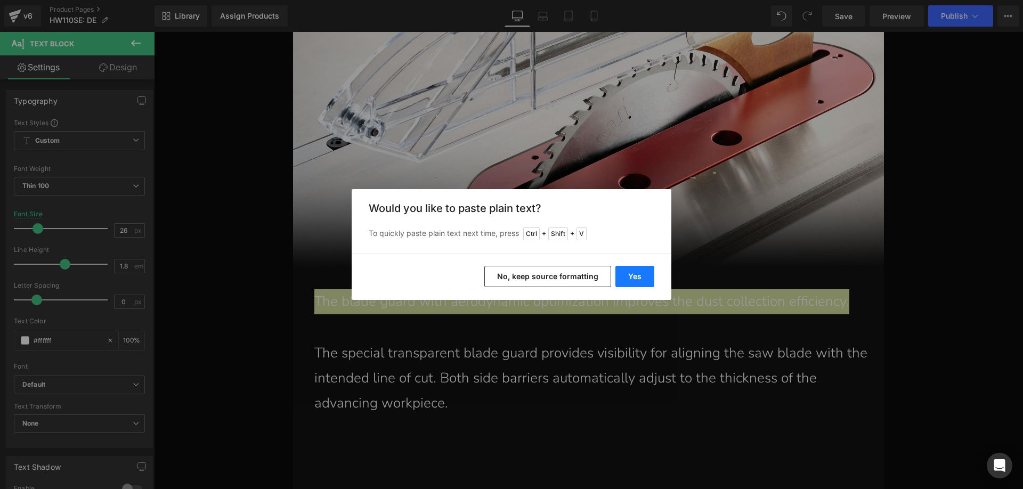
click at [645, 278] on button "Yes" at bounding box center [634, 276] width 39 height 21
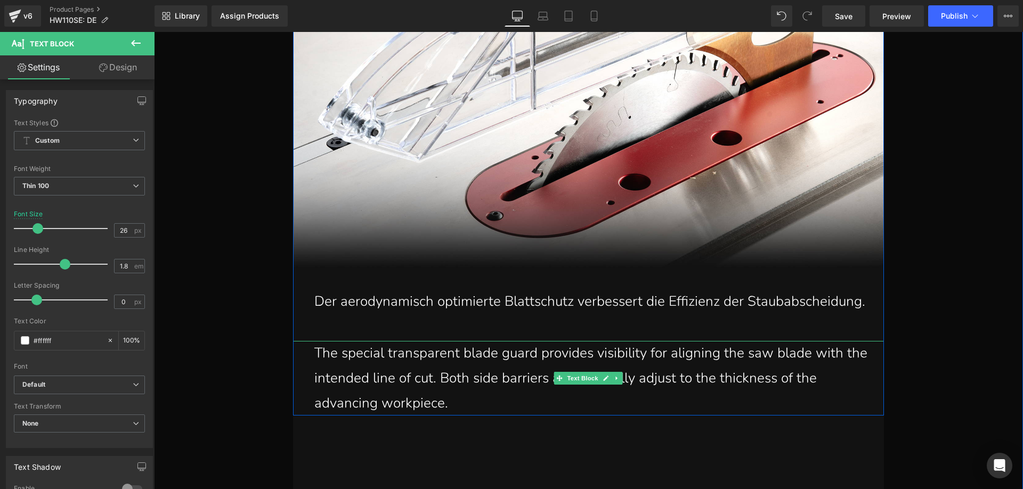
click at [330, 360] on p "The special transparent blade guard provides visibility for aligning the saw bl…" at bounding box center [591, 378] width 554 height 75
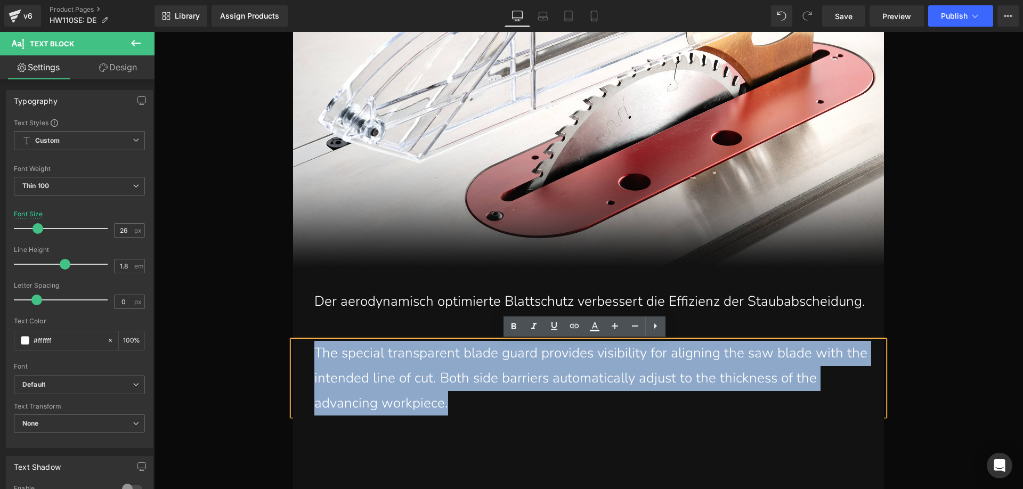
drag, startPoint x: 311, startPoint y: 350, endPoint x: 450, endPoint y: 410, distance: 151.1
click at [450, 410] on p "The special transparent blade guard provides visibility for aligning the saw bl…" at bounding box center [591, 378] width 554 height 75
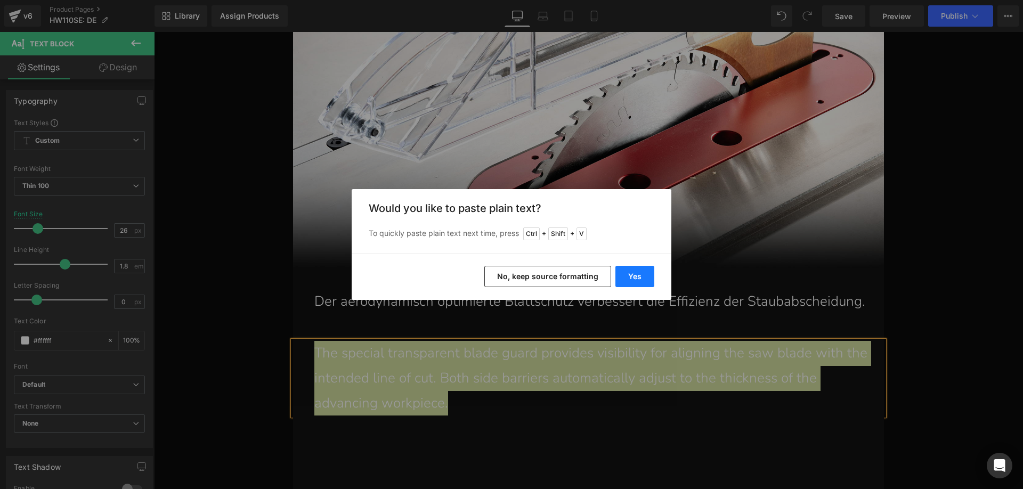
click at [619, 276] on button "Yes" at bounding box center [634, 276] width 39 height 21
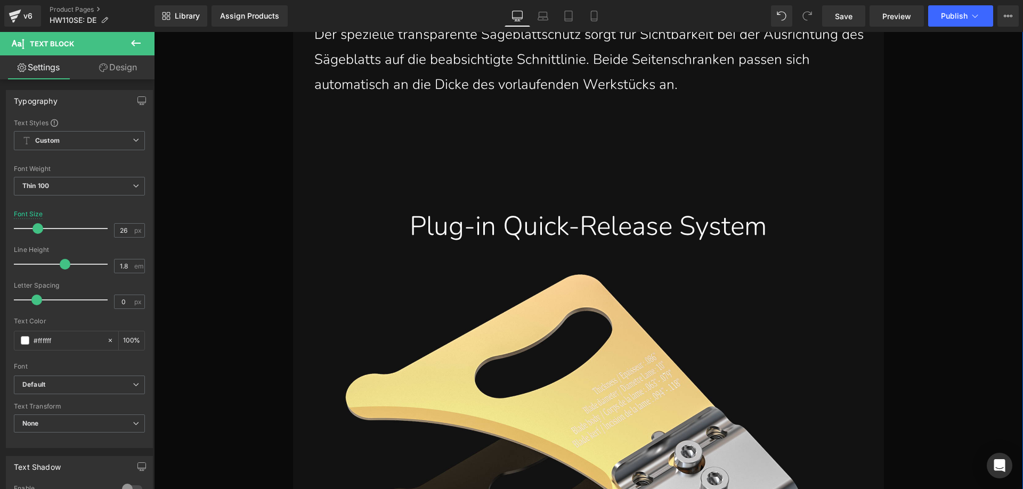
scroll to position [17708, 0]
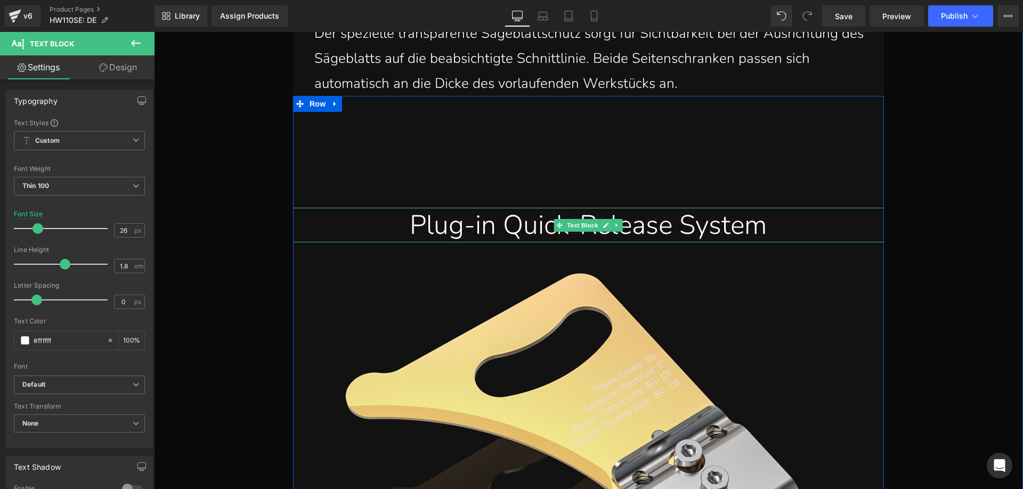
click at [411, 229] on div "Plug-in Quick-Release System" at bounding box center [588, 225] width 575 height 35
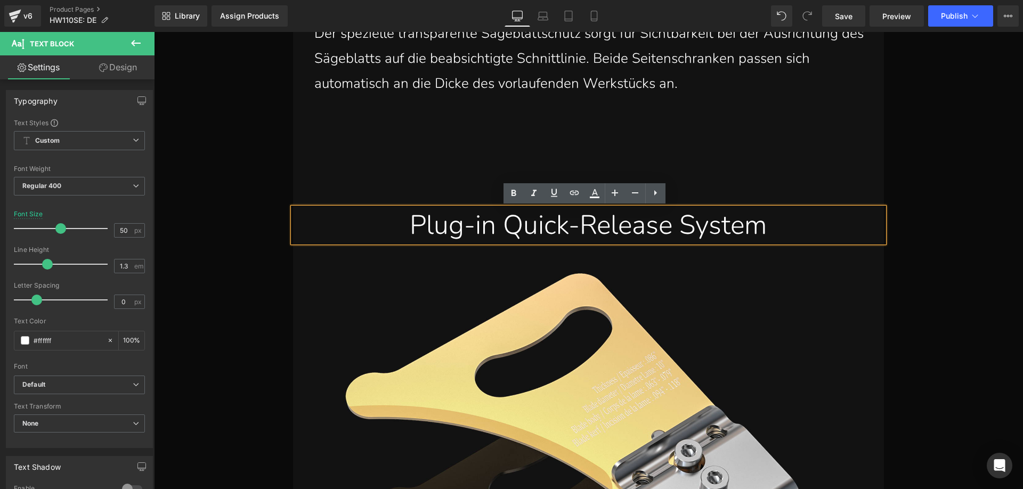
drag, startPoint x: 390, startPoint y: 224, endPoint x: 801, endPoint y: 224, distance: 410.8
click at [801, 224] on div "Plug-in Quick-Release System" at bounding box center [588, 225] width 575 height 35
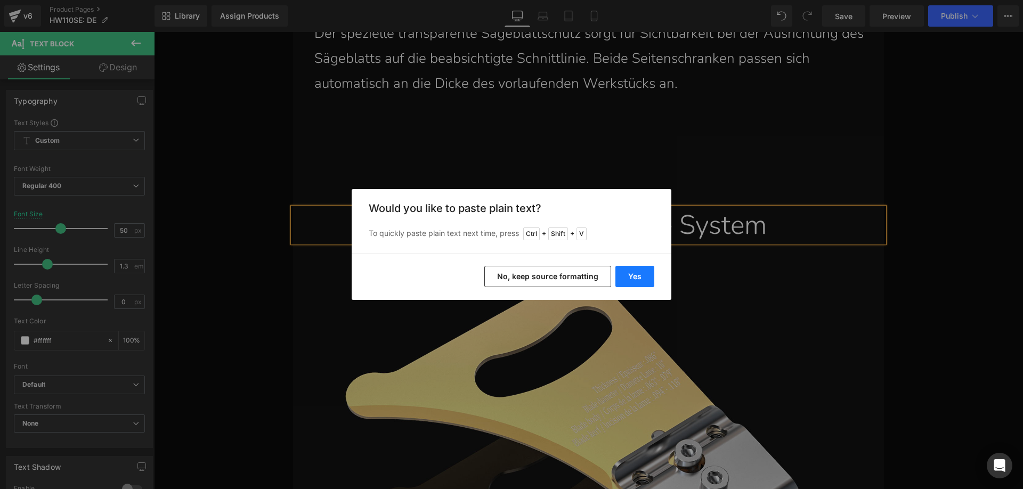
click at [643, 271] on button "Yes" at bounding box center [634, 276] width 39 height 21
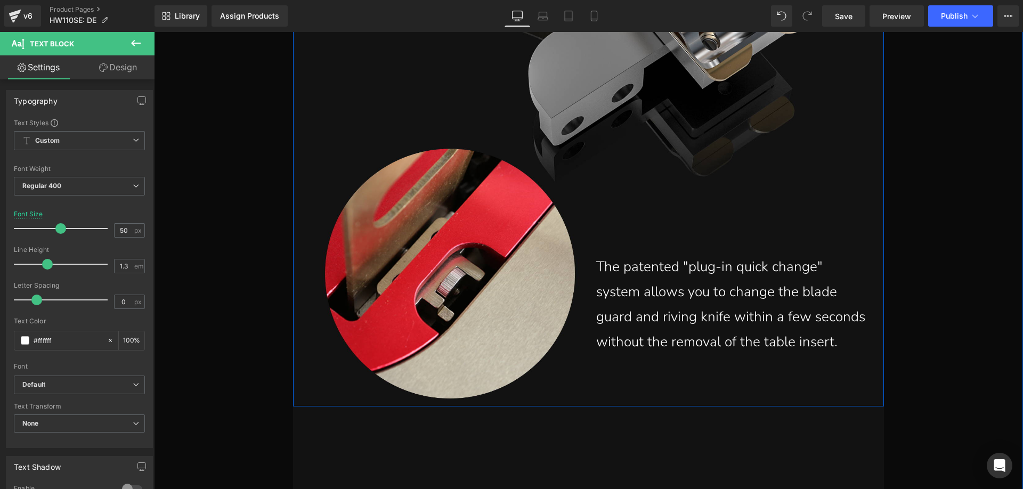
scroll to position [18241, 0]
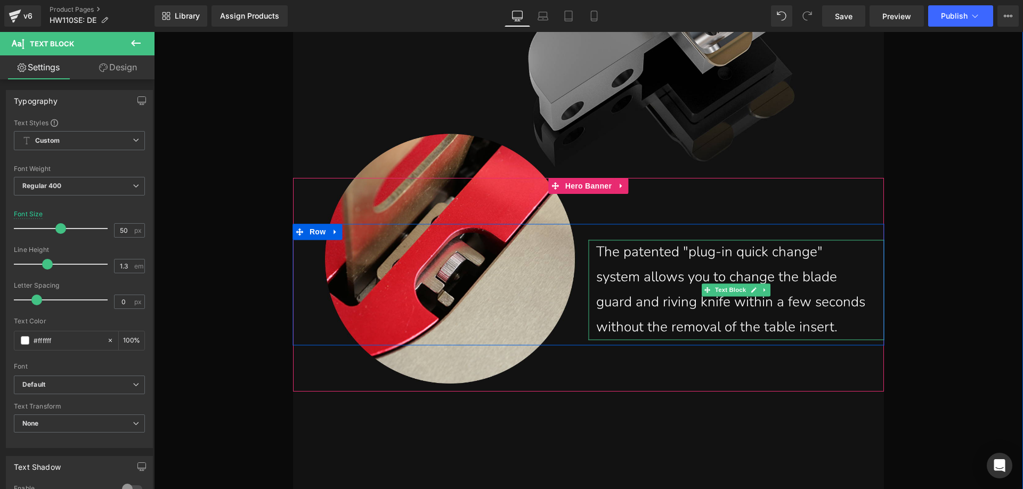
click at [644, 283] on p "The patented "plug-in quick change" system allows you to change the blade guard…" at bounding box center [732, 290] width 272 height 100
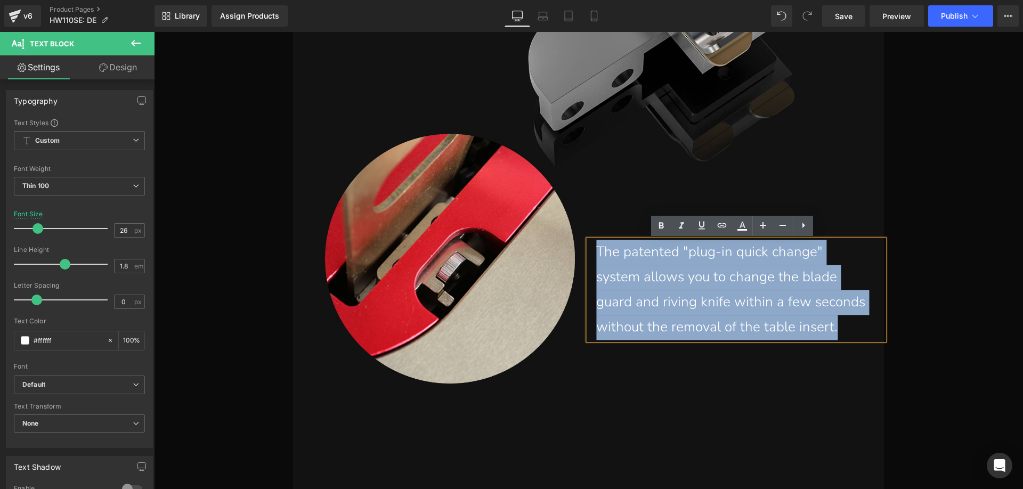
drag, startPoint x: 595, startPoint y: 250, endPoint x: 839, endPoint y: 329, distance: 256.0
click at [839, 329] on p "The patented "plug-in quick change" system allows you to change the blade guard…" at bounding box center [732, 290] width 272 height 100
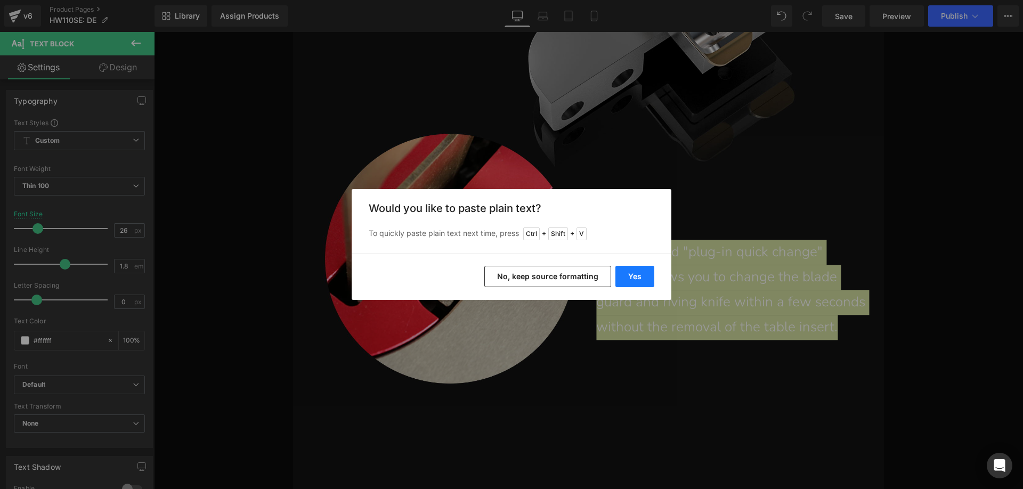
click at [634, 277] on button "Yes" at bounding box center [634, 276] width 39 height 21
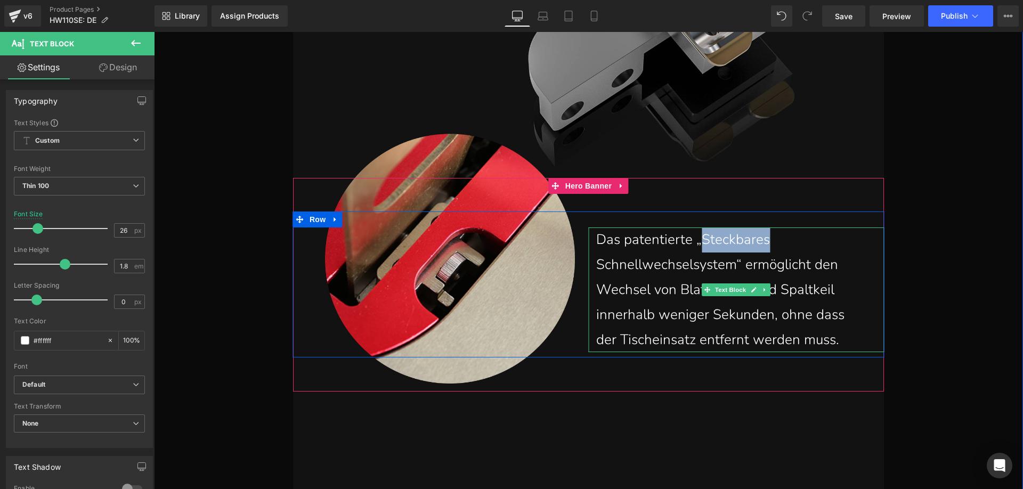
drag, startPoint x: 701, startPoint y: 242, endPoint x: 763, endPoint y: 239, distance: 62.4
click at [763, 239] on p "Das patentierte „Steckbares Schnellwechselsystem“ ermöglicht den Wechsel von Bl…" at bounding box center [732, 290] width 272 height 125
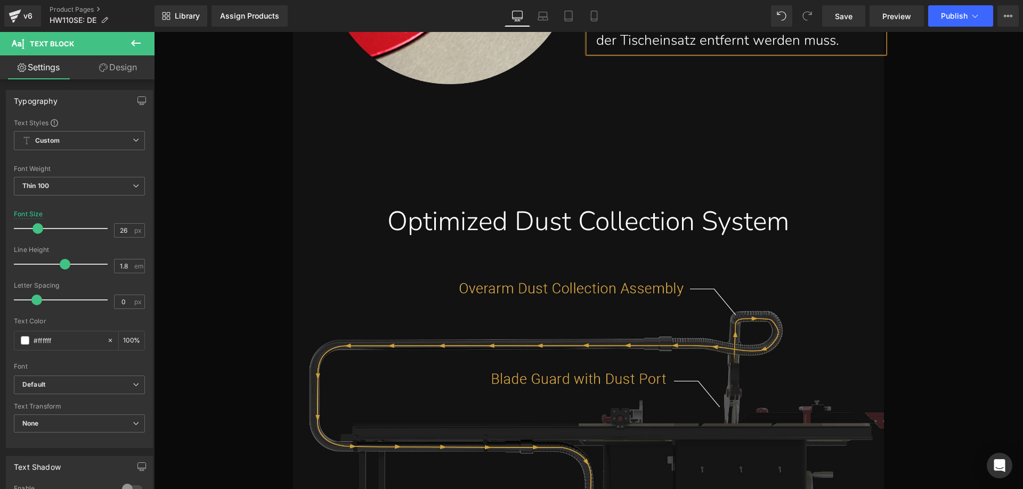
scroll to position [18561, 0]
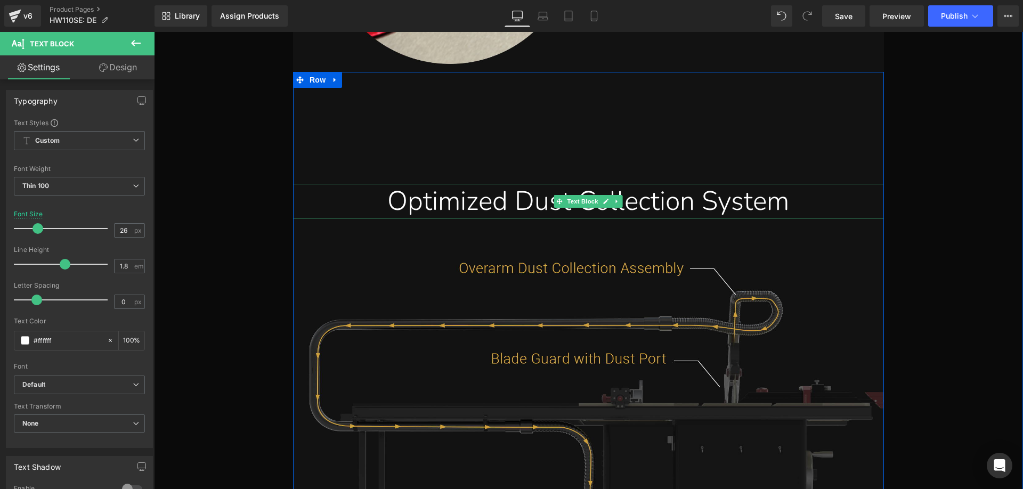
click at [416, 194] on div "Optimized Dust Collection System" at bounding box center [588, 201] width 575 height 35
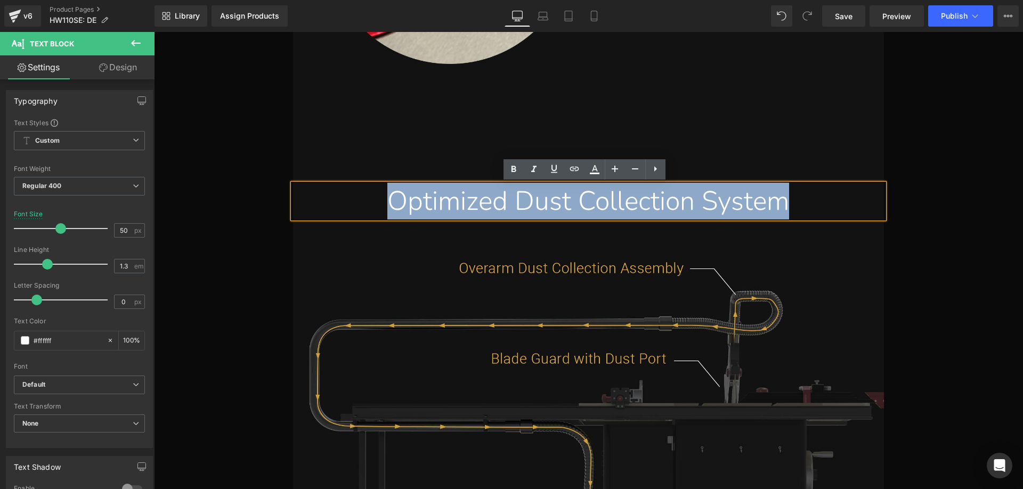
drag, startPoint x: 361, startPoint y: 197, endPoint x: 792, endPoint y: 199, distance: 430.5
click at [792, 199] on div "Optimized Dust Collection System" at bounding box center [588, 201] width 575 height 35
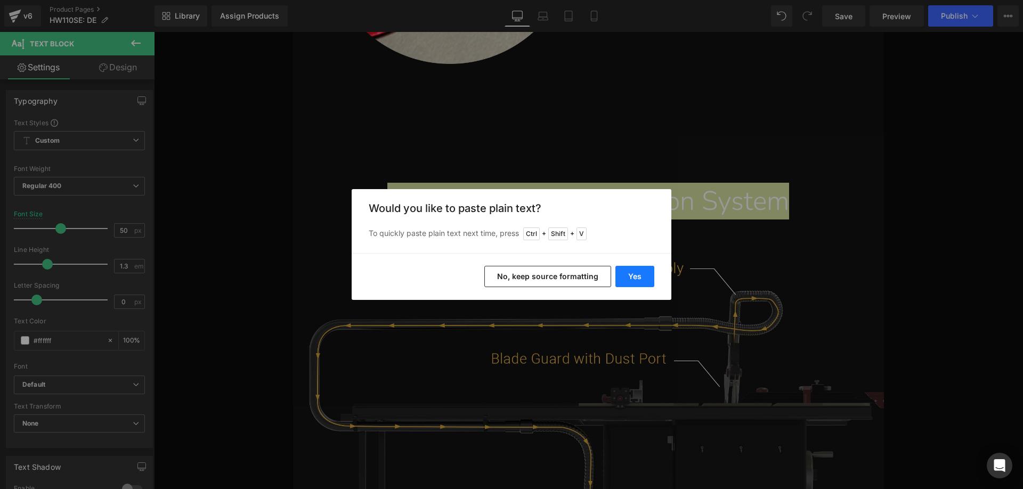
click at [632, 272] on button "Yes" at bounding box center [634, 276] width 39 height 21
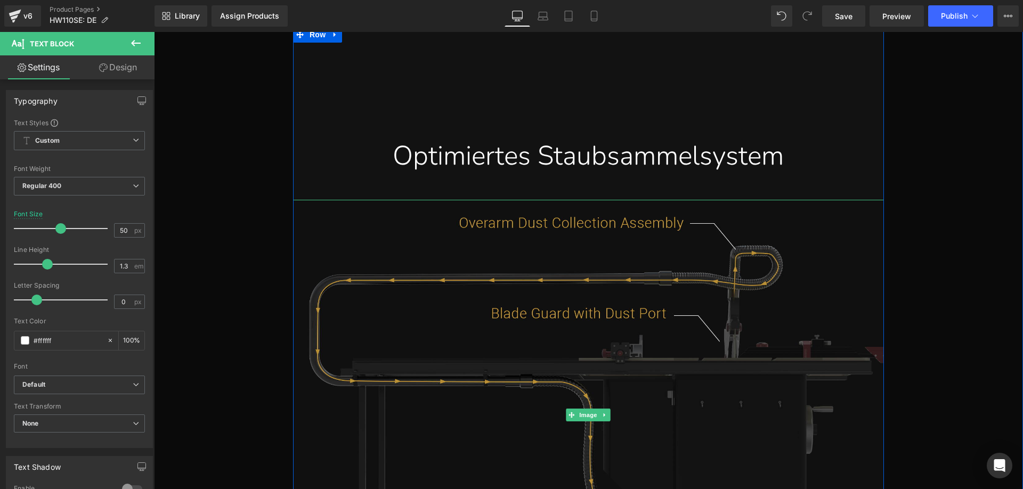
scroll to position [18667, 0]
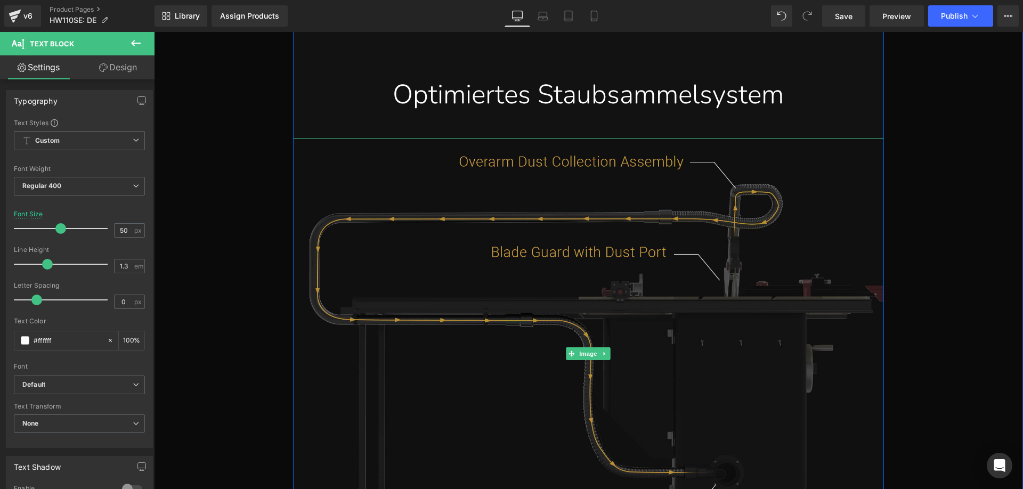
drag, startPoint x: 446, startPoint y: 252, endPoint x: 359, endPoint y: 234, distance: 88.6
click at [446, 252] on img at bounding box center [588, 354] width 591 height 431
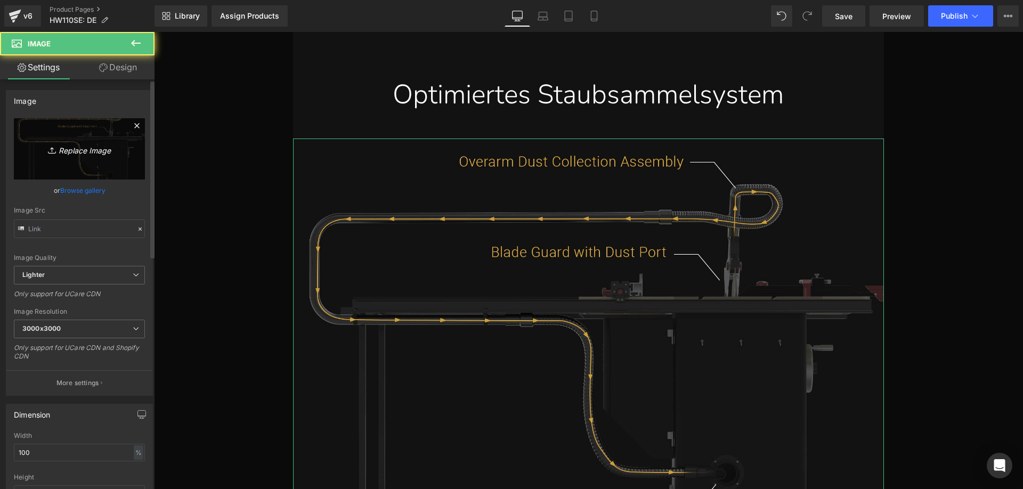
click at [72, 154] on icon "Replace Image" at bounding box center [79, 148] width 85 height 13
type input "C:\fakepath\9.webp"
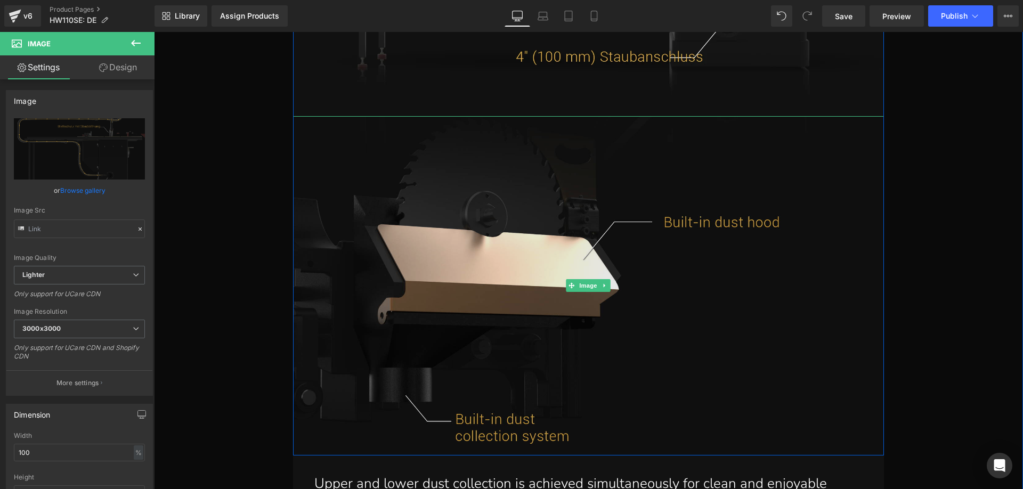
scroll to position [19147, 0]
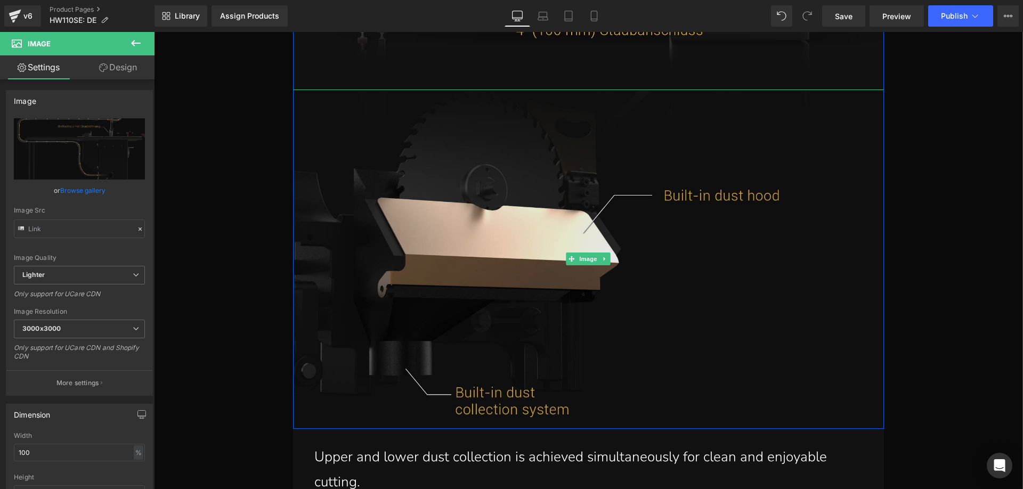
drag, startPoint x: 493, startPoint y: 256, endPoint x: 485, endPoint y: 252, distance: 9.3
click at [493, 256] on img at bounding box center [588, 259] width 591 height 339
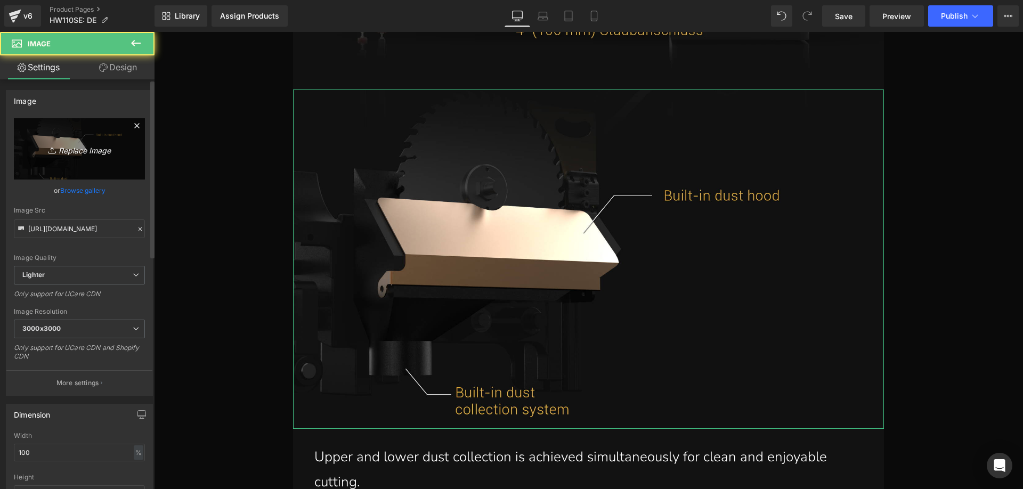
click at [72, 142] on link "Replace Image" at bounding box center [79, 148] width 131 height 61
type input "C:\fakepath\big-eye_-3_03.webp"
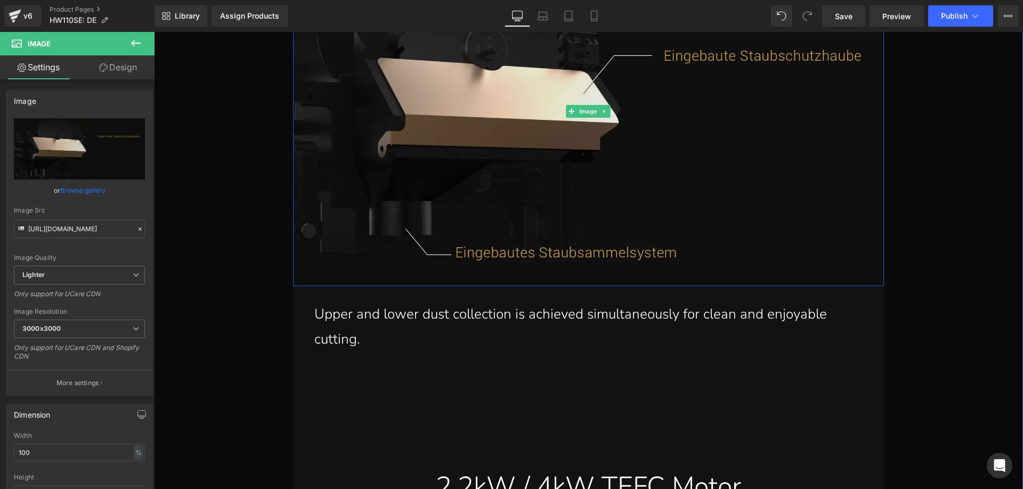
scroll to position [19360, 0]
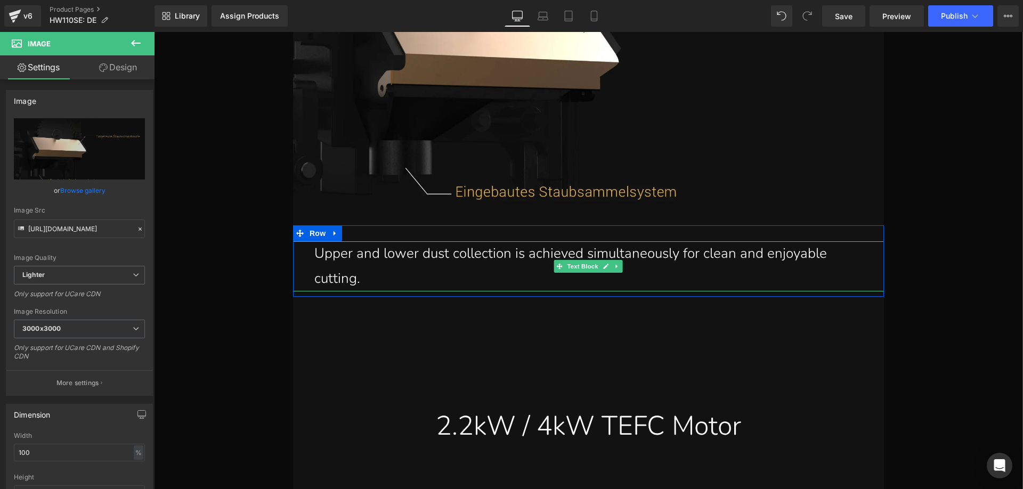
click at [363, 271] on p "Upper and lower dust collection is achieved simultaneously for clean and enjoya…" at bounding box center [591, 266] width 554 height 50
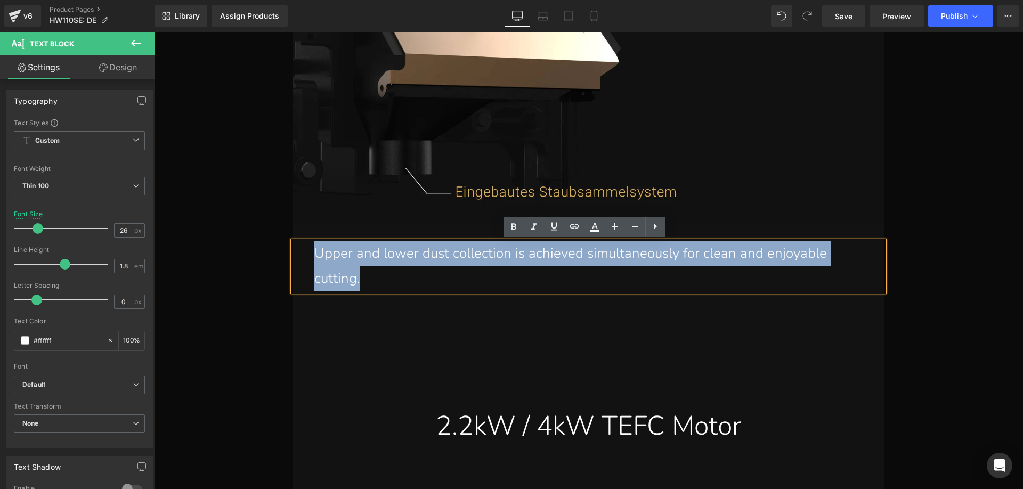
drag, startPoint x: 364, startPoint y: 279, endPoint x: 313, endPoint y: 259, distance: 55.0
click at [314, 259] on p "Upper and lower dust collection is achieved simultaneously for clean and enjoya…" at bounding box center [591, 266] width 554 height 50
paste div
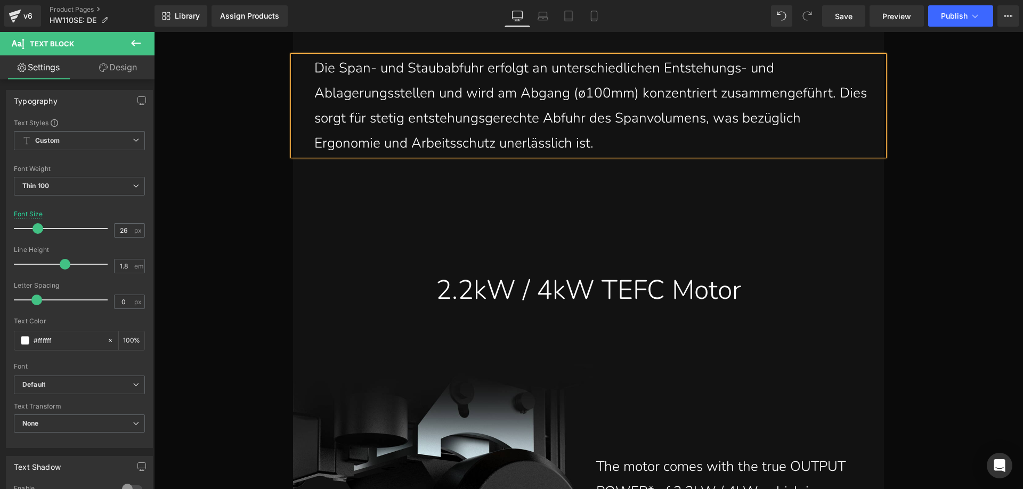
scroll to position [19680, 0]
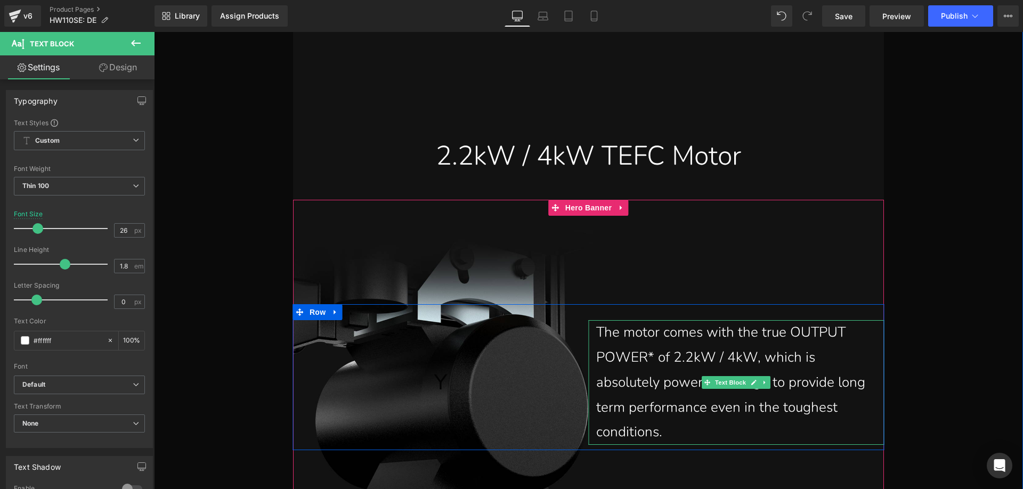
click at [611, 346] on p "The motor comes with the true OUTPUT POWER* of 2.2kW / 4kW, which is absolutely…" at bounding box center [732, 382] width 272 height 125
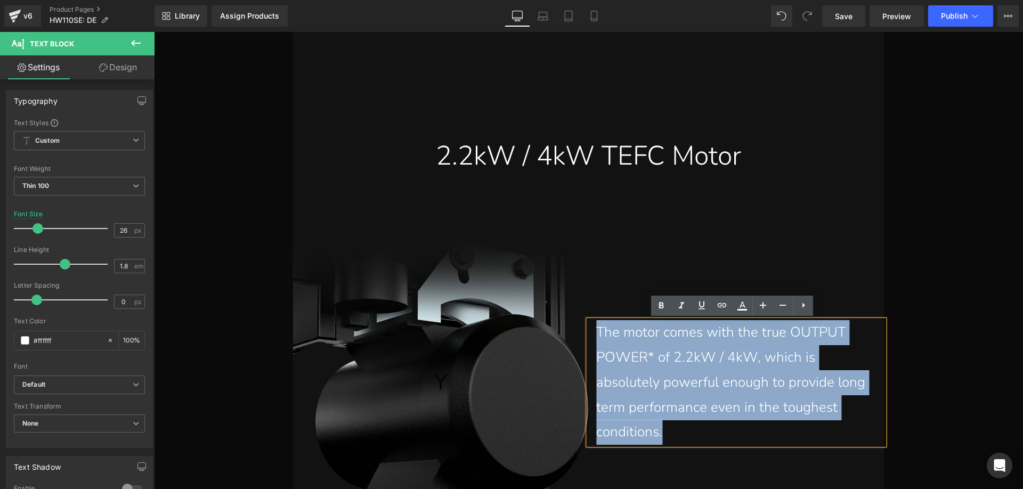
drag, startPoint x: 593, startPoint y: 330, endPoint x: 722, endPoint y: 431, distance: 163.3
click at [722, 431] on p "The motor comes with the true OUTPUT POWER* of 2.2kW / 4kW, which is absolutely…" at bounding box center [732, 382] width 272 height 125
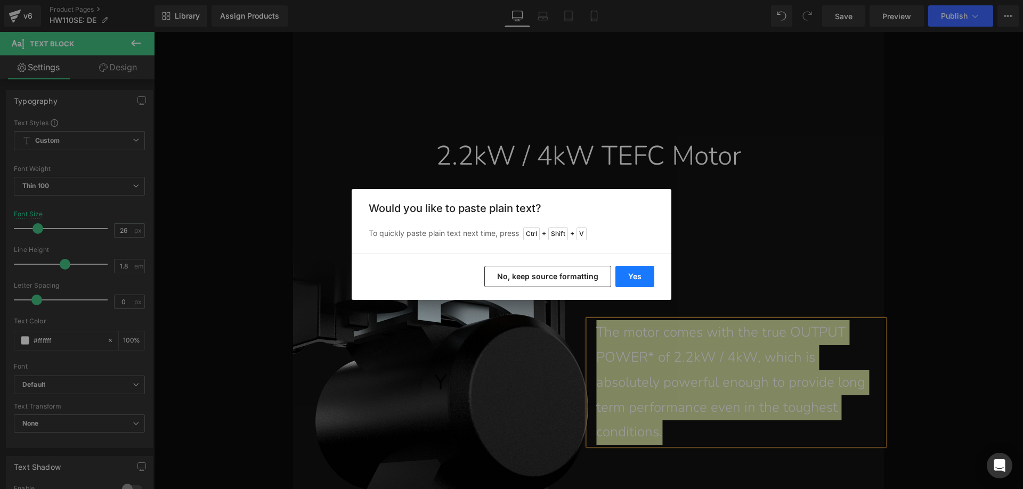
click at [644, 277] on button "Yes" at bounding box center [634, 276] width 39 height 21
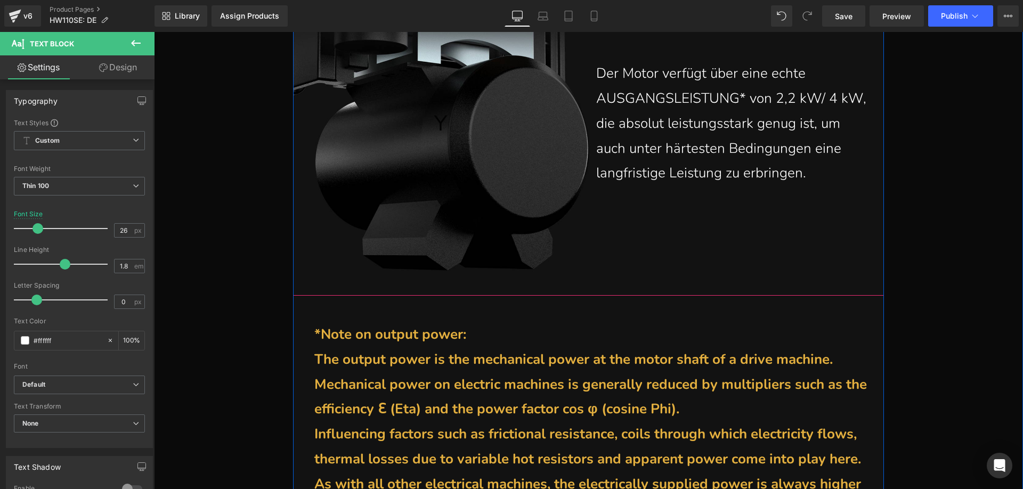
scroll to position [19946, 0]
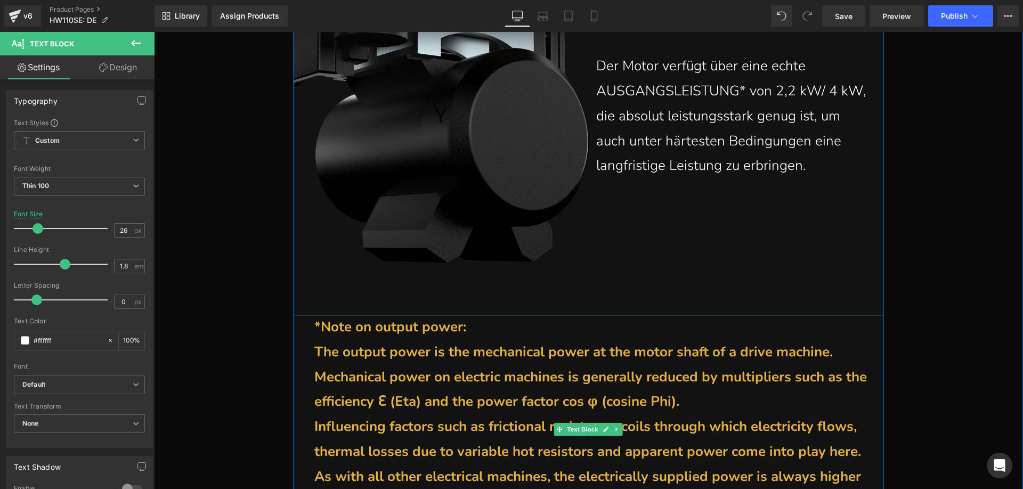
click at [368, 329] on b "*Note on output power:" at bounding box center [390, 327] width 152 height 19
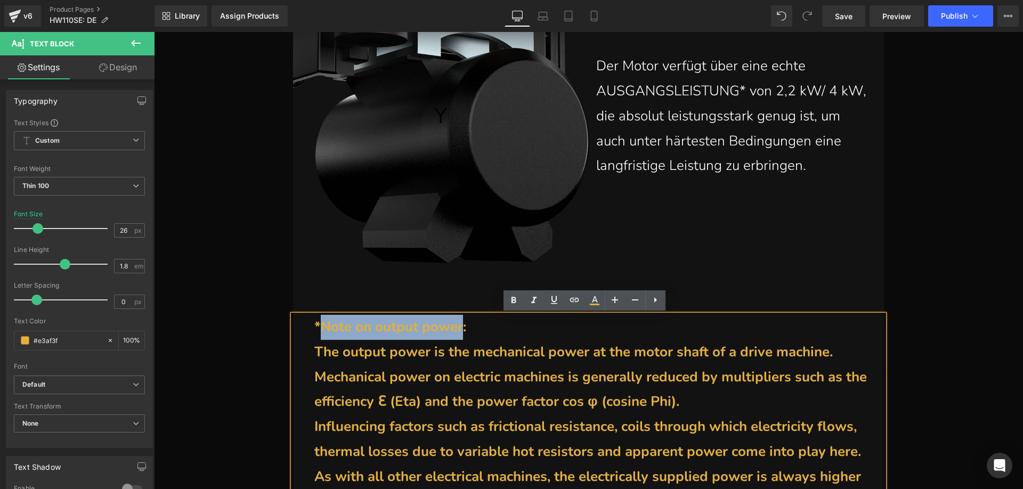
drag, startPoint x: 321, startPoint y: 326, endPoint x: 466, endPoint y: 326, distance: 145.5
click at [466, 326] on b "*Note on output power:" at bounding box center [390, 327] width 152 height 19
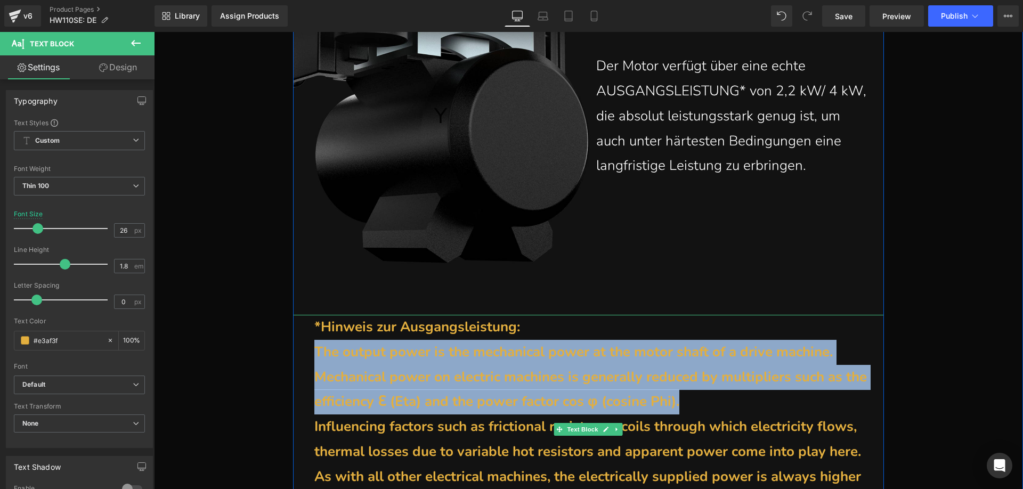
drag, startPoint x: 310, startPoint y: 351, endPoint x: 713, endPoint y: 409, distance: 407.1
click at [713, 409] on b "The output power is the mechanical power at the motor shaft of a drive machine.…" at bounding box center [590, 377] width 553 height 69
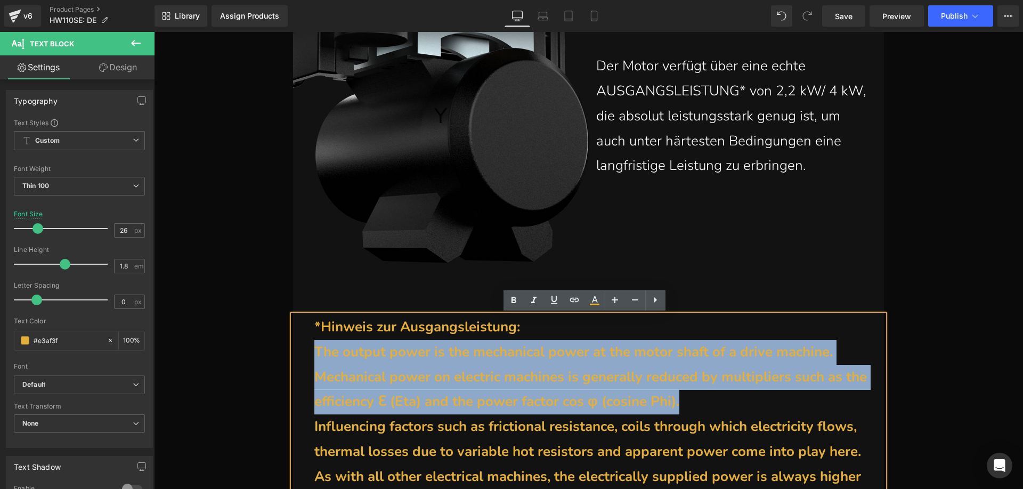
copy b "The output power is the mechanical power at the motor shaft of a drive machine.…"
click at [562, 372] on b "The output power is the mechanical power at the motor shaft of a drive machine.…" at bounding box center [590, 377] width 553 height 69
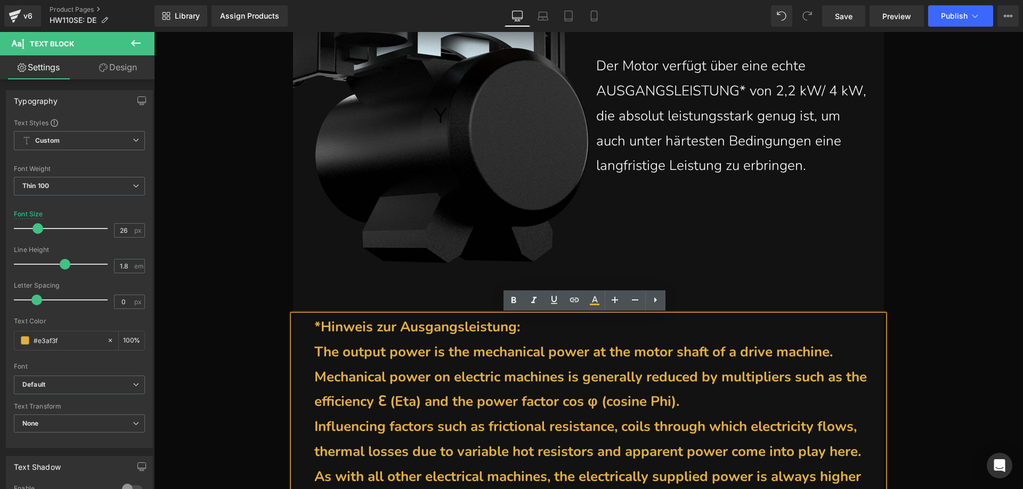
drag, startPoint x: 723, startPoint y: 407, endPoint x: 312, endPoint y: 357, distance: 414.4
click at [314, 357] on p "The output power is the mechanical power at the motor shaft of a drive machine.…" at bounding box center [591, 377] width 554 height 75
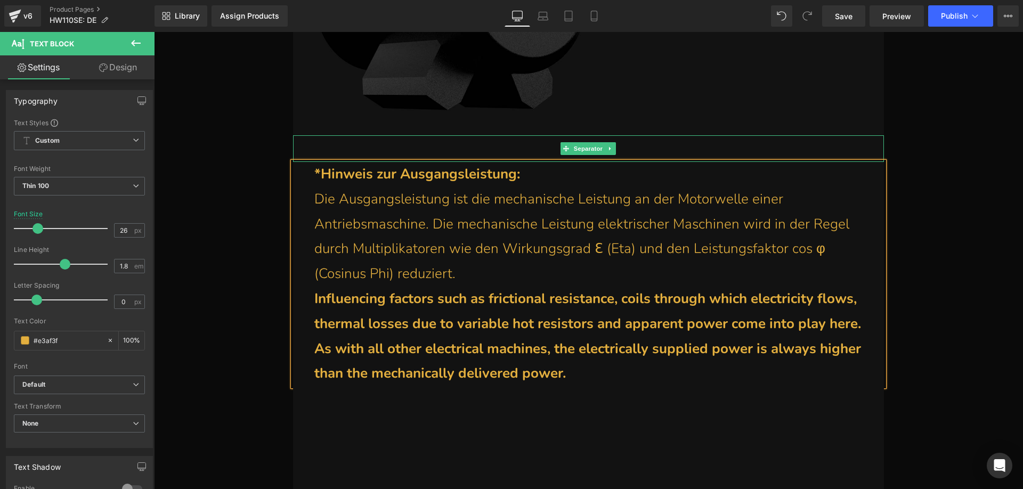
scroll to position [20106, 0]
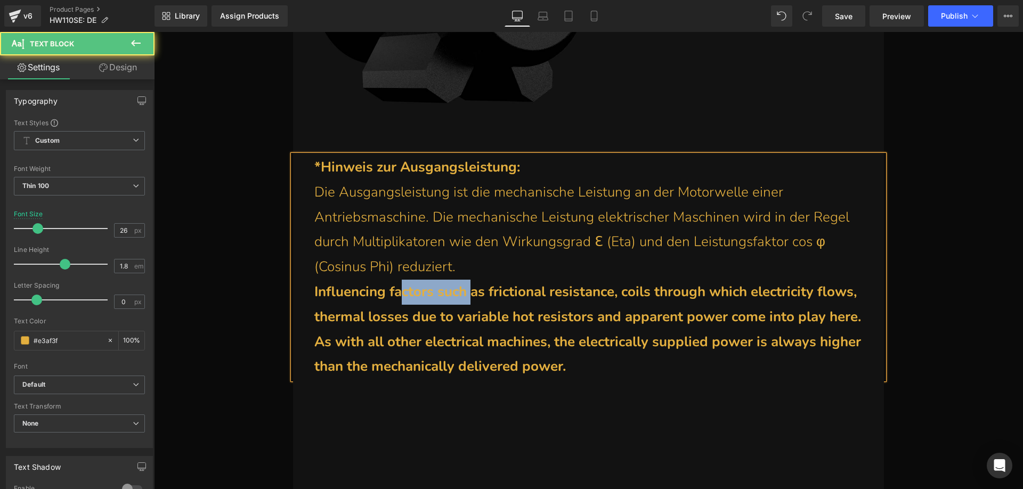
drag, startPoint x: 475, startPoint y: 297, endPoint x: 404, endPoint y: 297, distance: 71.4
click at [404, 297] on b "Influencing factors such as frictional resistance, coils through which electric…" at bounding box center [587, 304] width 547 height 44
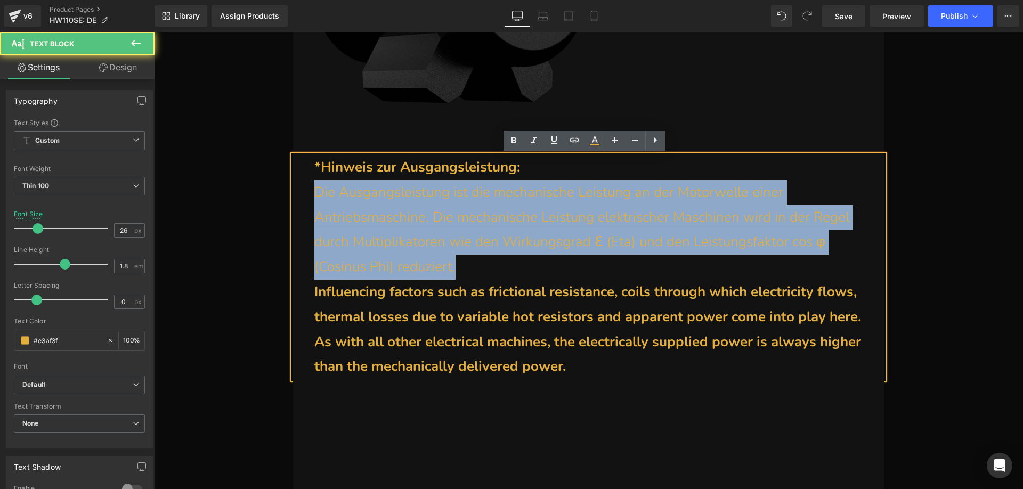
drag, startPoint x: 470, startPoint y: 267, endPoint x: 308, endPoint y: 198, distance: 176.0
click at [308, 198] on div "*Hinweis zur Ausgangsleistung: Die Ausgangsleistung ist die mechanische Leistun…" at bounding box center [588, 267] width 591 height 224
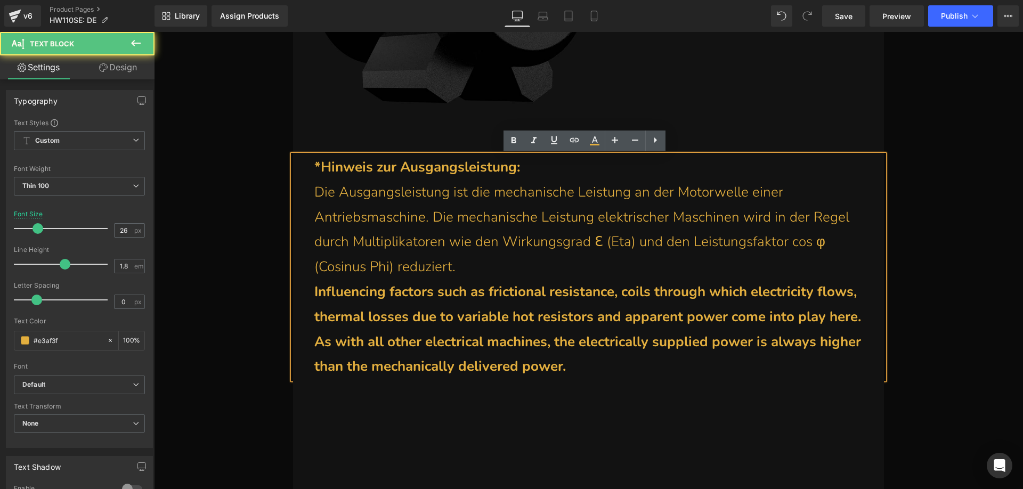
click at [428, 293] on b "Influencing factors such as frictional resistance, coils through which electric…" at bounding box center [587, 304] width 547 height 44
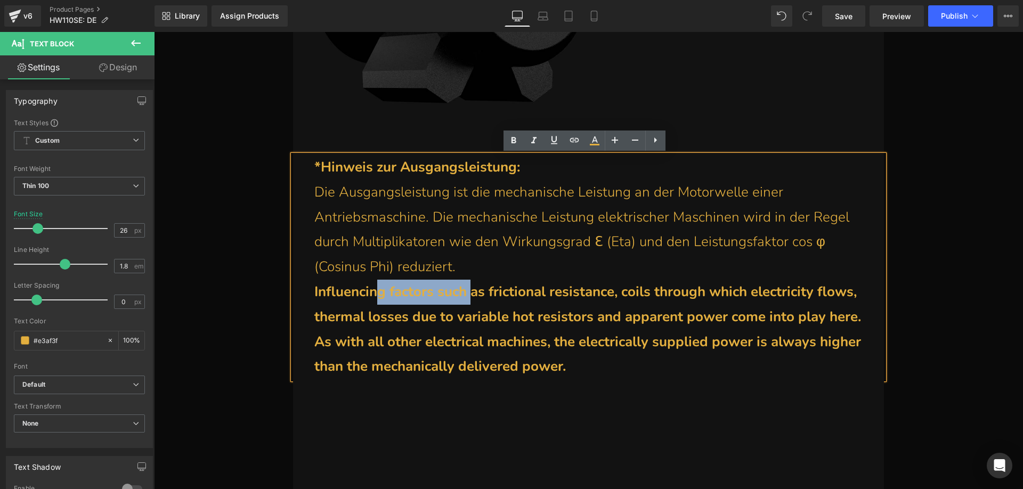
drag, startPoint x: 374, startPoint y: 294, endPoint x: 475, endPoint y: 293, distance: 100.7
click at [475, 293] on b "Influencing factors such as frictional resistance, coils through which electric…" at bounding box center [587, 304] width 547 height 44
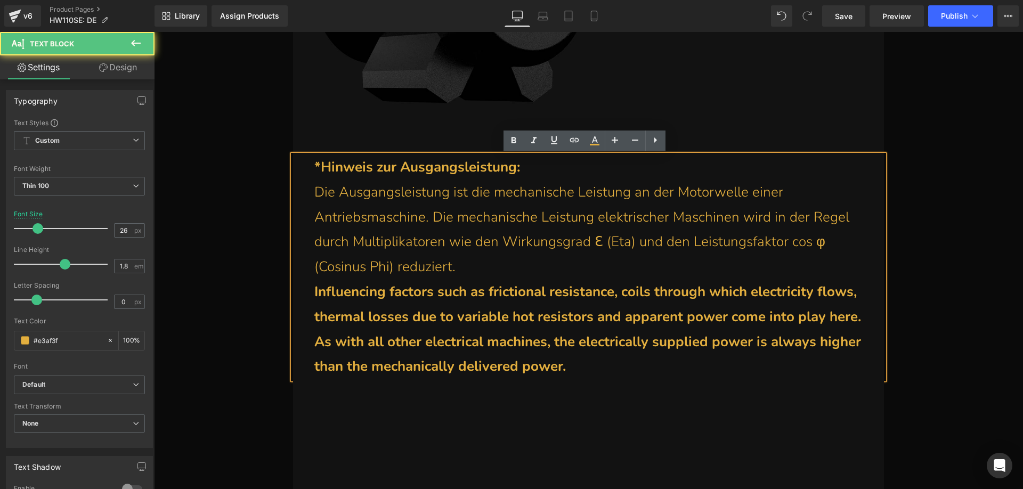
click at [486, 262] on p "Die Ausgangsleistung ist die mechanische Leistung an der Motorwelle einer Antri…" at bounding box center [591, 230] width 554 height 100
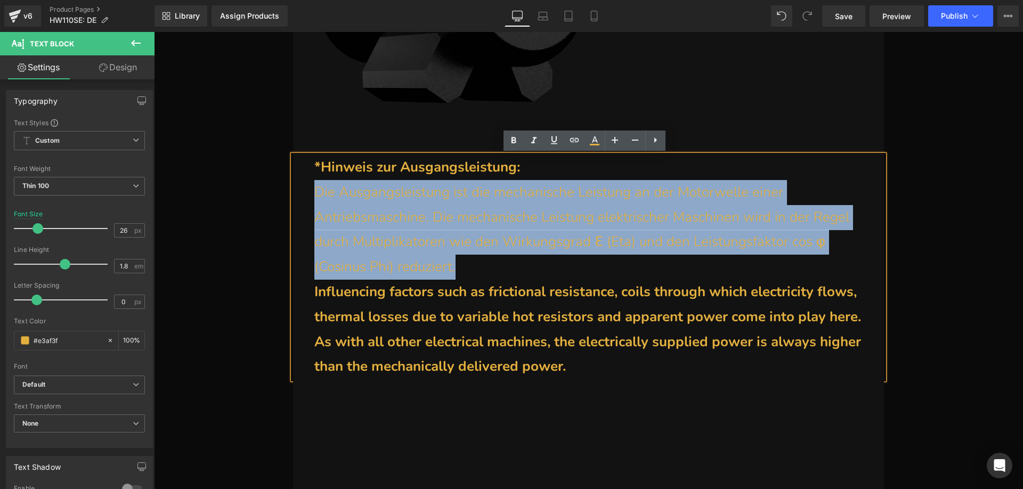
drag, startPoint x: 422, startPoint y: 248, endPoint x: 313, endPoint y: 198, distance: 119.7
click at [314, 198] on p "Die Ausgangsleistung ist die mechanische Leistung an der Motorwelle einer Antri…" at bounding box center [591, 230] width 554 height 100
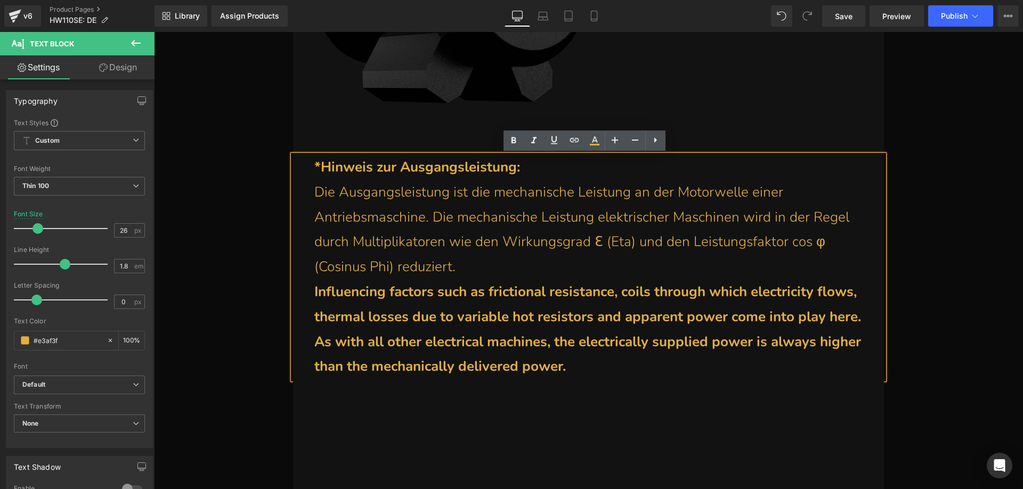
click at [423, 307] on p "Influencing factors such as frictional resistance, coils through which electric…" at bounding box center [591, 305] width 554 height 50
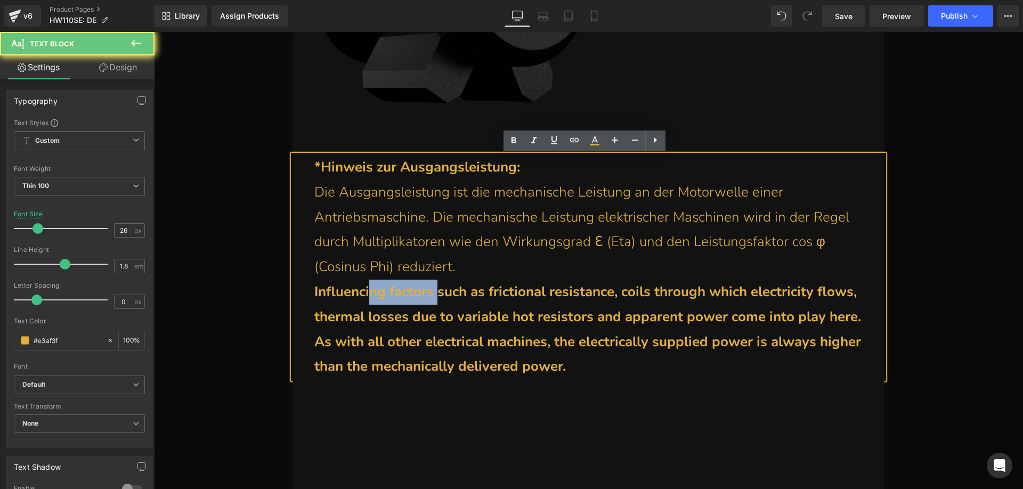
drag, startPoint x: 373, startPoint y: 303, endPoint x: 440, endPoint y: 303, distance: 67.1
click at [440, 303] on p "Influencing factors such as frictional resistance, coils through which electric…" at bounding box center [591, 305] width 554 height 50
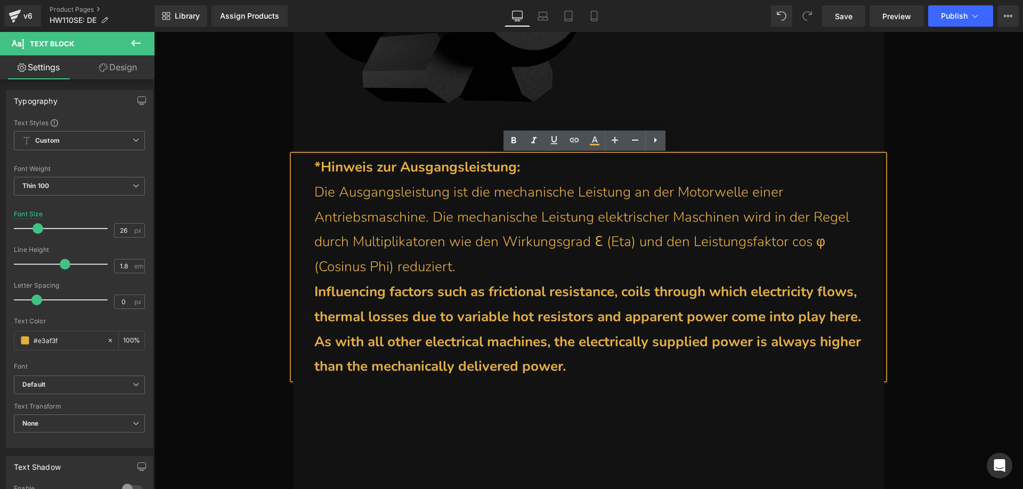
click at [457, 259] on p "Die Ausgangsleistung ist die mechanische Leistung an der Motorwelle einer Antri…" at bounding box center [591, 230] width 554 height 100
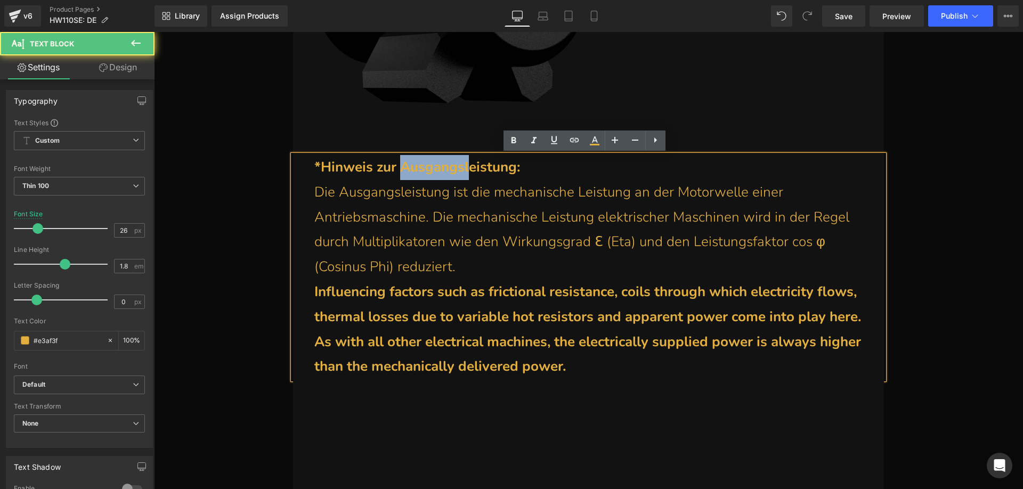
drag, startPoint x: 468, startPoint y: 173, endPoint x: 398, endPoint y: 171, distance: 70.4
click at [398, 171] on b "*Hinweis zur Ausgangsleistung:" at bounding box center [417, 167] width 206 height 19
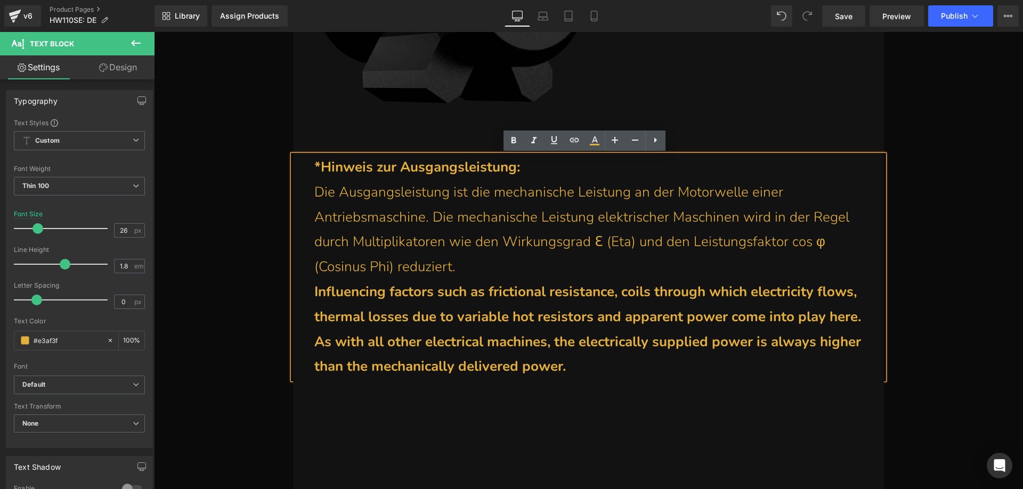
click at [470, 290] on b "Influencing factors such as frictional resistance, coils through which electric…" at bounding box center [587, 304] width 547 height 44
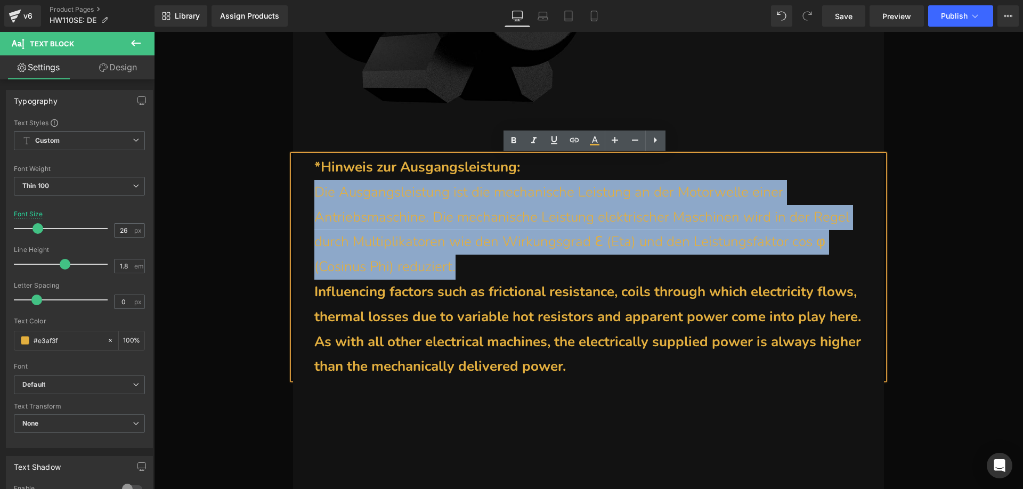
drag, startPoint x: 475, startPoint y: 270, endPoint x: 309, endPoint y: 196, distance: 182.5
click at [309, 196] on div "*Hinweis zur Ausgangsleistung: Die Ausgangsleistung ist die mechanische Leistun…" at bounding box center [588, 267] width 591 height 224
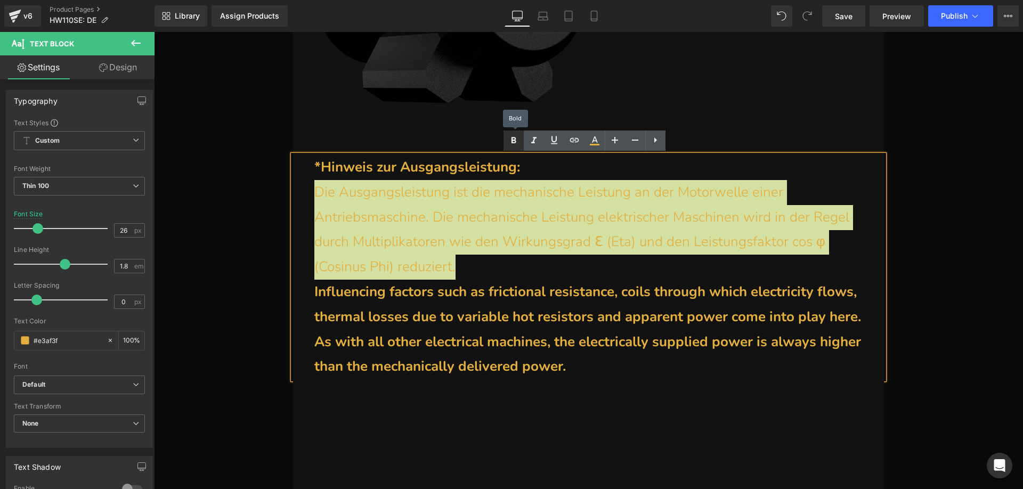
click at [509, 147] on link at bounding box center [514, 141] width 20 height 20
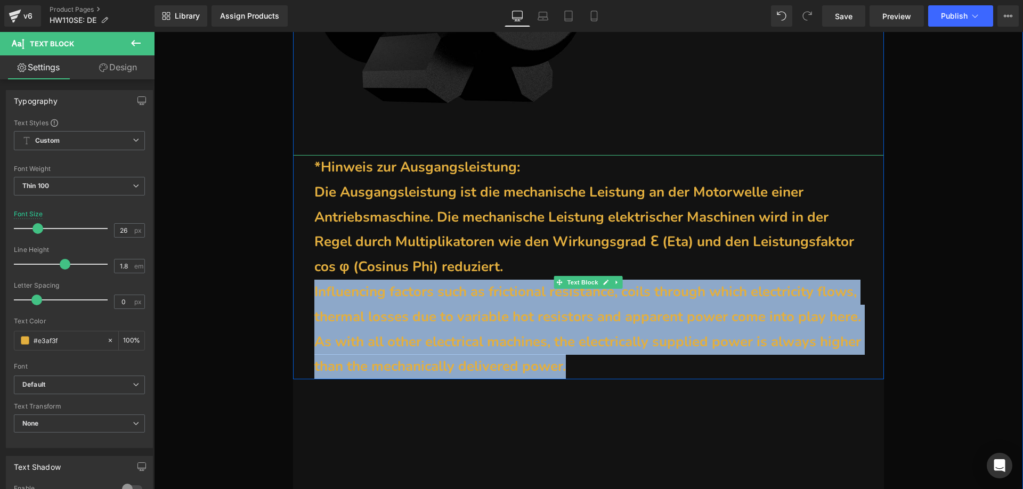
drag, startPoint x: 626, startPoint y: 398, endPoint x: 340, endPoint y: 307, distance: 299.3
click at [309, 306] on div "*Hinweis zur Ausgangsleistung: Die Ausgangsleistung ist die mechanische Leistun…" at bounding box center [588, 267] width 591 height 224
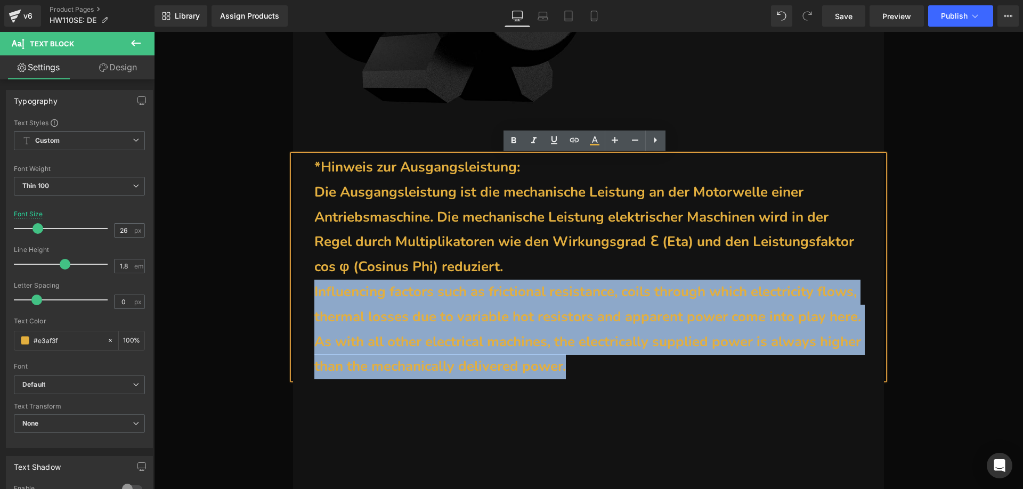
copy div "Influencing factors such as frictional resistance, coils through which electric…"
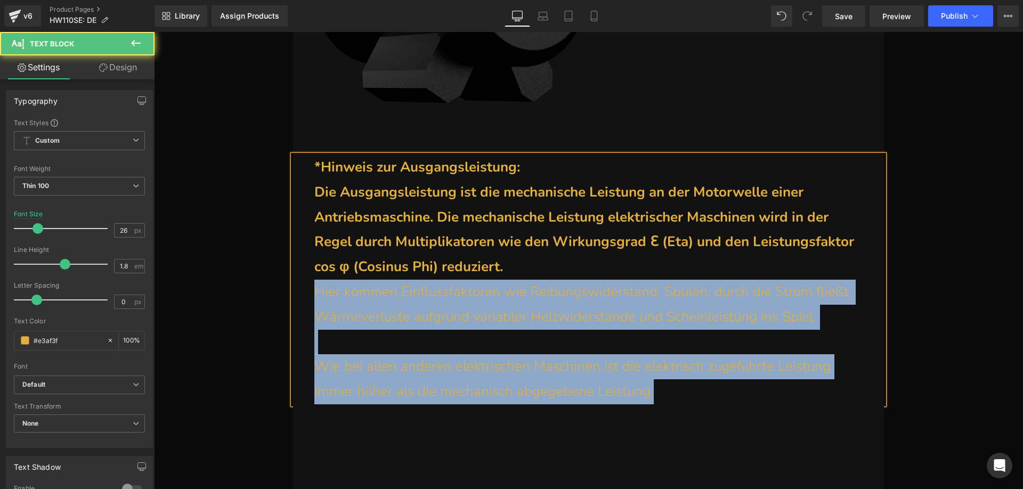
drag, startPoint x: 501, startPoint y: 354, endPoint x: 296, endPoint y: 298, distance: 212.3
click at [296, 298] on div "*Hinweis zur Ausgangsleistung: Die Ausgangsleistung ist die mechanische Leistun…" at bounding box center [588, 279] width 591 height 249
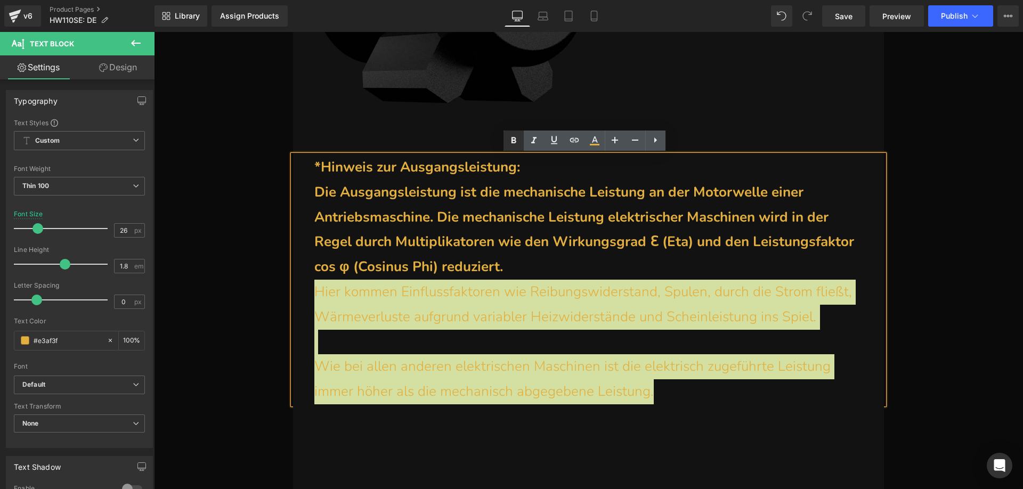
click at [516, 139] on icon at bounding box center [514, 140] width 5 height 6
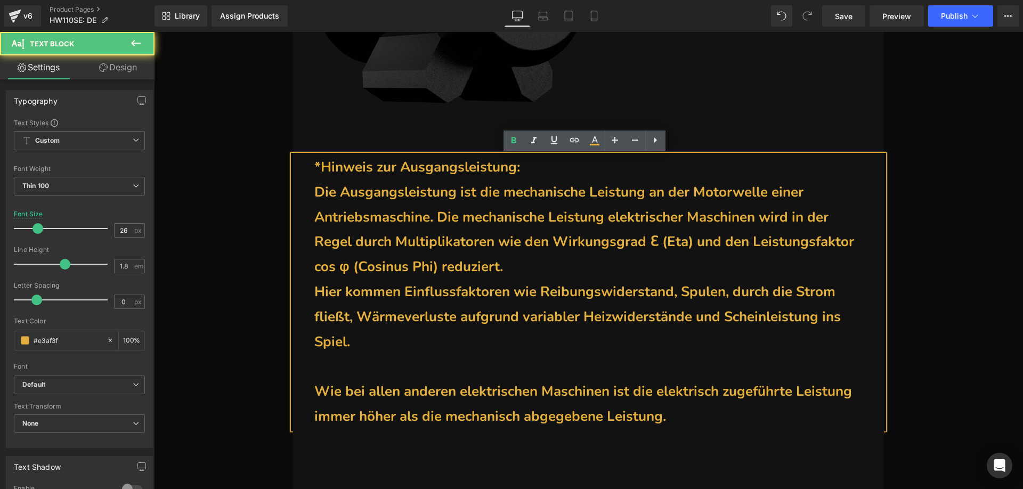
click at [354, 371] on p at bounding box center [591, 366] width 554 height 25
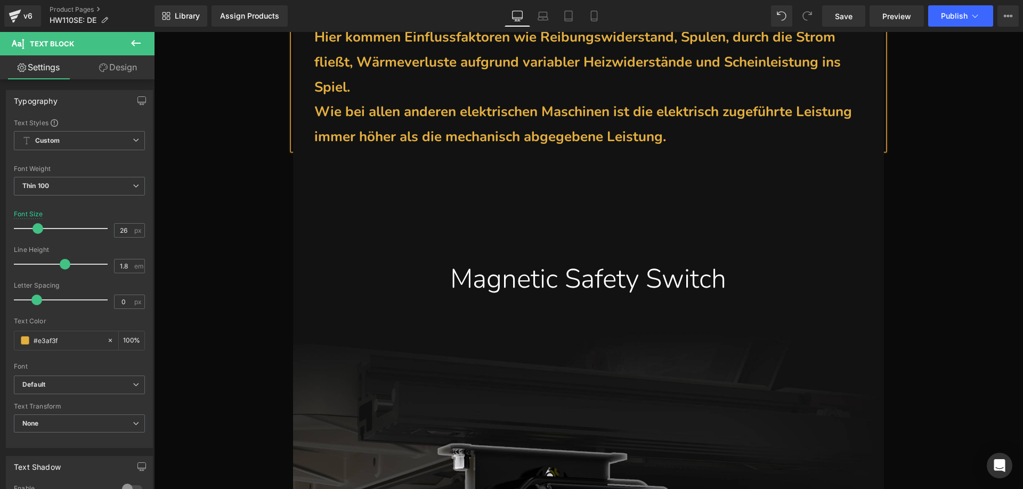
scroll to position [20372, 0]
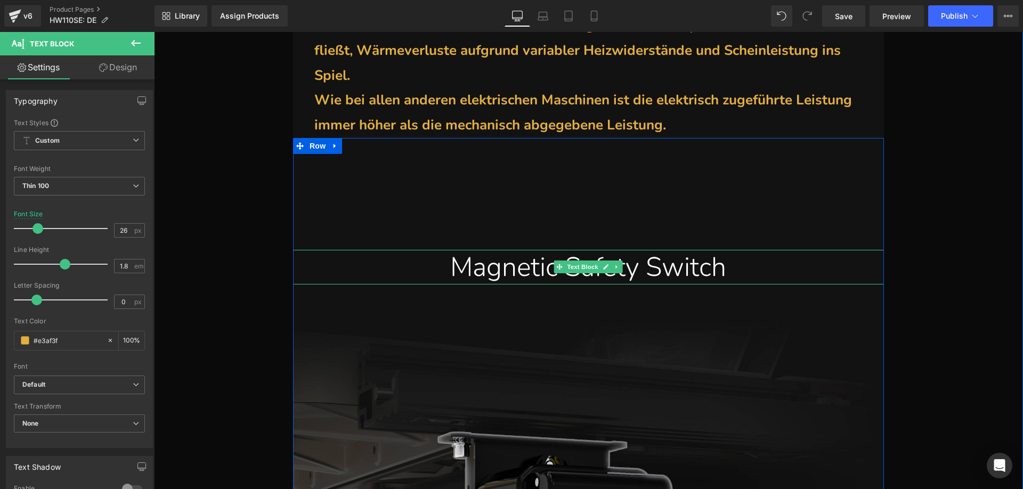
drag, startPoint x: 446, startPoint y: 269, endPoint x: 425, endPoint y: 273, distance: 21.2
click at [446, 269] on div "Magnetic Safety Switch" at bounding box center [588, 267] width 575 height 35
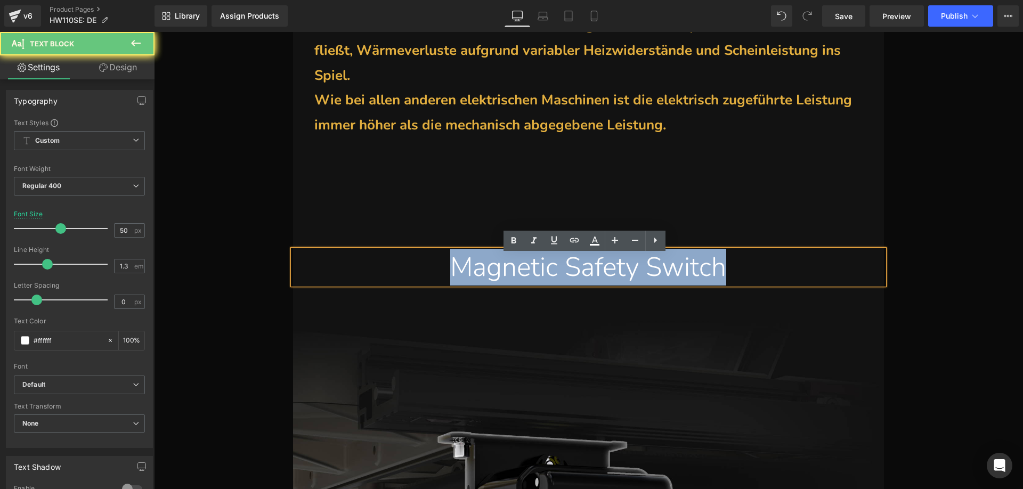
drag, startPoint x: 424, startPoint y: 273, endPoint x: 744, endPoint y: 272, distance: 320.2
click at [744, 272] on div "Magnetic Safety Switch" at bounding box center [588, 267] width 575 height 35
paste div
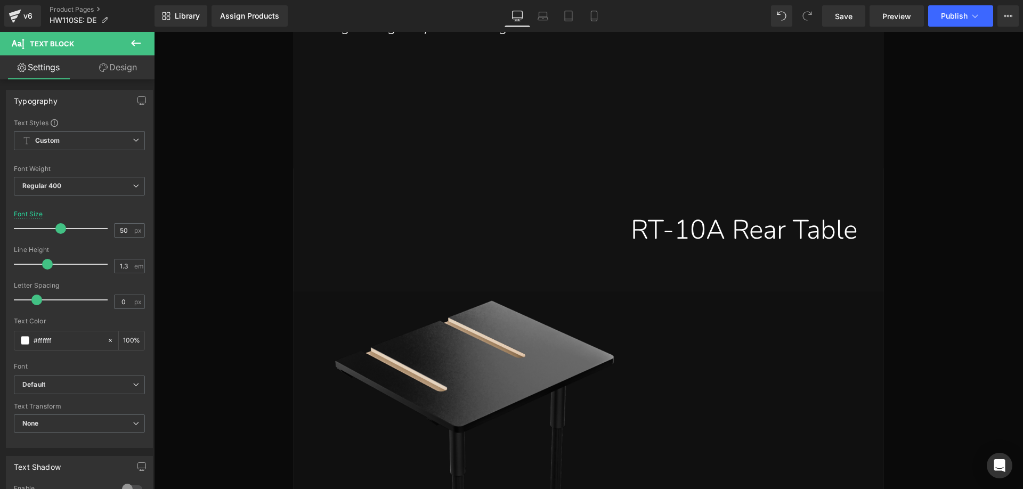
scroll to position [21012, 0]
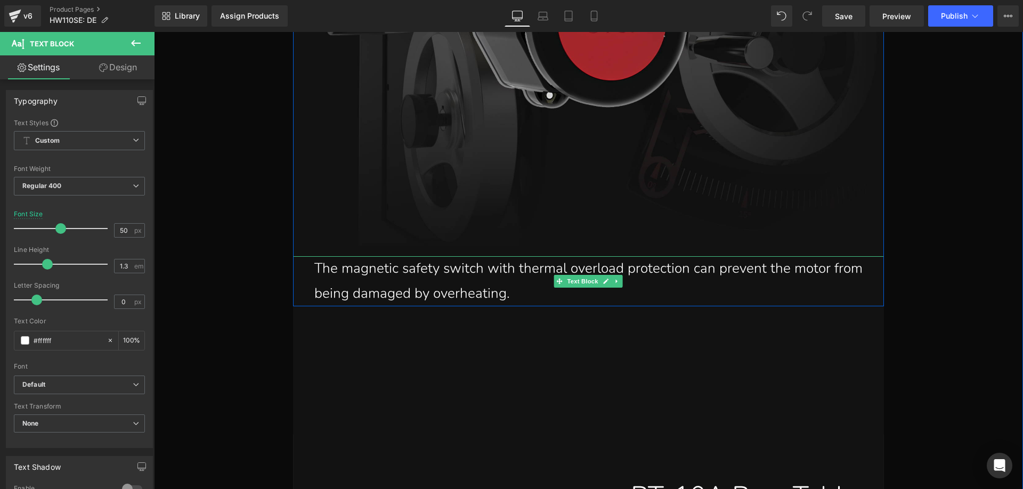
click at [504, 295] on p "The magnetic safety switch with thermal overload protection can prevent the mot…" at bounding box center [591, 281] width 554 height 50
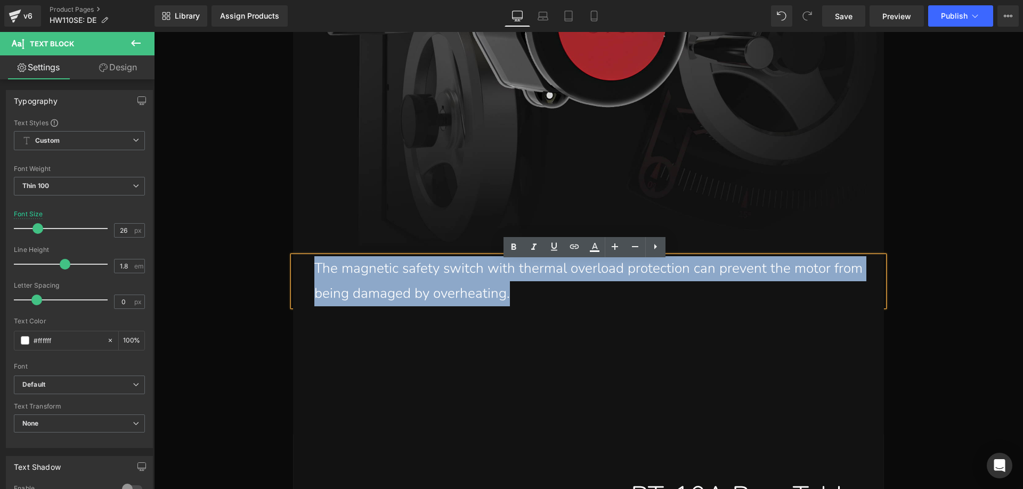
drag, startPoint x: 544, startPoint y: 298, endPoint x: 308, endPoint y: 280, distance: 236.7
click at [308, 280] on div "The magnetic safety switch with thermal overload protection can prevent the mot…" at bounding box center [588, 281] width 591 height 50
paste div
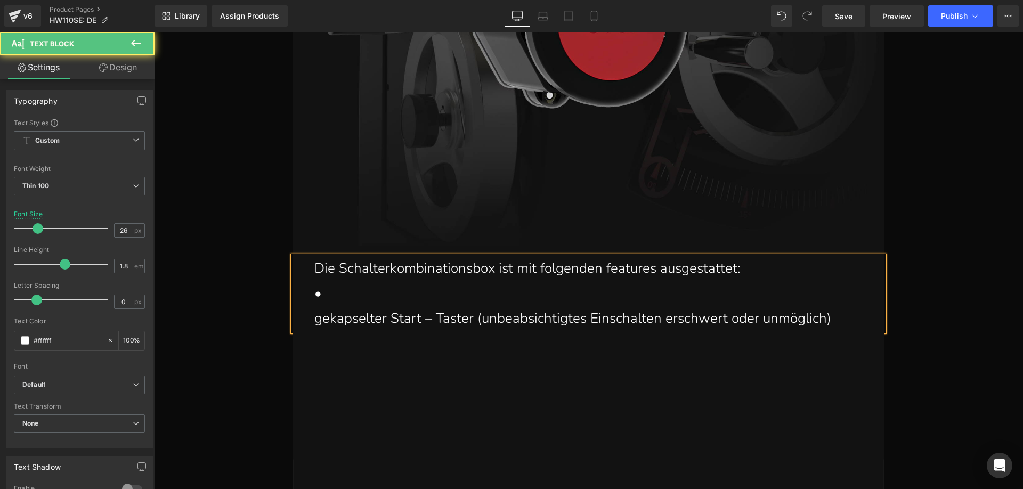
click at [314, 322] on p "gekapselter Start – Taster (unbeabsichtigtes Einschalten erschwert oder unmögli…" at bounding box center [591, 318] width 554 height 25
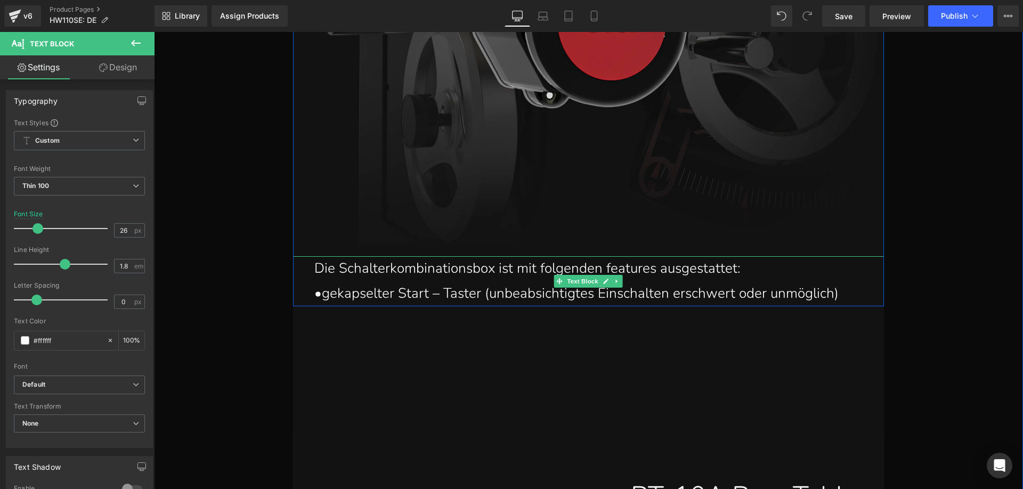
click at [845, 299] on p "• gekapselter Start – Taster (unbeabsichtigtes Einschalten erschwert oder unmög…" at bounding box center [591, 293] width 554 height 25
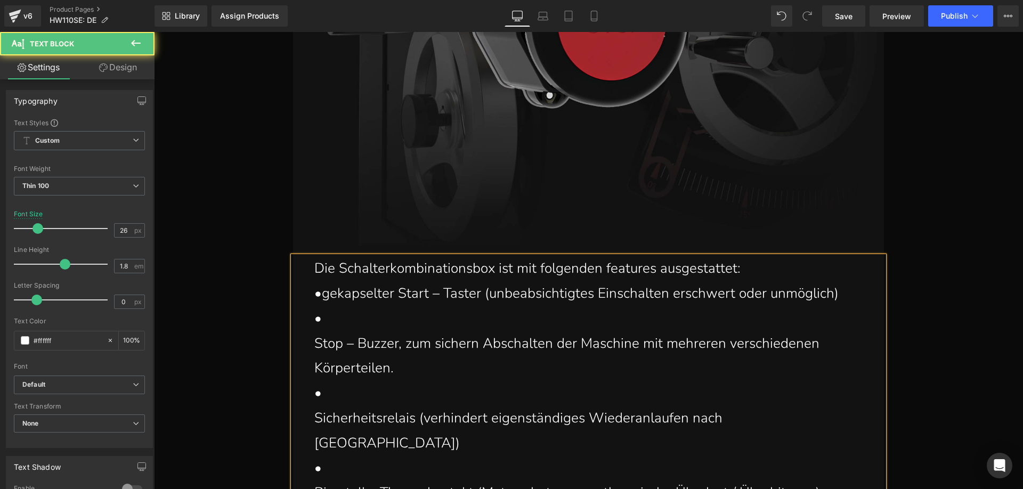
click at [308, 345] on div "Die Schalterkombinationsbox ist mit folgenden features ausgestattet: • gekapsel…" at bounding box center [588, 380] width 591 height 249
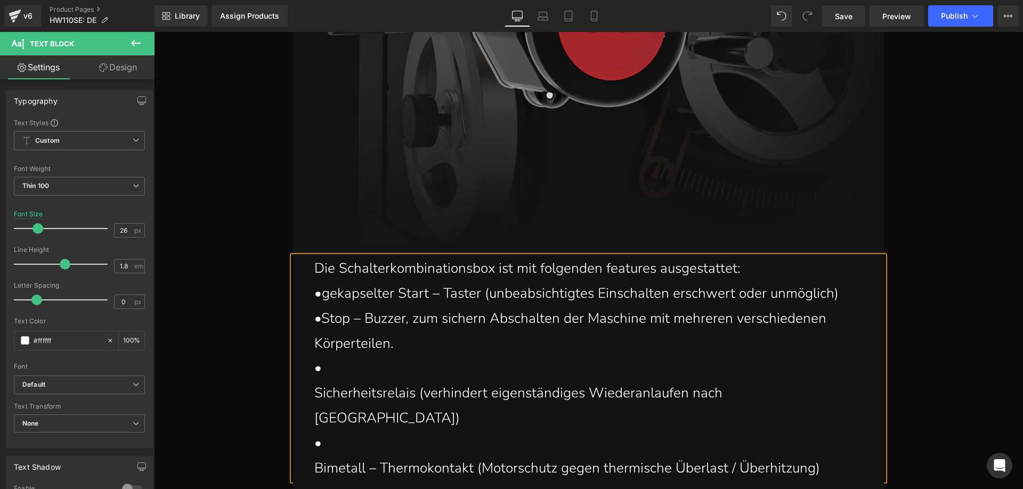
click at [309, 392] on div "Die Schalterkombinationsbox ist mit folgenden features ausgestattet: • gekapsel…" at bounding box center [588, 368] width 591 height 224
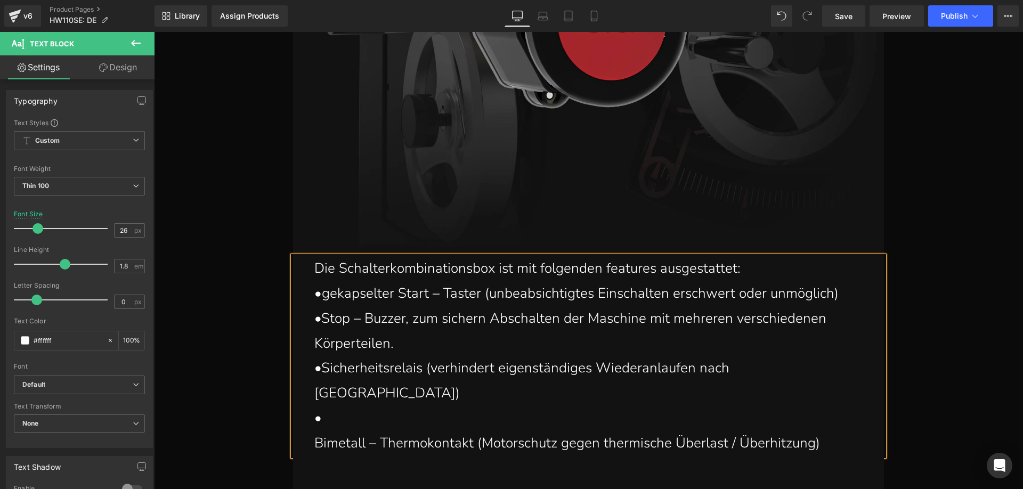
click at [310, 420] on div "Die Schalterkombinationsbox ist mit folgenden features ausgestattet: • gekapsel…" at bounding box center [588, 355] width 591 height 199
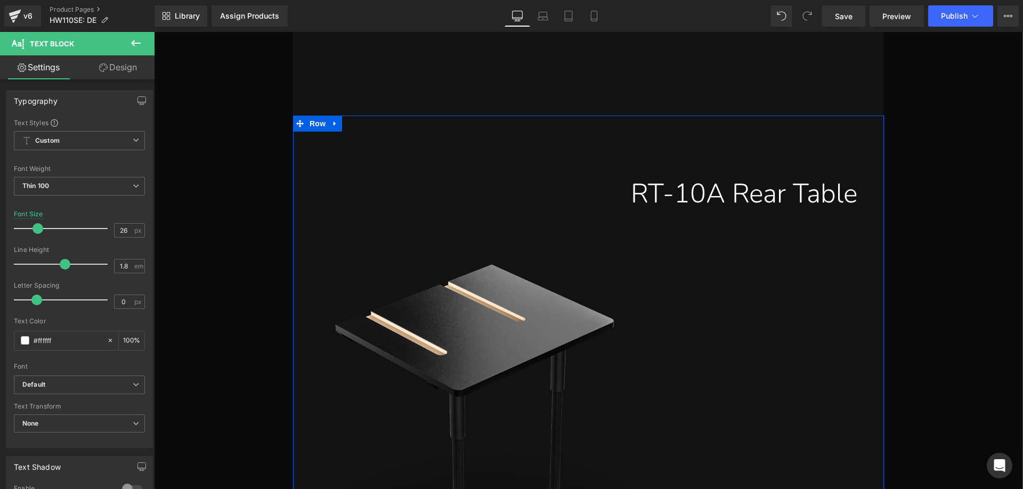
scroll to position [21438, 0]
click at [754, 176] on div "RT-10A Rear Table" at bounding box center [588, 194] width 591 height 37
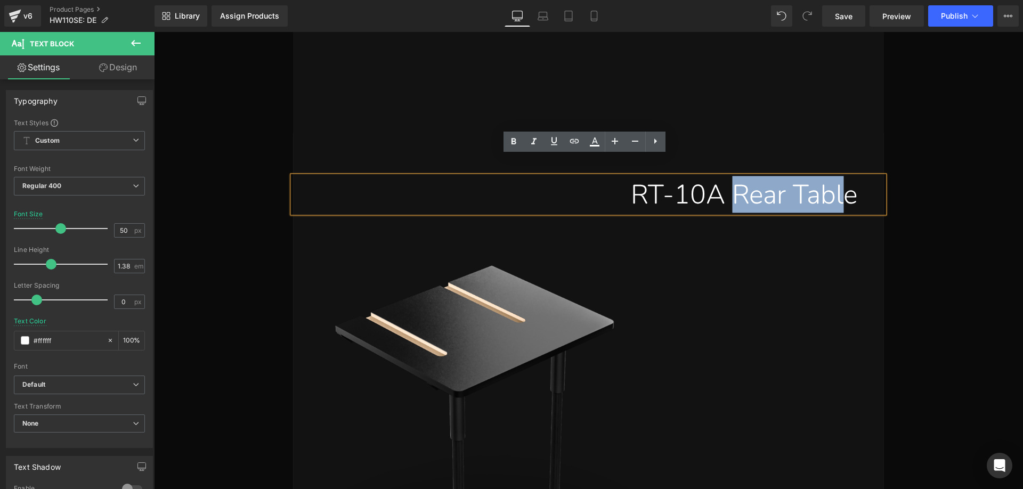
drag, startPoint x: 727, startPoint y: 174, endPoint x: 843, endPoint y: 175, distance: 115.6
click at [843, 176] on div "RT-10A Rear Table" at bounding box center [588, 194] width 591 height 37
click at [745, 176] on div "RT-10A Rear Table" at bounding box center [588, 194] width 591 height 37
drag, startPoint x: 742, startPoint y: 175, endPoint x: 844, endPoint y: 175, distance: 102.3
click at [844, 176] on div "RT-10A Rear Table" at bounding box center [588, 194] width 591 height 37
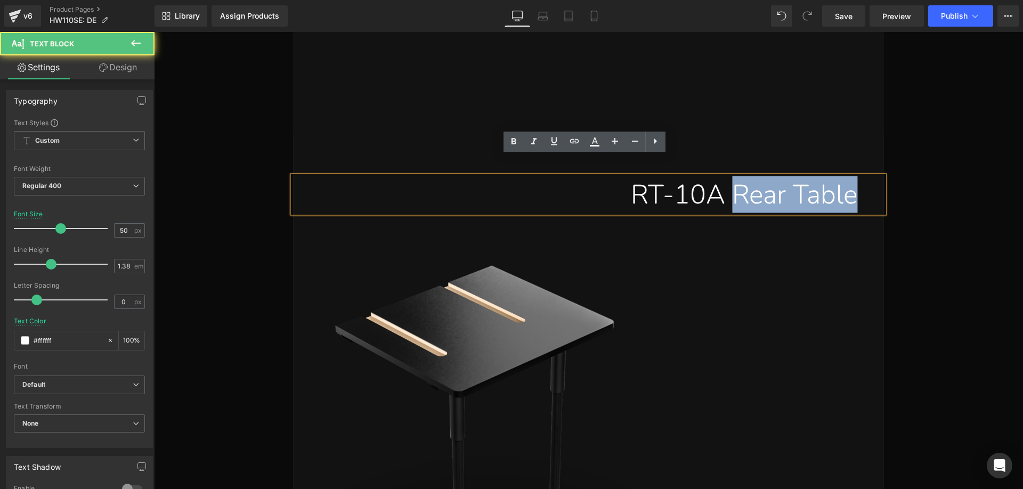
drag, startPoint x: 854, startPoint y: 176, endPoint x: 729, endPoint y: 176, distance: 124.2
click at [729, 176] on div "RT-10A Rear Table" at bounding box center [588, 194] width 591 height 37
click at [858, 178] on div "RT-10A Rear Table" at bounding box center [588, 194] width 591 height 37
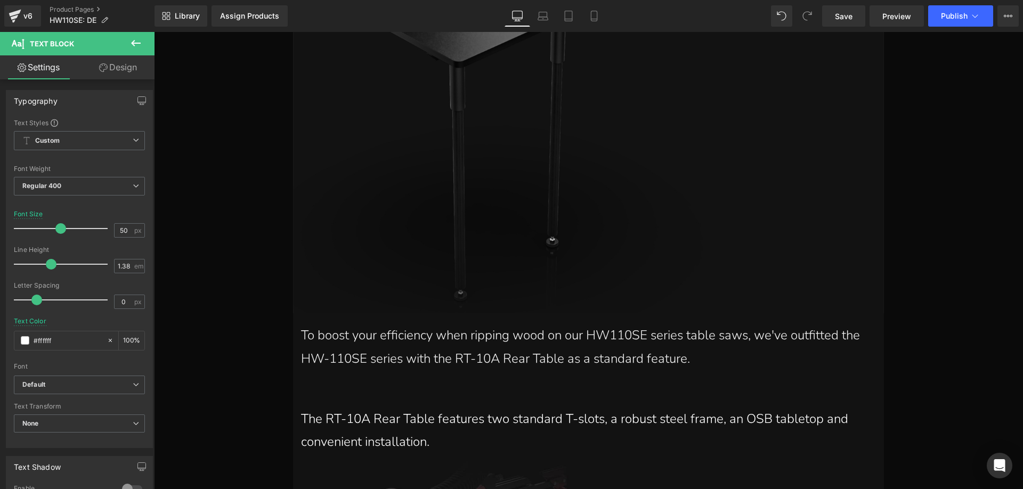
scroll to position [21811, 0]
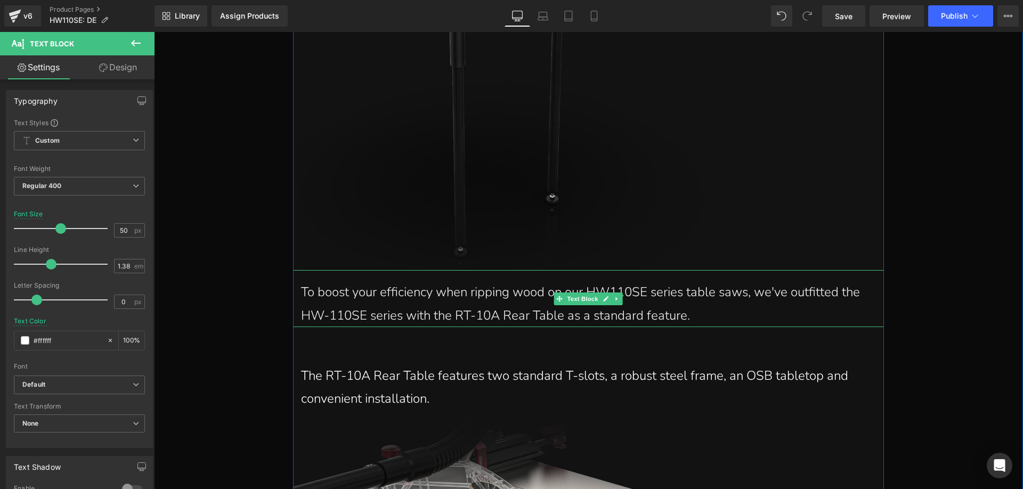
click at [606, 286] on p "To boost your efficiency when ripping wood on our HW110SE series table saws, we…" at bounding box center [588, 304] width 575 height 46
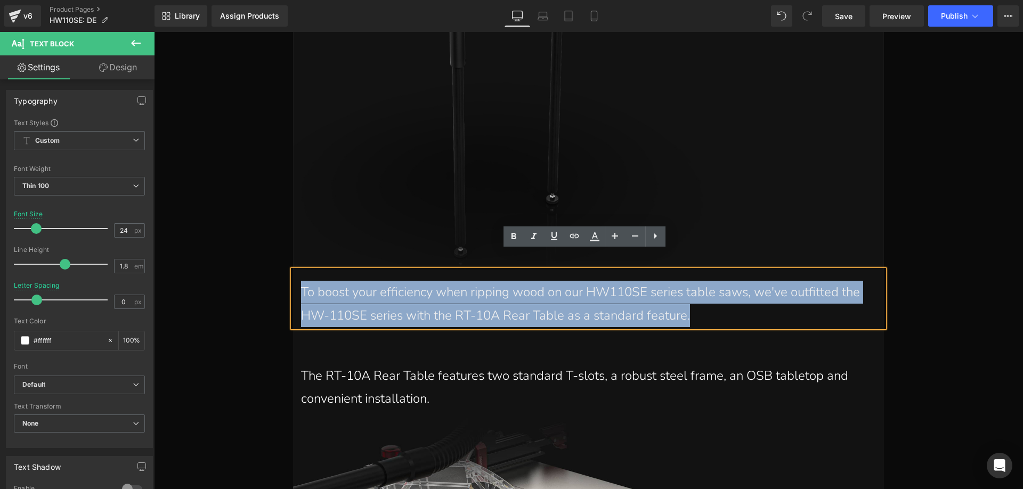
drag, startPoint x: 687, startPoint y: 294, endPoint x: 296, endPoint y: 269, distance: 391.9
click at [296, 270] on div "To boost your efficiency when ripping wood on our HW110SE series table saws, we…" at bounding box center [588, 298] width 591 height 56
paste div
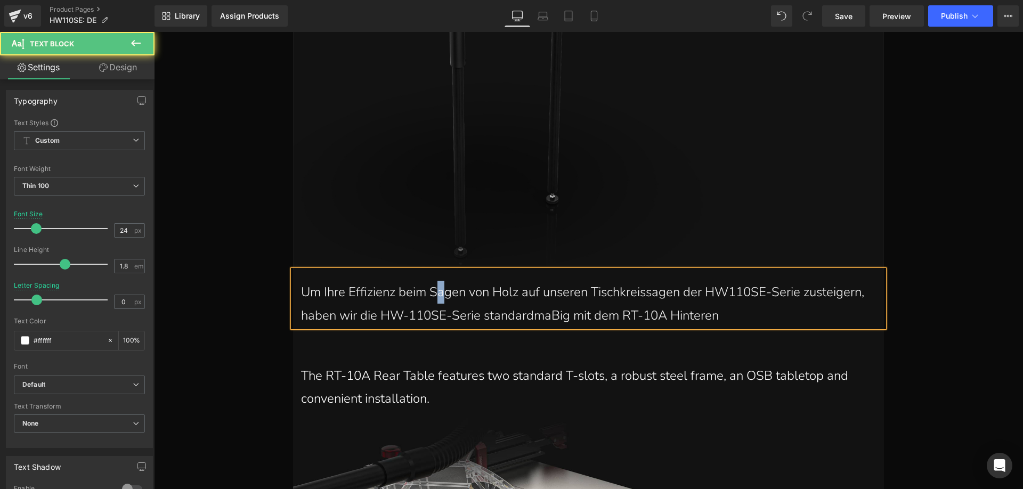
click at [438, 283] on font "Um Ihre Effizienz beim Sagen von Holz auf unseren Tischkreissagen der HW110SE-S…" at bounding box center [582, 303] width 563 height 40
click at [660, 281] on p "Um Ihre Effizienz beim Sägen von Holz auf unseren Tischkreissagen der HW110SE-S…" at bounding box center [588, 304] width 575 height 46
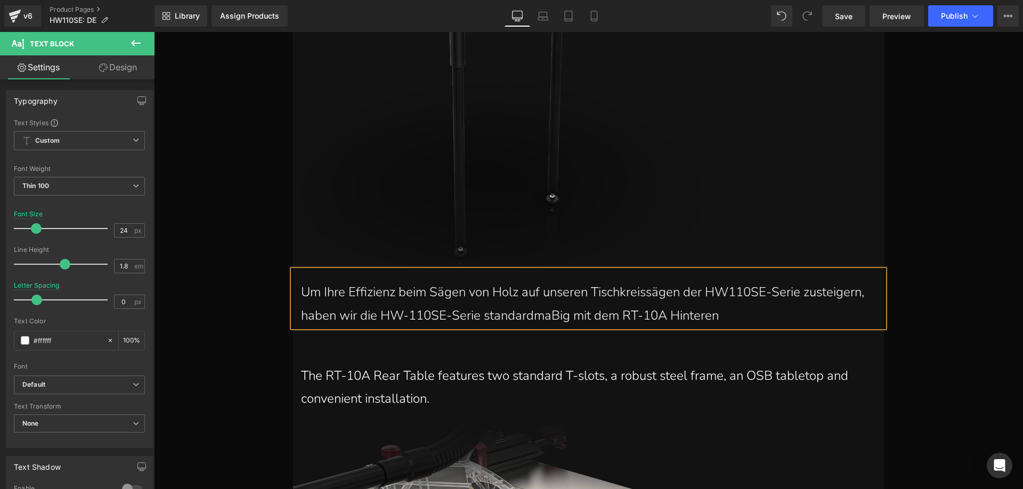
click at [818, 283] on font "Um Ihre Effizienz beim Sägen von Holz auf unseren Tischkreissägen der HW110SE-S…" at bounding box center [582, 303] width 563 height 40
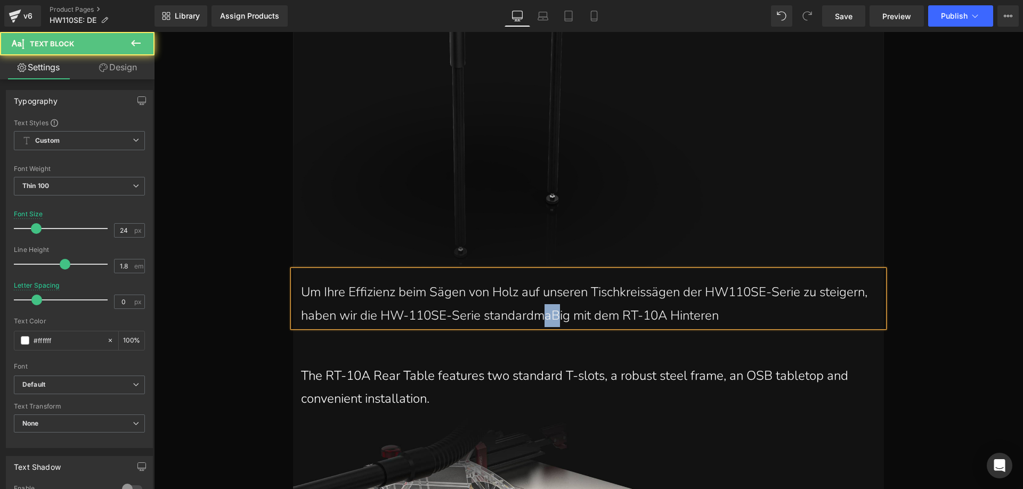
drag, startPoint x: 549, startPoint y: 301, endPoint x: 536, endPoint y: 297, distance: 13.8
click at [536, 297] on font "Um Ihre Effizienz beim Sägen von Holz auf unseren Tischkreissägen der HW110SE-S…" at bounding box center [584, 303] width 566 height 40
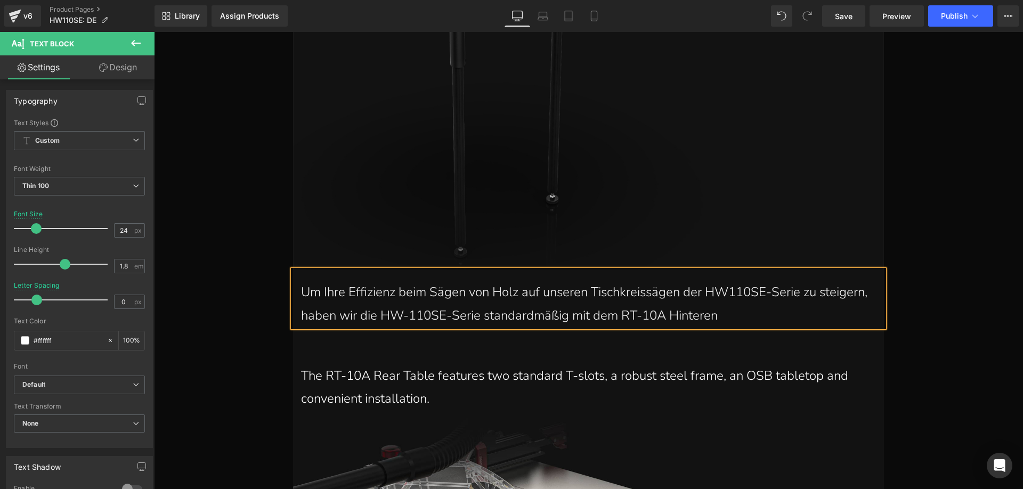
click at [721, 295] on p "Um Ihre Effizienz beim Sägen von Holz auf unseren Tischkreissägen der HW110SE-S…" at bounding box center [588, 304] width 575 height 46
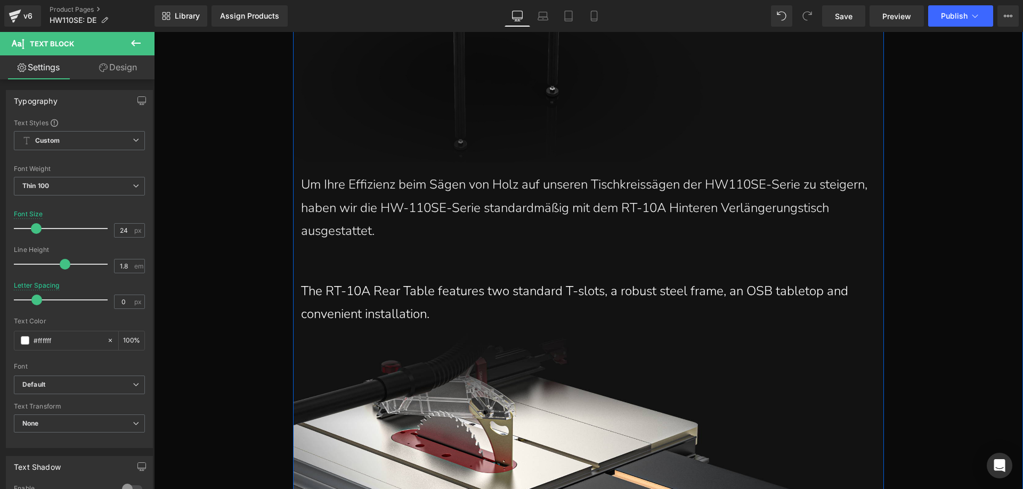
scroll to position [21918, 0]
drag, startPoint x: 428, startPoint y: 289, endPoint x: 447, endPoint y: 295, distance: 19.5
click at [428, 289] on p "The RT-10A Rear Table features two standard T-slots, a robust steel frame, an O…" at bounding box center [588, 304] width 575 height 46
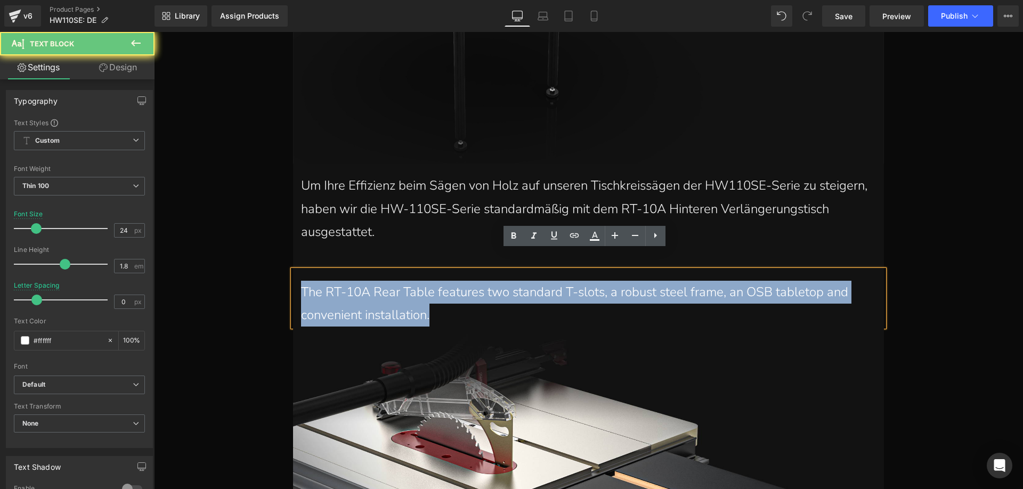
drag, startPoint x: 390, startPoint y: 281, endPoint x: 291, endPoint y: 265, distance: 99.9
click at [293, 270] on div "The RT-10A Rear Table features two standard T-slots, a robust steel frame, an O…" at bounding box center [588, 298] width 591 height 56
paste div
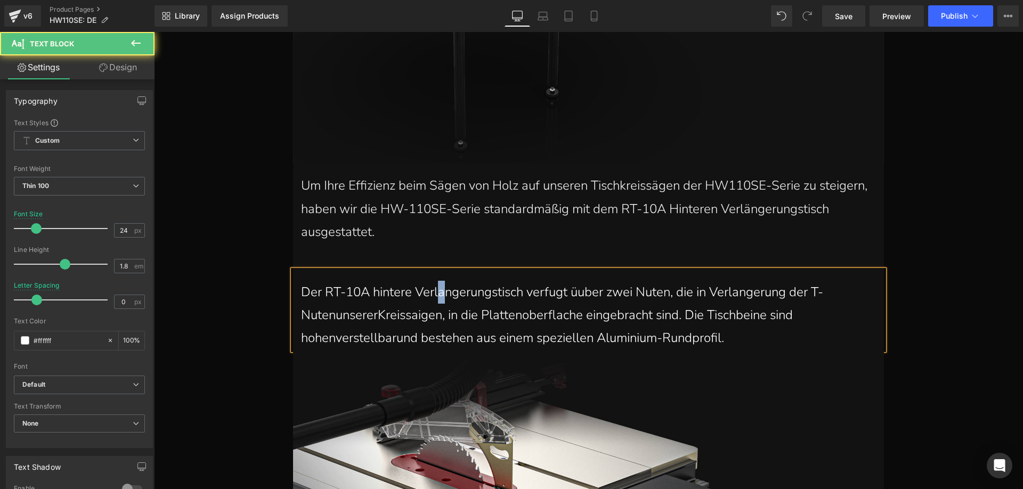
drag, startPoint x: 439, startPoint y: 278, endPoint x: 433, endPoint y: 277, distance: 6.0
click at [433, 281] on p "Der RT-10A hintere Verlangerungstisch verfugt üuber zwei Nuten, die in Verlange…" at bounding box center [588, 315] width 575 height 69
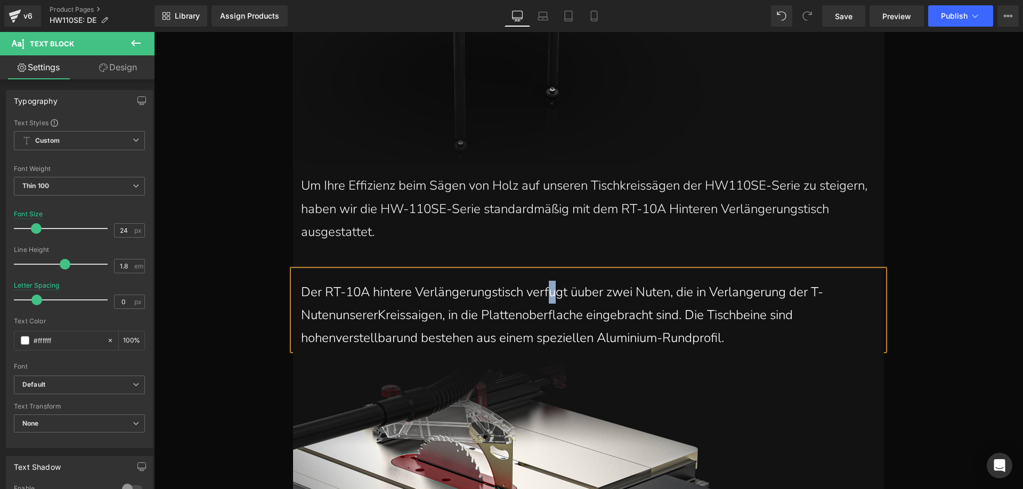
drag, startPoint x: 553, startPoint y: 279, endPoint x: 542, endPoint y: 274, distance: 11.7
click at [545, 281] on p "Der RT-10A hintere Verlängerungstisch verfugt üuber zwei Nuten, die in Verlange…" at bounding box center [588, 315] width 575 height 69
click at [582, 281] on p "Der RT-10A hintere Verlängerungstisch verfügt üuber zwei Nuten, die in Verlange…" at bounding box center [588, 315] width 575 height 69
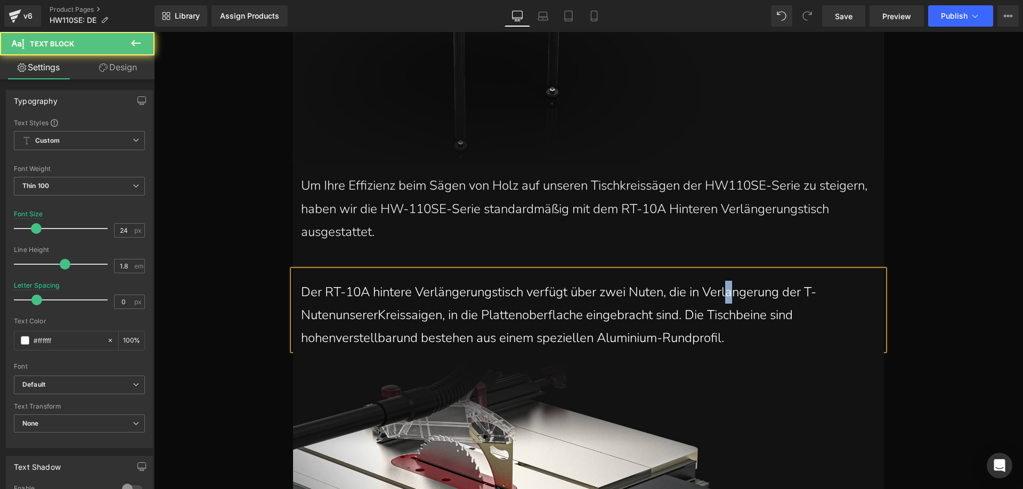
click at [728, 281] on p "Der RT-10A hintere Verlängerungstisch verfügt über zwei Nuten, die in Verlanger…" at bounding box center [588, 315] width 575 height 69
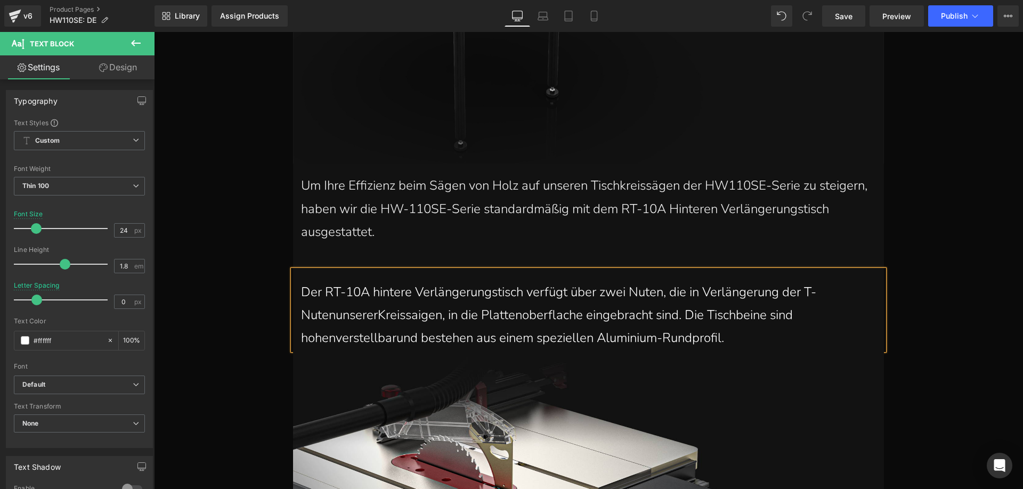
click at [334, 299] on p "Der RT-10A hintere Verlängerungstisch verfügt über zwei Nuten, die in Verlänger…" at bounding box center [588, 315] width 575 height 69
click at [340, 299] on p "Der RT-10A hintere Verlängerungstisch verfügt über zwei Nuten, die in Verlänger…" at bounding box center [588, 315] width 575 height 69
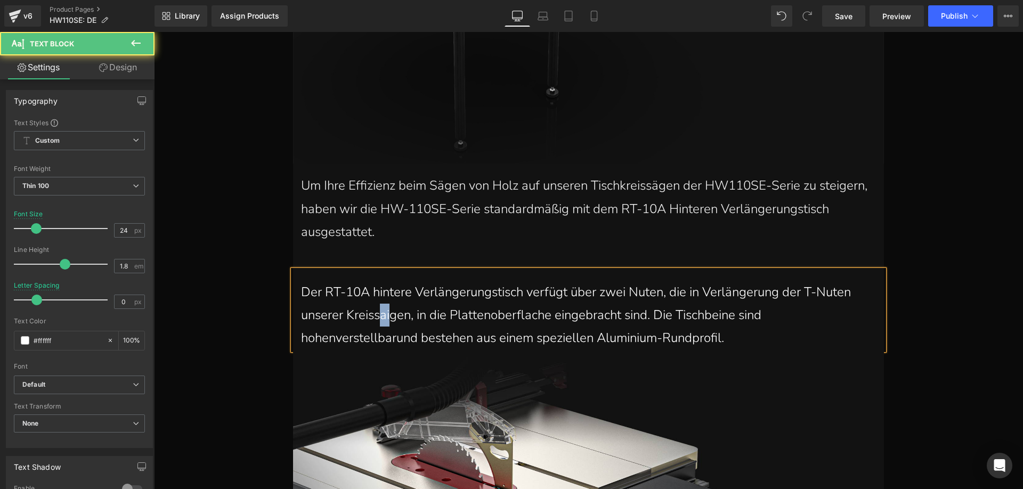
drag, startPoint x: 385, startPoint y: 300, endPoint x: 378, endPoint y: 296, distance: 8.3
click at [378, 296] on p "Der RT-10A hintere Verlängerungstisch verfügt über zwei Nuten, die in Verlänger…" at bounding box center [588, 315] width 575 height 69
drag, startPoint x: 529, startPoint y: 302, endPoint x: 519, endPoint y: 299, distance: 10.0
click at [519, 299] on p "Der RT-10A hintere Verlängerungstisch verfügt über zwei Nuten, die in Verlänger…" at bounding box center [588, 315] width 575 height 69
drag, startPoint x: 313, startPoint y: 319, endPoint x: 307, endPoint y: 317, distance: 6.2
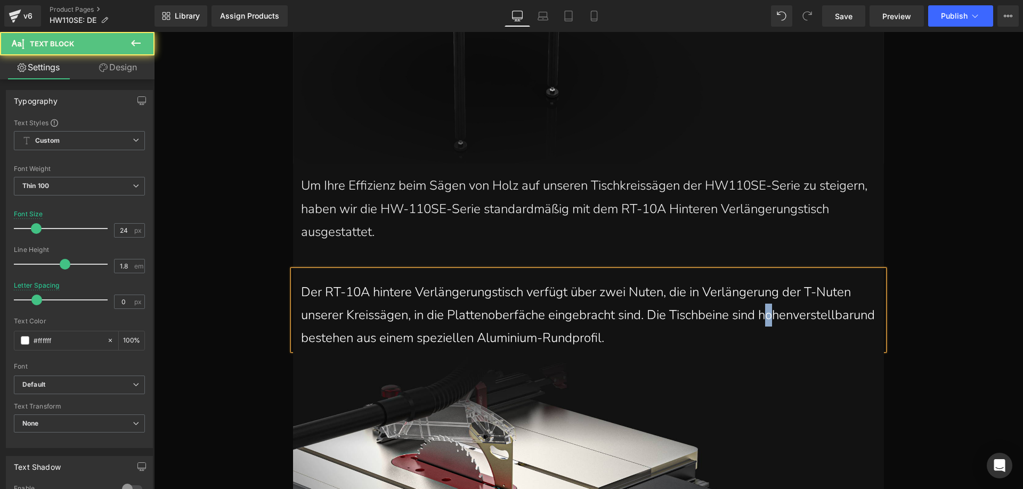
click at [307, 317] on p "Der RT-10A hintere Verlängerungstisch verfügt über zwei Nuten, die in Verlänger…" at bounding box center [588, 315] width 575 height 69
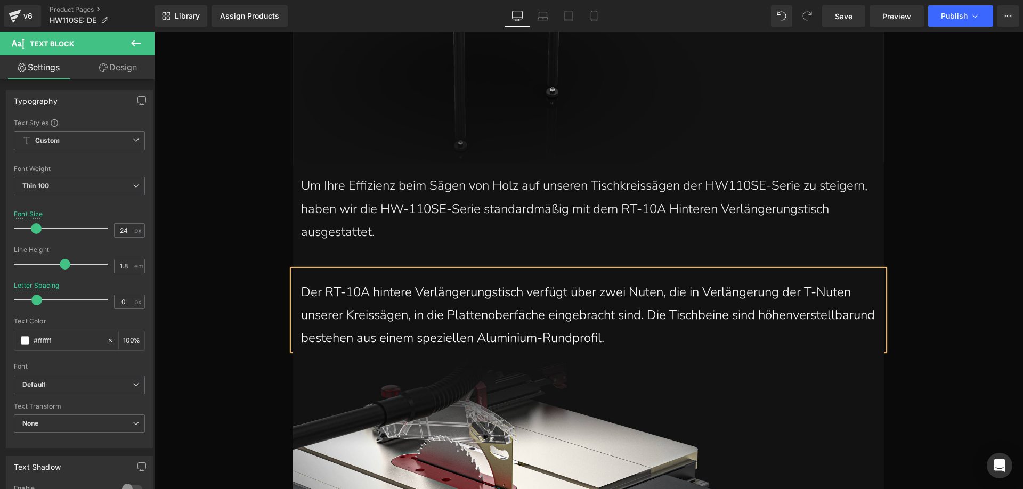
click at [334, 319] on p "Der RT-10A hintere Verlängerungstisch verfügt über zwei Nuten, die in Verlänger…" at bounding box center [588, 315] width 575 height 69
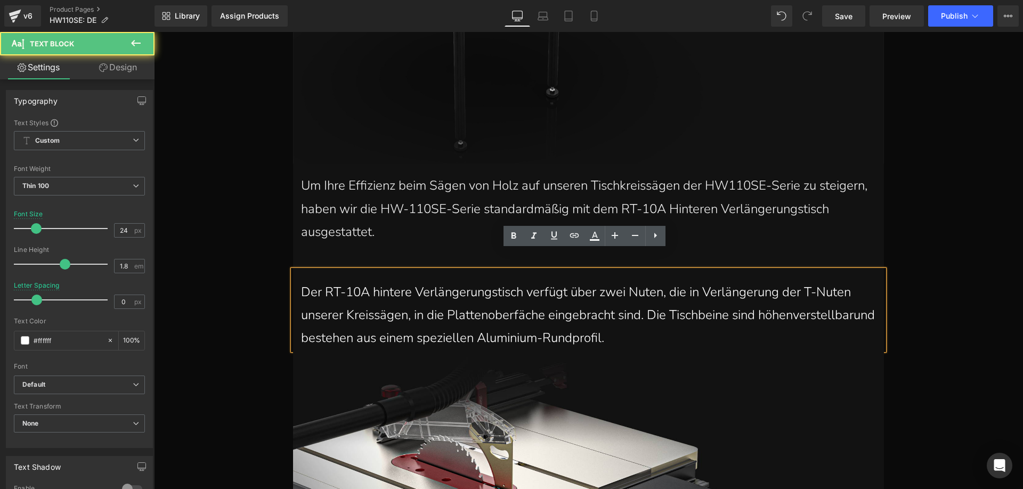
click at [393, 320] on p "Der RT-10A hintere Verlängerungstisch verfügt über zwei Nuten, die in Verlänger…" at bounding box center [588, 315] width 575 height 69
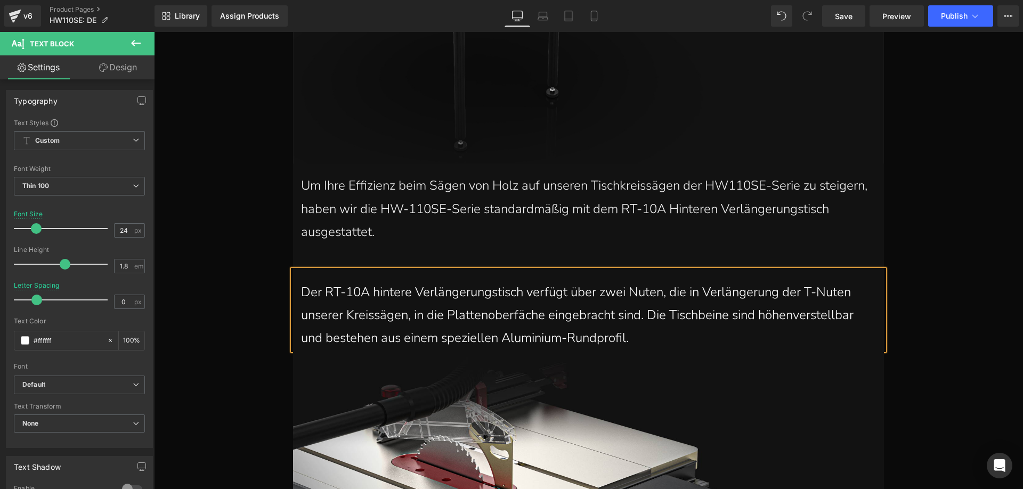
click at [666, 314] on p "Der RT-10A hintere Verlängerungstisch verfügt über zwei Nuten, die in Verlänger…" at bounding box center [588, 315] width 575 height 69
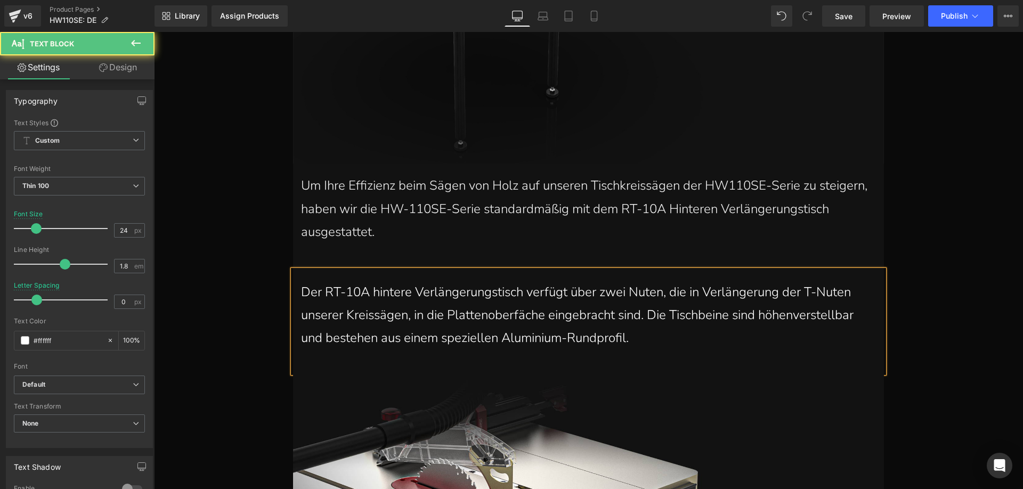
click at [380, 350] on p at bounding box center [588, 361] width 575 height 23
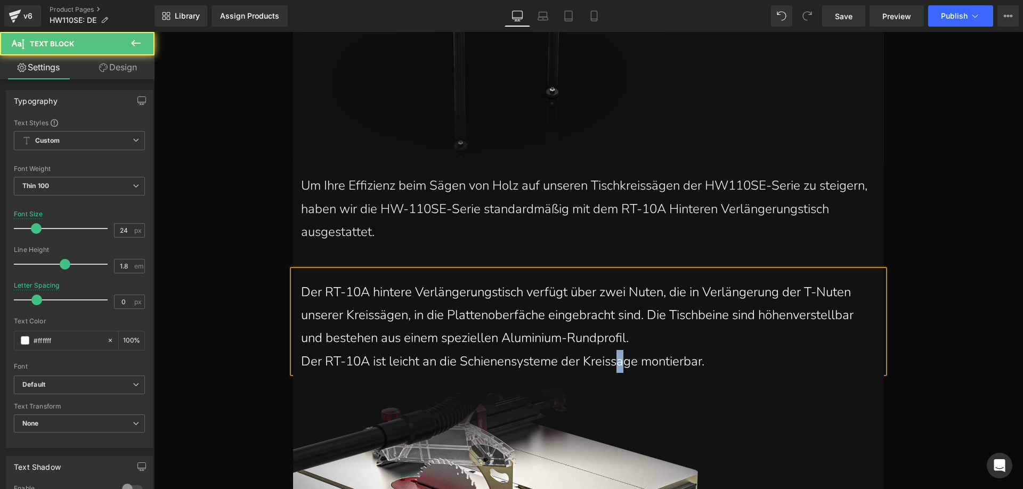
click at [615, 350] on p "Der RT-10A ist leicht an die Schienensysteme der Kreissage montierbar." at bounding box center [588, 361] width 575 height 23
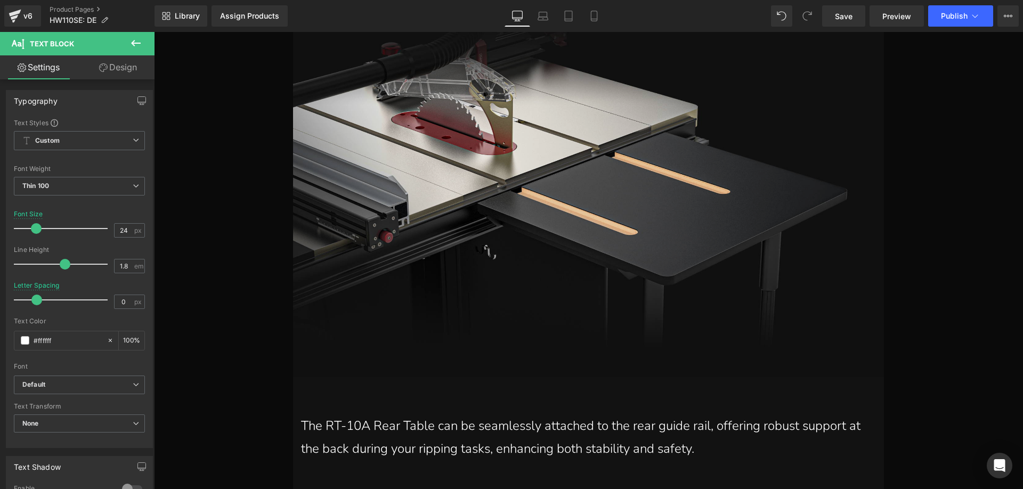
scroll to position [22450, 0]
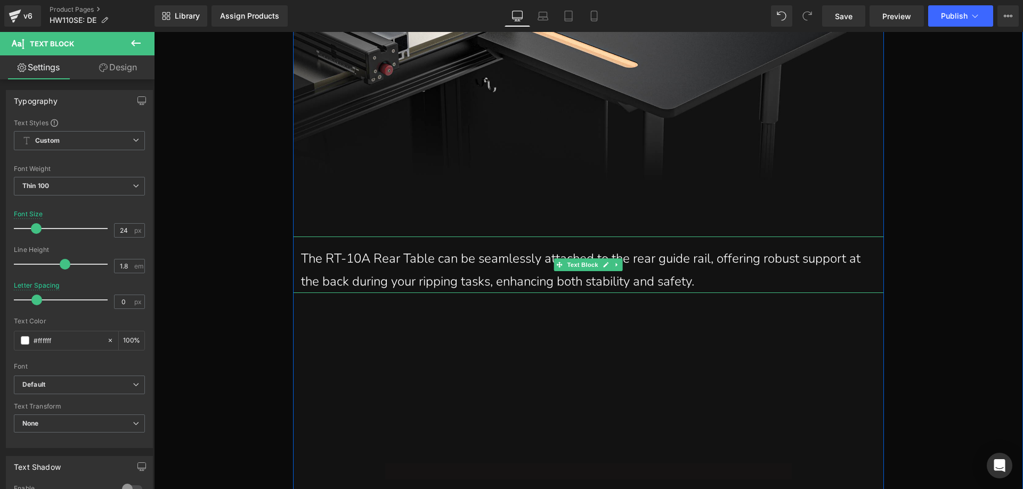
drag, startPoint x: 723, startPoint y: 258, endPoint x: 710, endPoint y: 263, distance: 13.7
click at [723, 258] on p "The RT-10A Rear Table can be seamlessly attached to the rear guide rail, offeri…" at bounding box center [588, 270] width 575 height 46
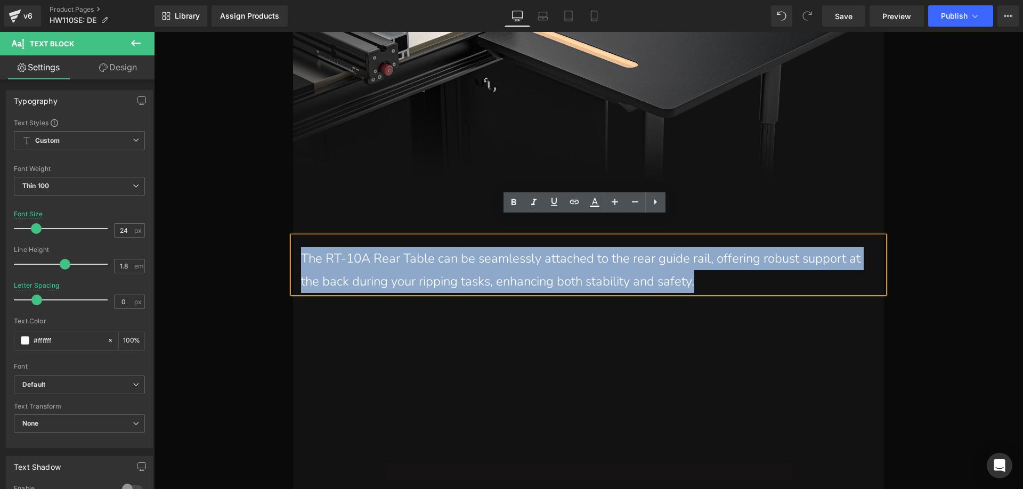
drag, startPoint x: 611, startPoint y: 259, endPoint x: 291, endPoint y: 242, distance: 320.7
click at [293, 242] on div "The RT-10A Rear Table can be seamlessly attached to the rear guide rail, offeri…" at bounding box center [588, 265] width 591 height 56
paste div
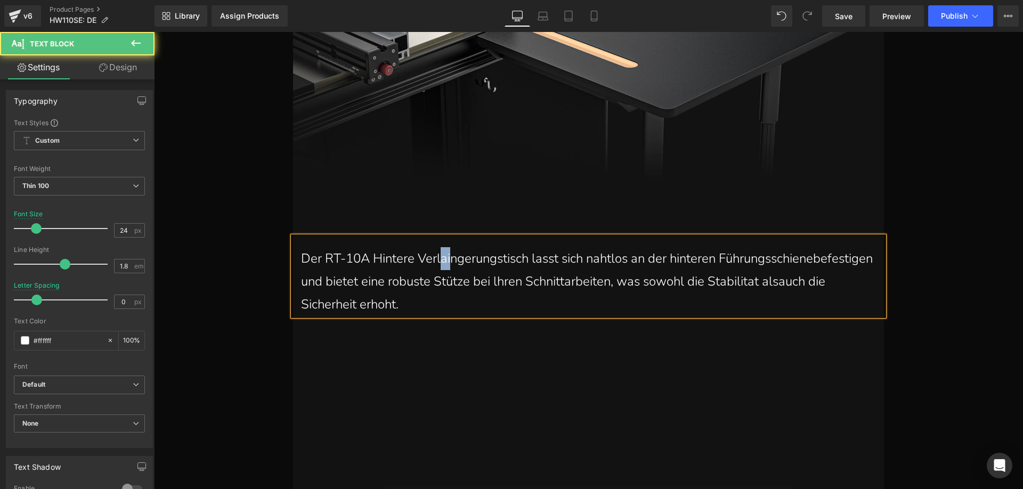
drag, startPoint x: 442, startPoint y: 242, endPoint x: 434, endPoint y: 240, distance: 8.3
click at [434, 247] on p "Der RT-10A Hintere Verlaingerungstisch lasst sich nahtlos an der hinteren Führu…" at bounding box center [588, 281] width 575 height 69
click at [530, 247] on p "Der RT-10A Hintere Verlängerungstisch lasst sich nahtlos an der hinteren Führun…" at bounding box center [588, 281] width 575 height 69
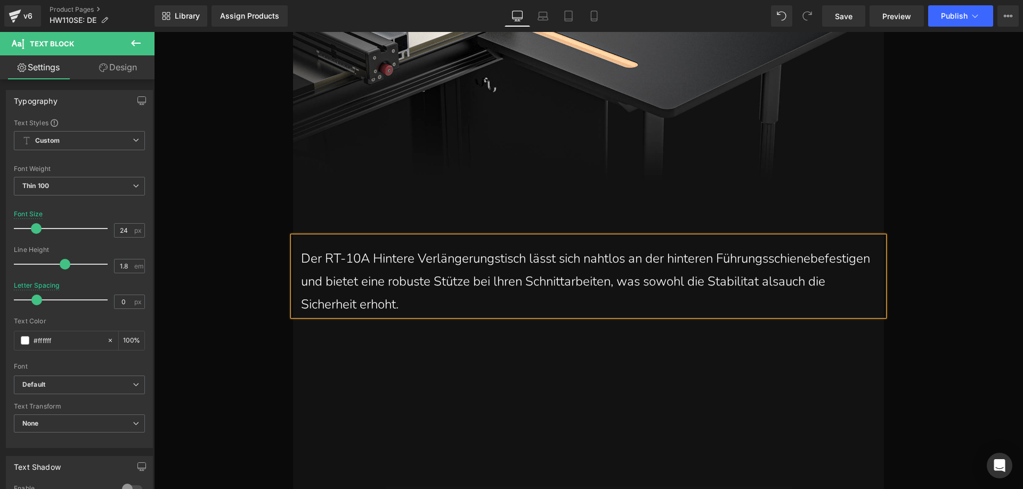
click at [393, 265] on p "Der RT-10A Hintere Verlängerungstisch lässt sich nahtlos an der hinteren Führun…" at bounding box center [588, 281] width 575 height 69
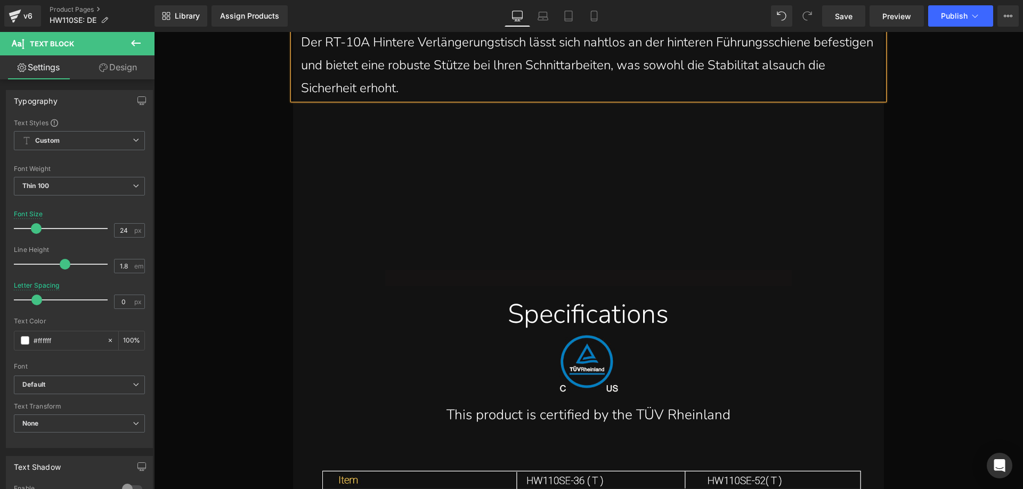
scroll to position [22717, 0]
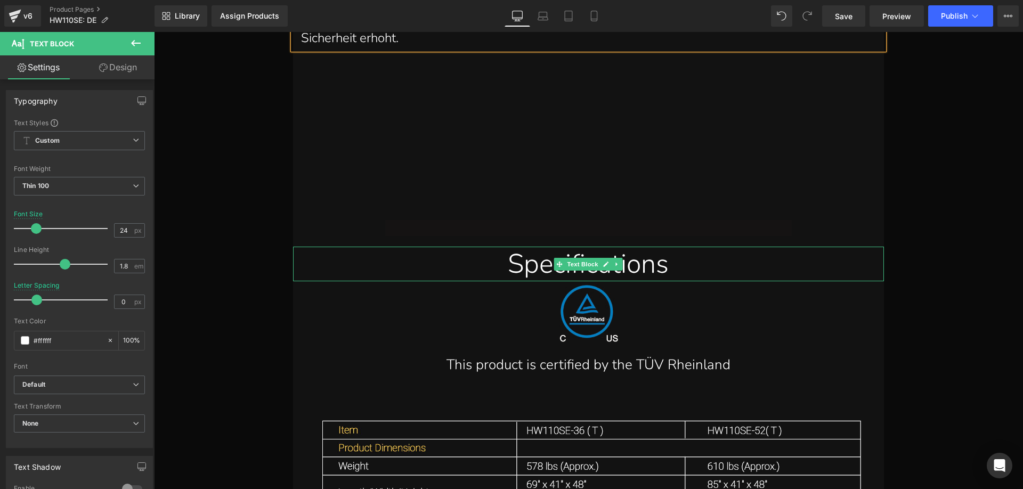
click at [512, 247] on div "Specifications" at bounding box center [588, 264] width 575 height 35
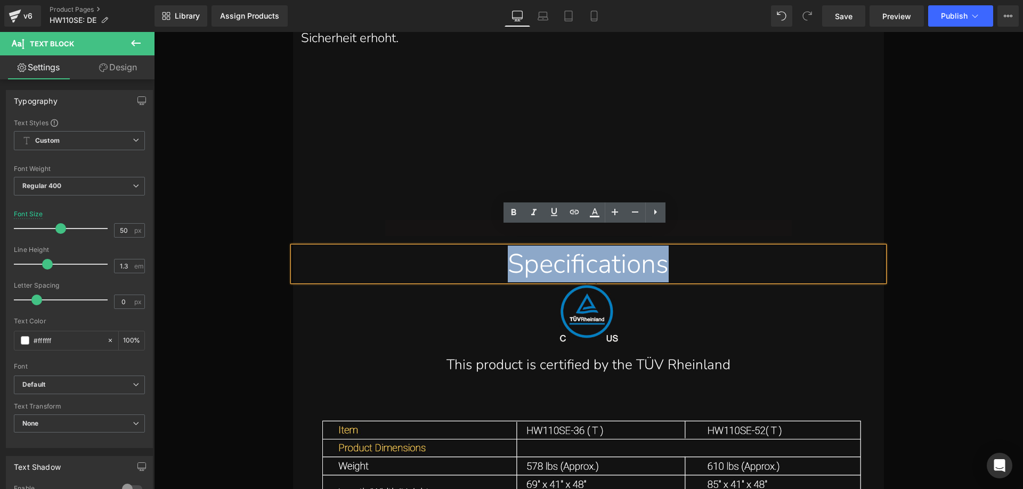
drag, startPoint x: 494, startPoint y: 245, endPoint x: 669, endPoint y: 246, distance: 175.3
click at [669, 247] on div "Specifications" at bounding box center [588, 264] width 575 height 35
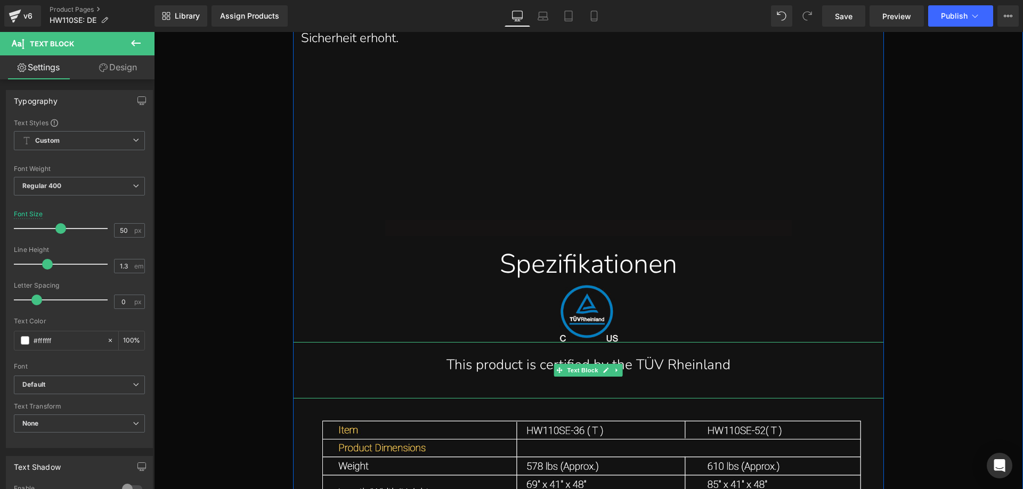
drag, startPoint x: 470, startPoint y: 348, endPoint x: 454, endPoint y: 346, distance: 16.7
click at [470, 353] on p "This product is certified by the TÜV Rheinland" at bounding box center [588, 365] width 548 height 25
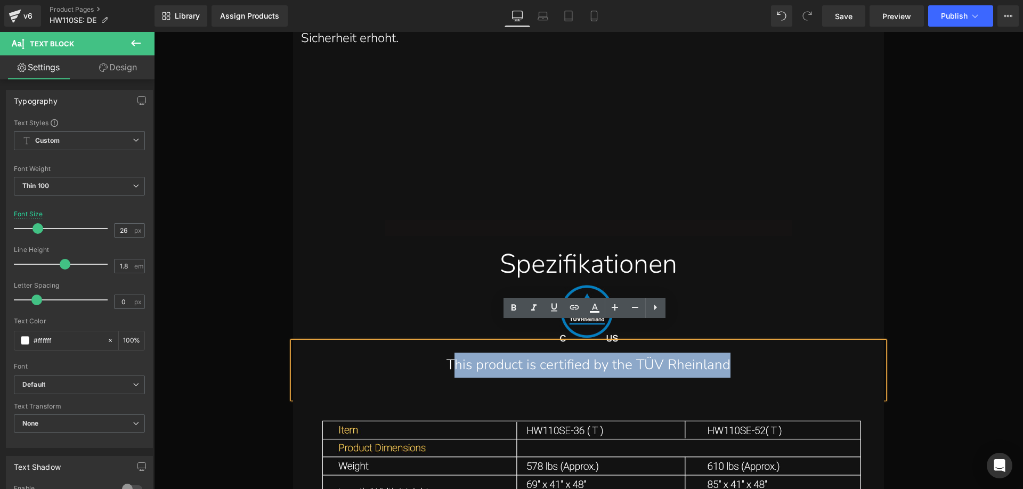
drag, startPoint x: 447, startPoint y: 345, endPoint x: 727, endPoint y: 344, distance: 280.8
click at [727, 353] on p "This product is certified by the TÜV Rheinland" at bounding box center [588, 365] width 548 height 25
click at [485, 353] on p "This product is certified by the TÜV Rheinland" at bounding box center [588, 365] width 548 height 25
drag, startPoint x: 434, startPoint y: 344, endPoint x: 731, endPoint y: 343, distance: 296.3
click at [731, 353] on p "This product is certified by the TÜV Rheinland" at bounding box center [588, 365] width 548 height 25
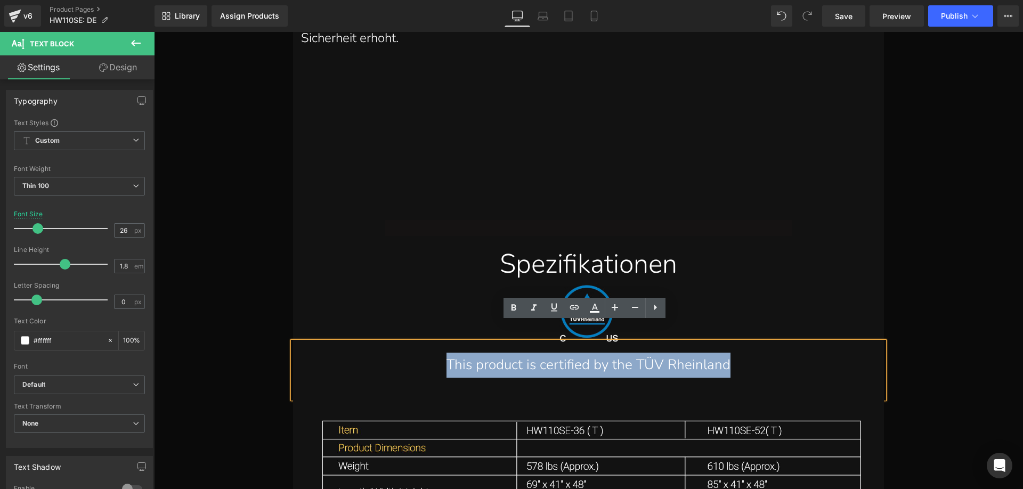
copy p "This product is certified by the TÜV Rheinland"
paste div
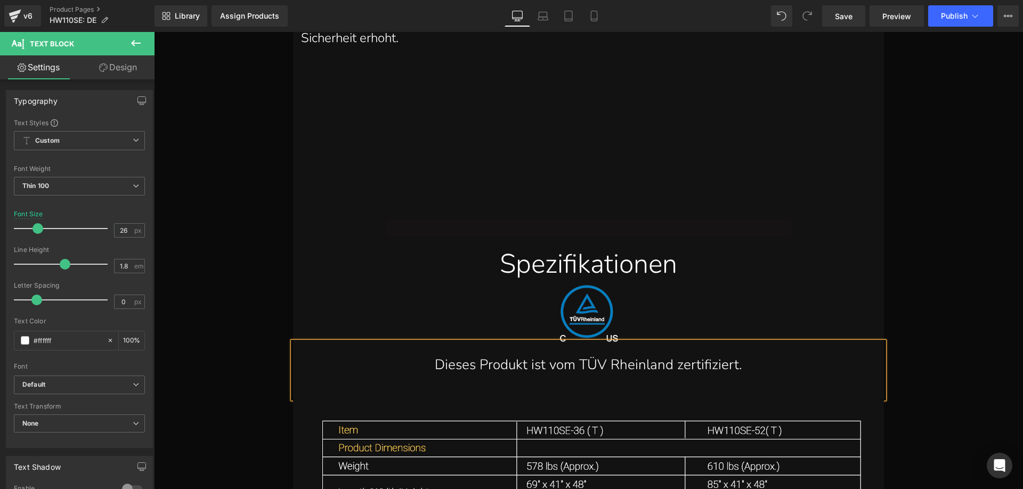
scroll to position [22877, 0]
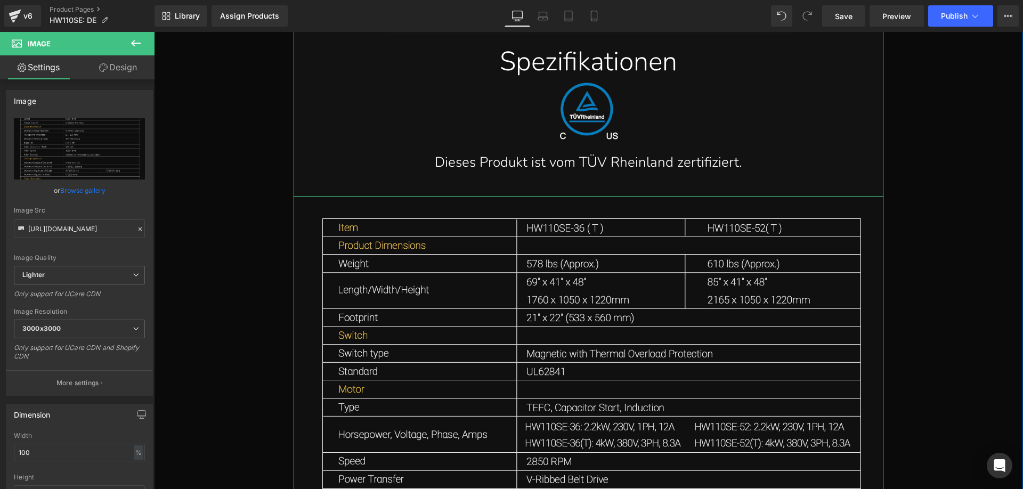
scroll to position [22983, 0]
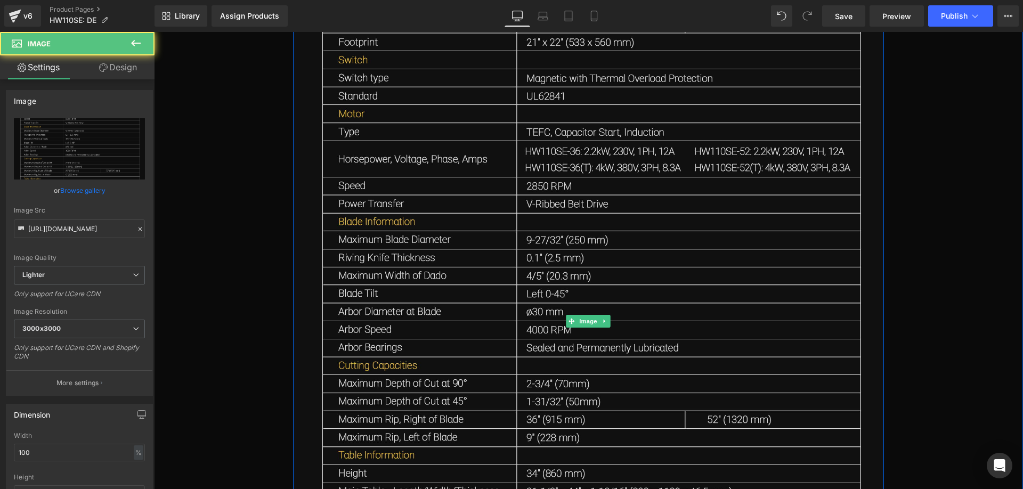
scroll to position [23196, 0]
click at [445, 250] on img at bounding box center [588, 319] width 591 height 801
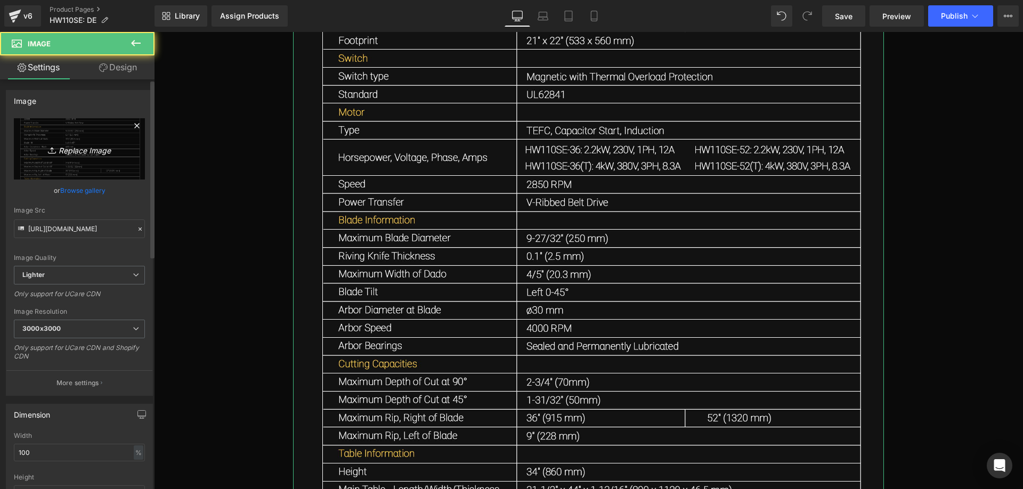
click at [61, 147] on icon "Replace Image" at bounding box center [79, 148] width 85 height 13
type input "C:\fakepath\a4dd90752b36529498b64c6a7d548cd6.webp"
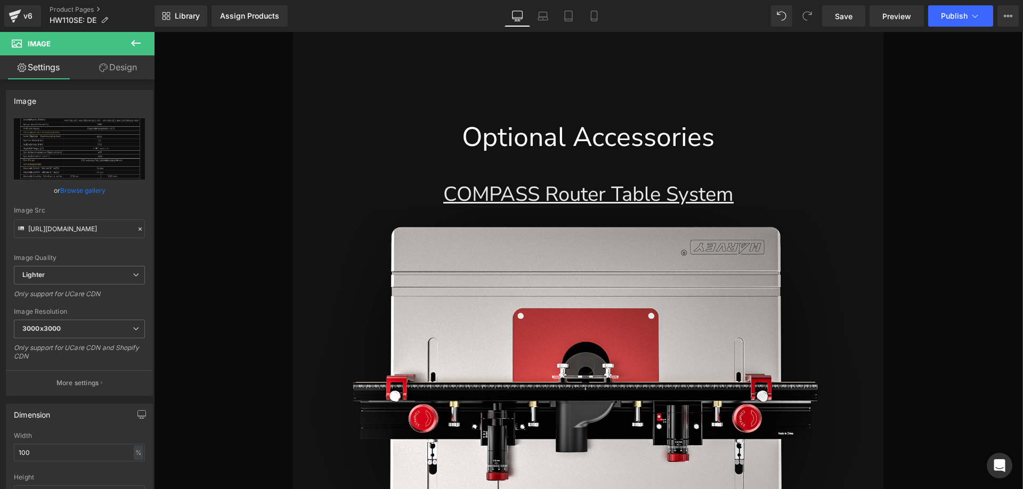
scroll to position [23889, 0]
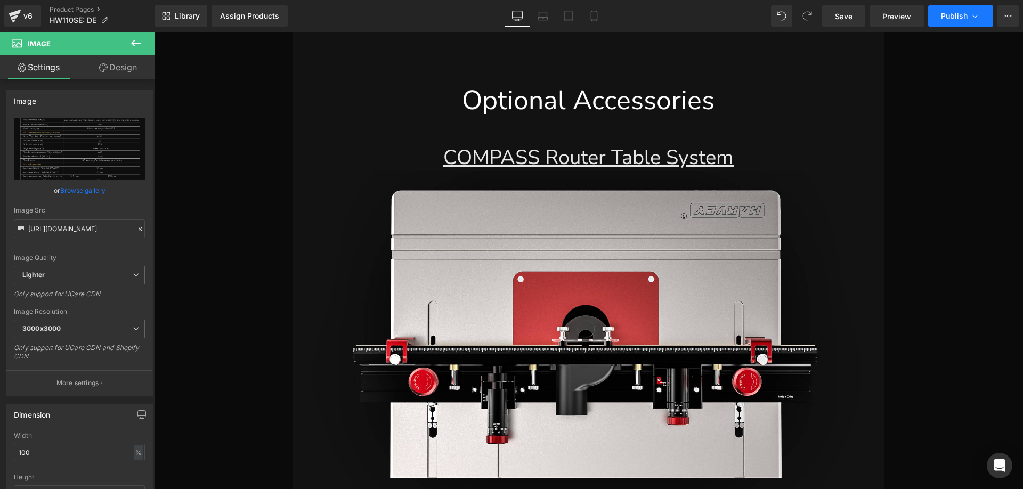
click at [965, 17] on span "Publish" at bounding box center [954, 16] width 27 height 9
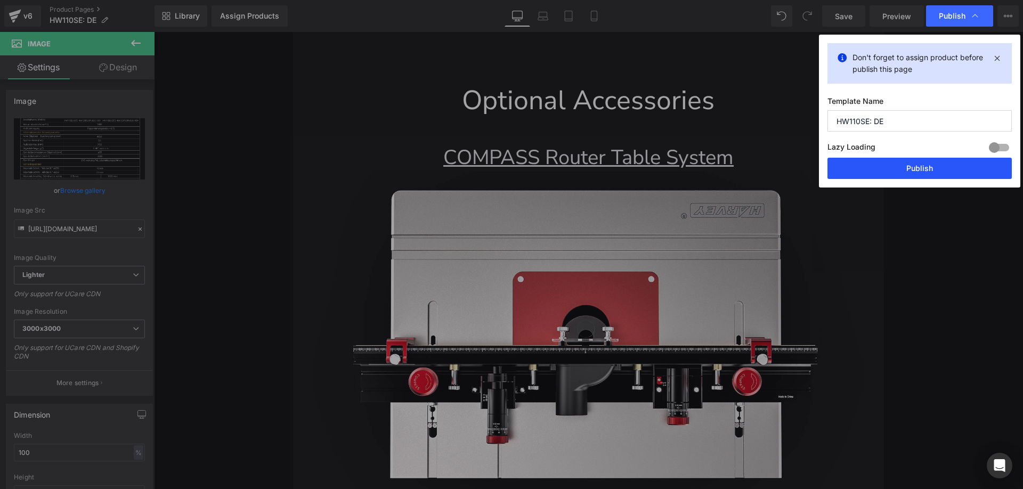
drag, startPoint x: 889, startPoint y: 167, endPoint x: 735, endPoint y: 134, distance: 157.0
click at [889, 167] on button "Publish" at bounding box center [919, 168] width 184 height 21
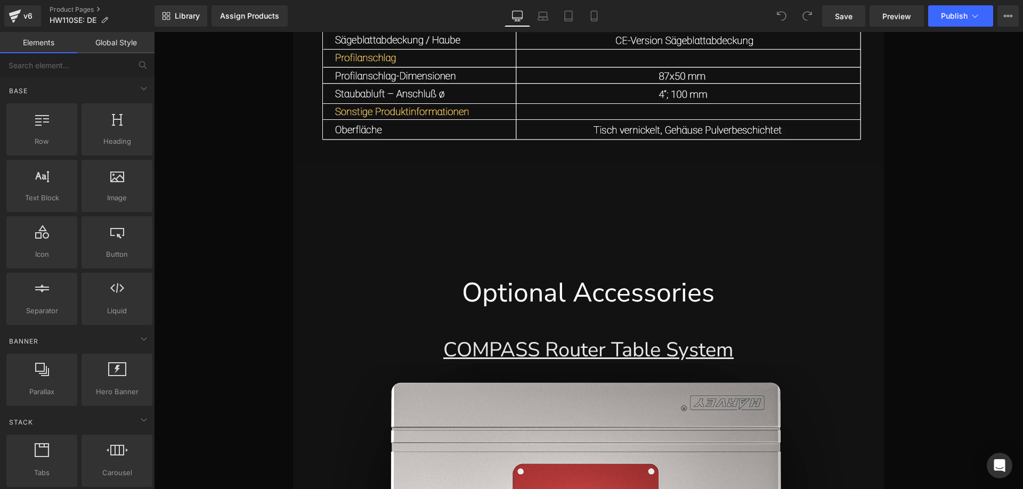
scroll to position [23629, 0]
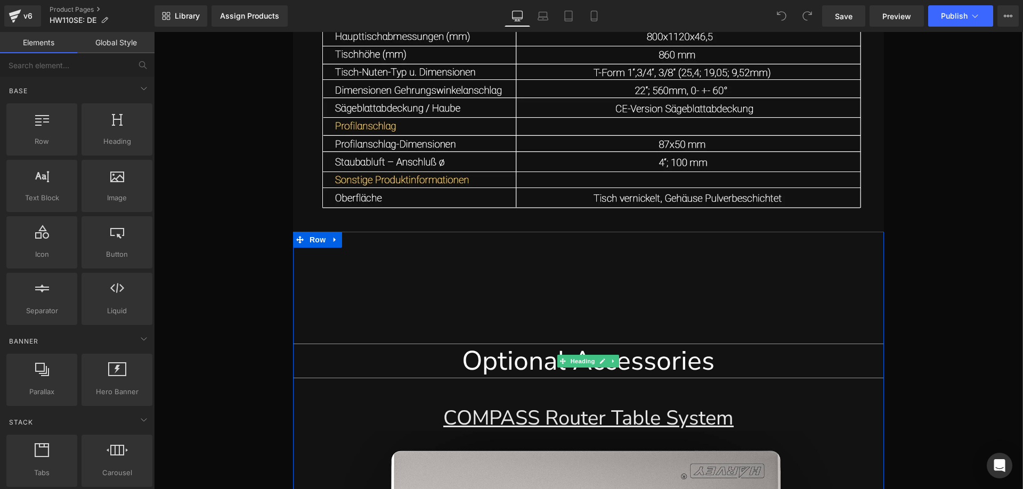
drag, startPoint x: 475, startPoint y: 342, endPoint x: 462, endPoint y: 343, distance: 12.8
click at [475, 344] on h1 "Optional Accessories" at bounding box center [588, 361] width 591 height 35
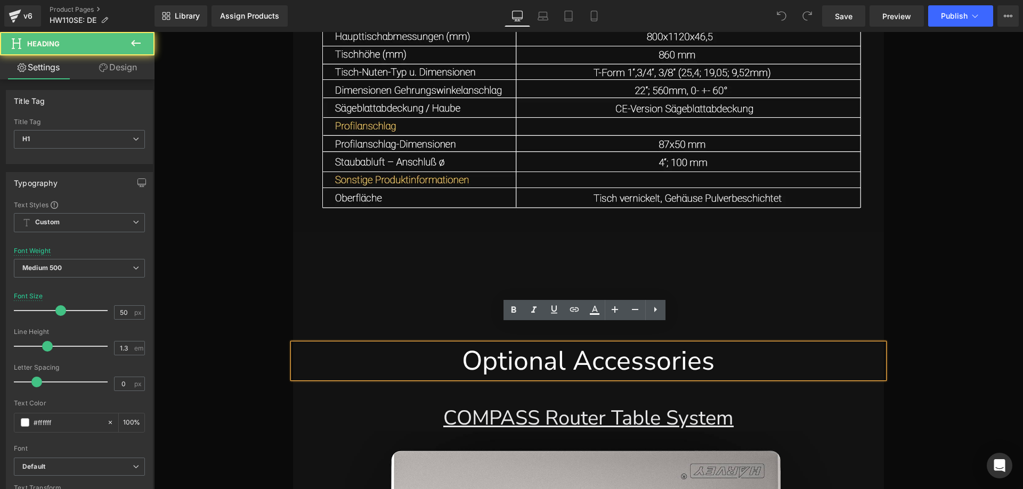
click at [562, 348] on h1 "Optional Accessories" at bounding box center [588, 361] width 591 height 35
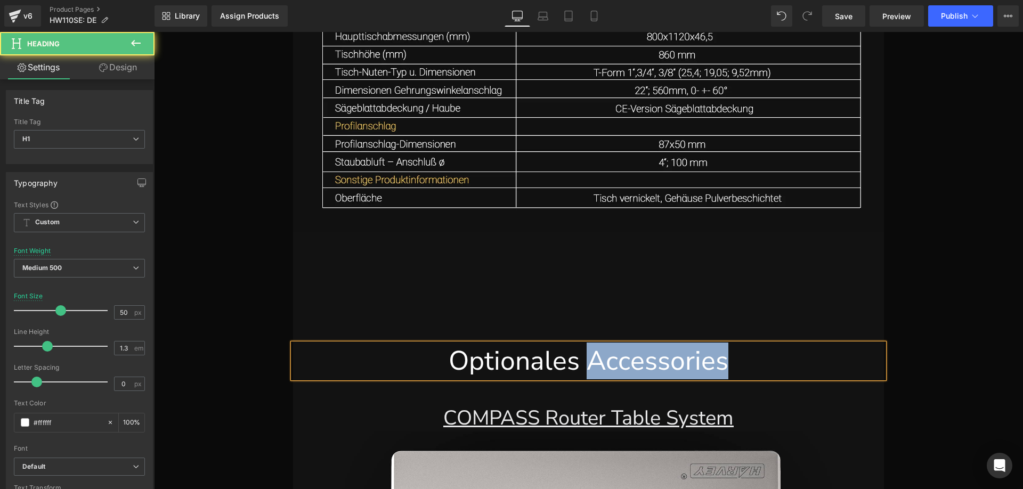
drag, startPoint x: 590, startPoint y: 344, endPoint x: 726, endPoint y: 345, distance: 135.9
click at [726, 345] on h1 "Optionales Accessories" at bounding box center [588, 361] width 591 height 35
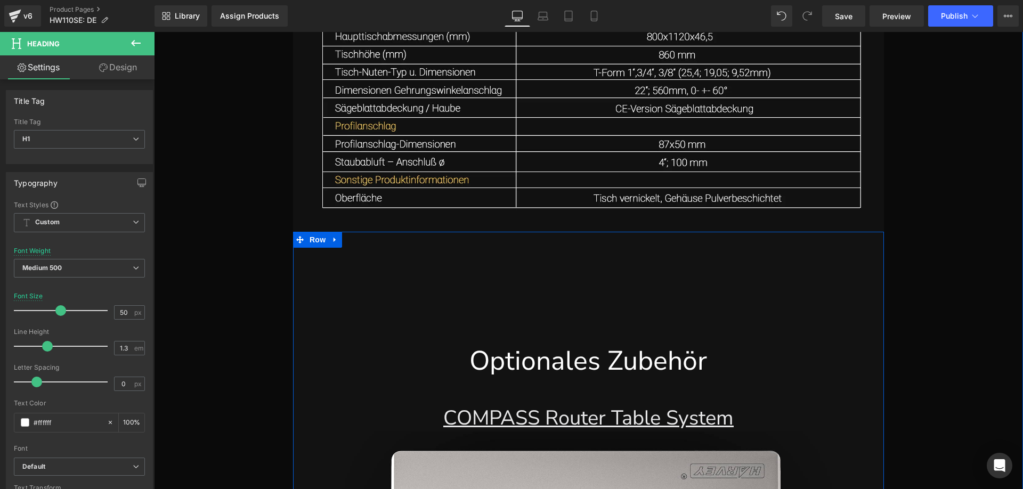
click at [539, 404] on link "COMPASS Router Table System" at bounding box center [588, 417] width 290 height 27
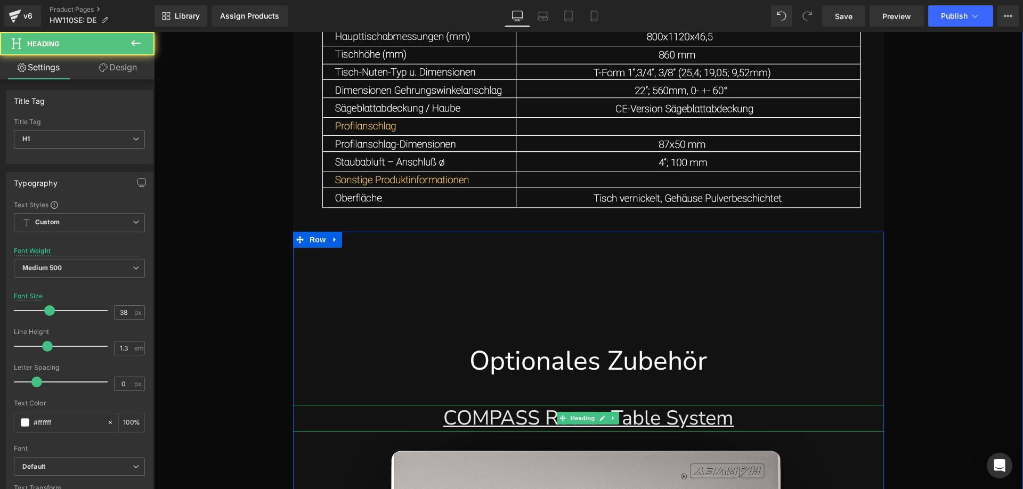
drag, startPoint x: 532, startPoint y: 397, endPoint x: 522, endPoint y: 396, distance: 10.2
click at [532, 404] on link "COMPASS Router Table System" at bounding box center [588, 417] width 290 height 27
click at [493, 404] on link "COMPASS Router Table System" at bounding box center [588, 417] width 290 height 27
click at [405, 405] on h1 "COMPASS Router Table System" at bounding box center [588, 418] width 591 height 26
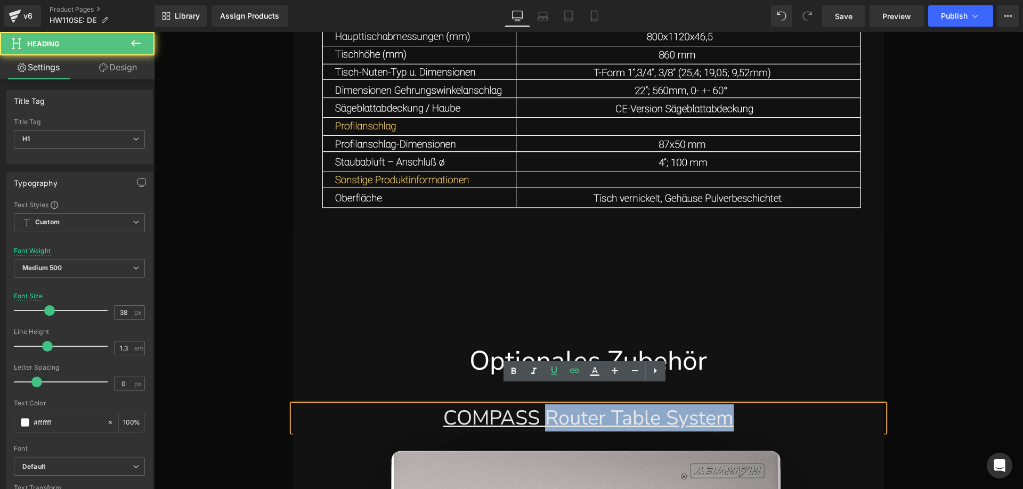
drag, startPoint x: 537, startPoint y: 400, endPoint x: 727, endPoint y: 402, distance: 190.2
click at [727, 404] on link "COMPASS Router Table System" at bounding box center [588, 417] width 290 height 27
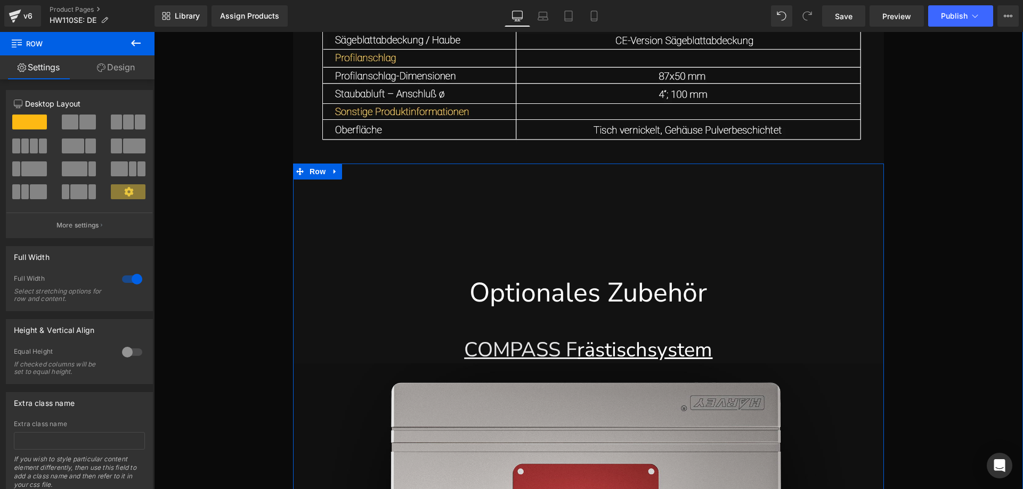
scroll to position [23842, 0]
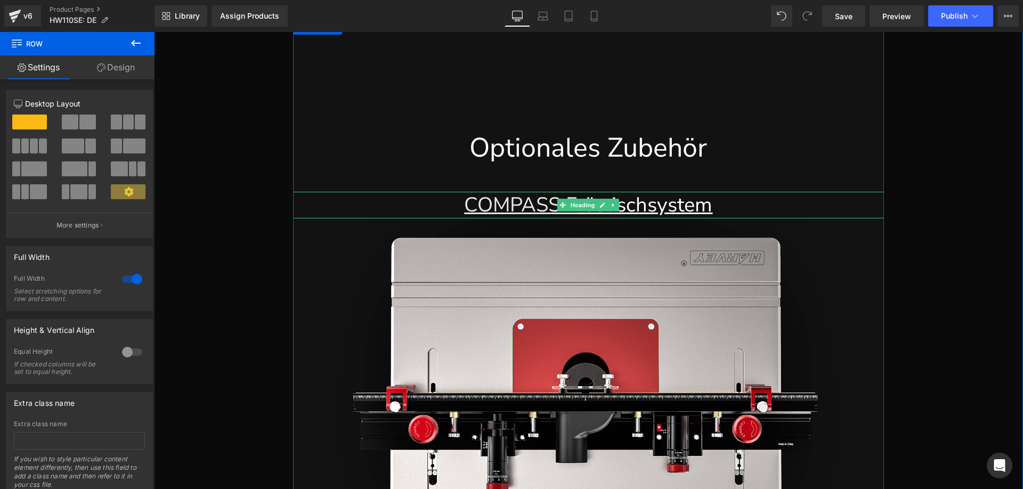
click at [546, 192] on link "COMPASS F" at bounding box center [520, 204] width 113 height 27
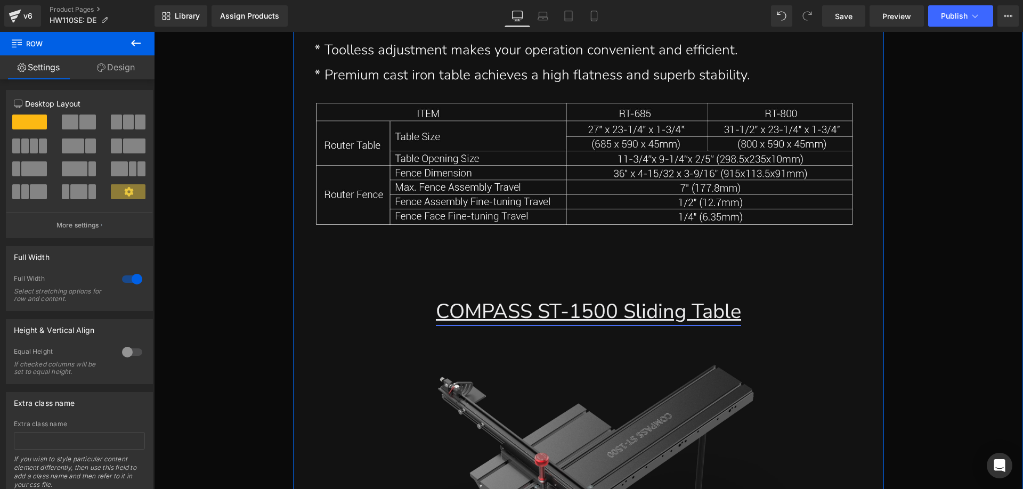
scroll to position [24641, 0]
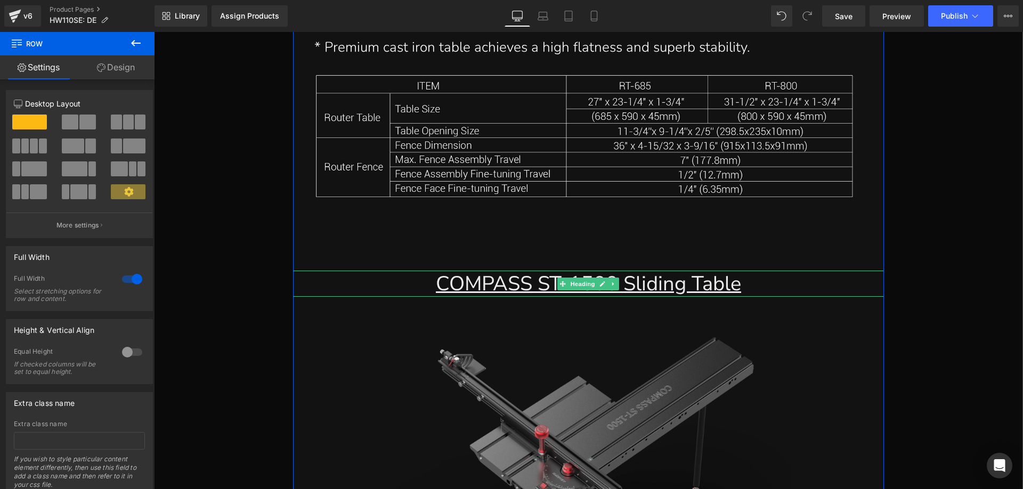
click at [401, 271] on h1 "COMPASS ST-1500 Sliding Table" at bounding box center [588, 284] width 591 height 26
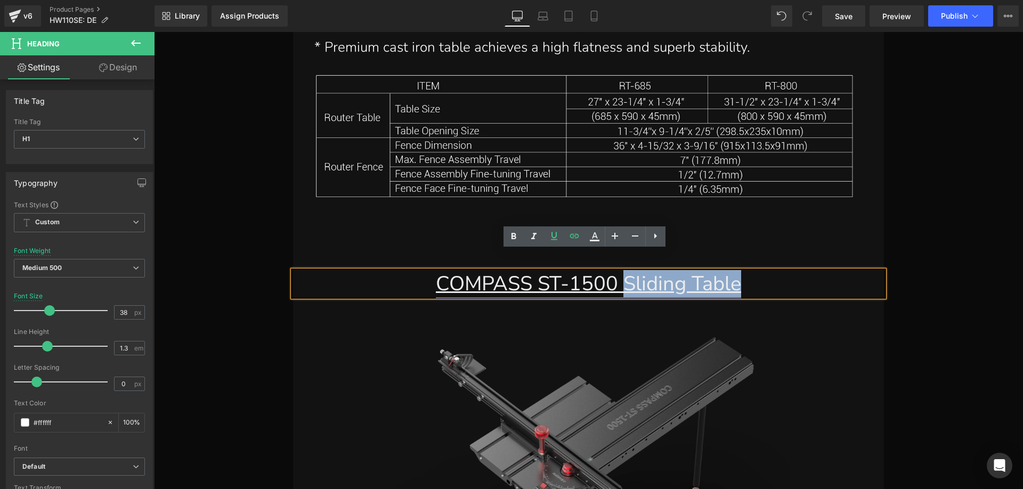
drag, startPoint x: 620, startPoint y: 264, endPoint x: 736, endPoint y: 266, distance: 116.2
click at [736, 270] on link "COMPASS ST-1500 Sliding Table" at bounding box center [588, 283] width 305 height 27
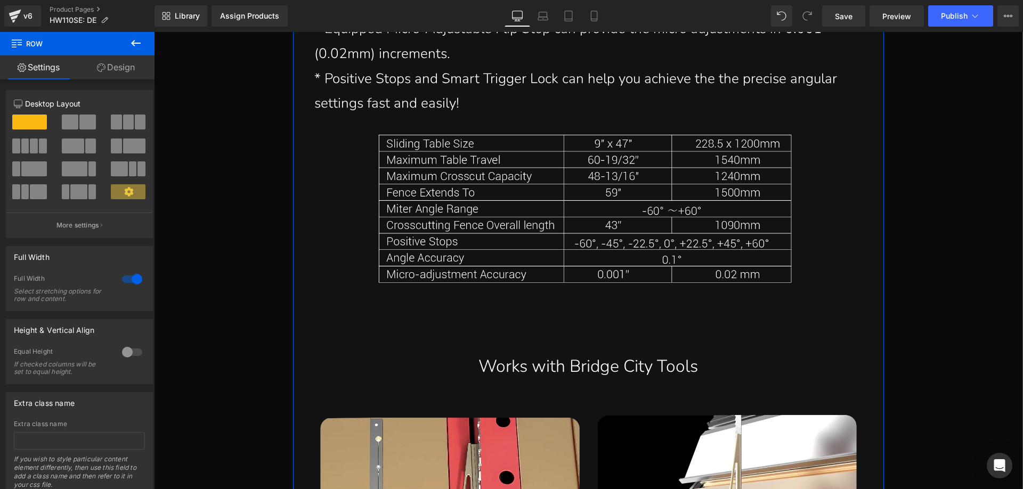
scroll to position [25440, 0]
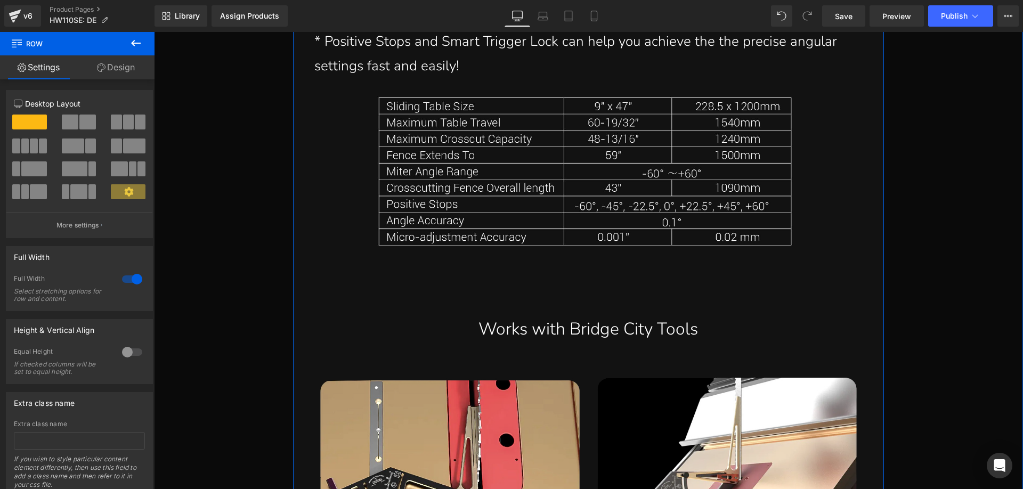
click at [480, 318] on p "Works with Bridge City Tools" at bounding box center [588, 329] width 591 height 23
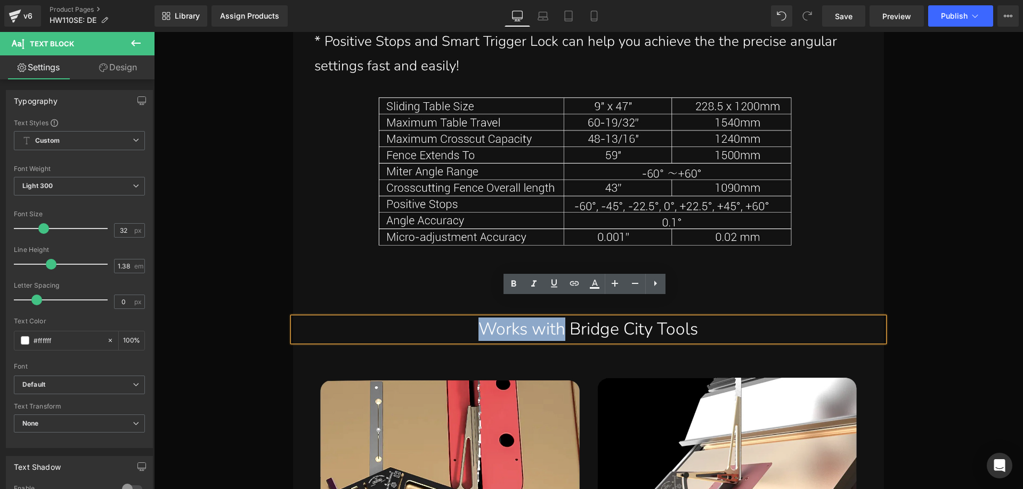
drag, startPoint x: 472, startPoint y: 309, endPoint x: 556, endPoint y: 311, distance: 84.7
click at [556, 318] on p "Works with Bridge City Tools" at bounding box center [588, 329] width 591 height 23
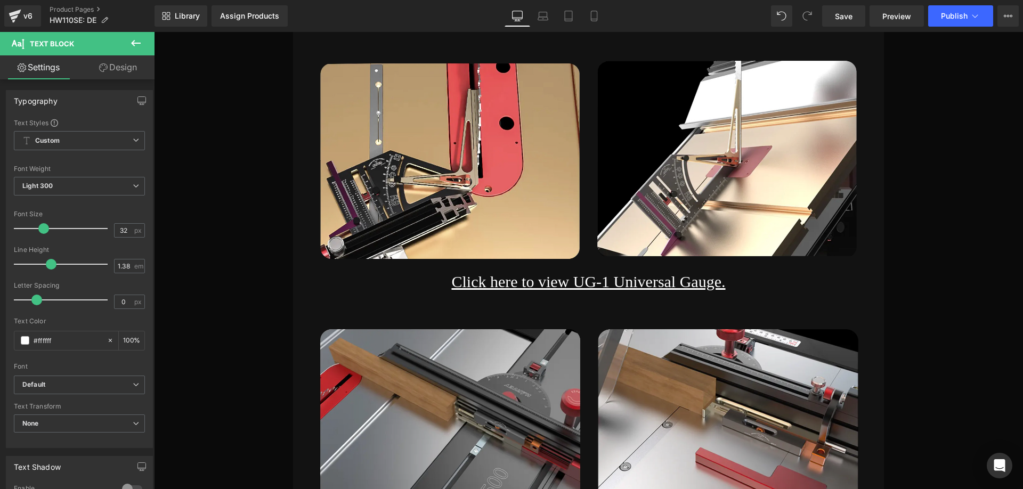
scroll to position [25760, 0]
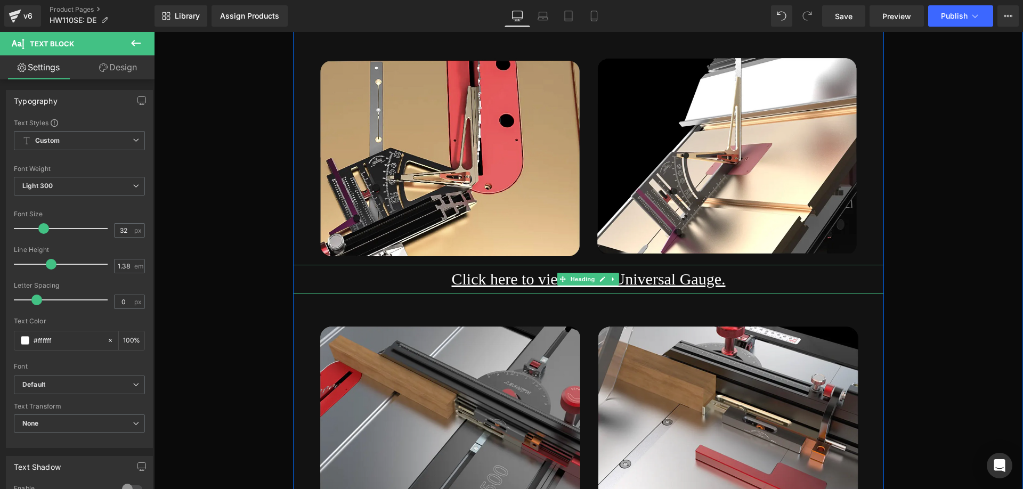
click at [401, 265] on h1 "Click here to view UG-1 Universal Gauge." at bounding box center [588, 279] width 591 height 29
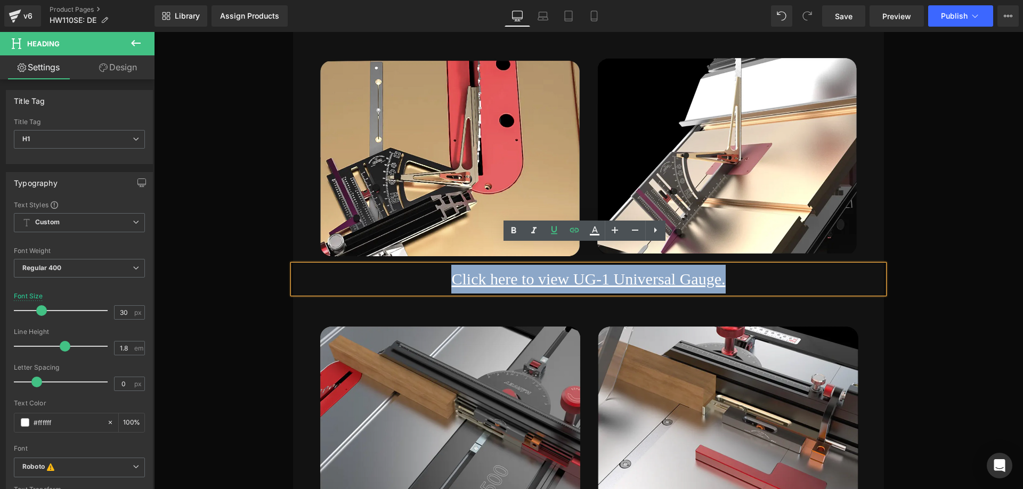
drag, startPoint x: 431, startPoint y: 260, endPoint x: 748, endPoint y: 261, distance: 317.0
click at [748, 265] on h1 "Click here to view UG-1 Universal Gauge." at bounding box center [588, 279] width 591 height 29
copy link "Click here to view UG-1 Universal Gauge."
paste div
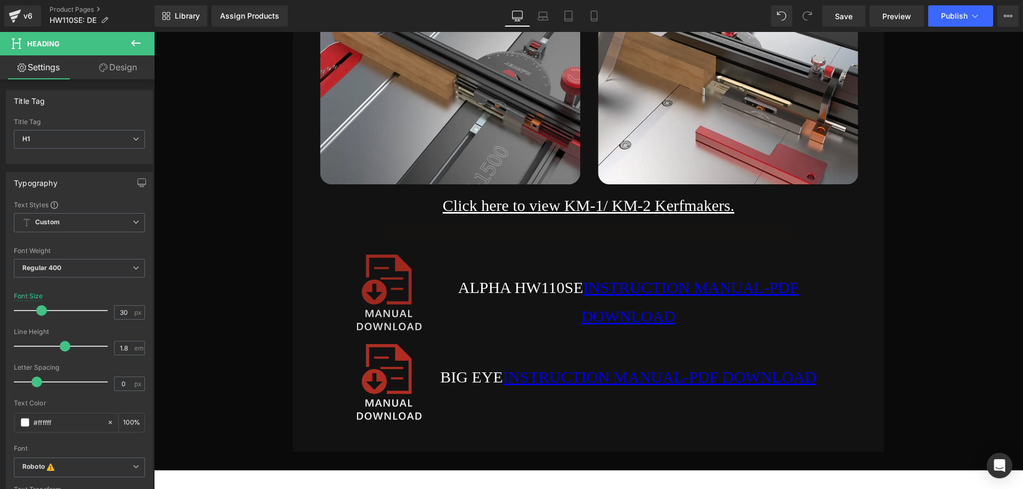
scroll to position [26080, 0]
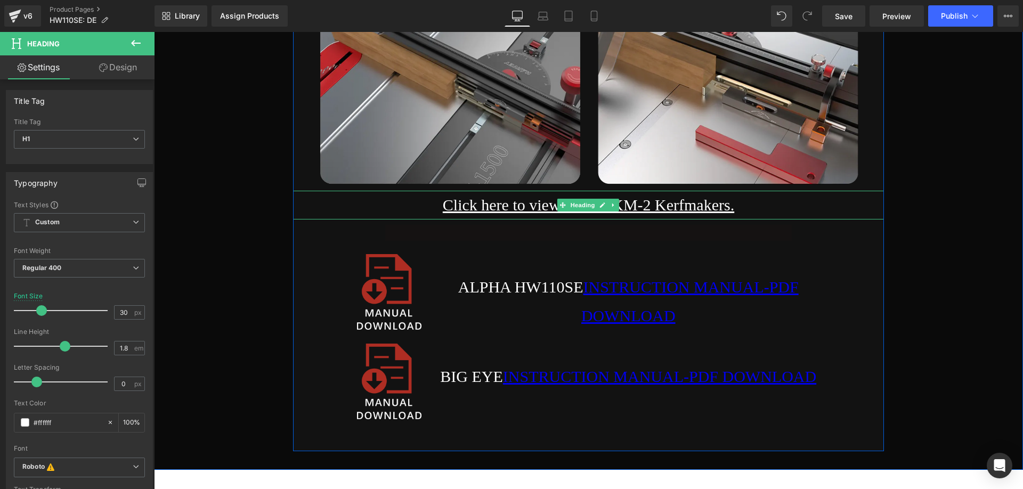
click at [421, 191] on h1 "Click here to view KM-1/ KM-2 Kerfmakers." at bounding box center [588, 205] width 591 height 29
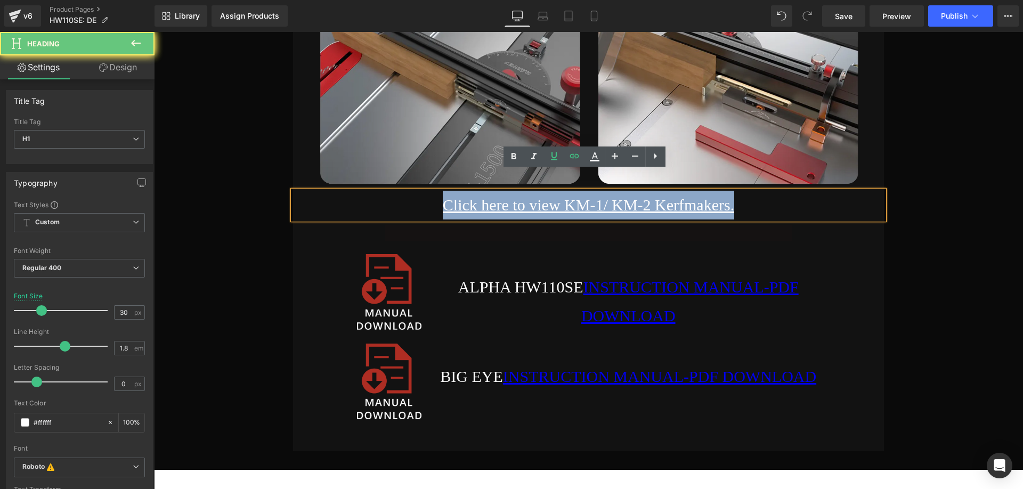
drag, startPoint x: 417, startPoint y: 184, endPoint x: 751, endPoint y: 185, distance: 334.1
click at [751, 191] on h1 "Click here to view KM-1/ KM-2 Kerfmakers." at bounding box center [588, 205] width 591 height 29
copy link "Click here to view KM-1/ KM-2 Kerfmakers."
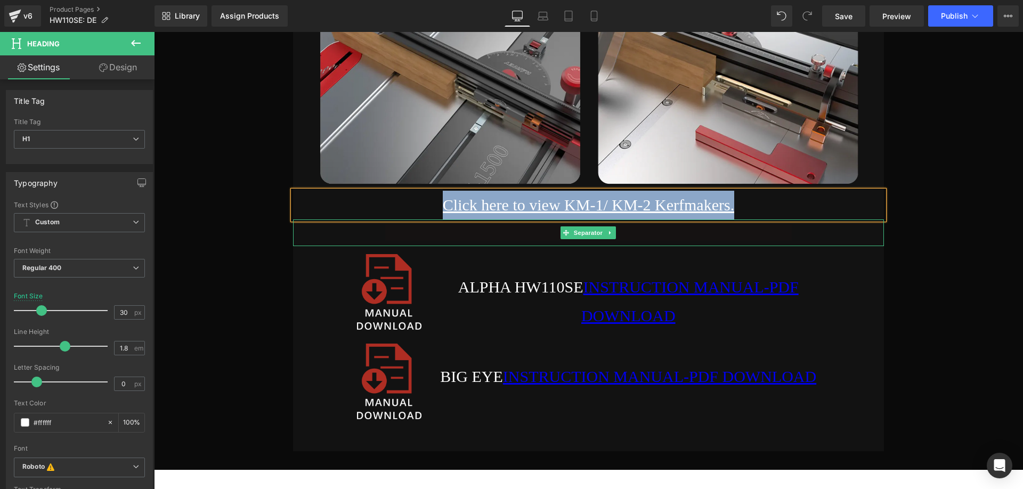
paste div
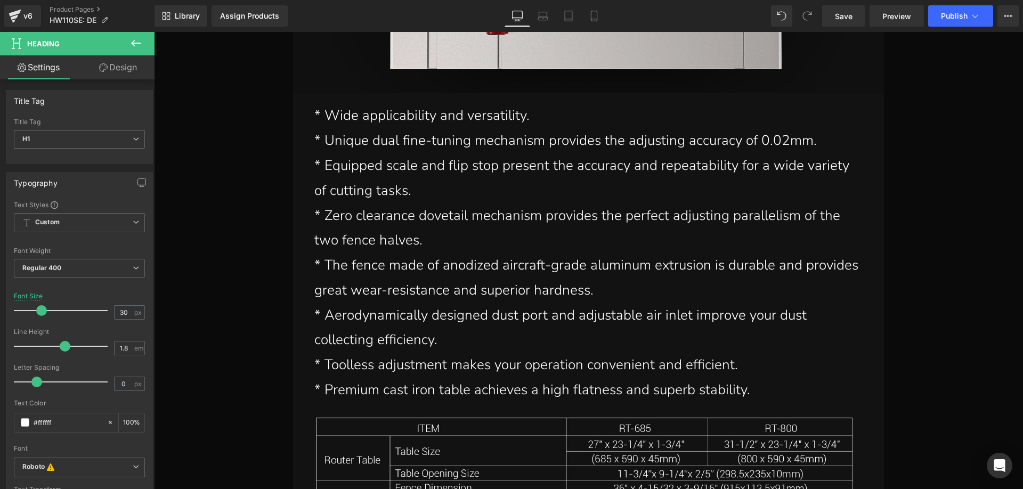
scroll to position [24161, 0]
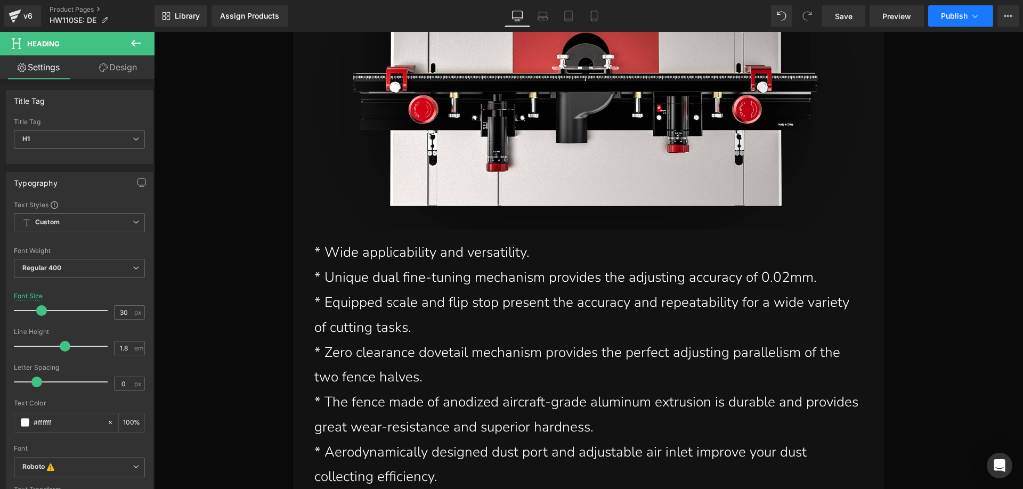
click at [953, 17] on span "Publish" at bounding box center [954, 16] width 27 height 9
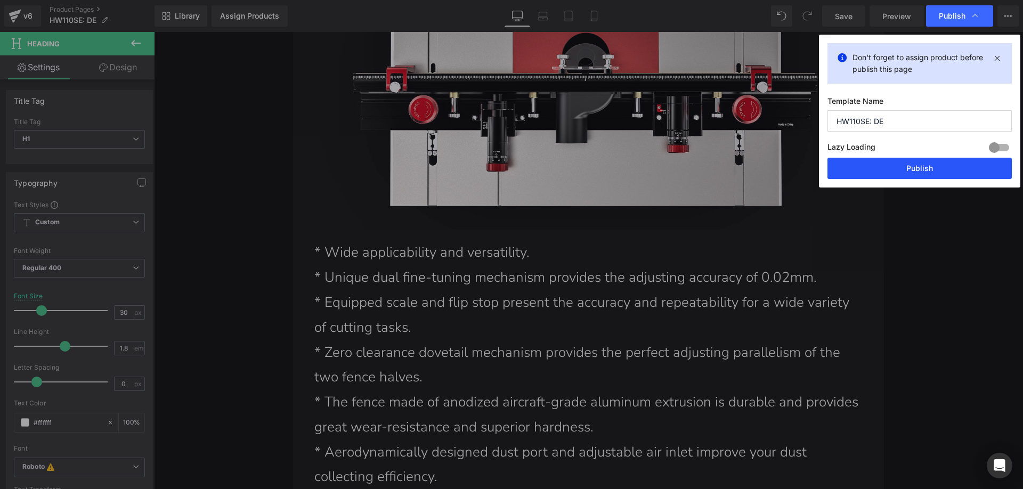
click at [861, 166] on button "Publish" at bounding box center [919, 168] width 184 height 21
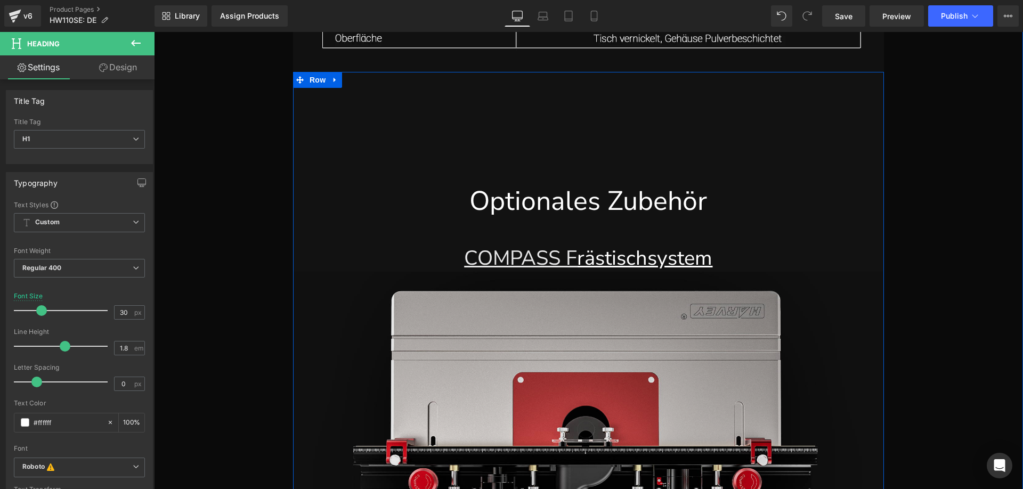
scroll to position [23522, 0]
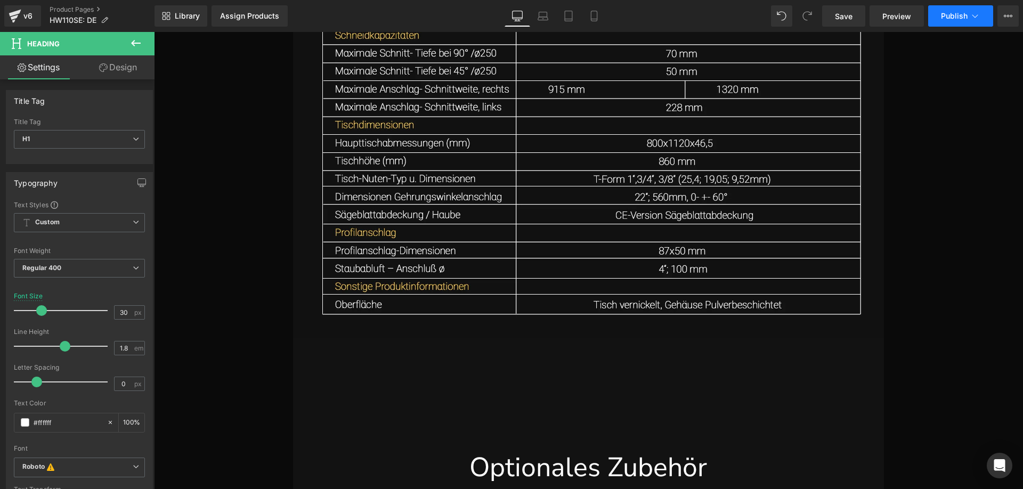
click at [952, 18] on span "Publish" at bounding box center [954, 16] width 27 height 9
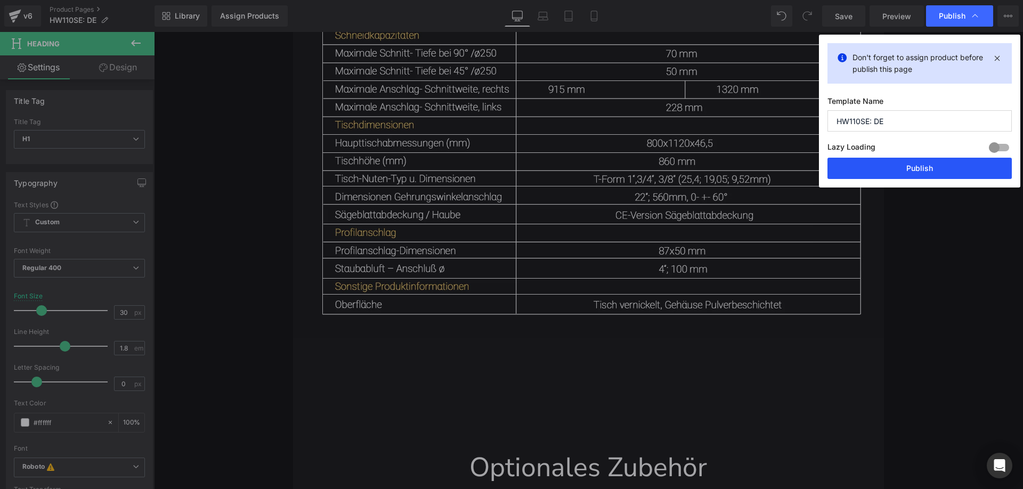
click at [875, 166] on button "Publish" at bounding box center [919, 168] width 184 height 21
